Goal: Transaction & Acquisition: Purchase product/service

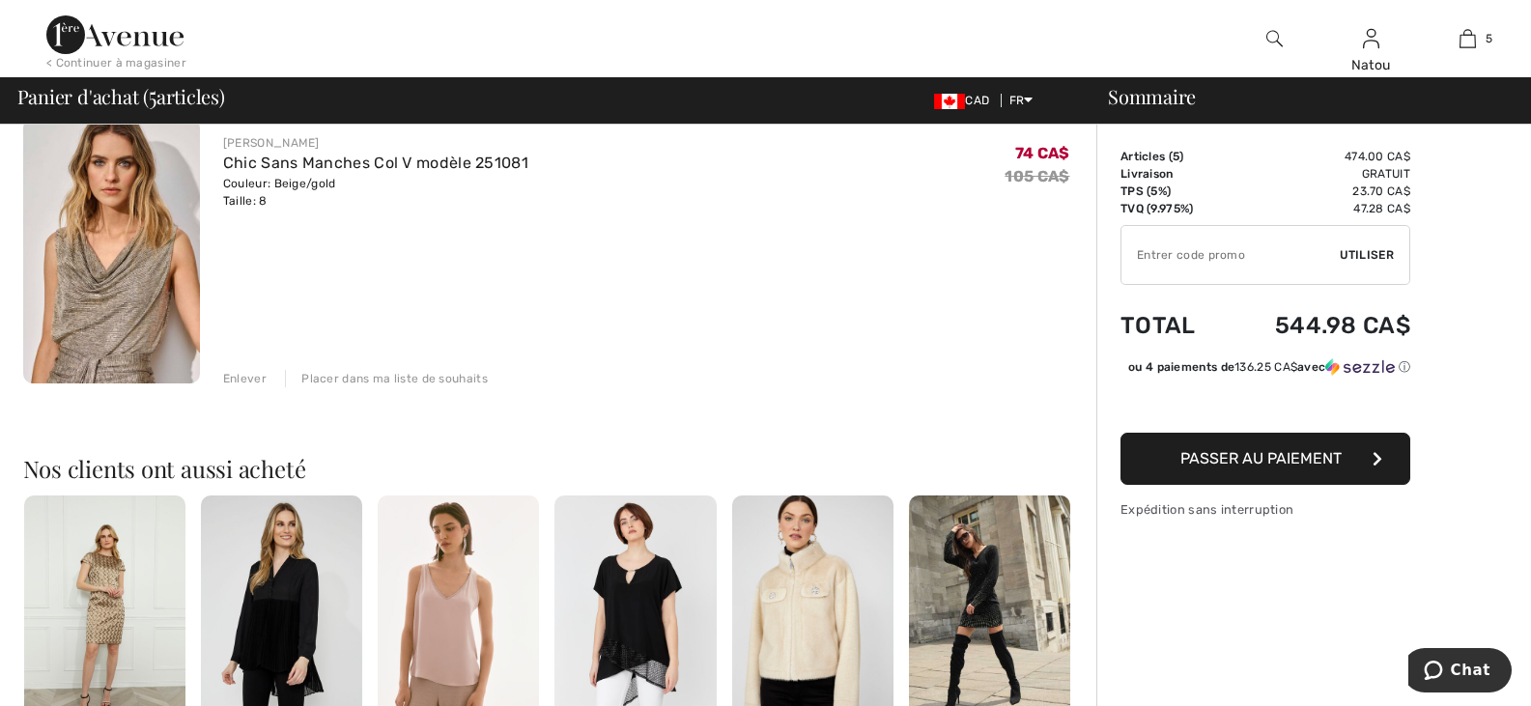
scroll to position [1352, 0]
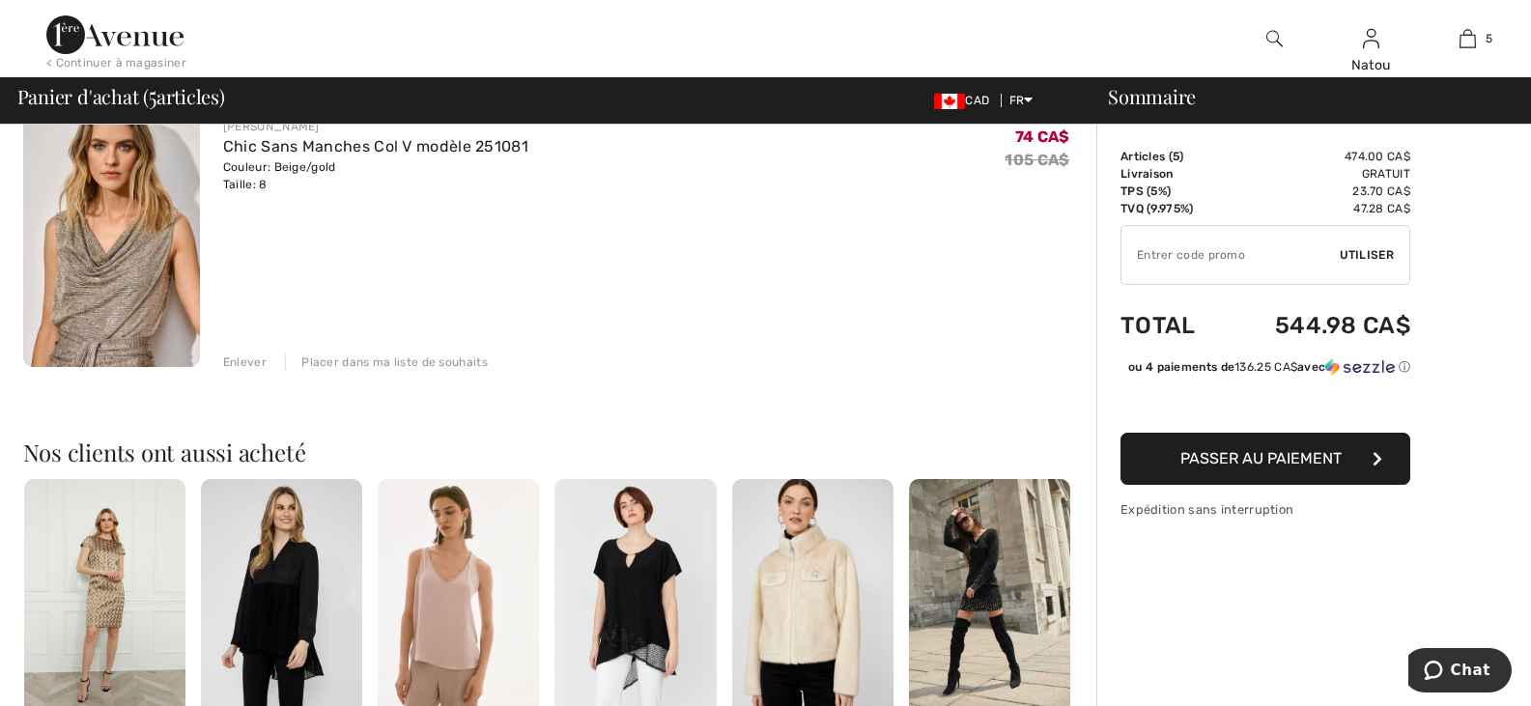
click at [252, 364] on div "Enlever" at bounding box center [244, 362] width 43 height 17
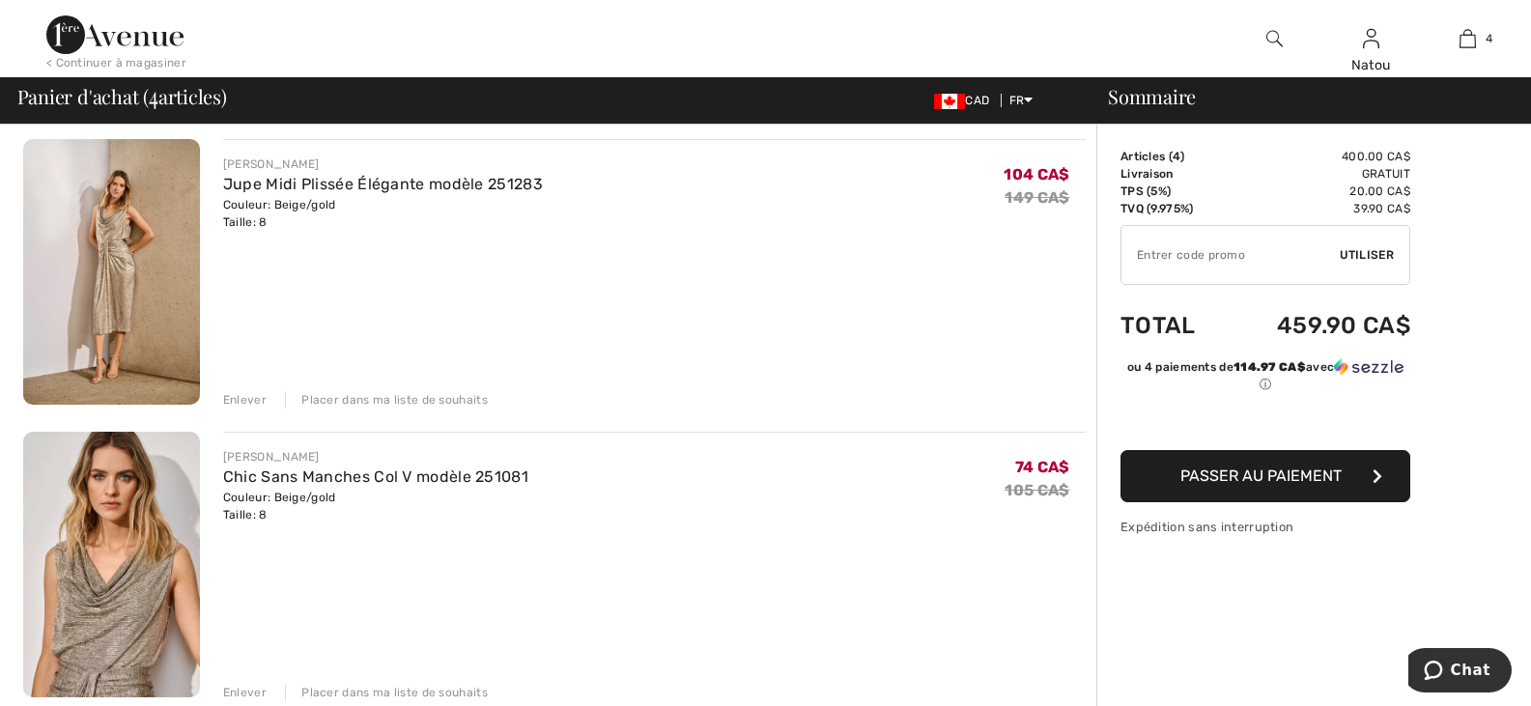
scroll to position [773, 0]
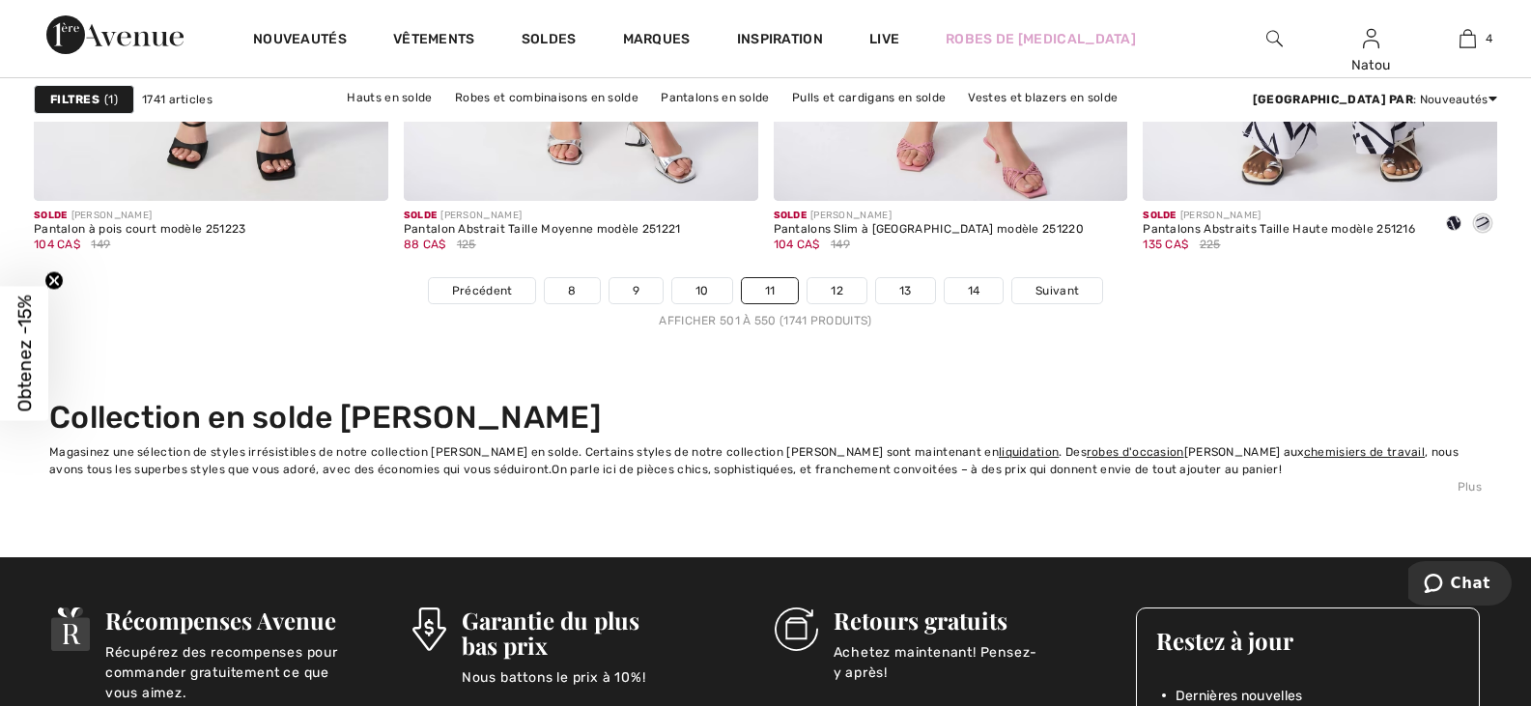
scroll to position [9466, 0]
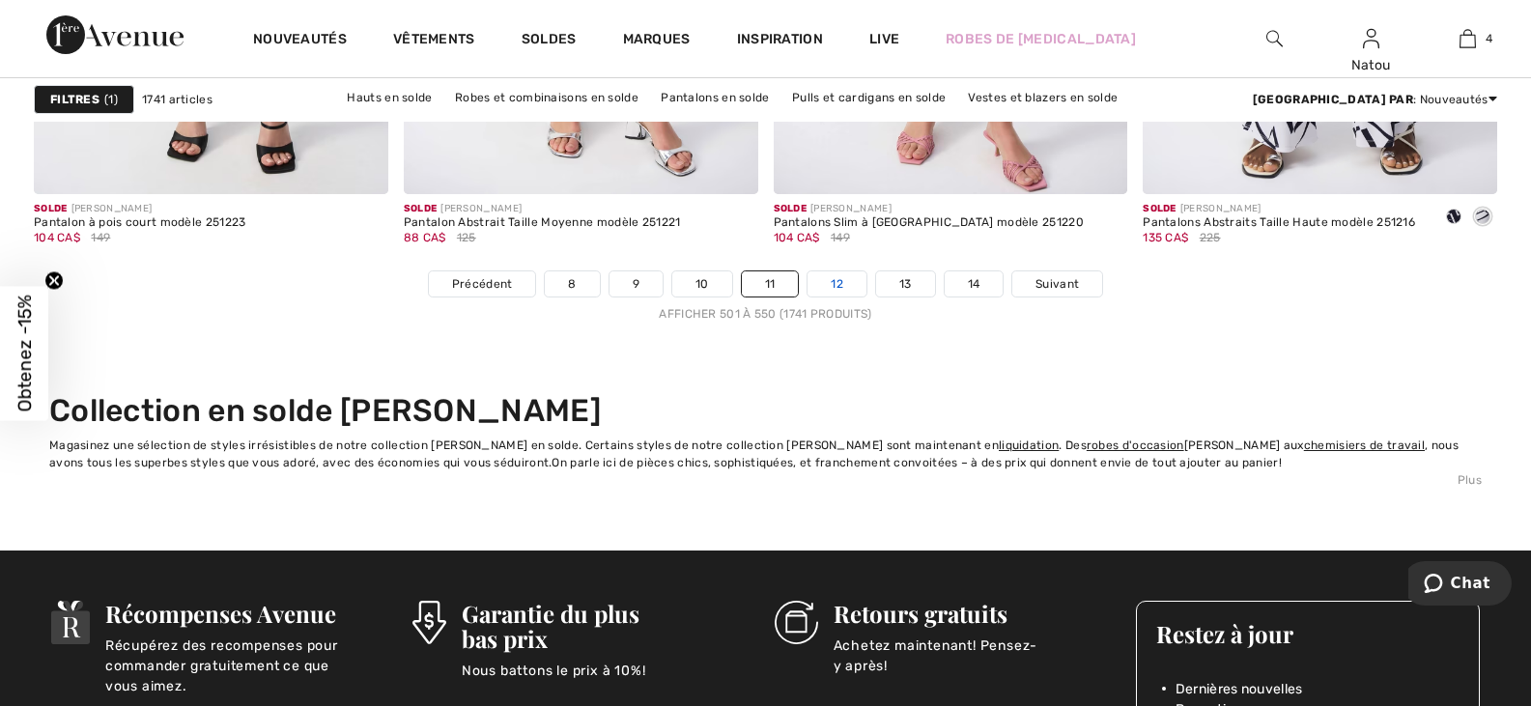
click at [839, 282] on link "12" at bounding box center [836, 283] width 59 height 25
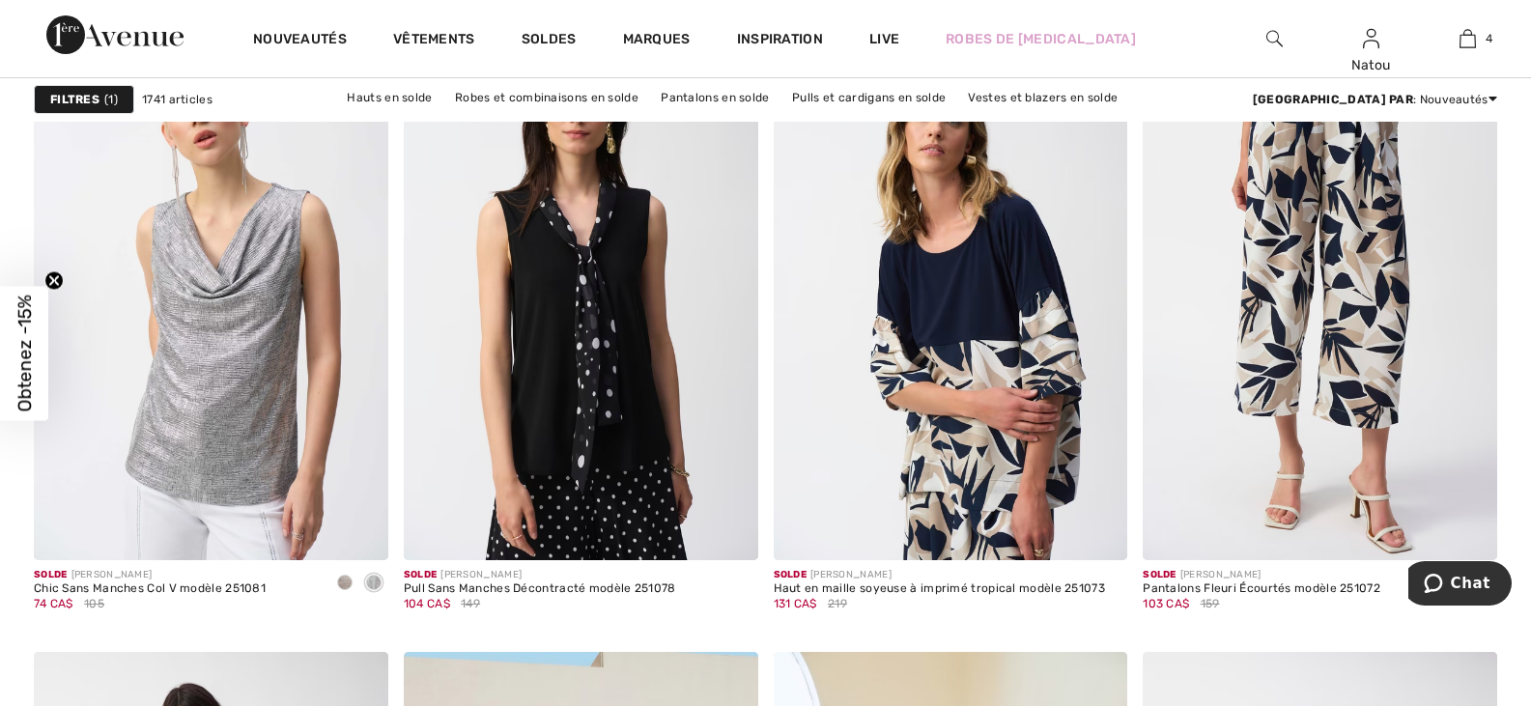
scroll to position [3670, 0]
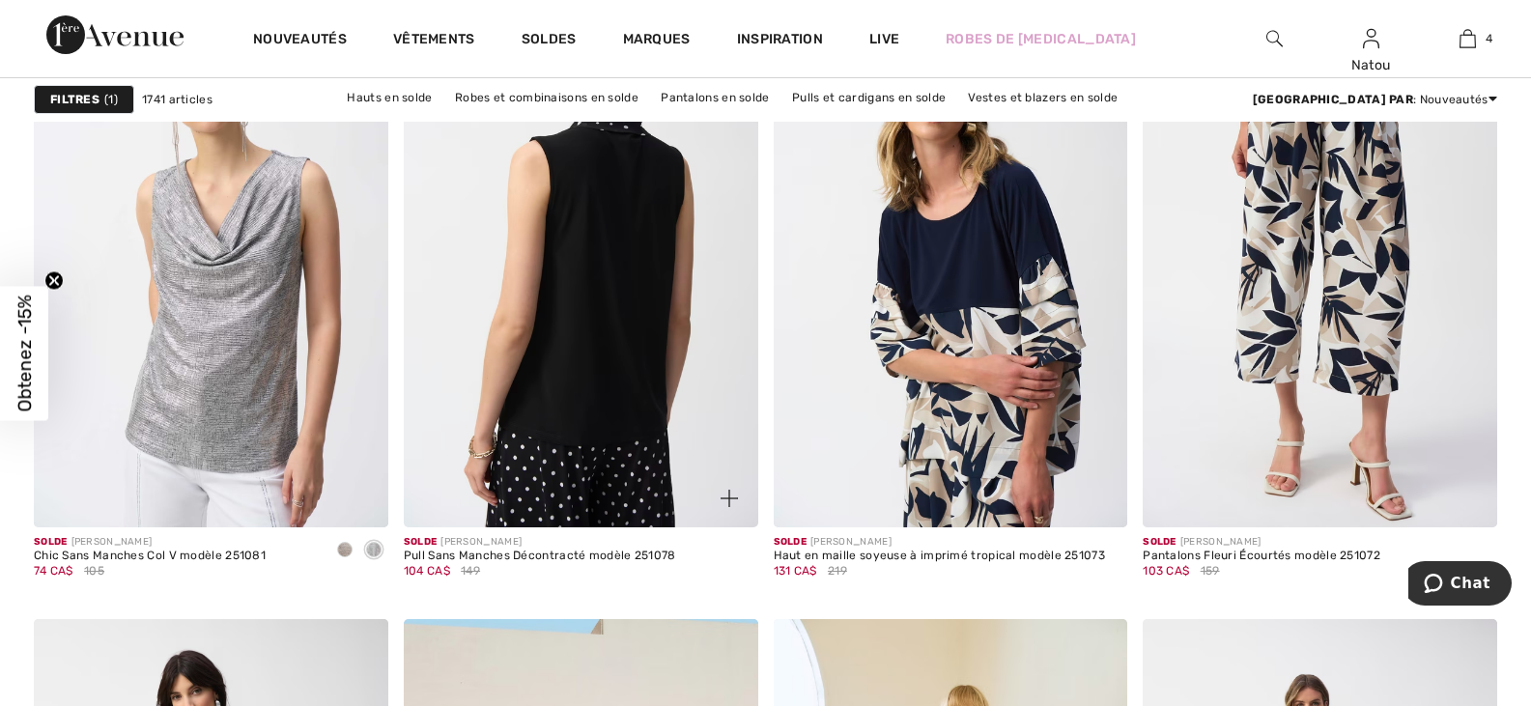
click at [560, 376] on img at bounding box center [581, 261] width 354 height 531
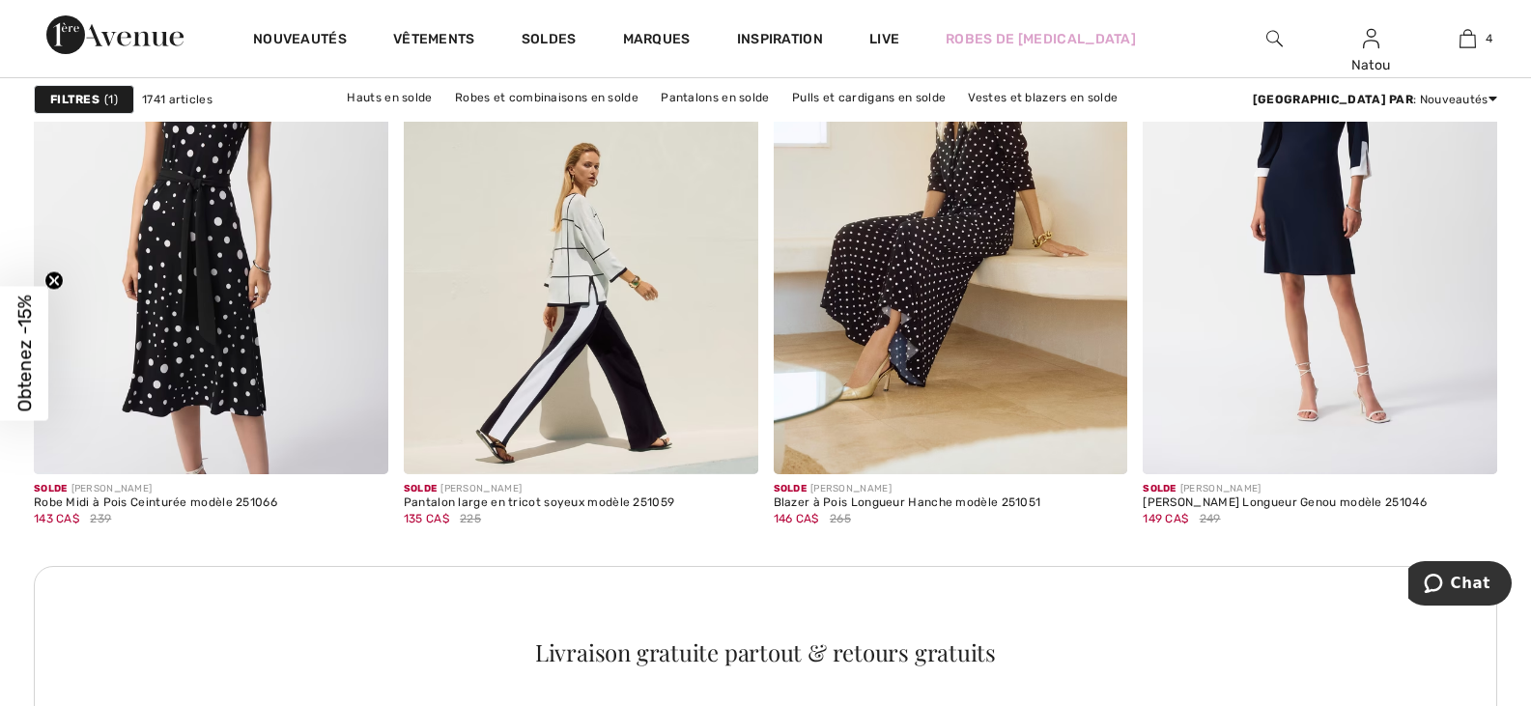
scroll to position [4250, 0]
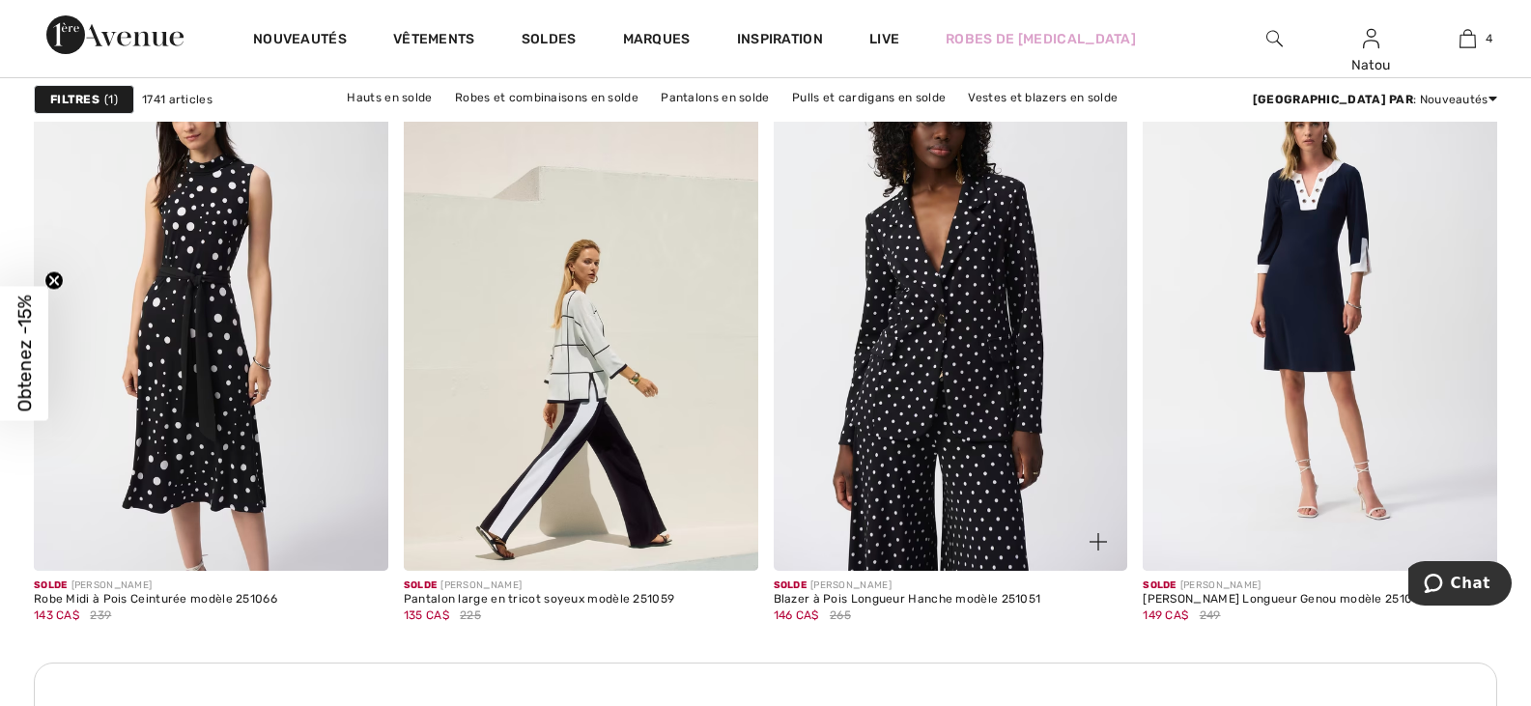
click at [1012, 438] on img at bounding box center [951, 305] width 354 height 531
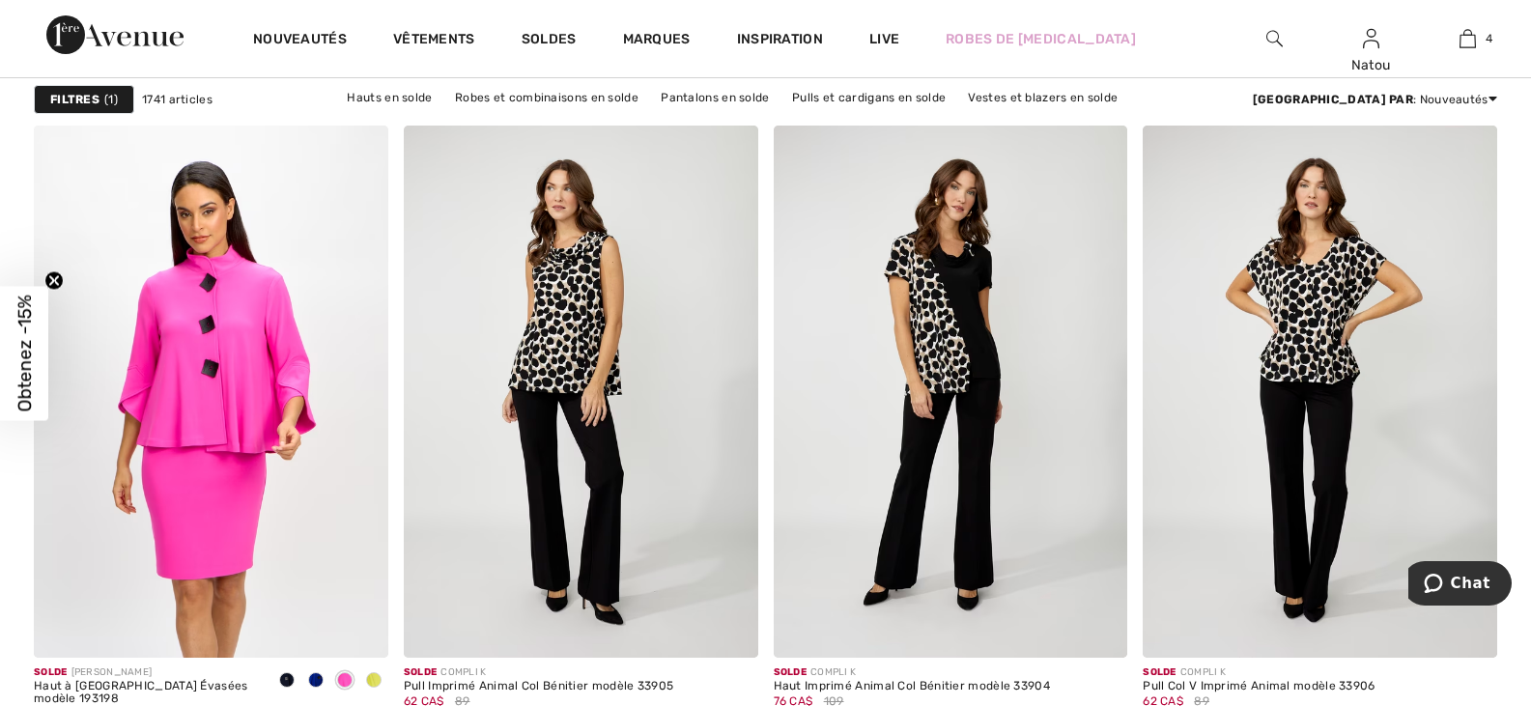
scroll to position [9079, 0]
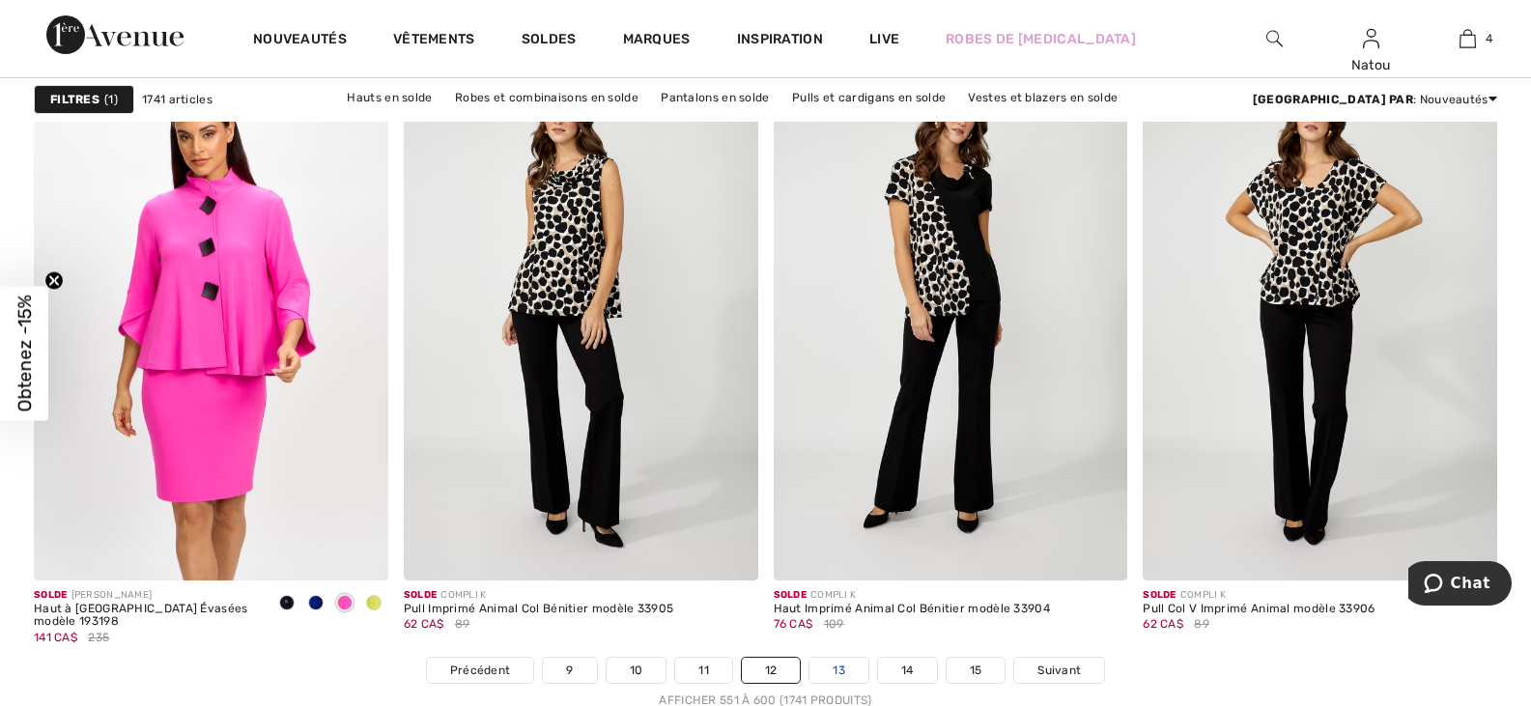
click at [854, 671] on link "13" at bounding box center [838, 670] width 59 height 25
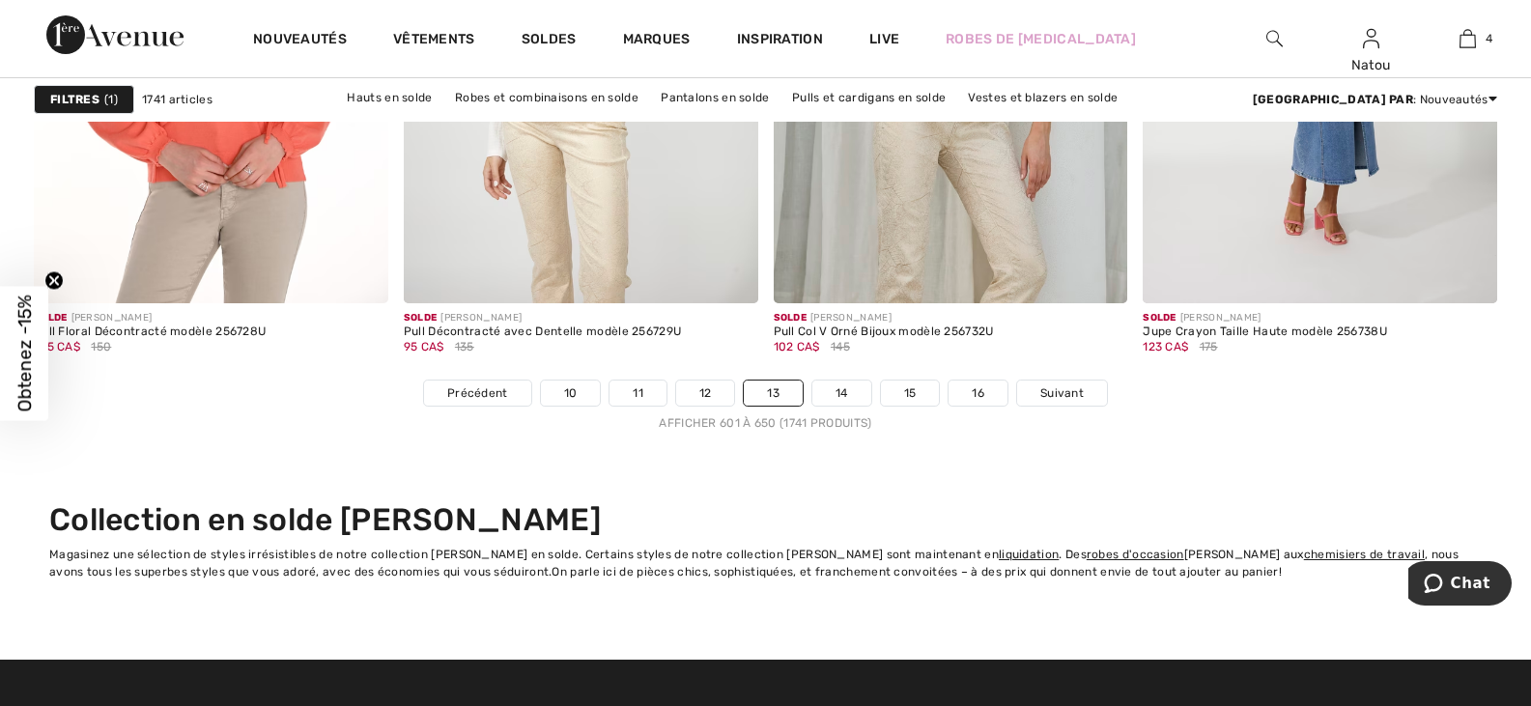
scroll to position [9466, 0]
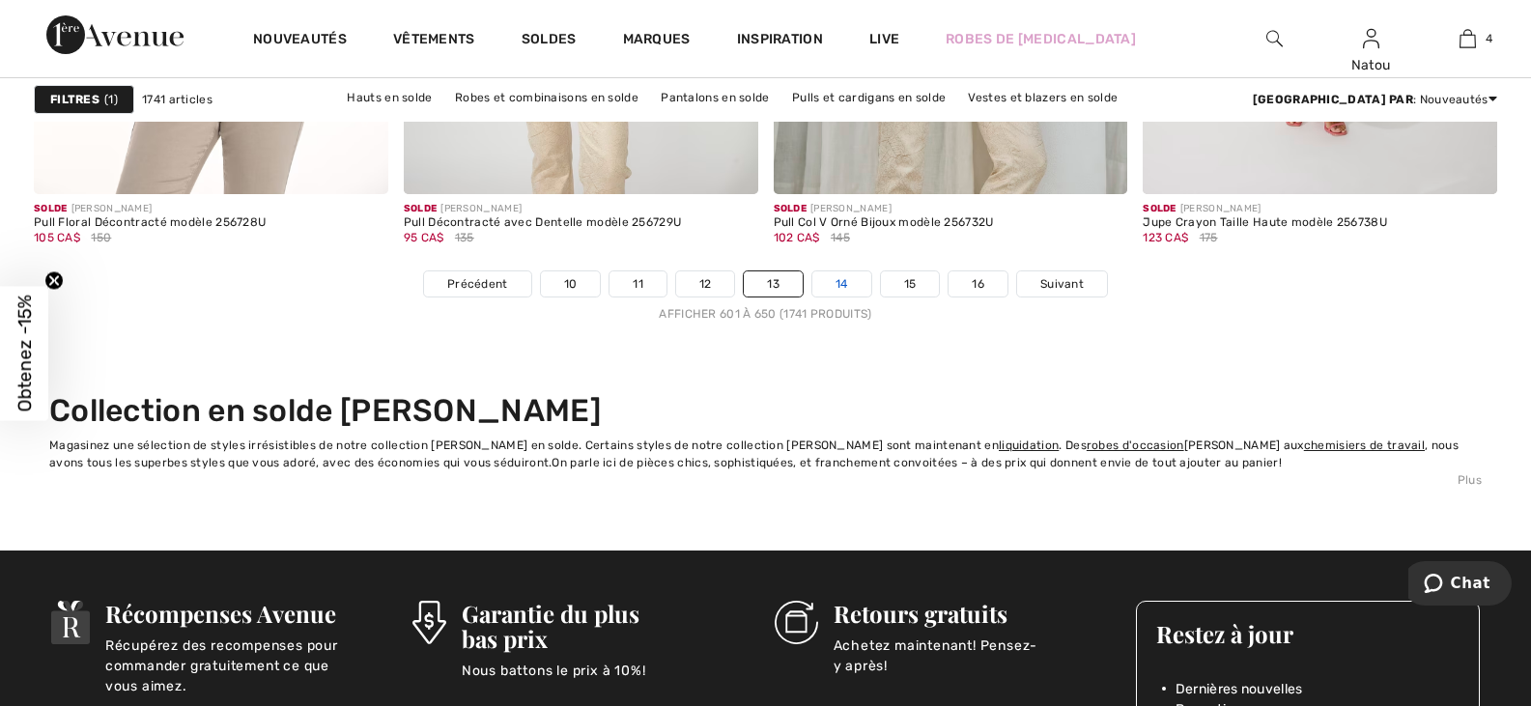
click at [858, 283] on link "14" at bounding box center [841, 283] width 59 height 25
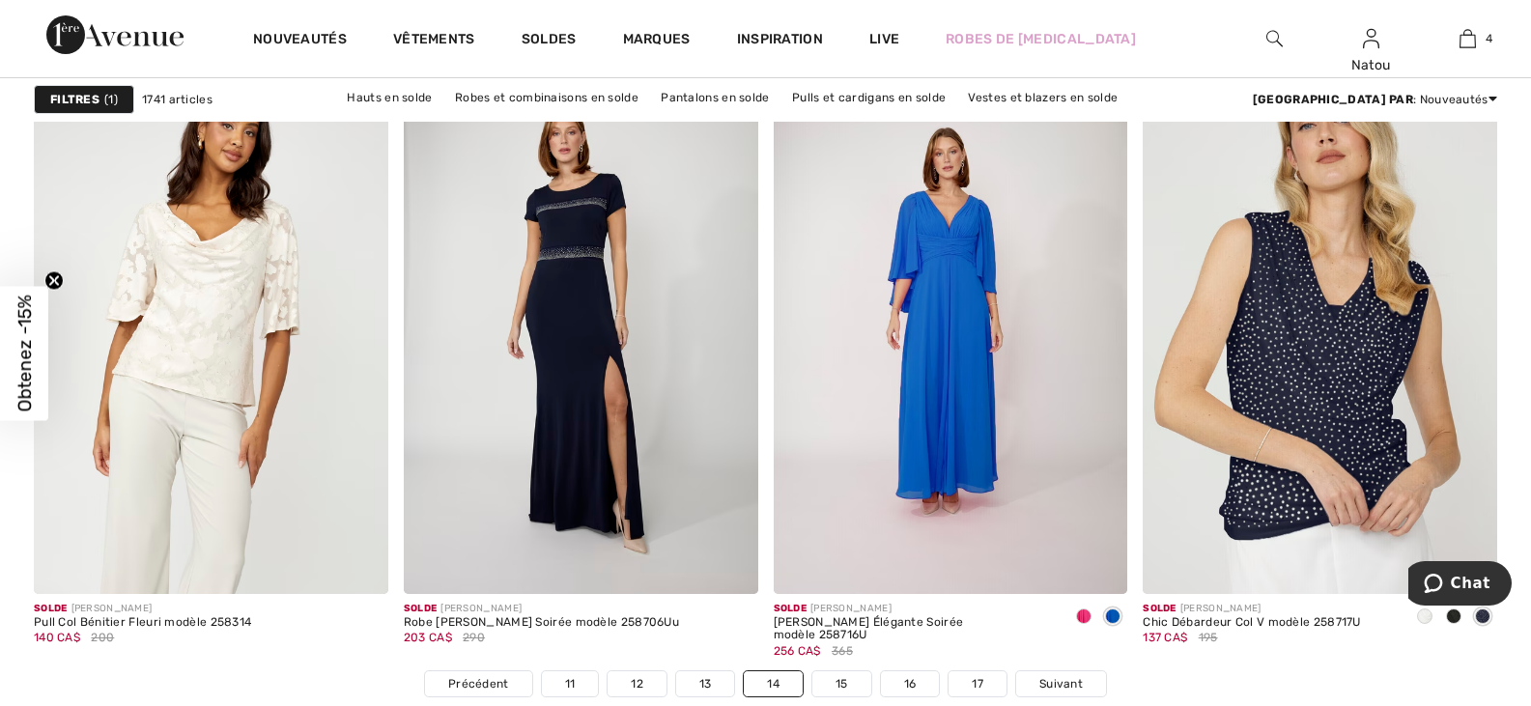
scroll to position [9079, 0]
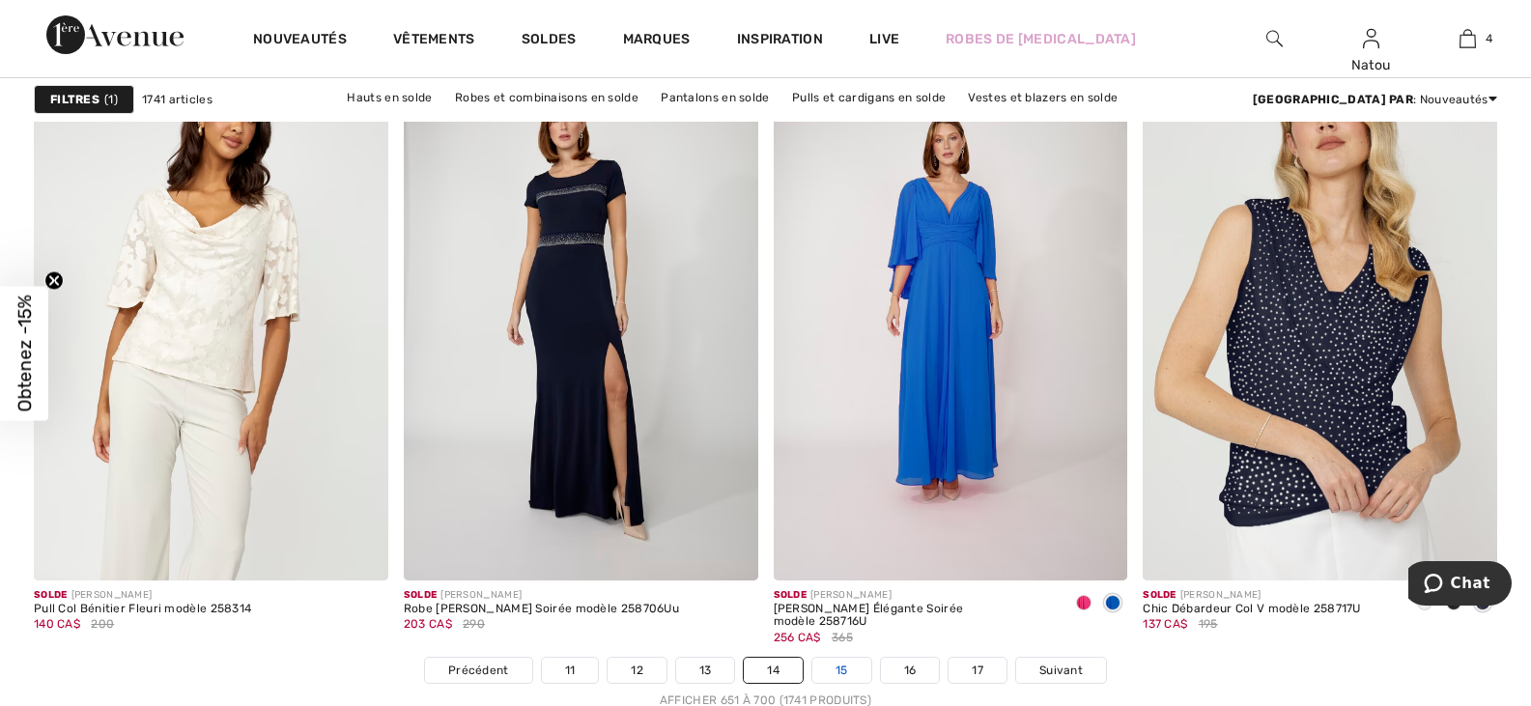
click at [837, 673] on link "15" at bounding box center [841, 670] width 59 height 25
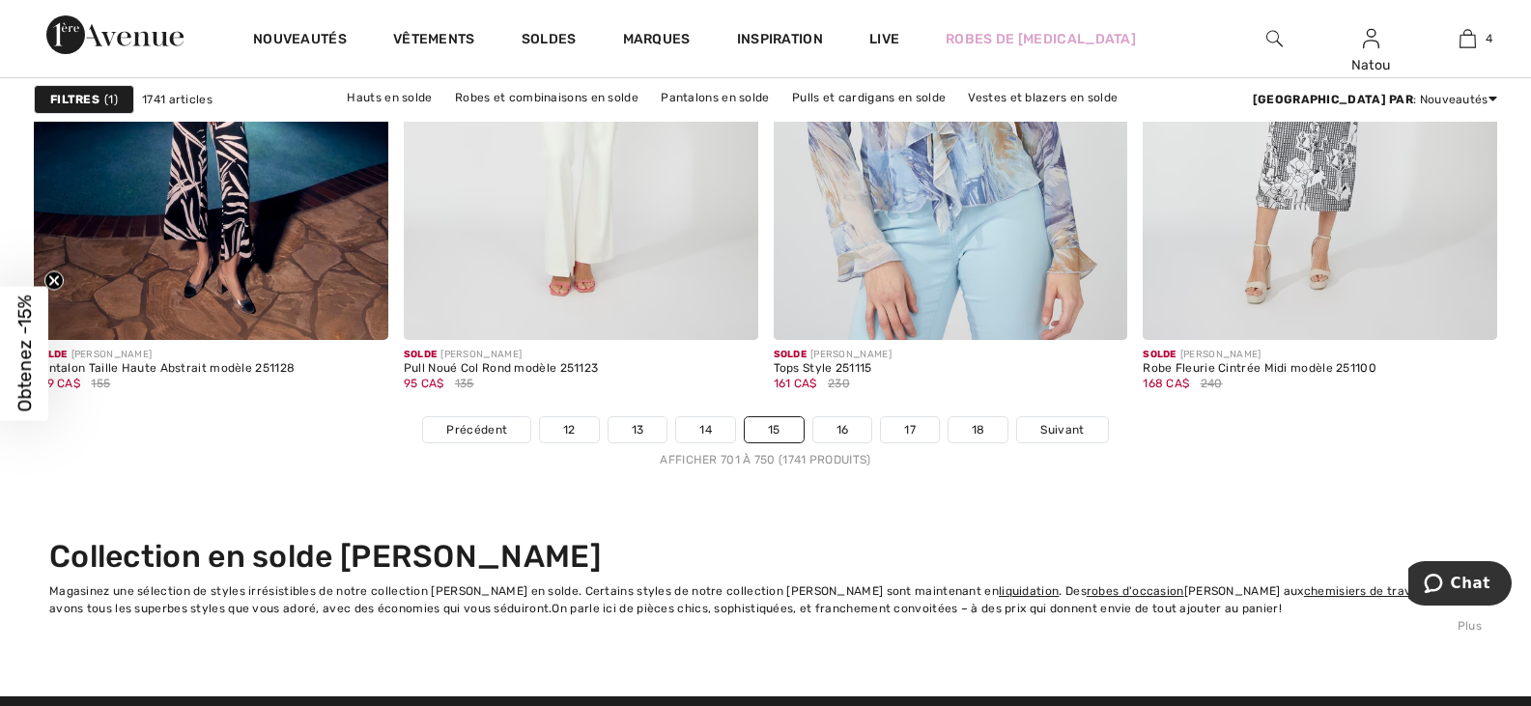
scroll to position [9369, 0]
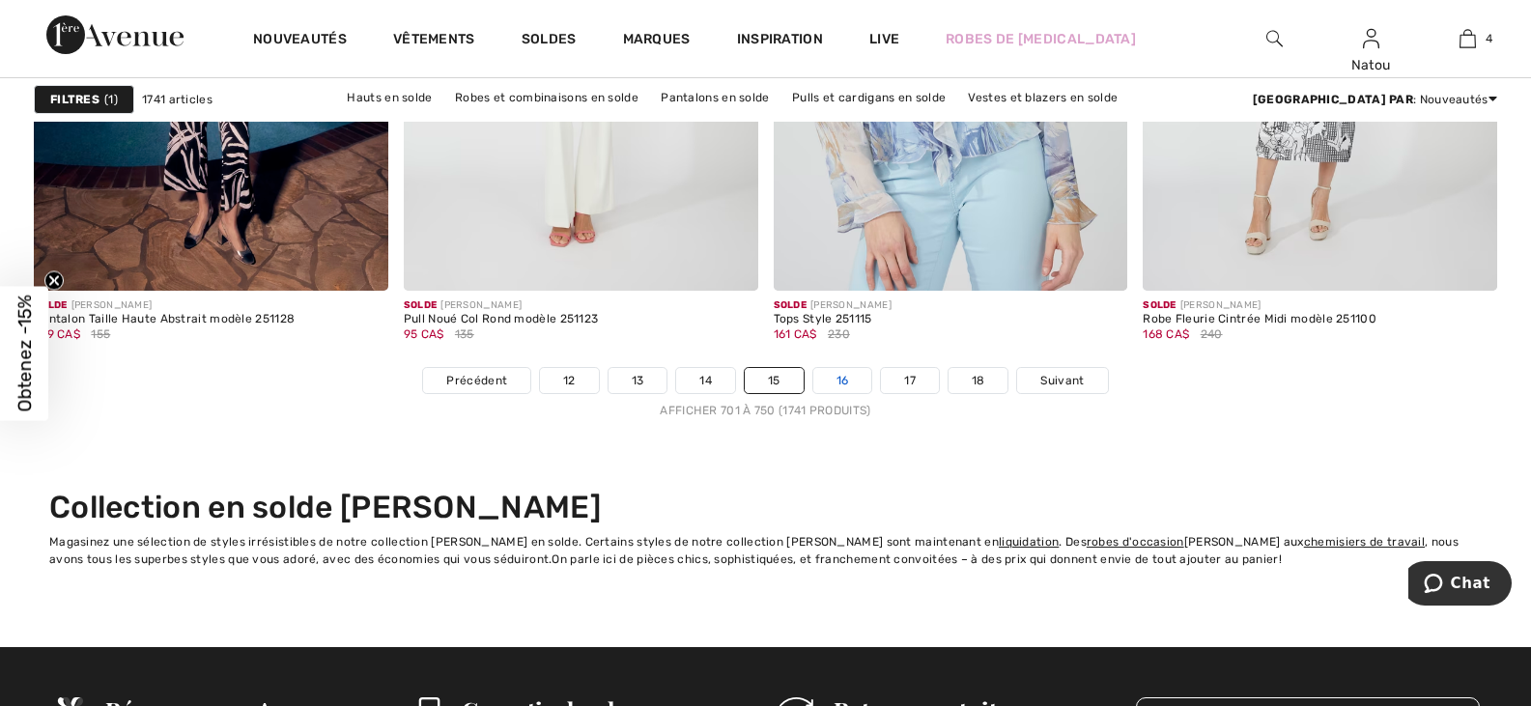
click at [846, 377] on link "16" at bounding box center [842, 380] width 59 height 25
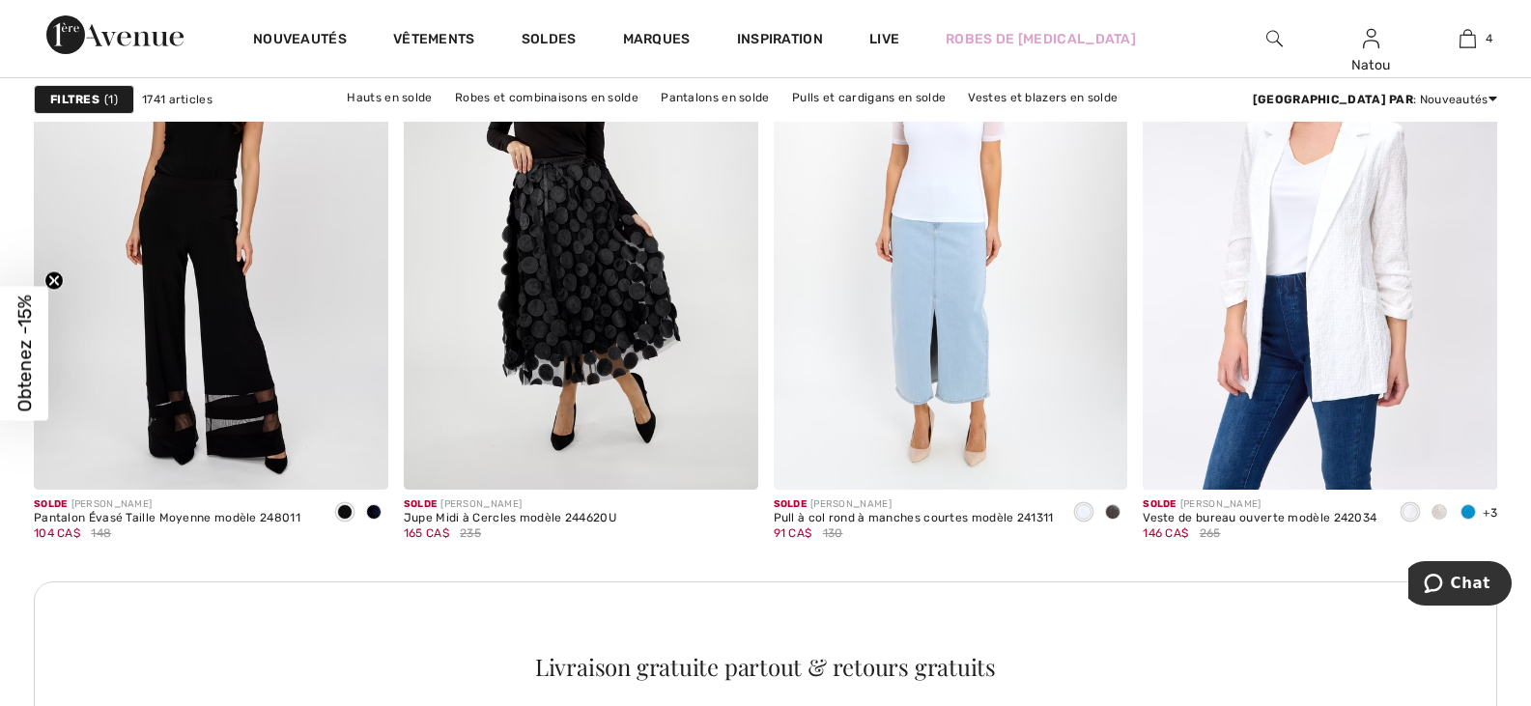
scroll to position [2318, 0]
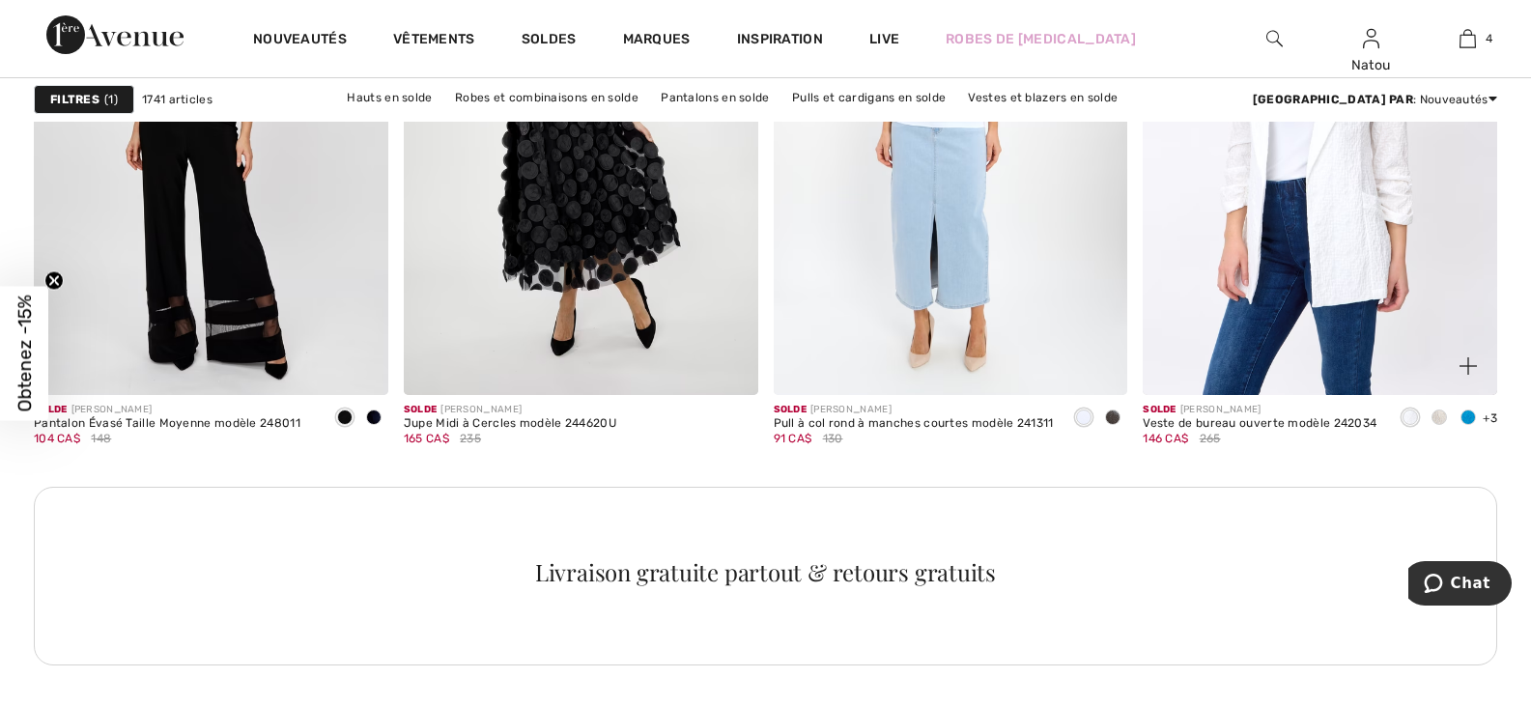
click at [1472, 421] on span at bounding box center [1467, 417] width 15 height 15
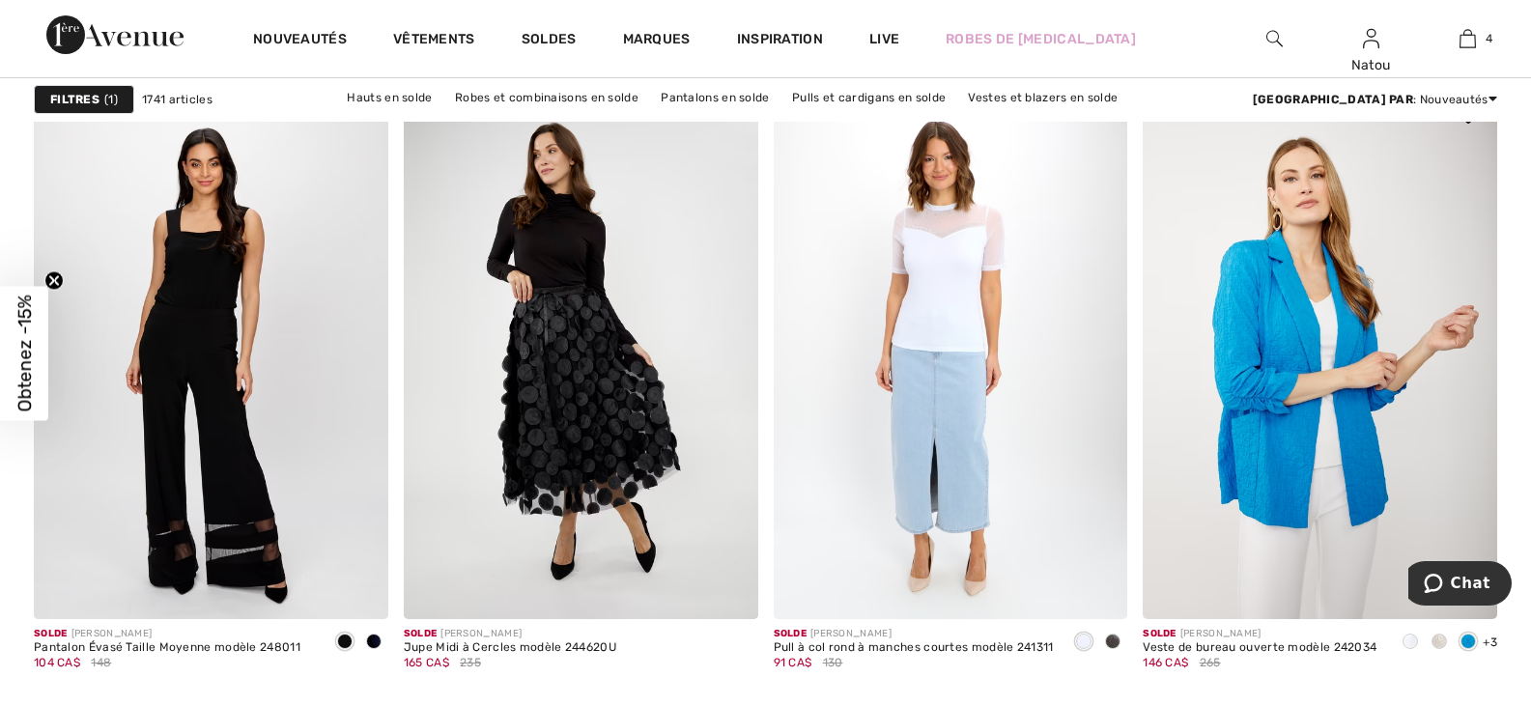
scroll to position [2125, 0]
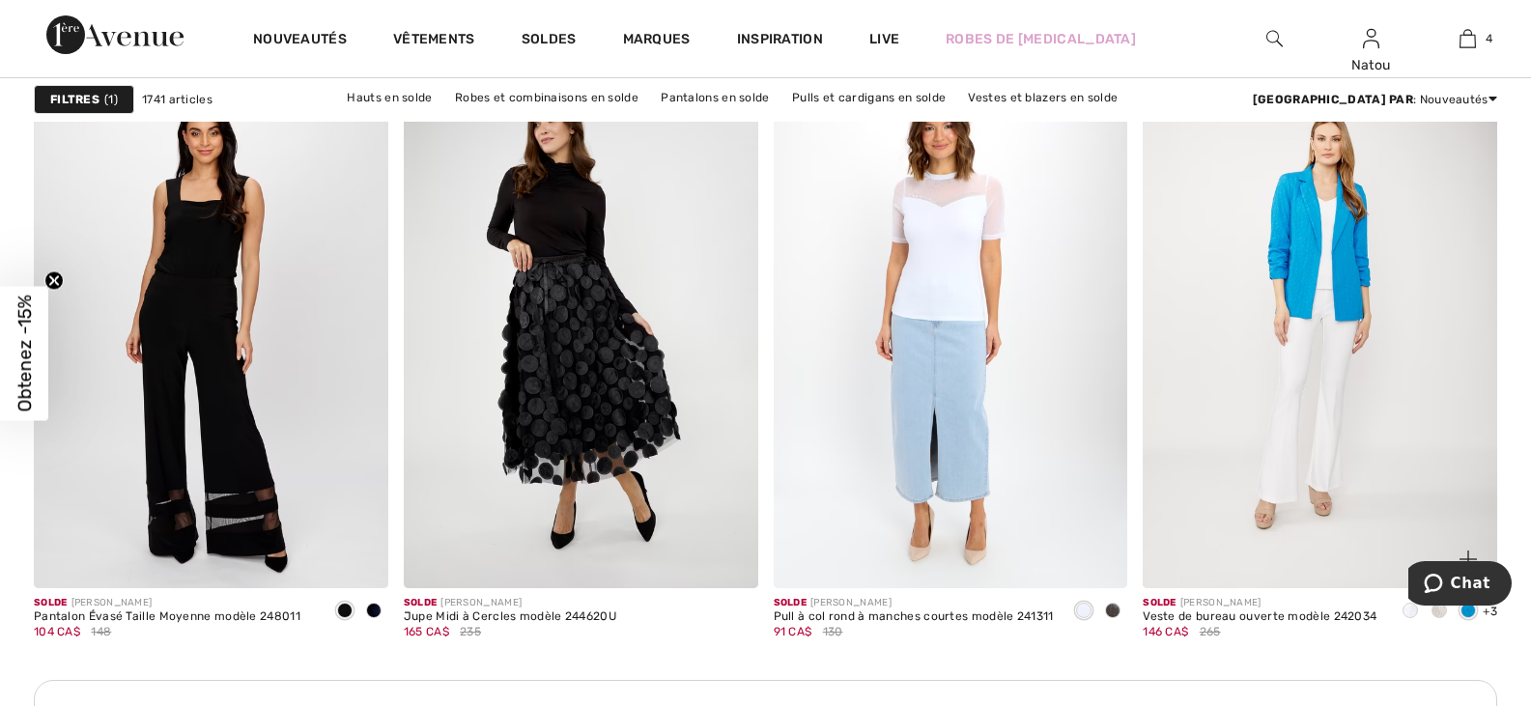
click at [1412, 614] on span at bounding box center [1409, 610] width 15 height 15
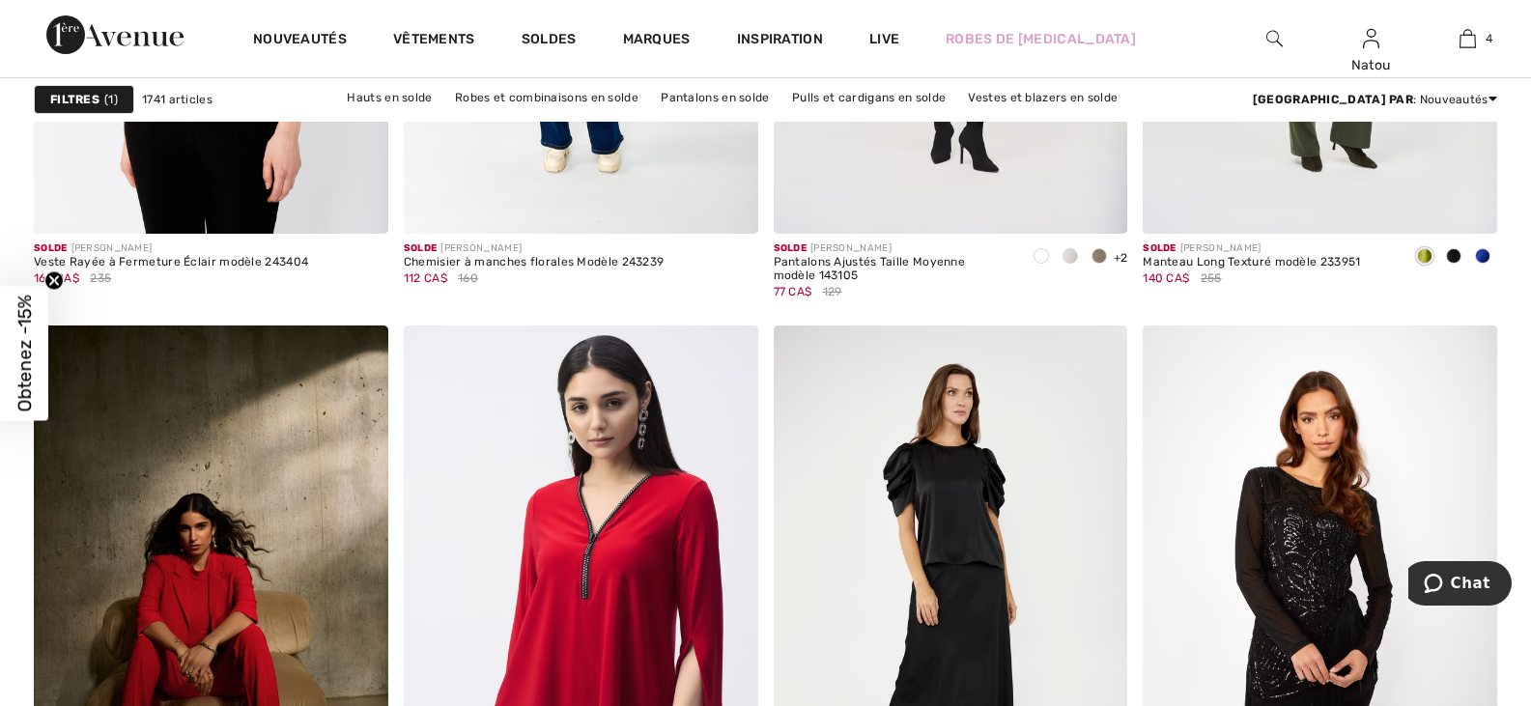
scroll to position [8403, 0]
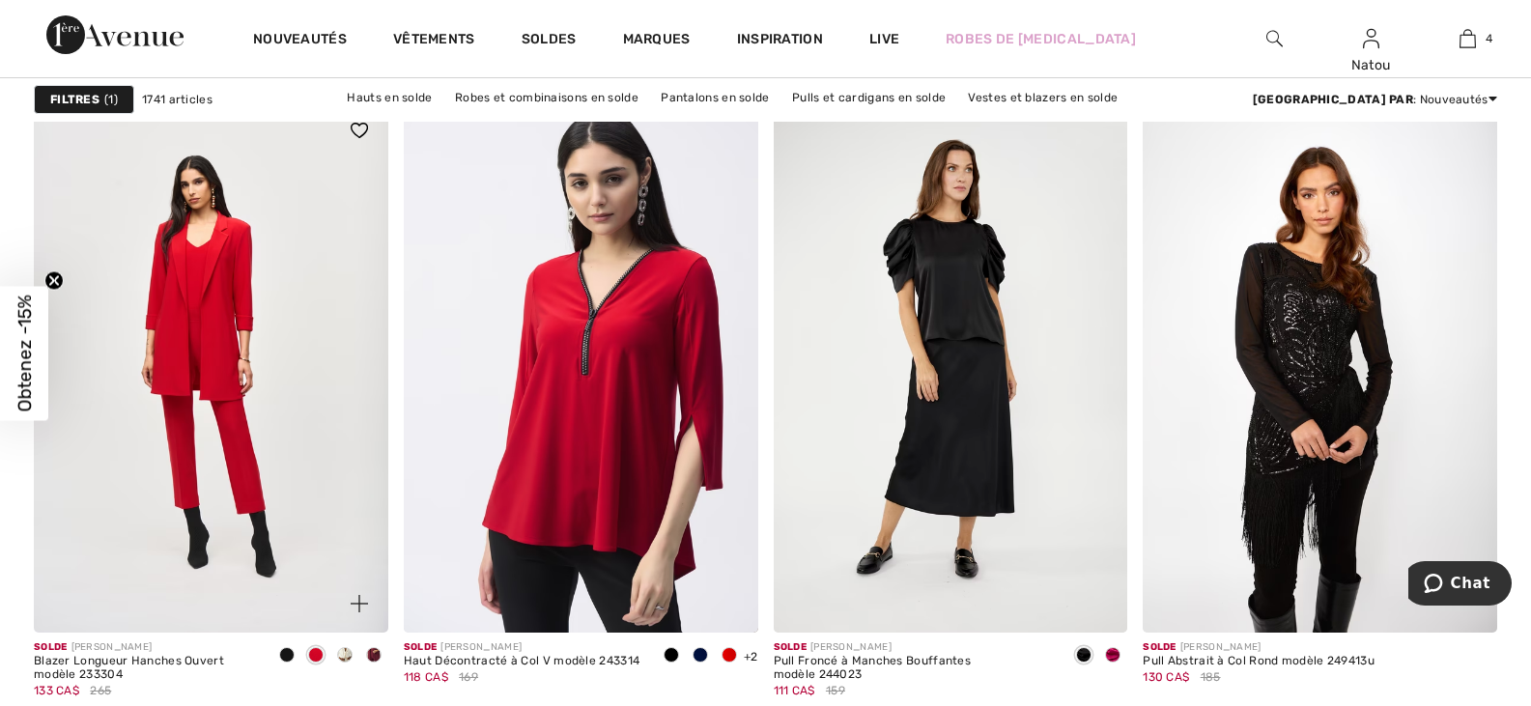
click at [283, 439] on img at bounding box center [211, 366] width 354 height 531
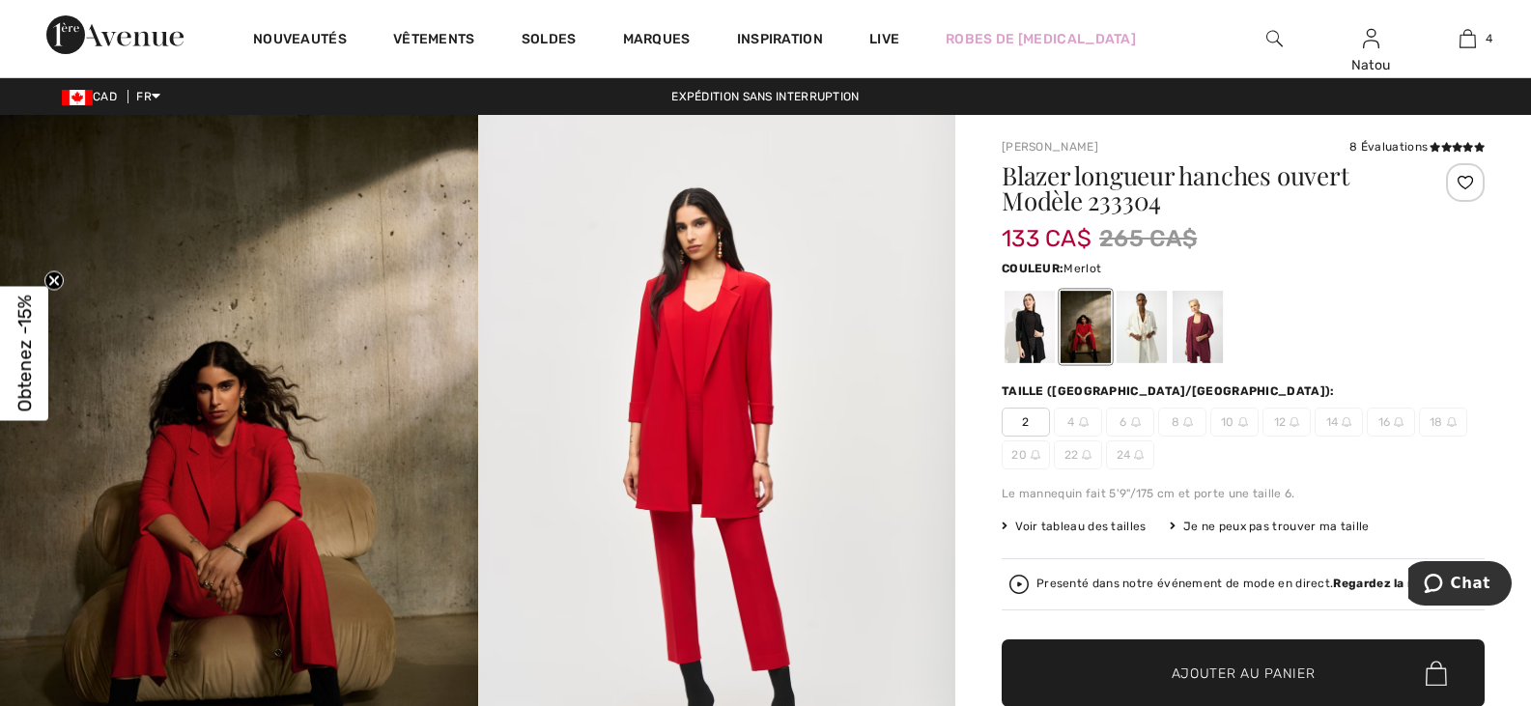
click at [1207, 336] on div at bounding box center [1198, 327] width 50 height 72
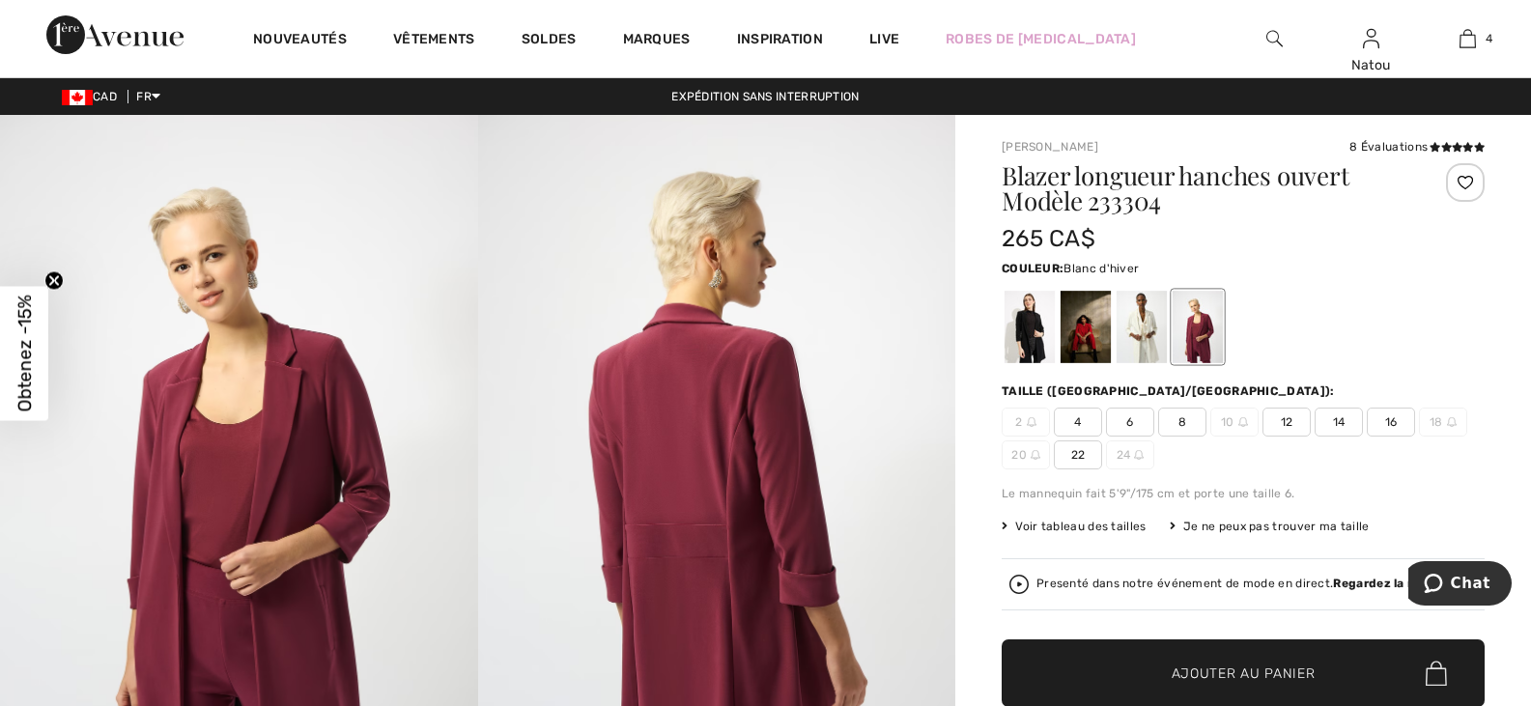
click at [1142, 351] on div at bounding box center [1142, 327] width 50 height 72
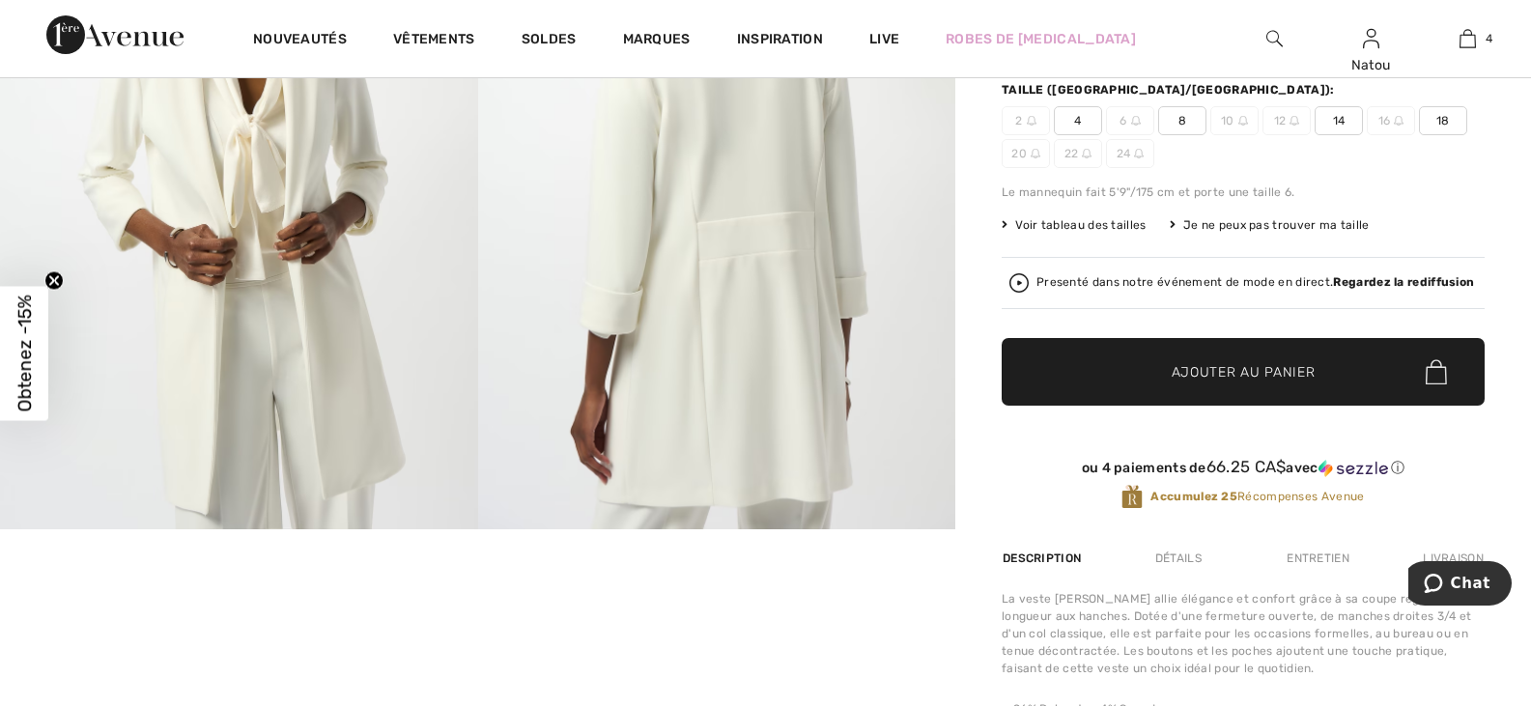
scroll to position [290, 0]
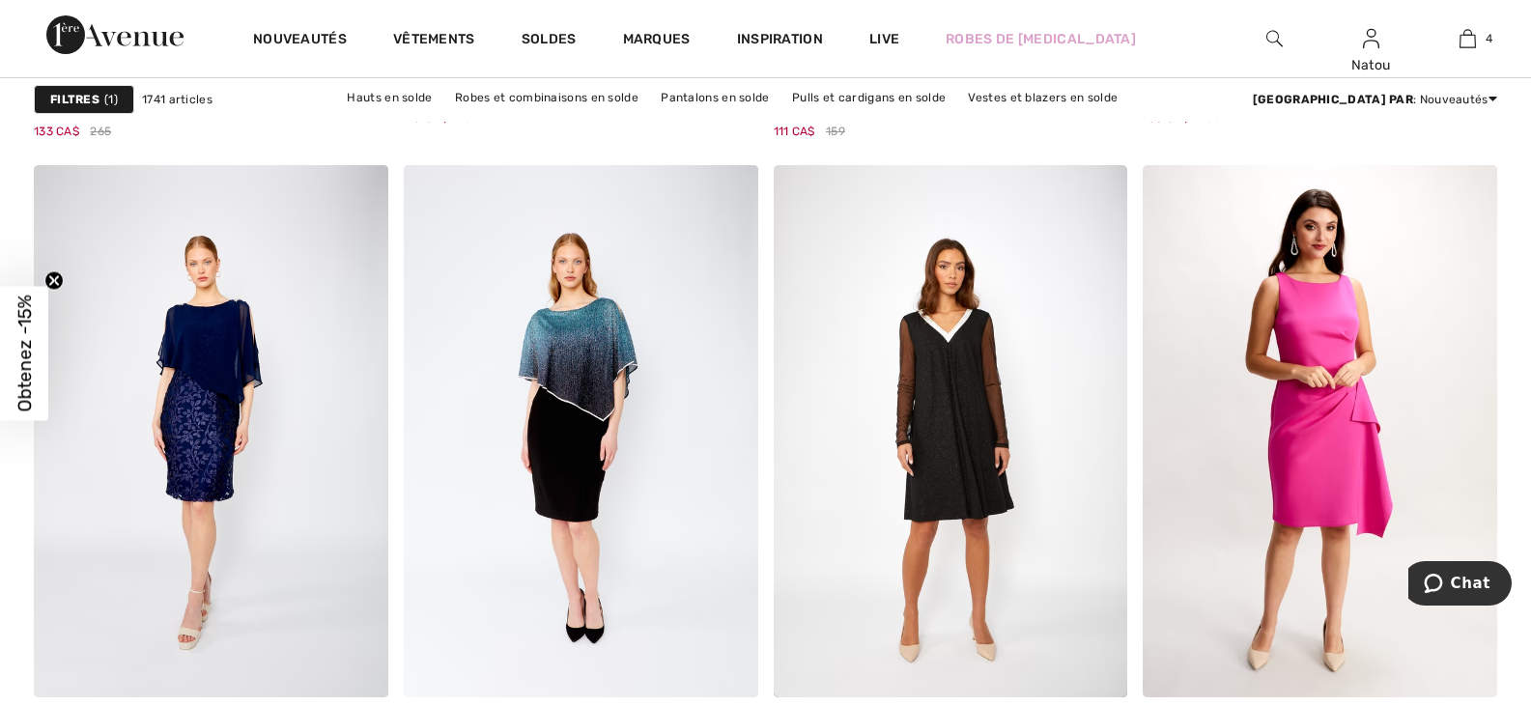
scroll to position [9079, 0]
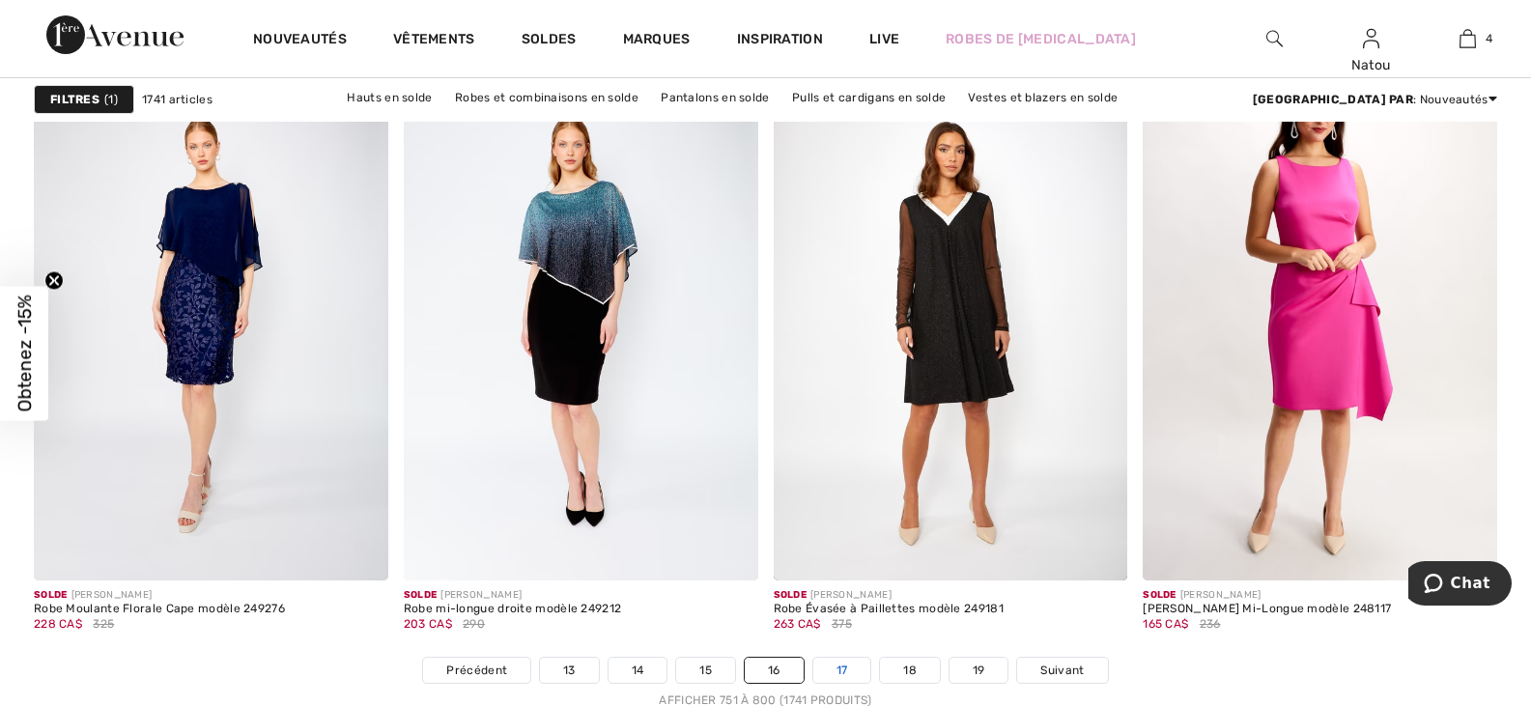
click at [849, 667] on link "17" at bounding box center [842, 670] width 58 height 25
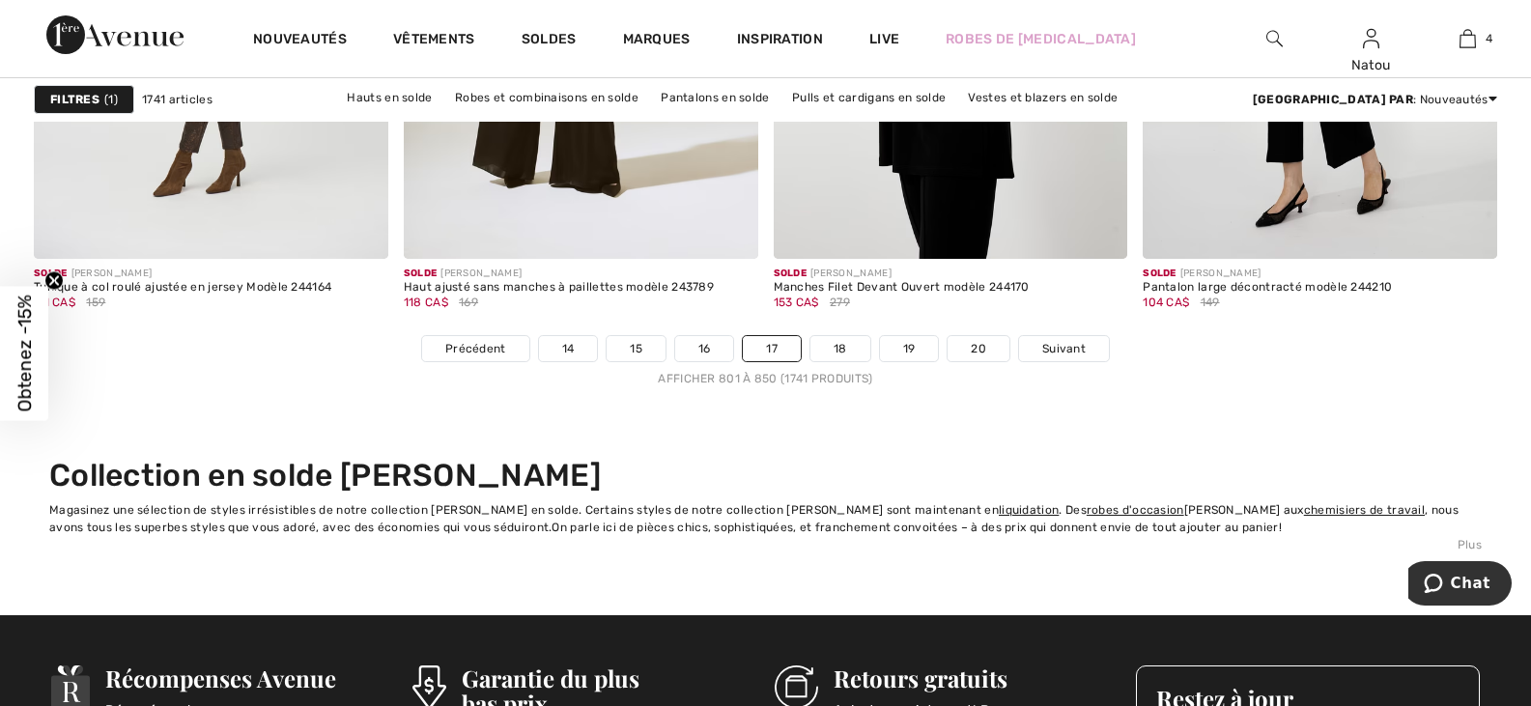
scroll to position [9466, 0]
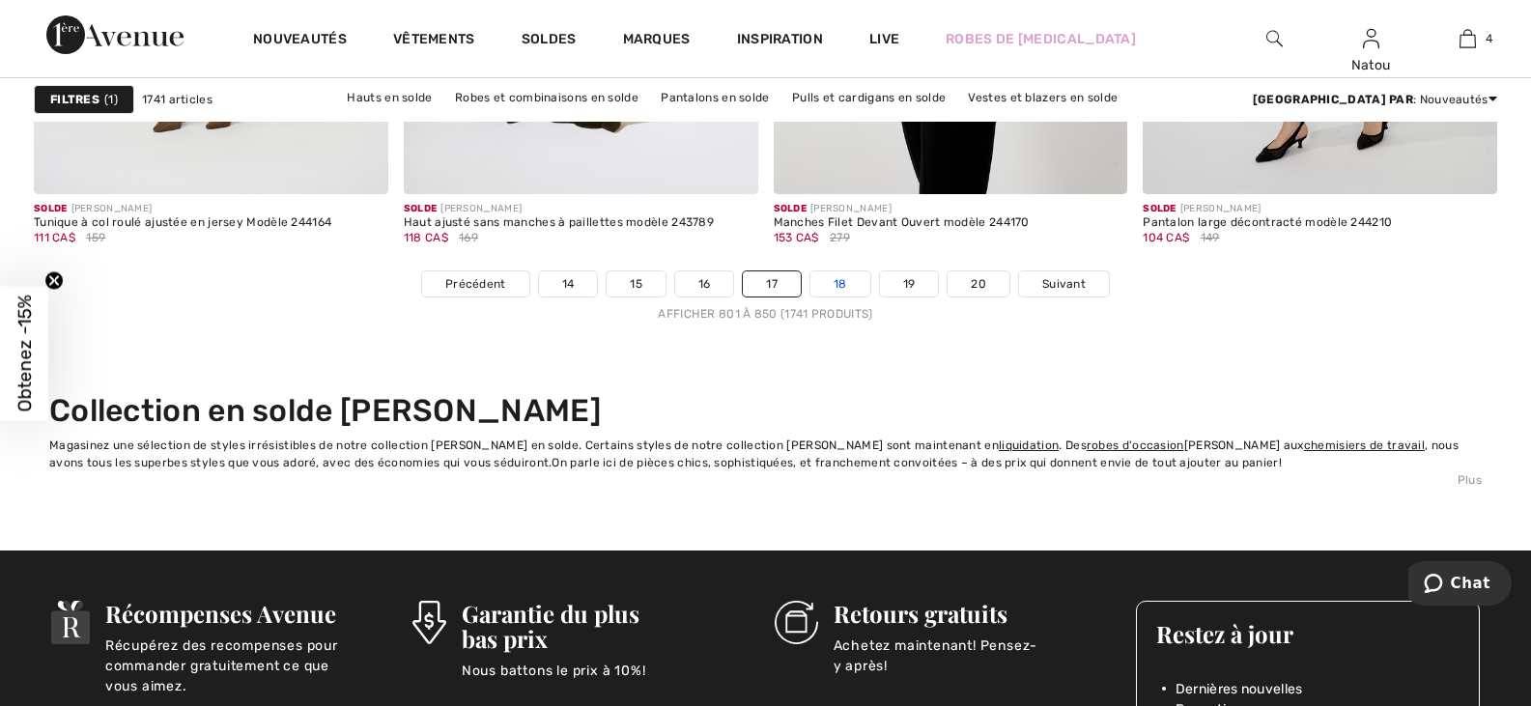
click at [841, 292] on link "18" at bounding box center [840, 283] width 60 height 25
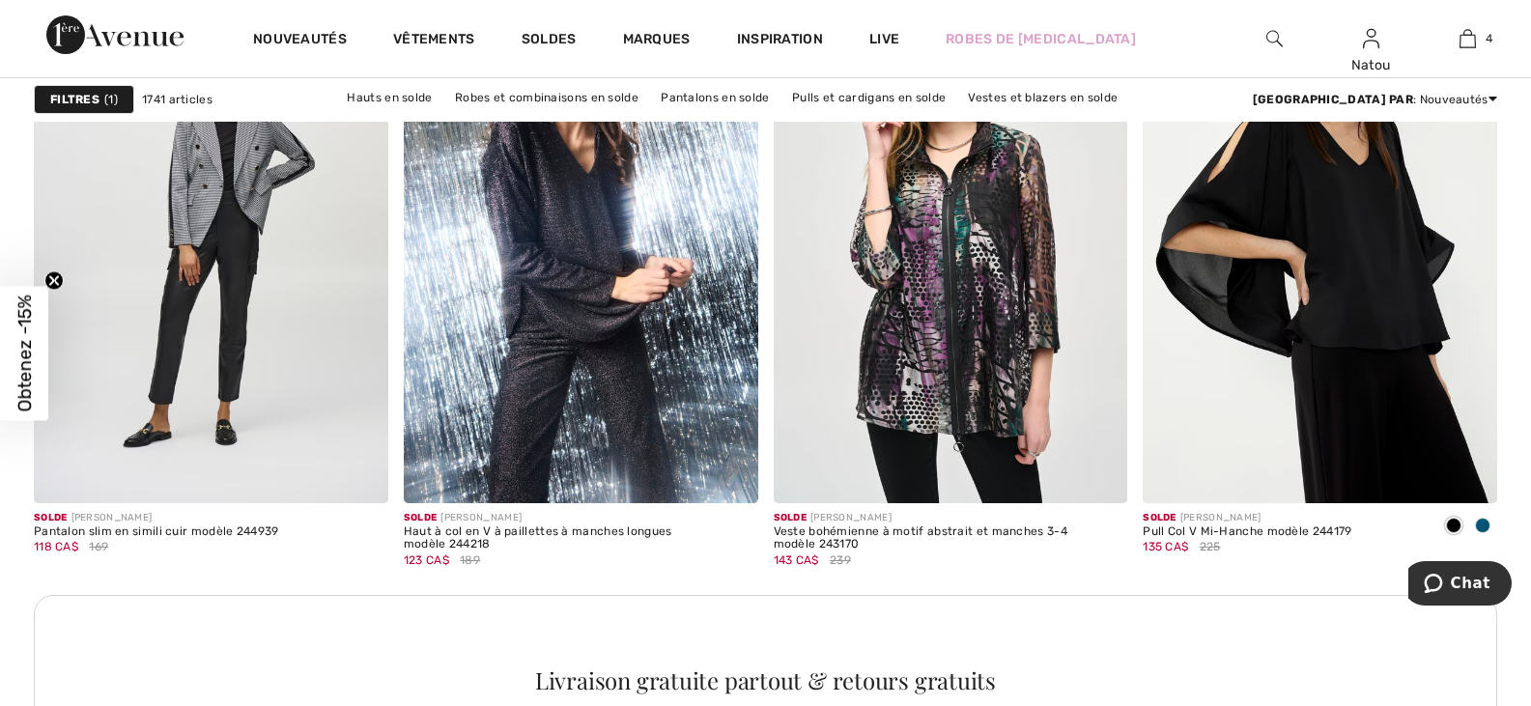
scroll to position [2222, 0]
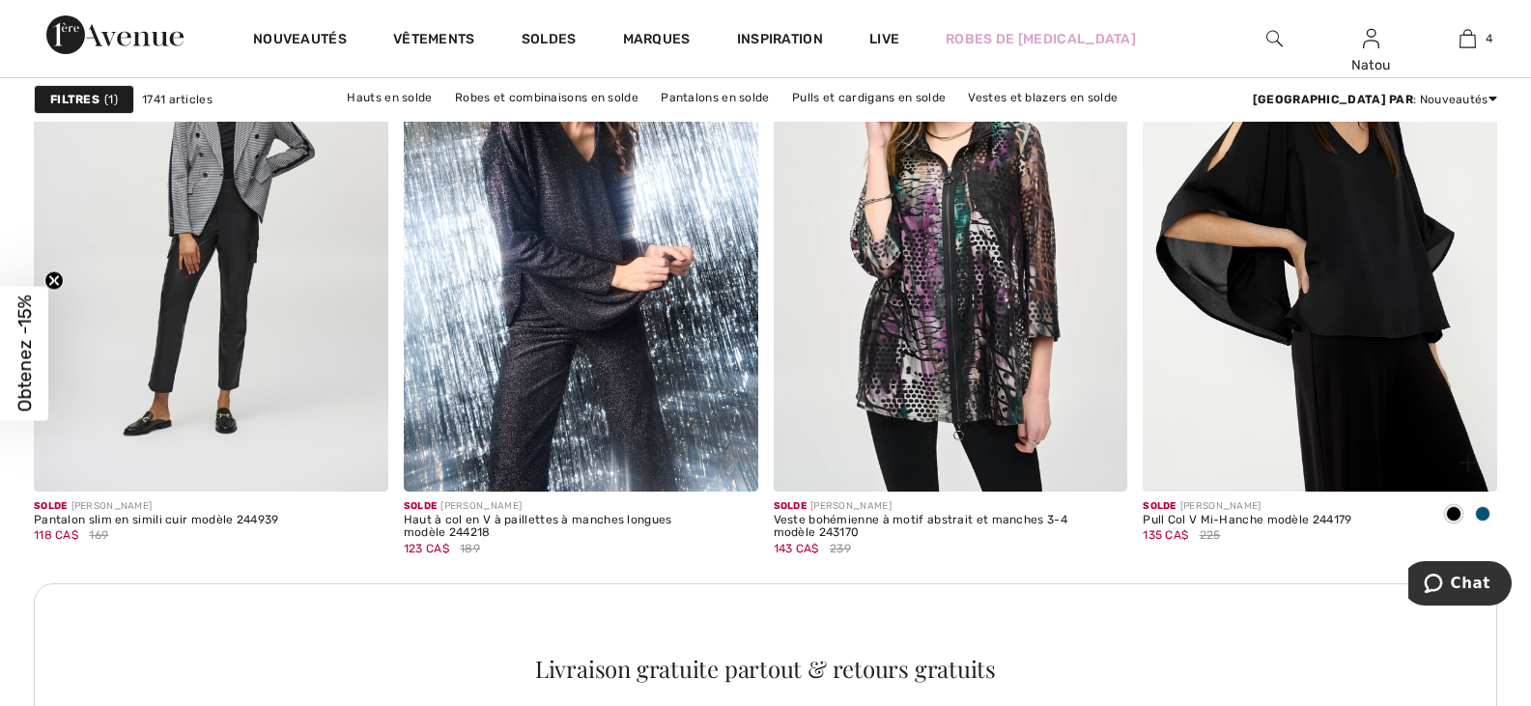
click at [1486, 511] on span at bounding box center [1482, 513] width 15 height 15
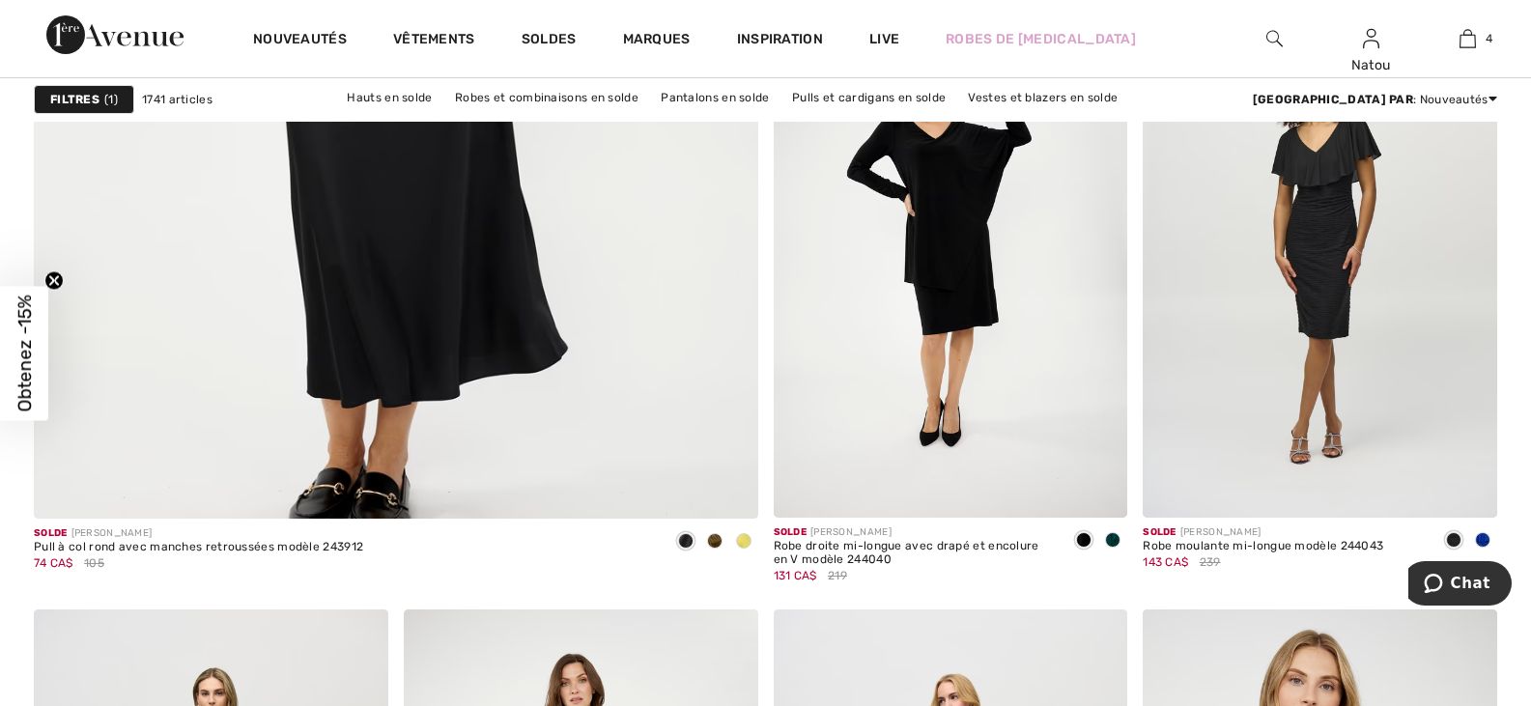
scroll to position [5795, 0]
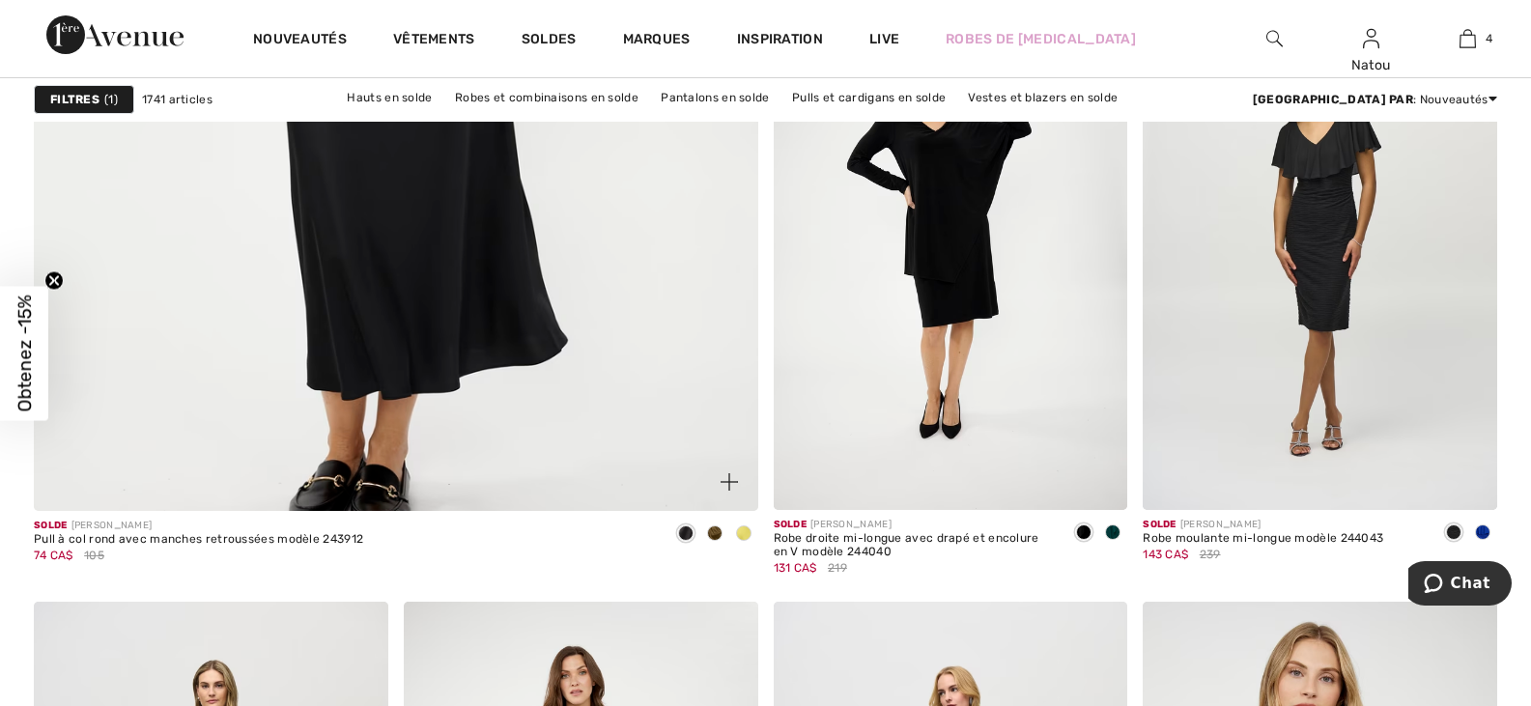
click at [743, 533] on span at bounding box center [743, 532] width 15 height 15
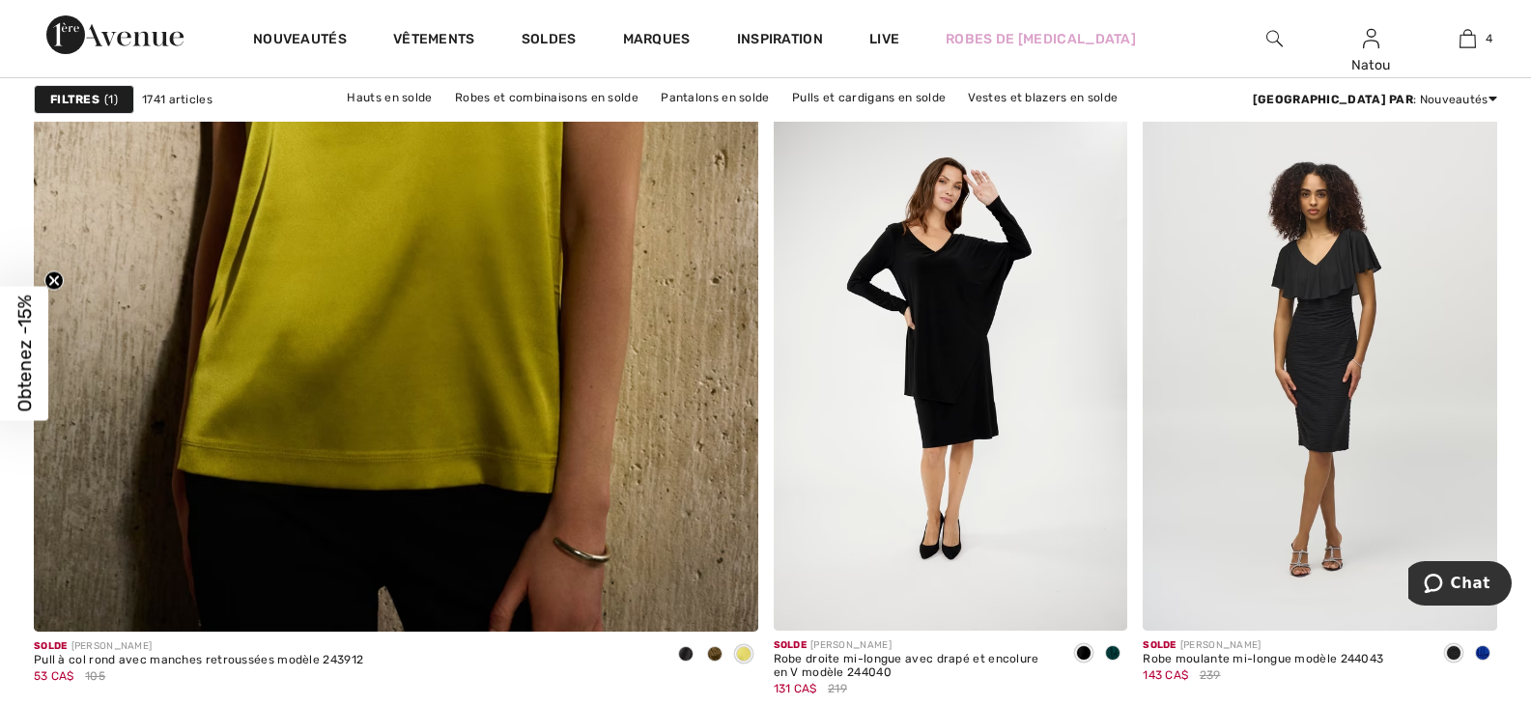
scroll to position [5699, 0]
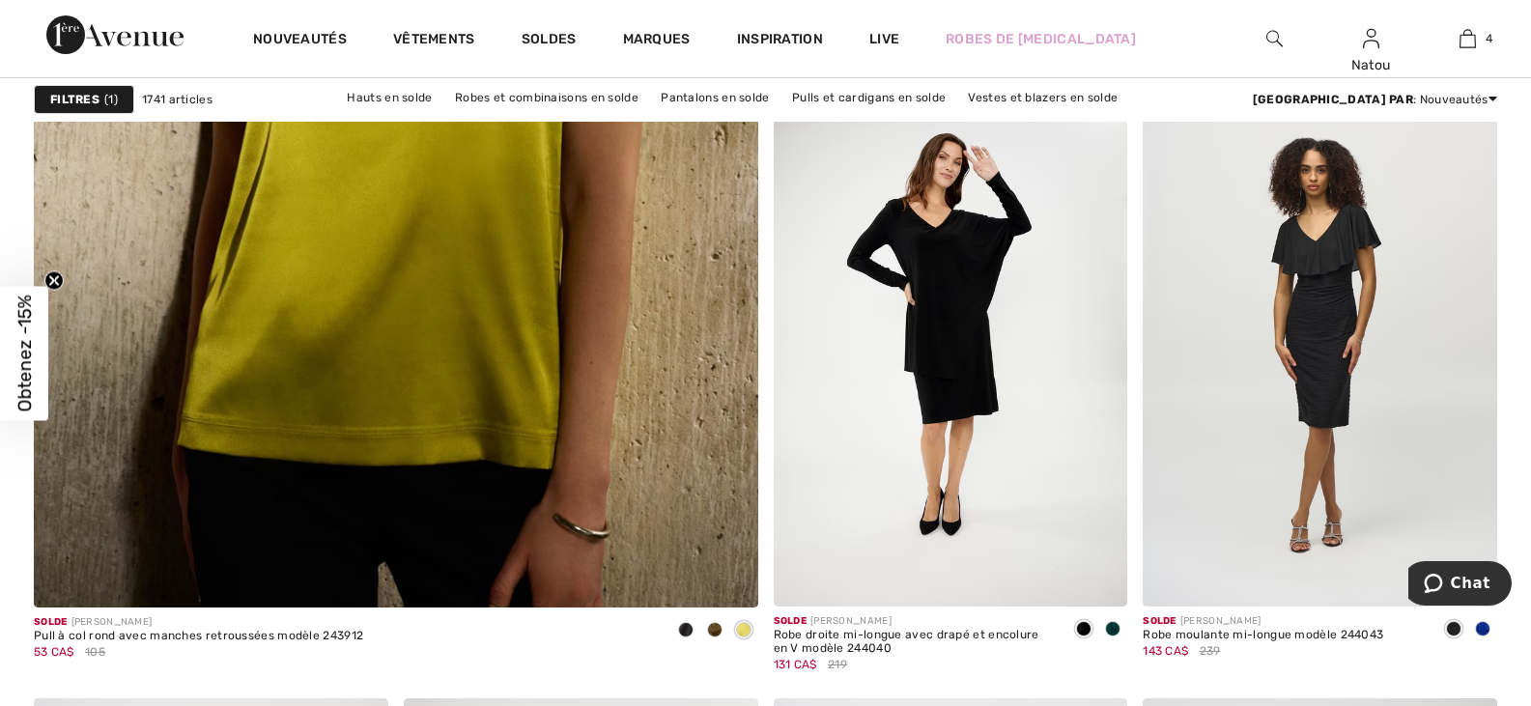
click at [1486, 627] on span at bounding box center [1482, 628] width 15 height 15
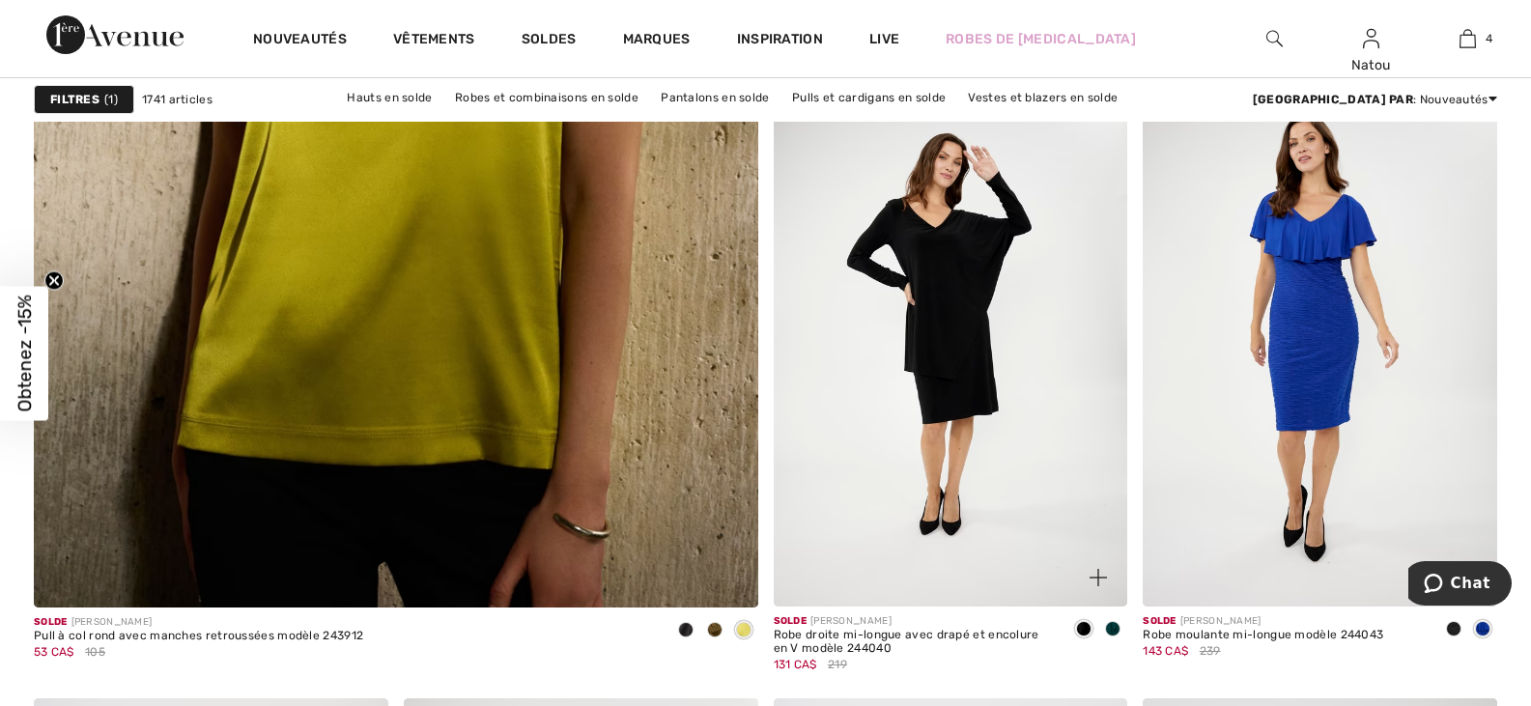
click at [1114, 627] on span at bounding box center [1112, 628] width 15 height 15
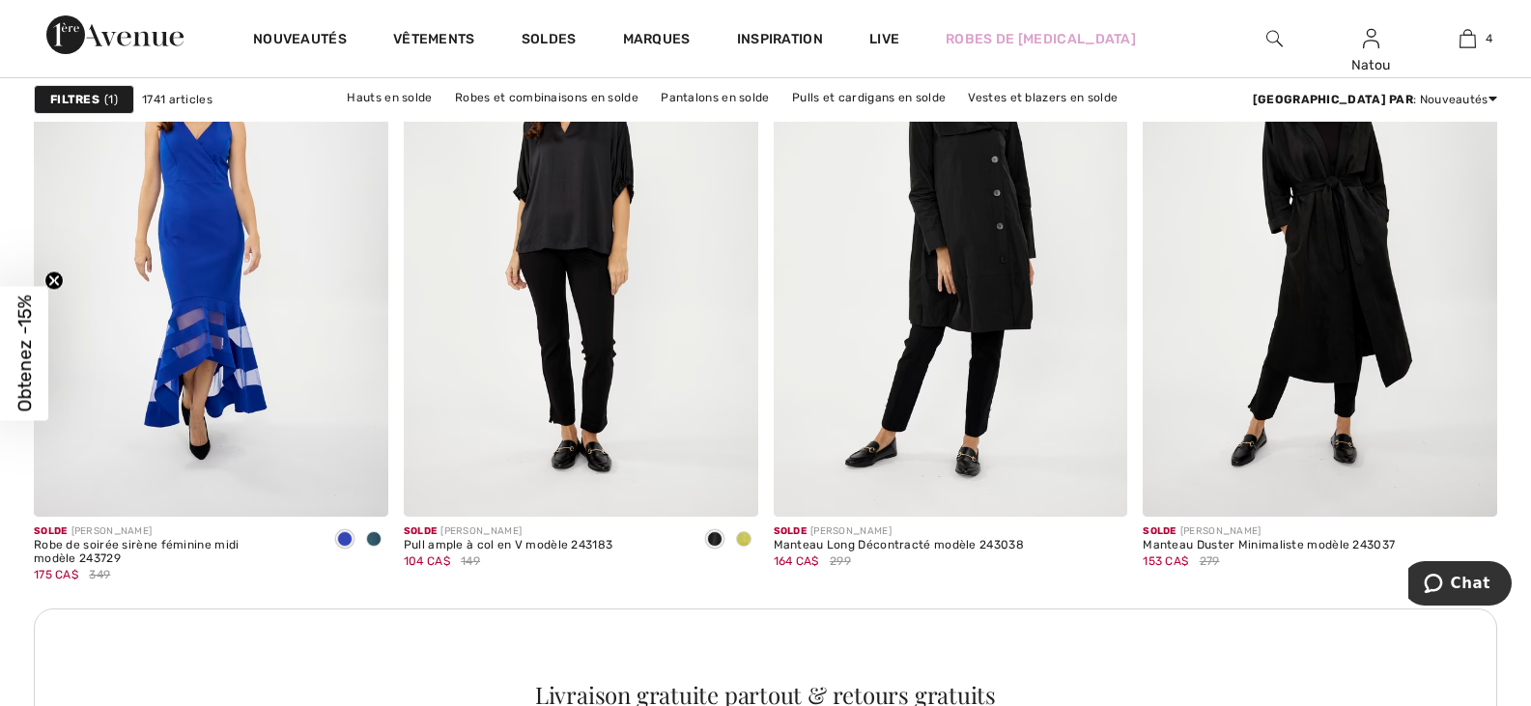
scroll to position [7051, 0]
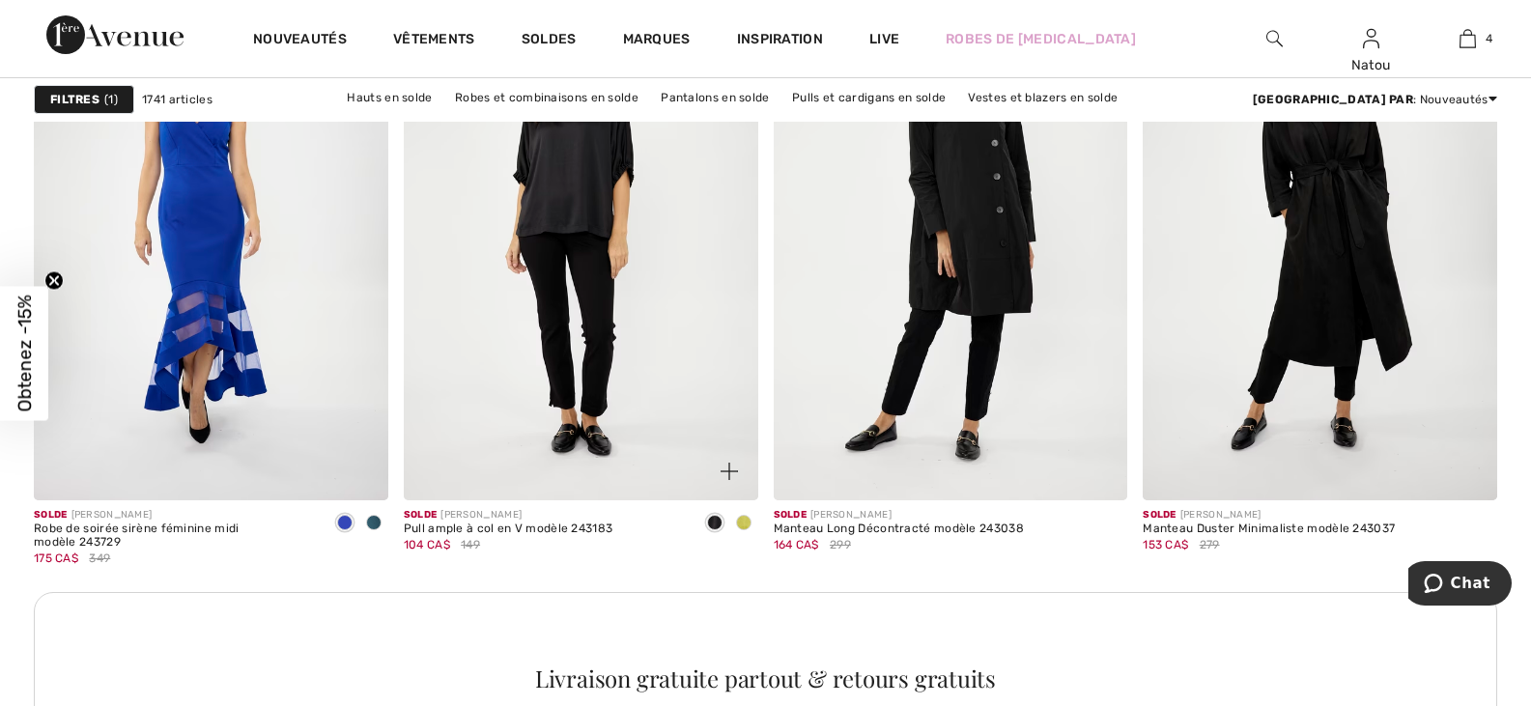
click at [742, 523] on span at bounding box center [743, 522] width 15 height 15
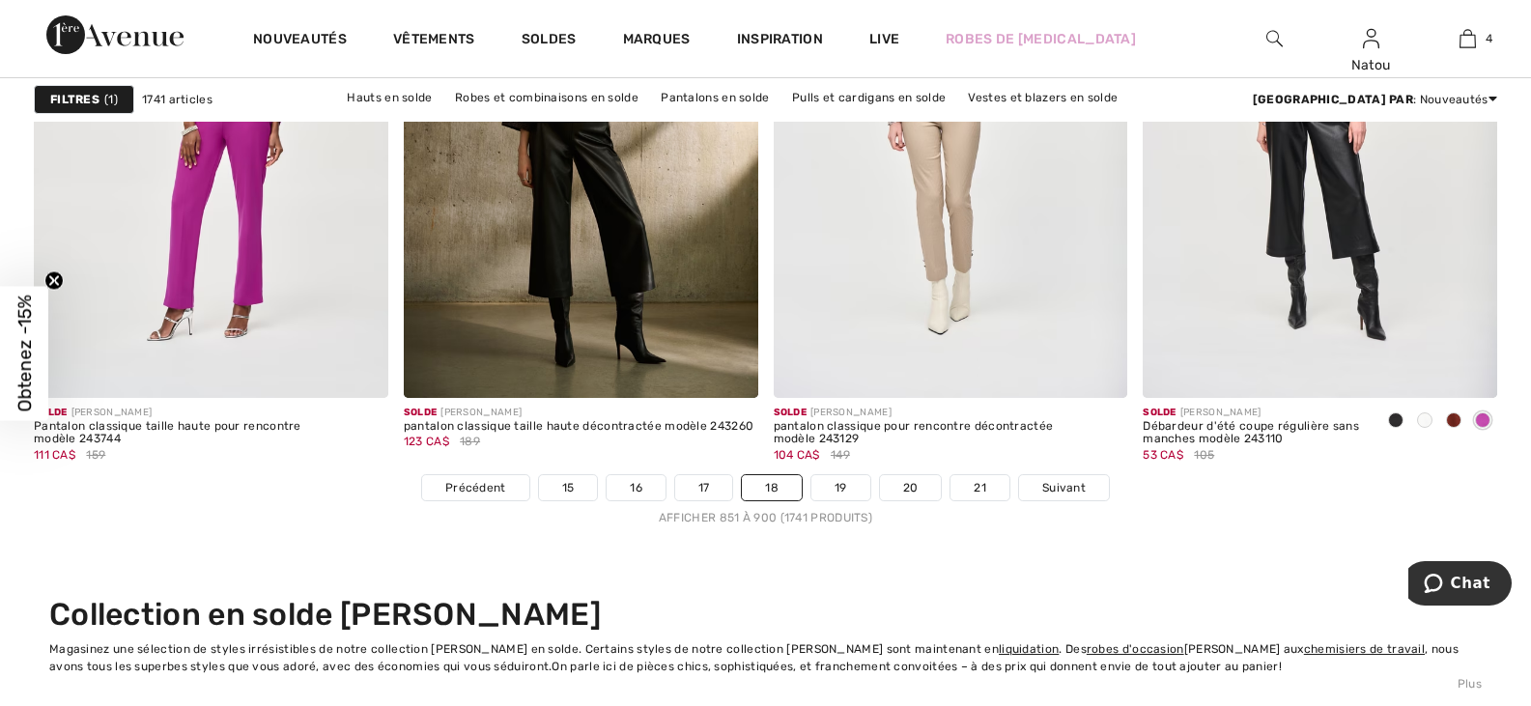
scroll to position [9272, 0]
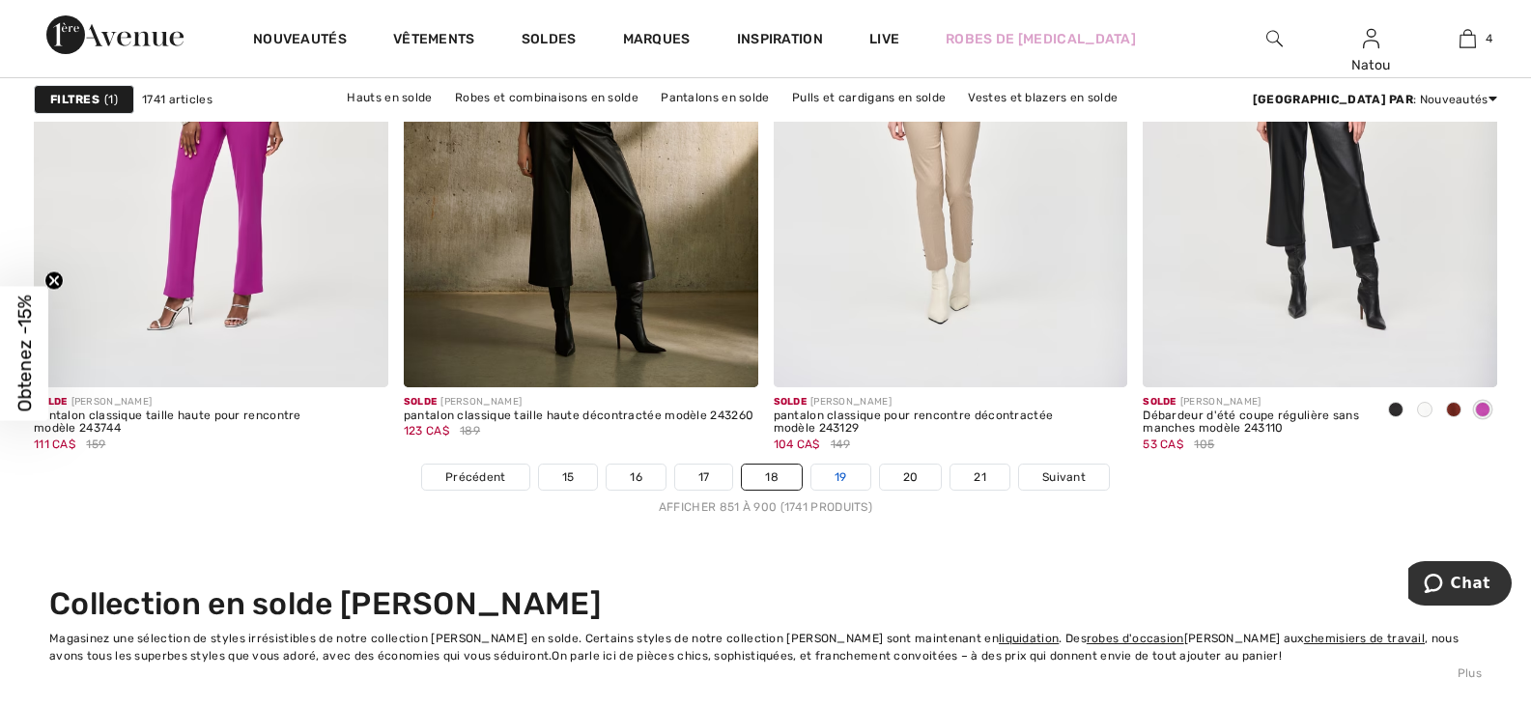
click at [835, 479] on link "19" at bounding box center [840, 477] width 59 height 25
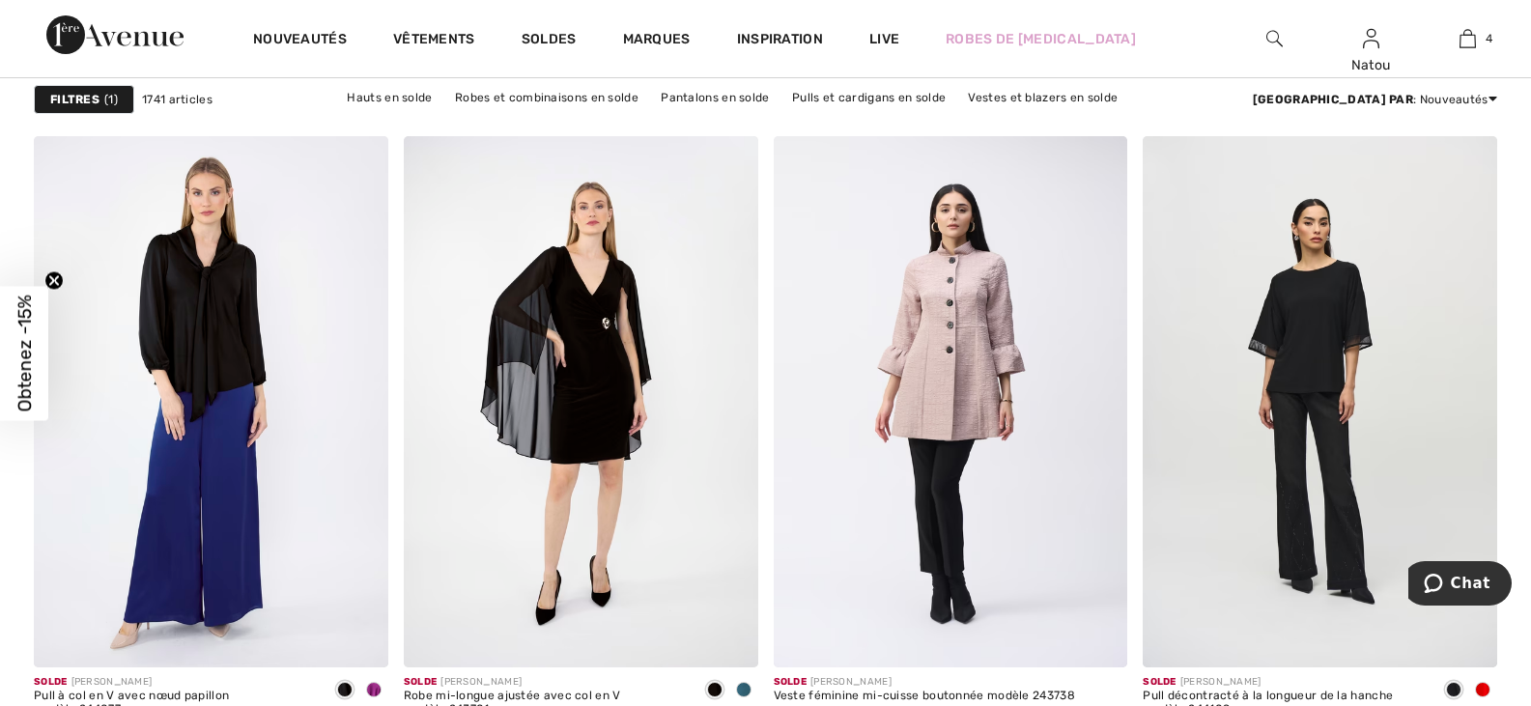
scroll to position [4250, 0]
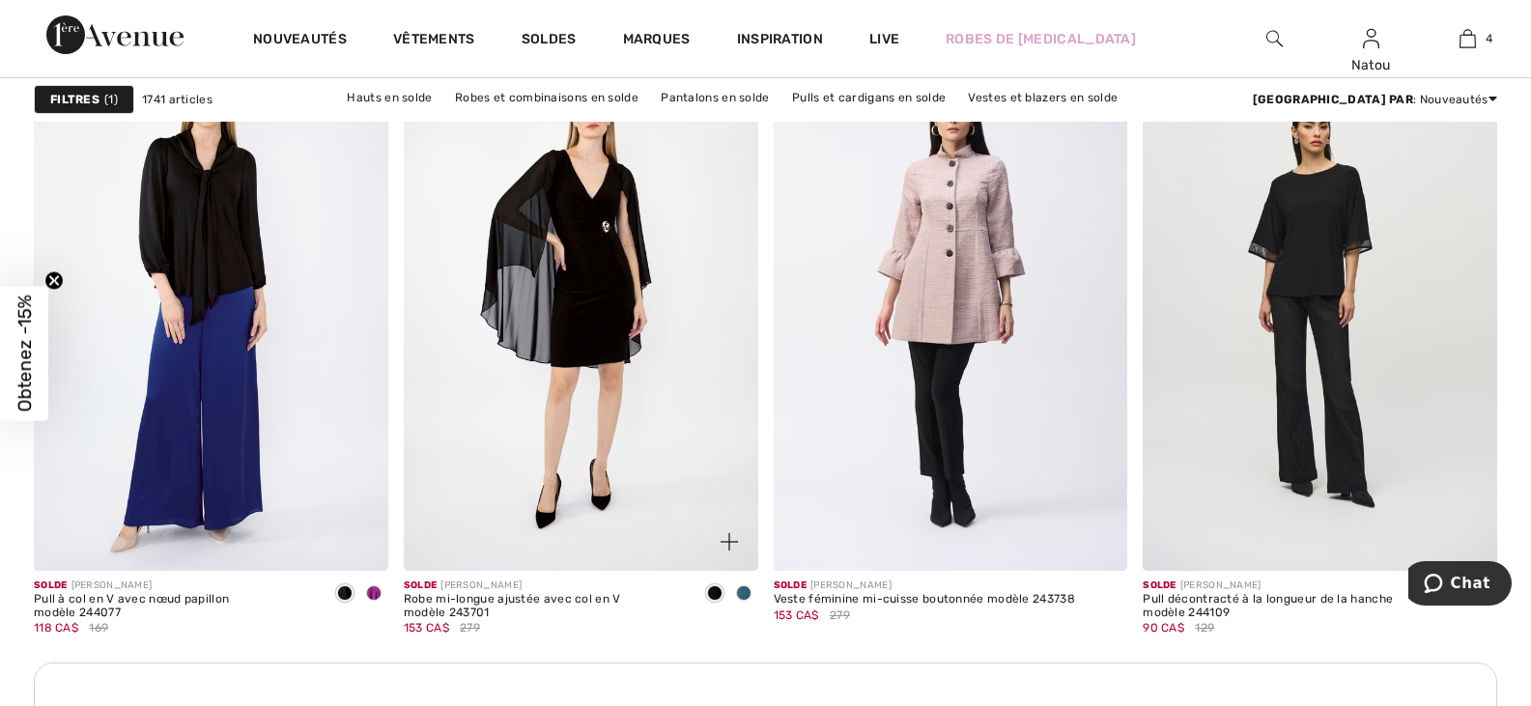
click at [746, 593] on span at bounding box center [743, 592] width 15 height 15
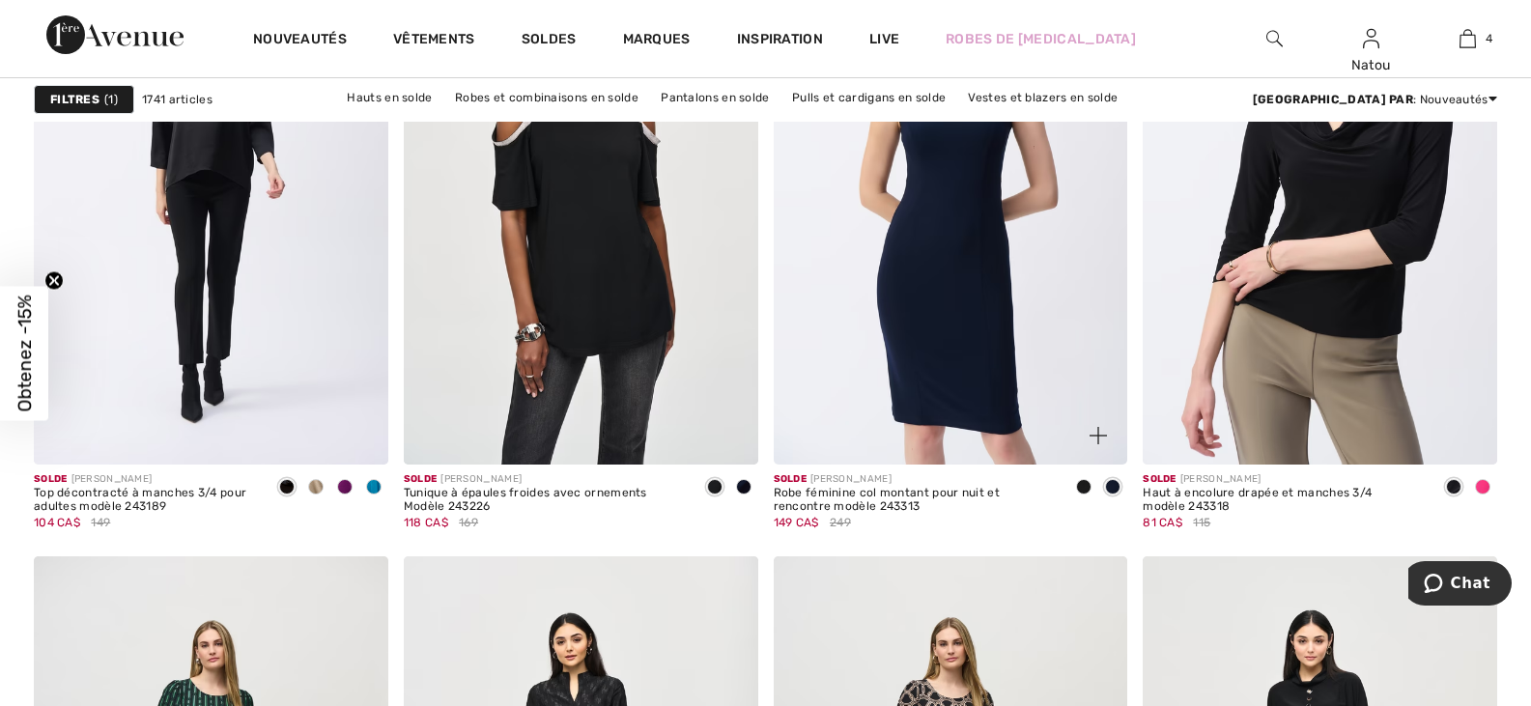
scroll to position [6471, 0]
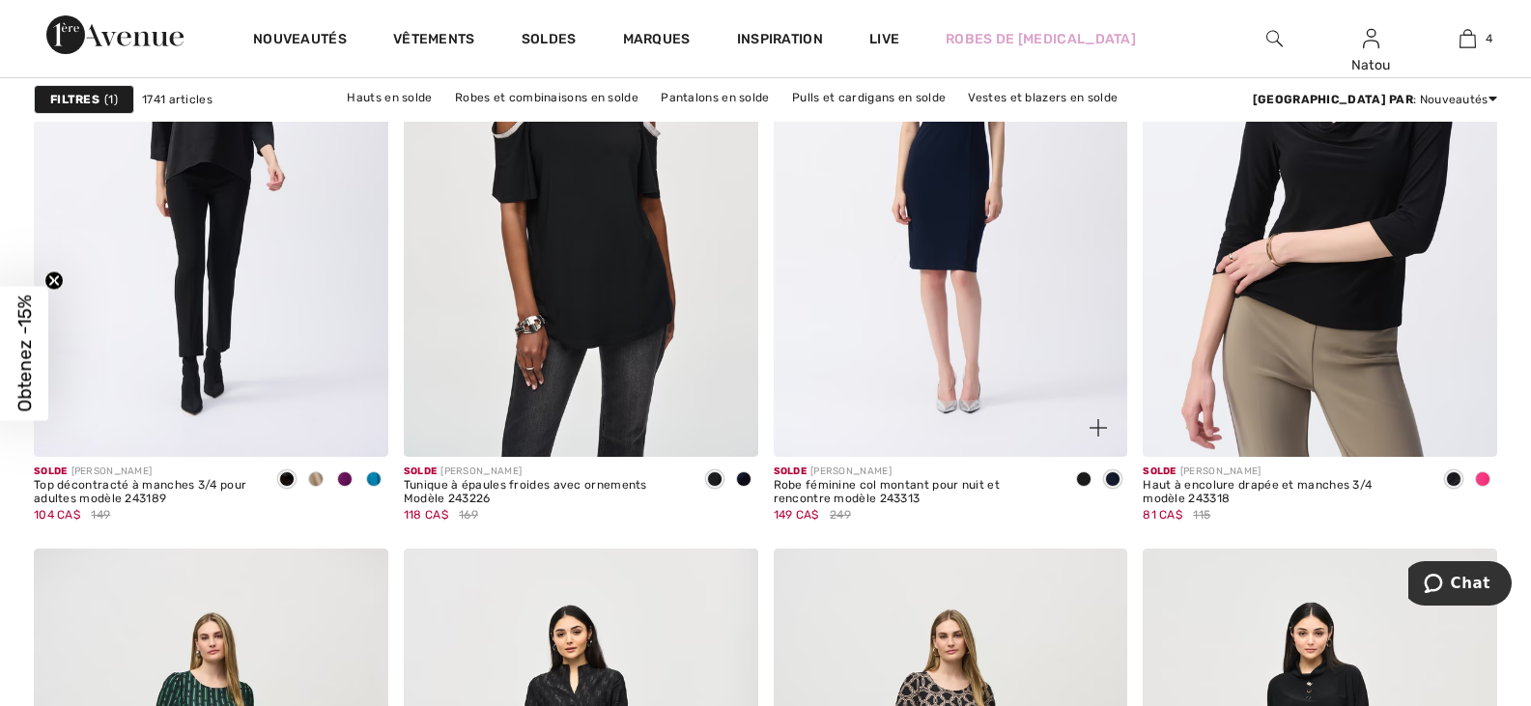
click at [1084, 472] on span at bounding box center [1083, 478] width 15 height 15
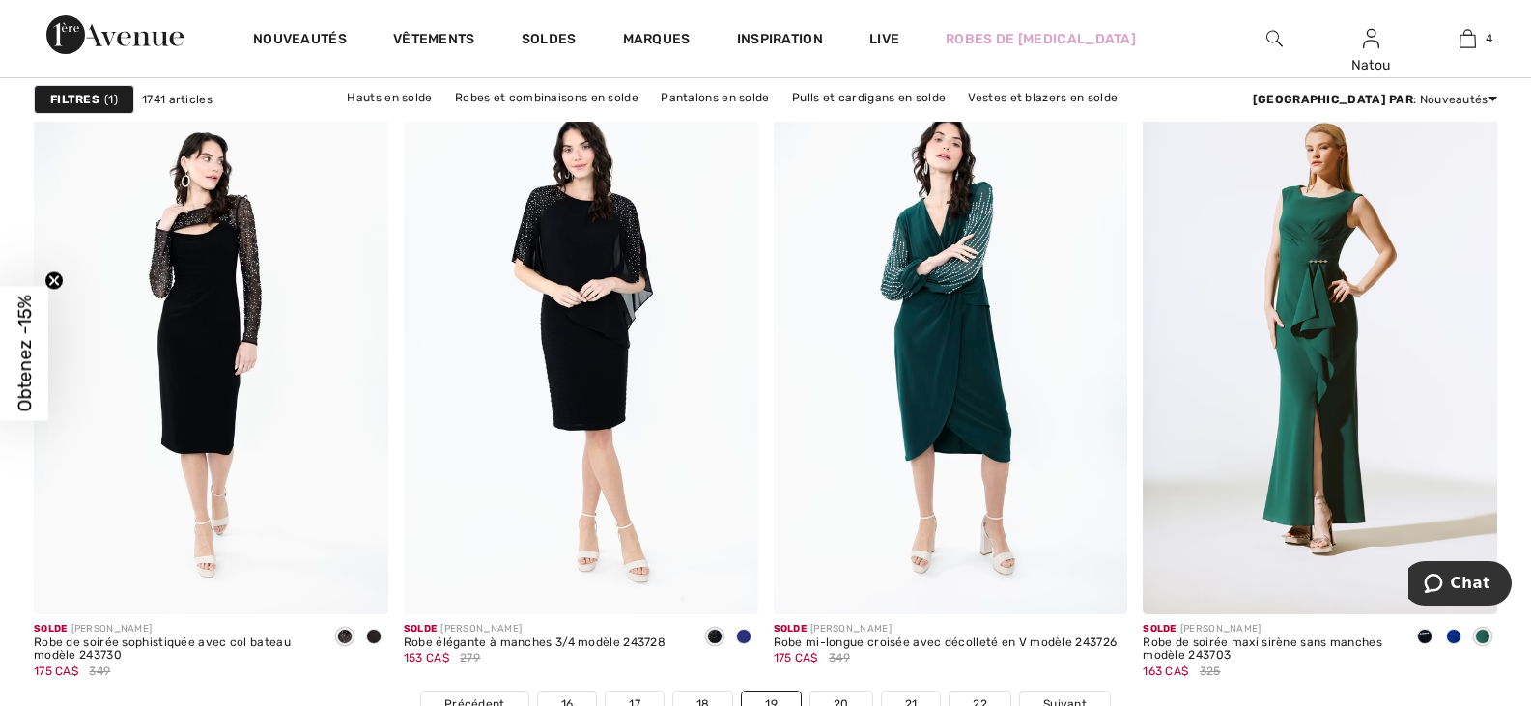
scroll to position [9079, 0]
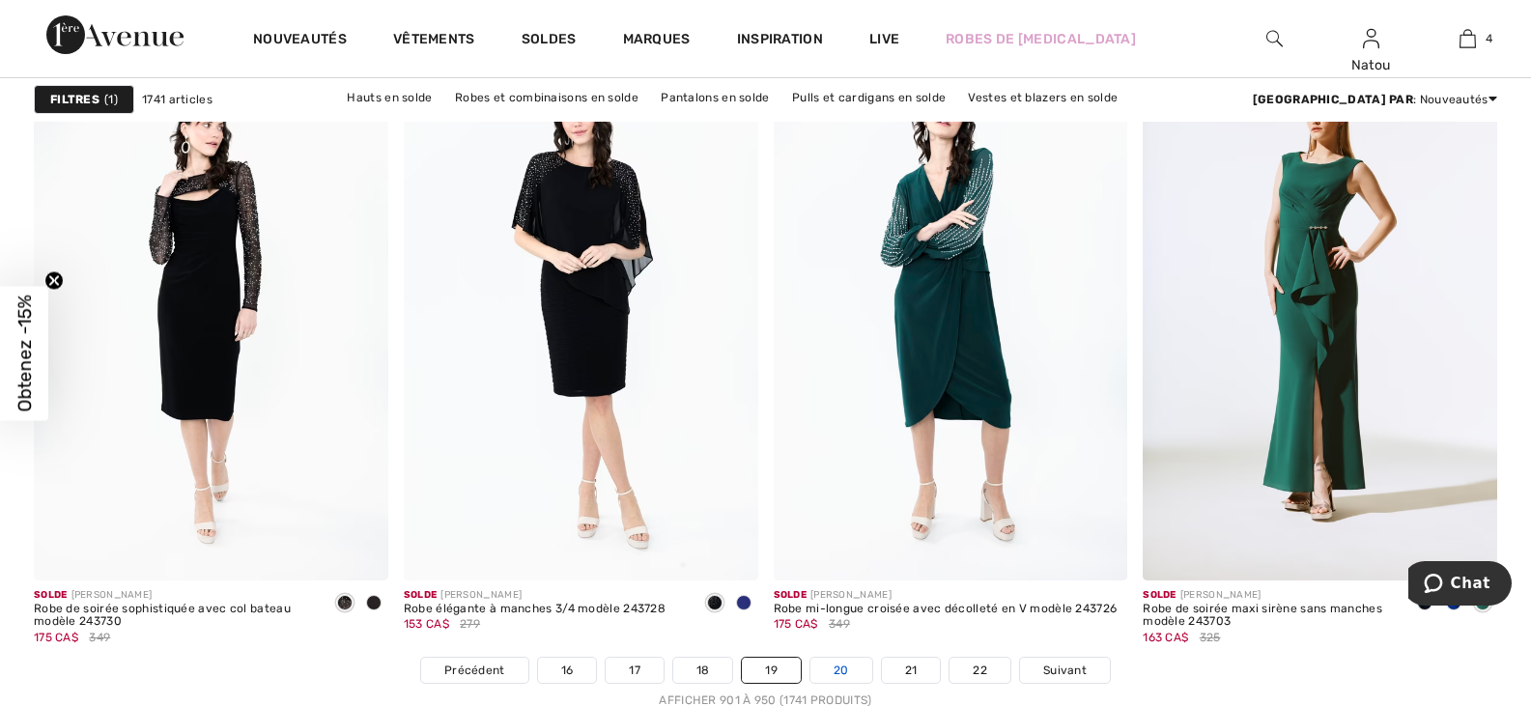
click at [851, 665] on link "20" at bounding box center [841, 670] width 62 height 25
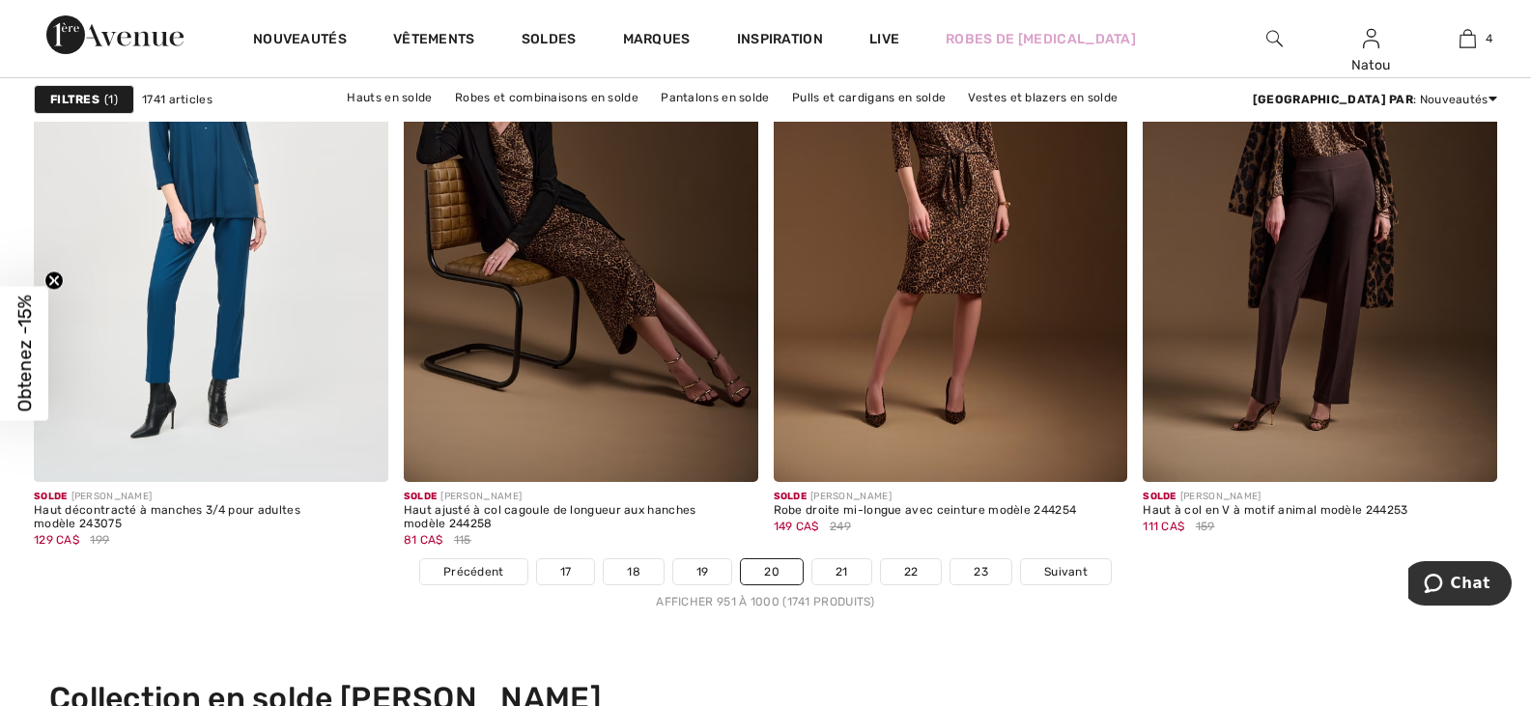
scroll to position [9272, 0]
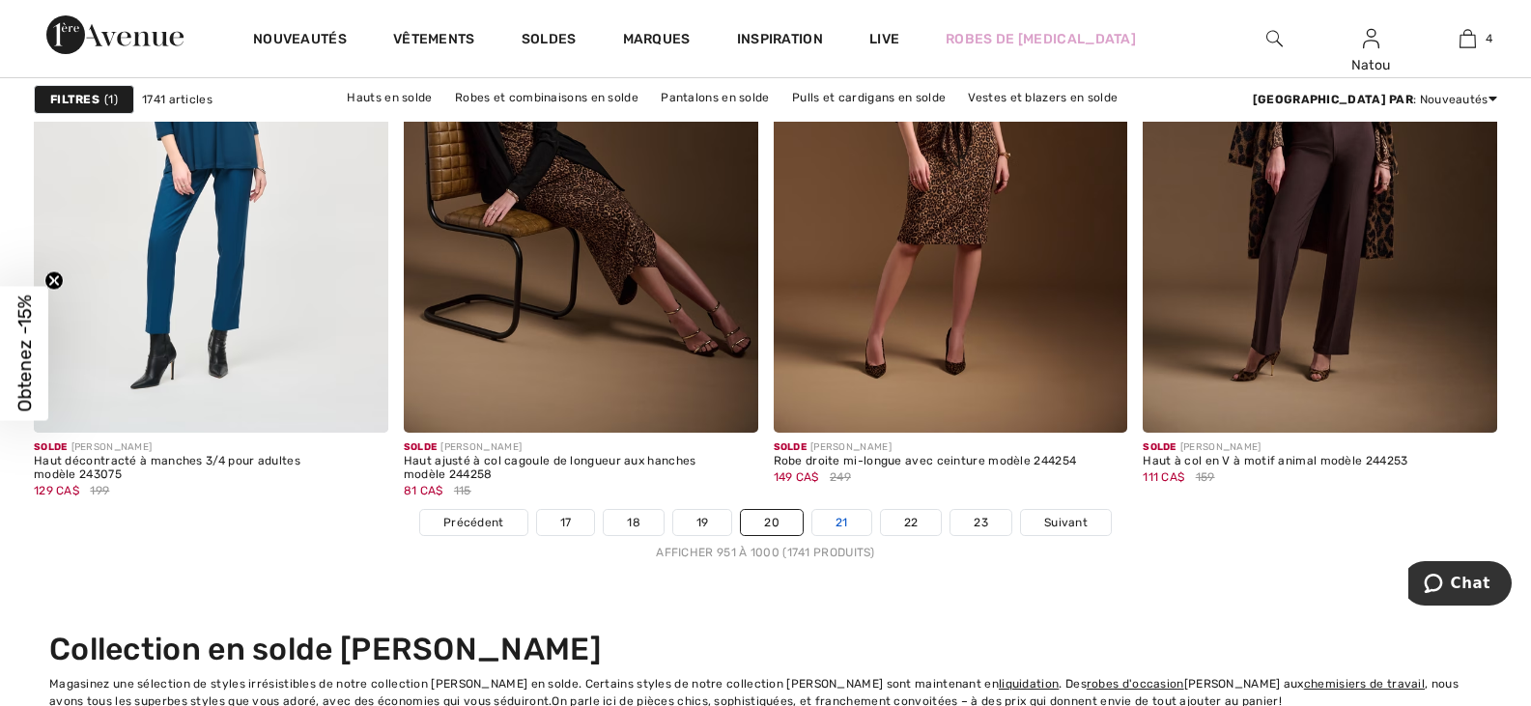
click at [849, 510] on link "21" at bounding box center [841, 522] width 59 height 25
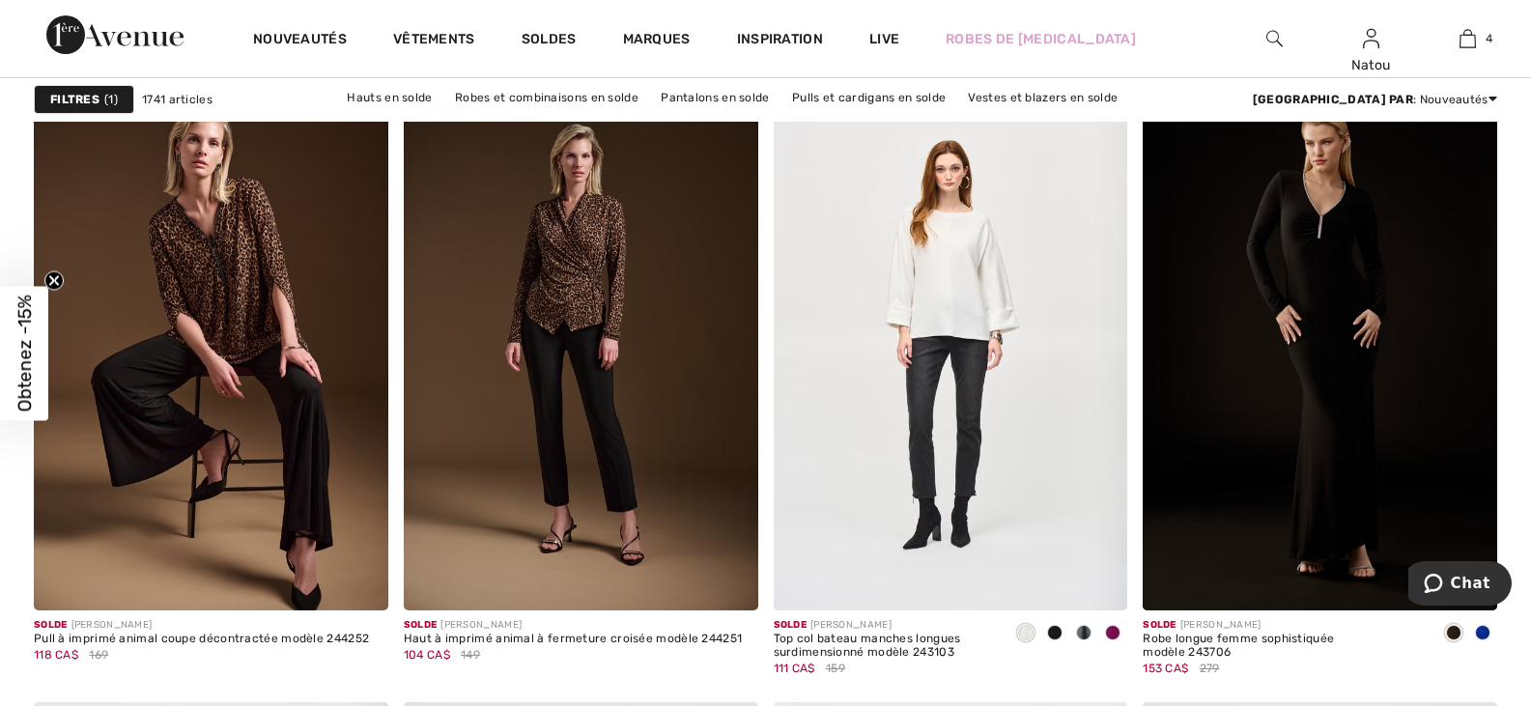
scroll to position [1449, 0]
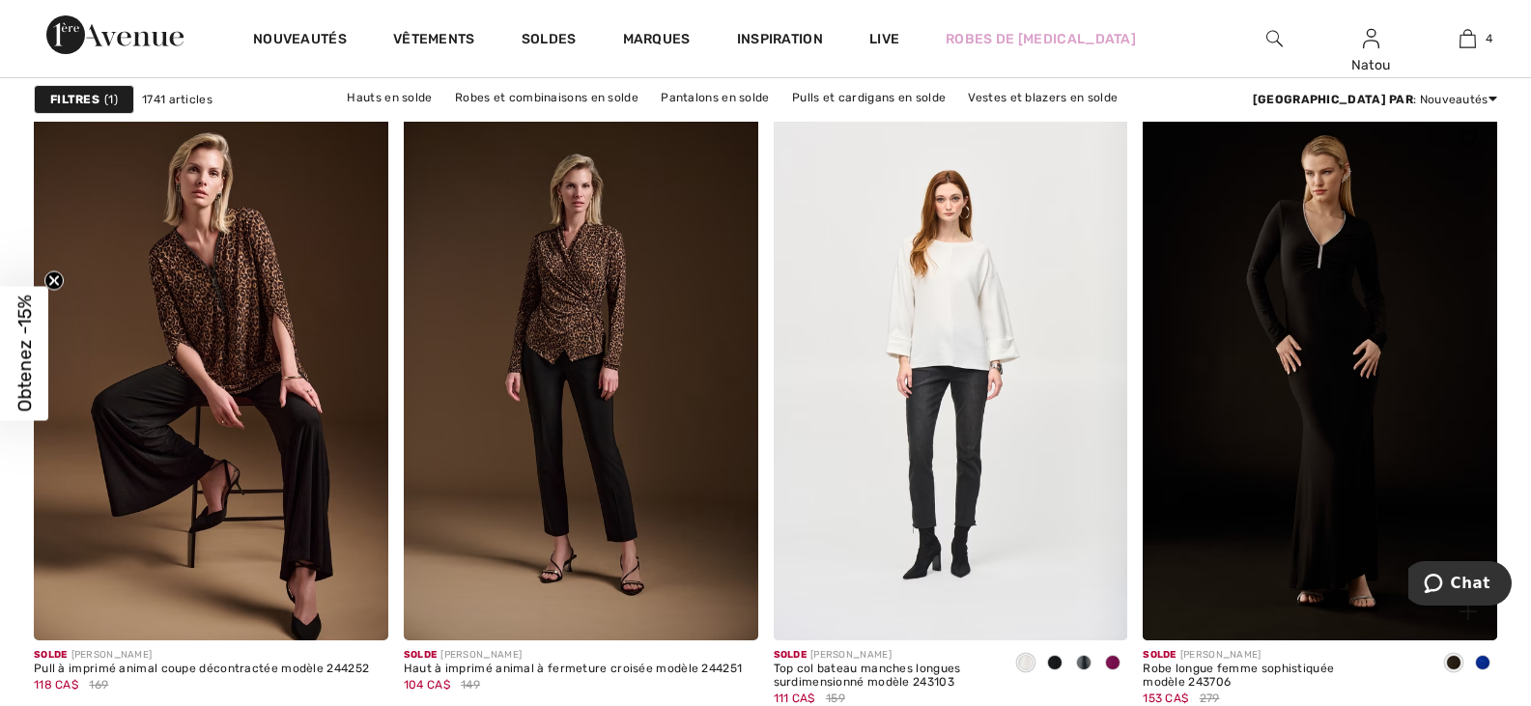
click at [1479, 662] on span at bounding box center [1482, 662] width 15 height 15
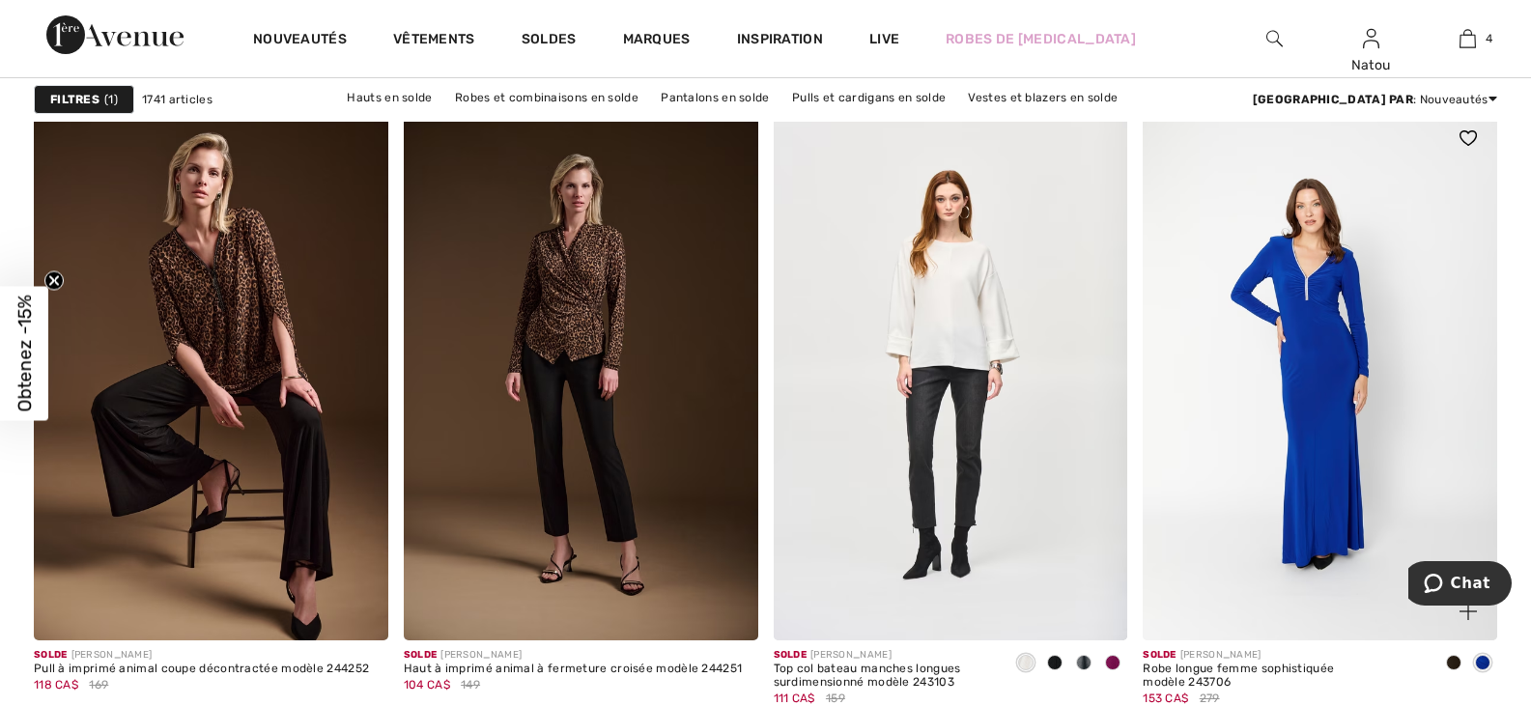
click at [1451, 653] on div at bounding box center [1453, 664] width 29 height 32
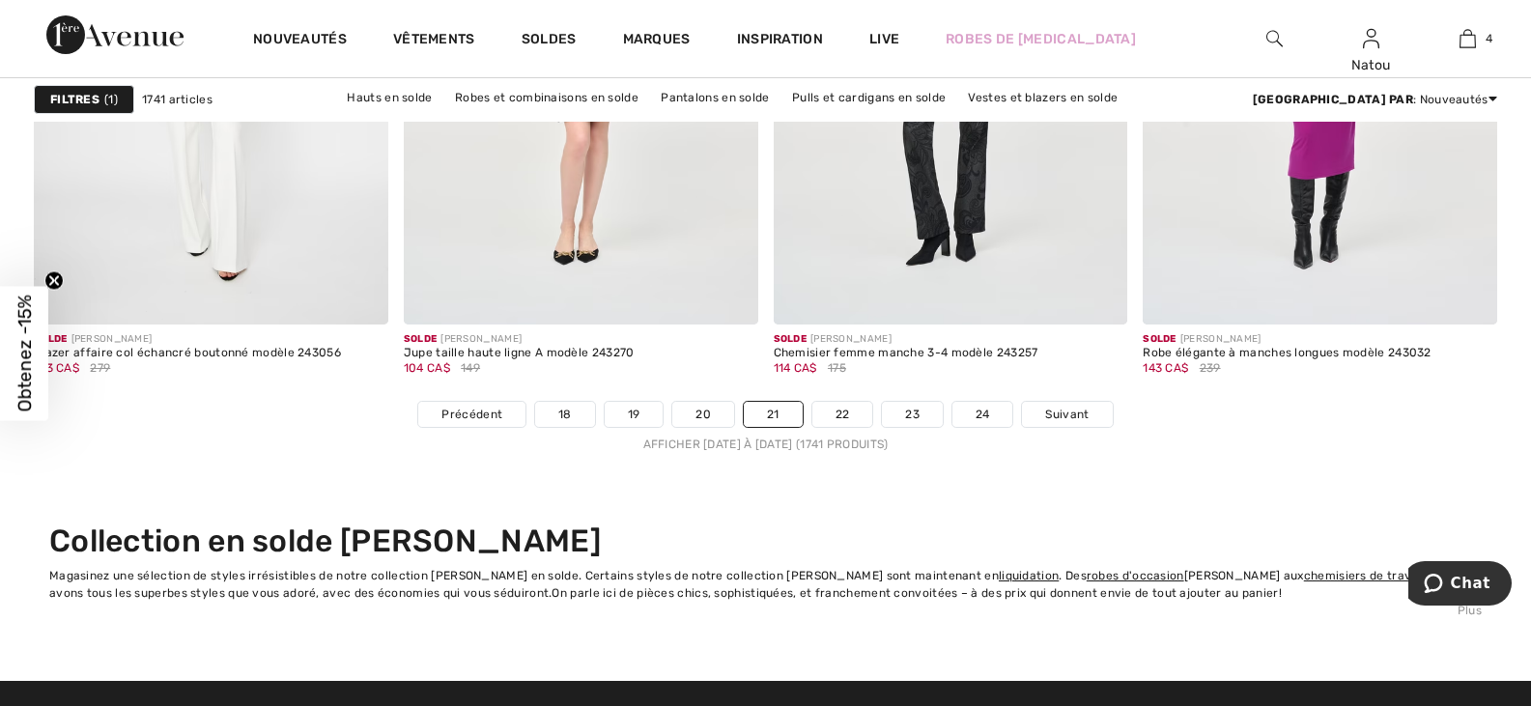
scroll to position [9466, 0]
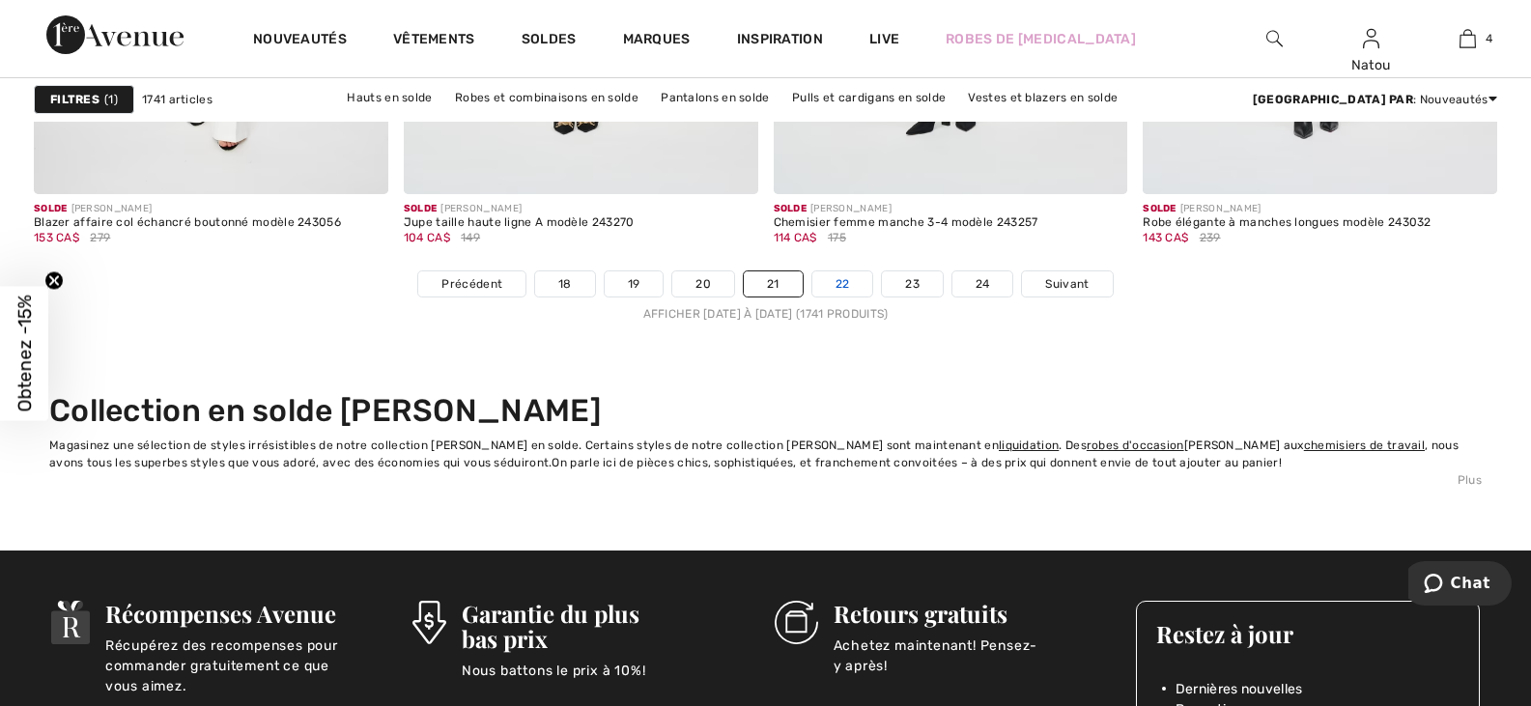
click at [837, 283] on link "22" at bounding box center [842, 283] width 61 height 25
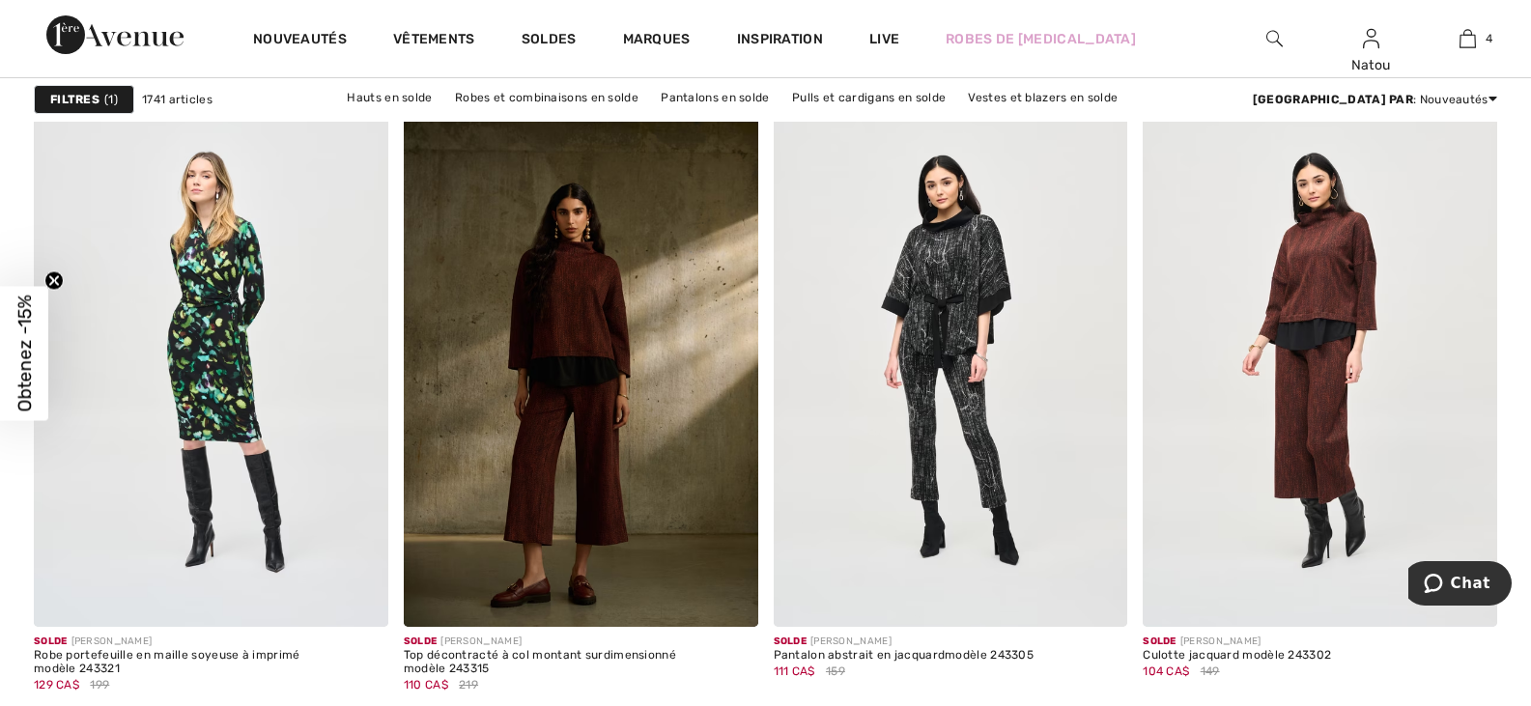
scroll to position [6954, 0]
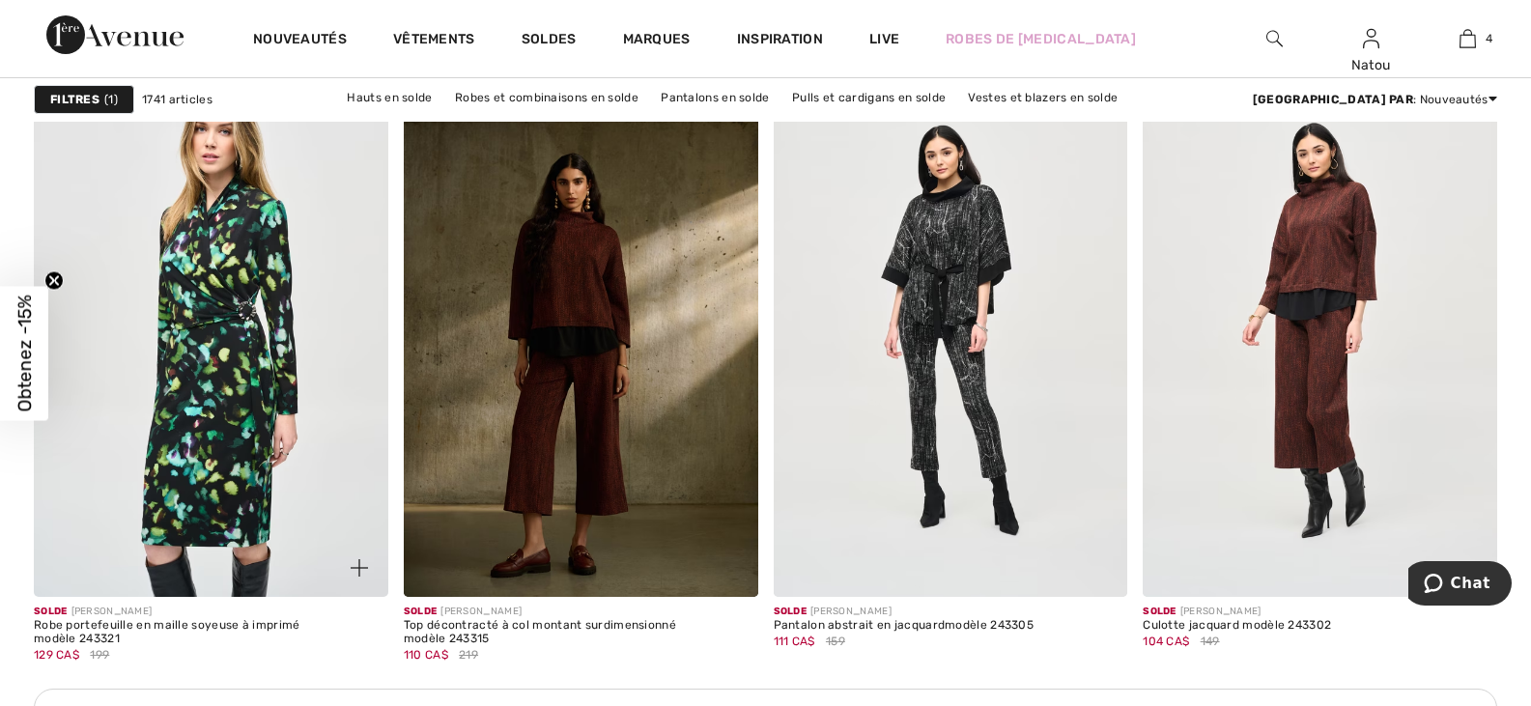
click at [230, 313] on img at bounding box center [211, 331] width 354 height 531
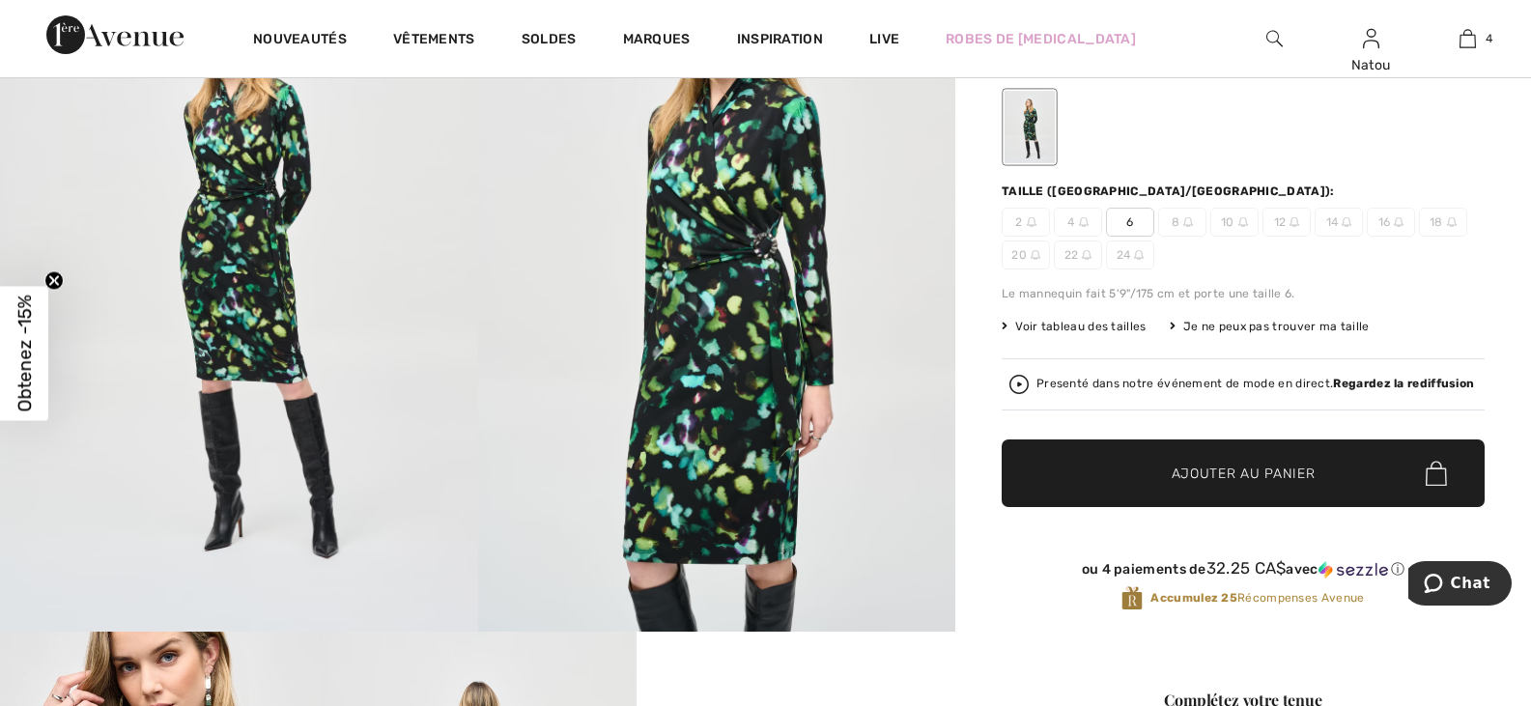
scroll to position [193, 0]
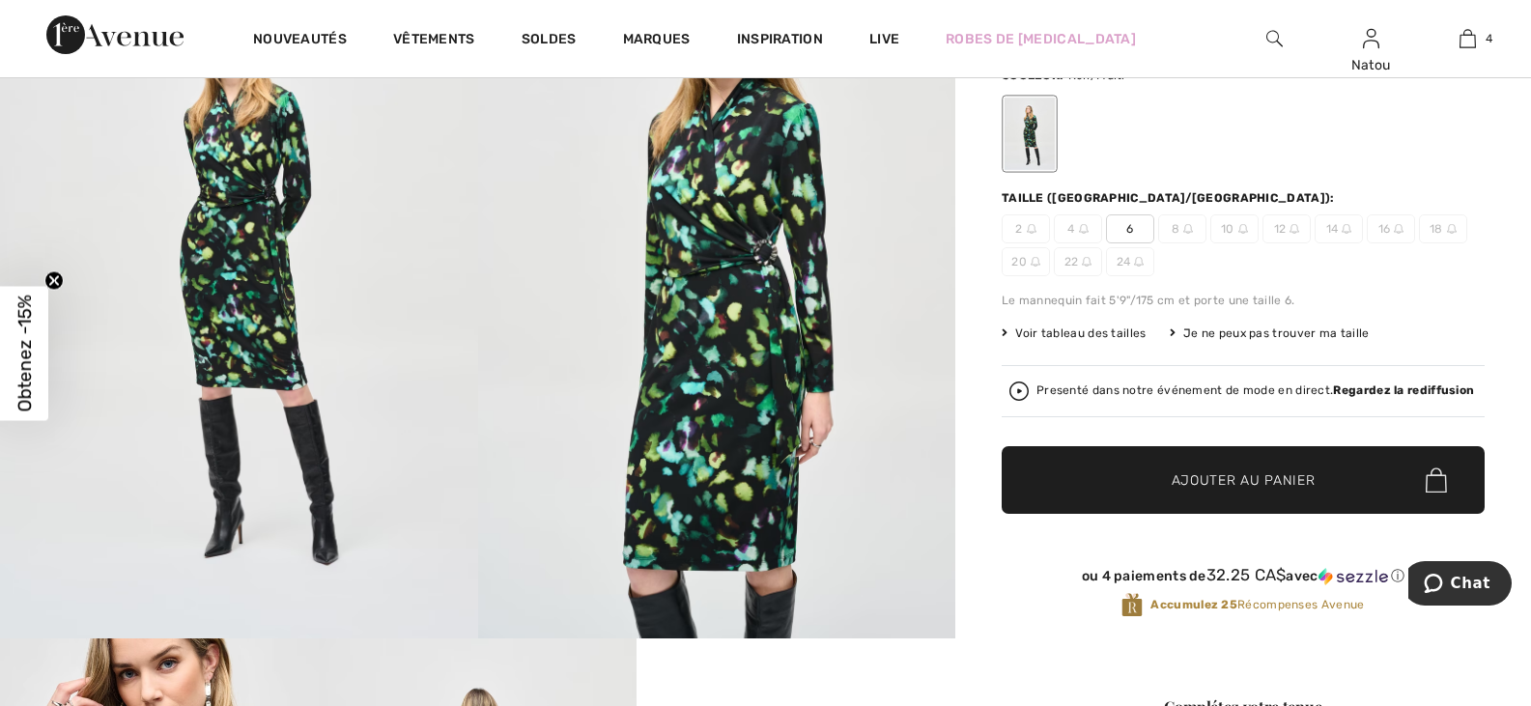
click at [1059, 333] on span "Voir tableau des tailles" at bounding box center [1074, 333] width 145 height 17
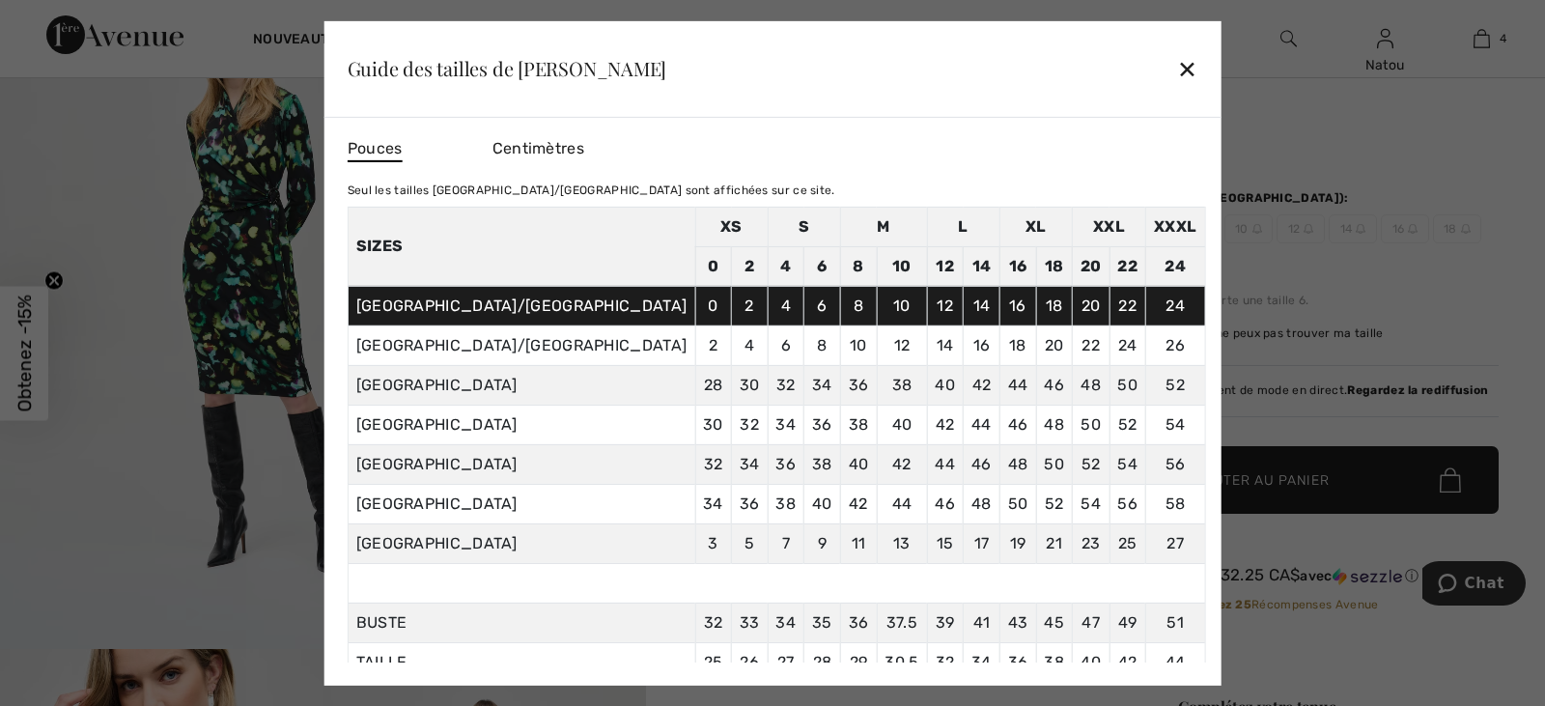
click at [1177, 66] on div "✕" at bounding box center [1187, 68] width 20 height 41
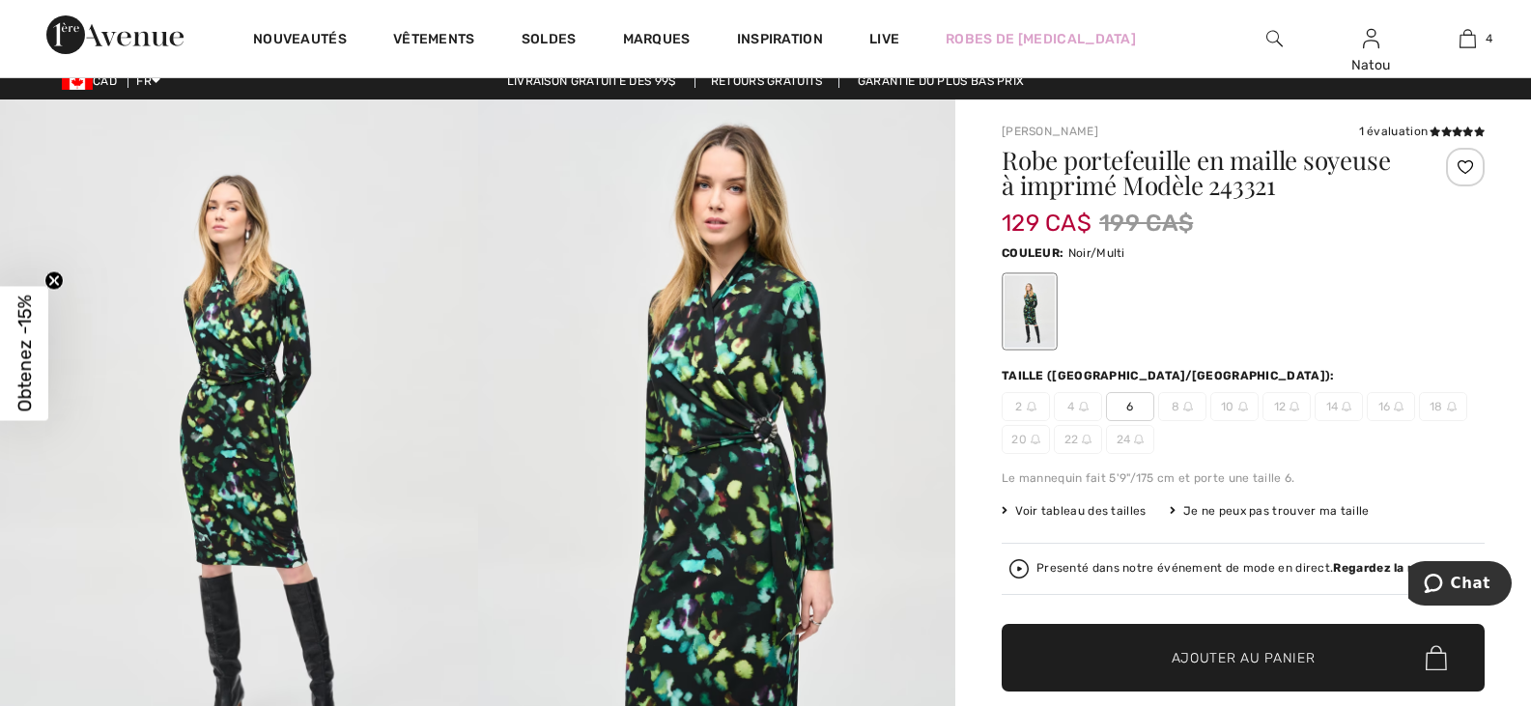
scroll to position [0, 0]
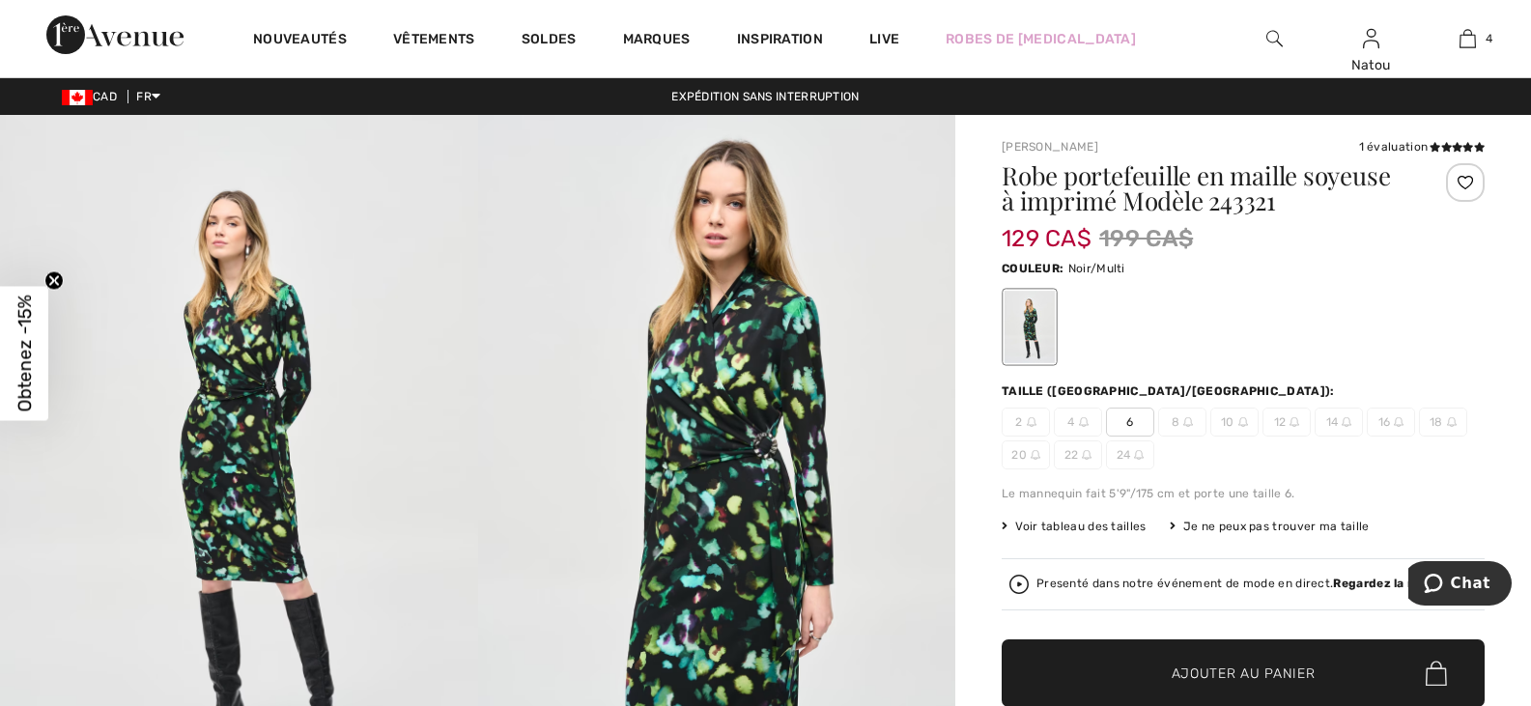
click at [1265, 674] on span "Ajouter au panier" at bounding box center [1244, 674] width 144 height 20
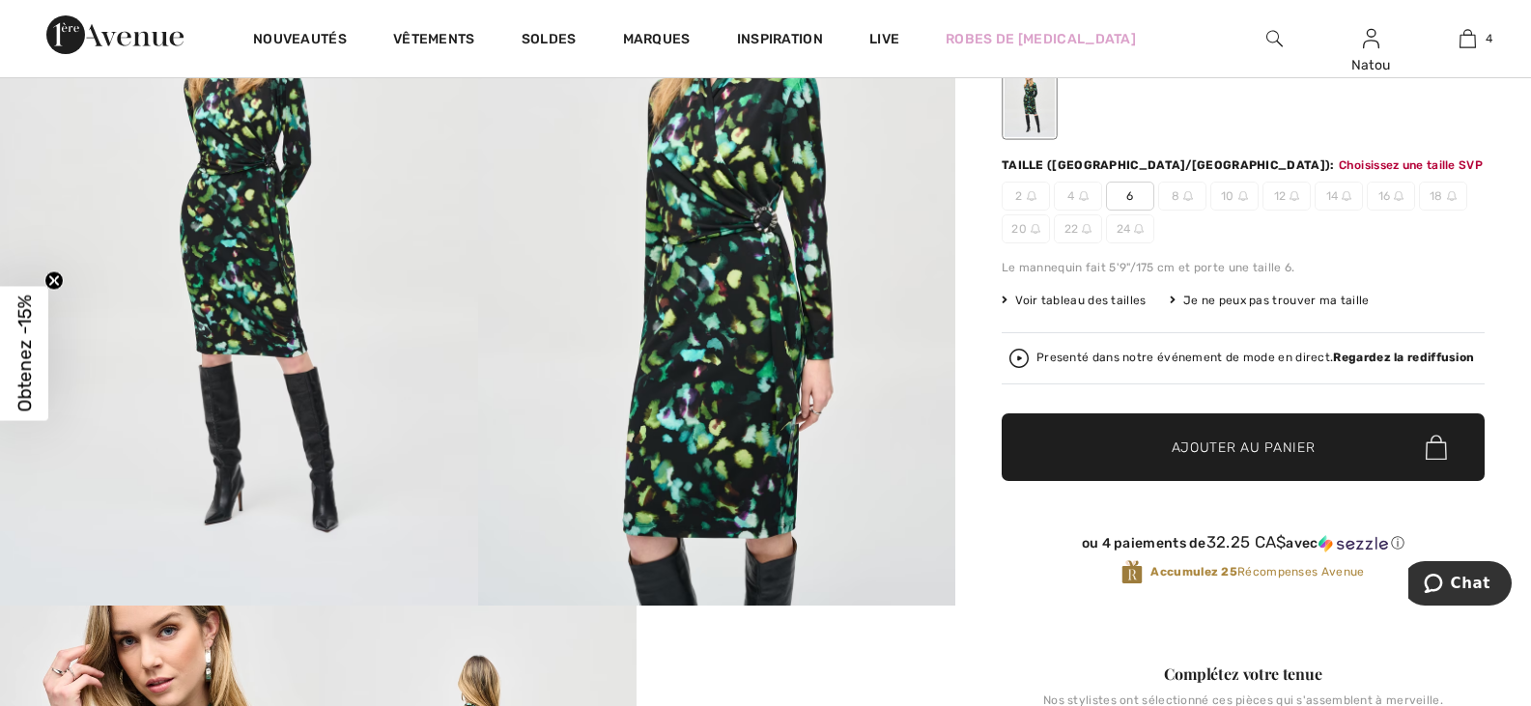
scroll to position [228, 0]
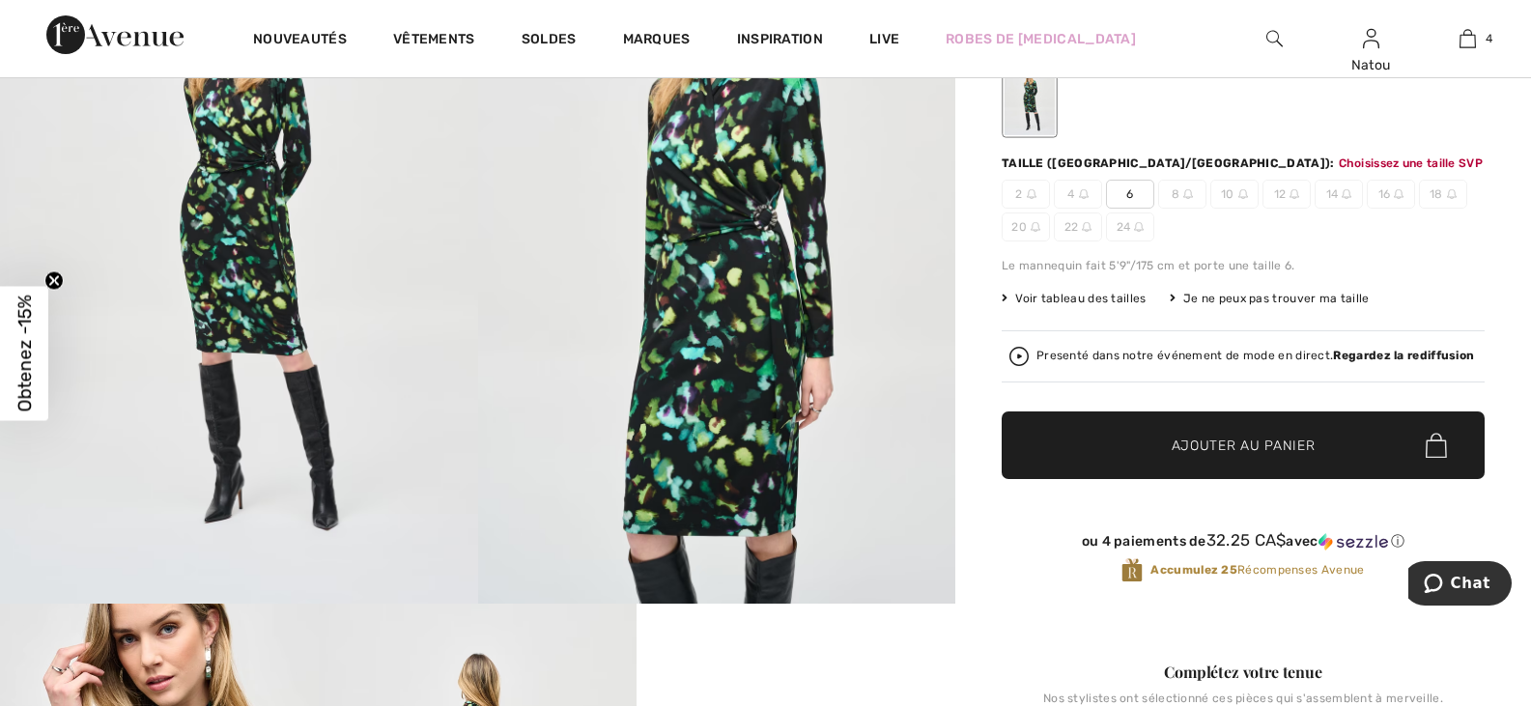
click at [1131, 192] on span "6" at bounding box center [1130, 194] width 48 height 29
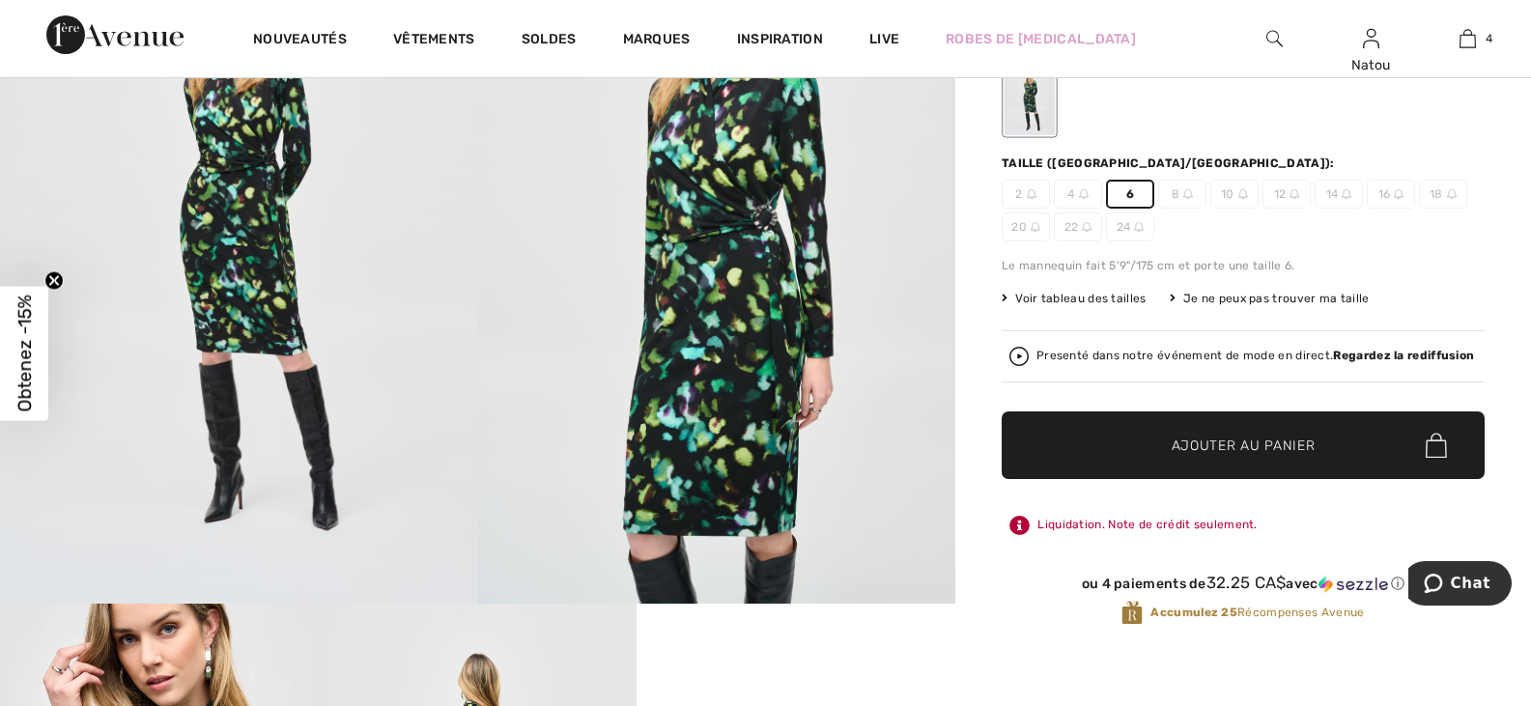
click at [1238, 447] on span "Ajouter au panier" at bounding box center [1244, 446] width 144 height 20
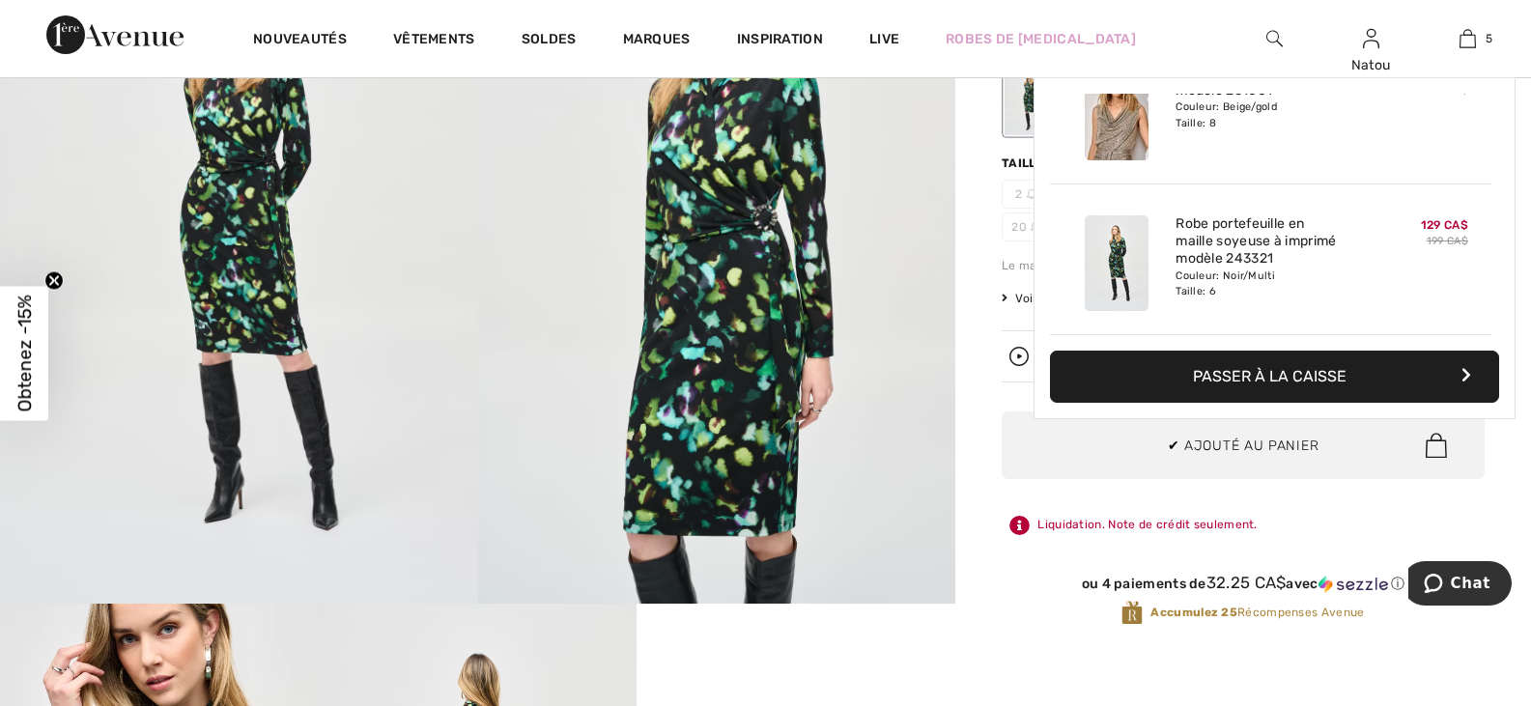
scroll to position [0, 0]
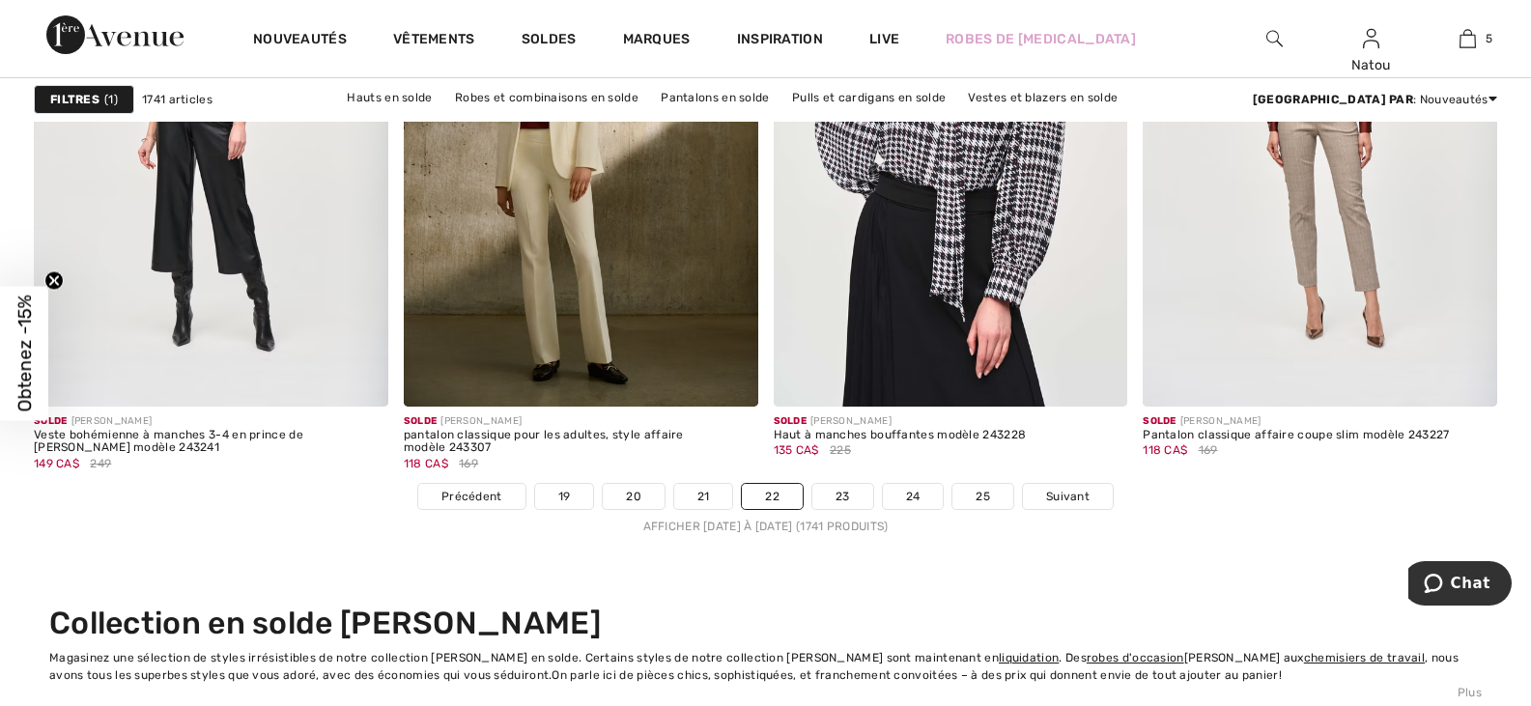
scroll to position [9272, 0]
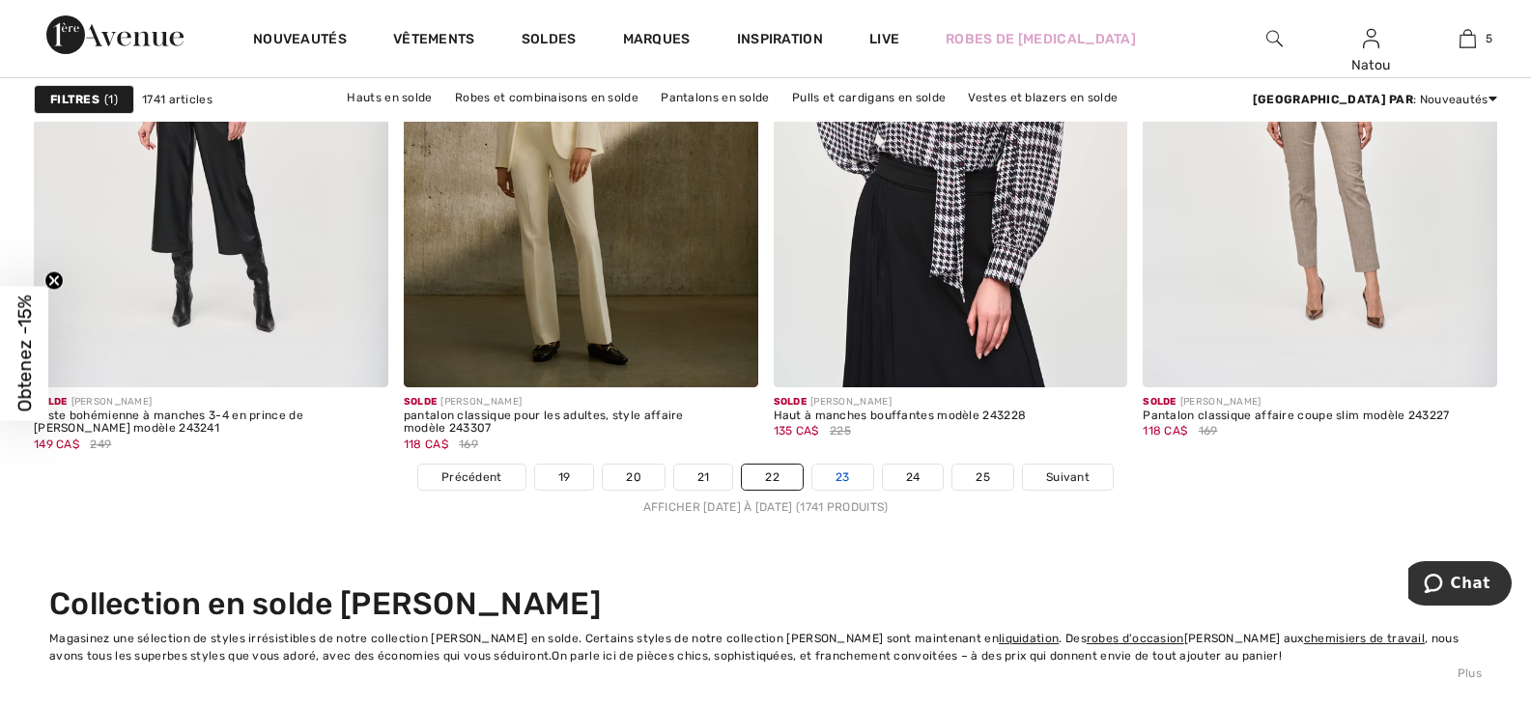
click at [845, 475] on link "23" at bounding box center [842, 477] width 61 height 25
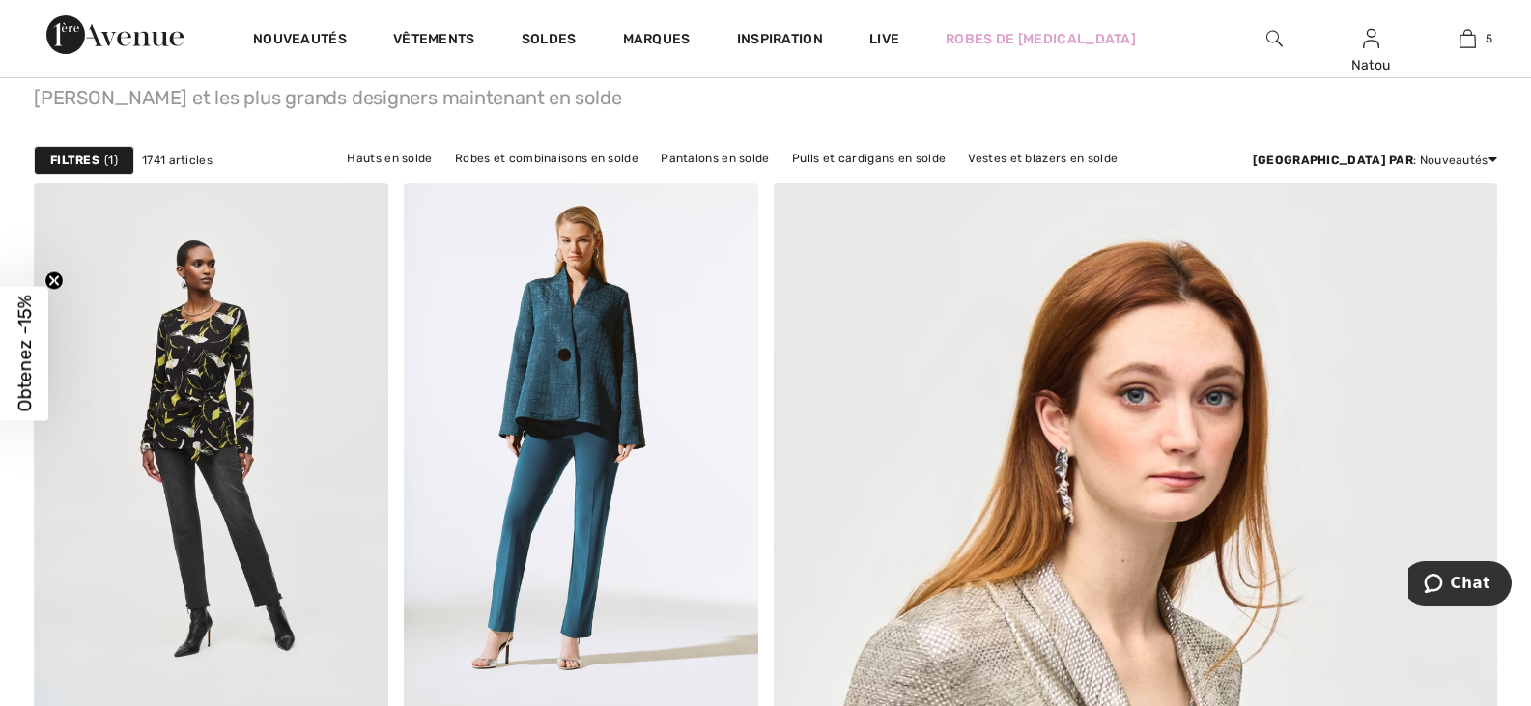
scroll to position [290, 0]
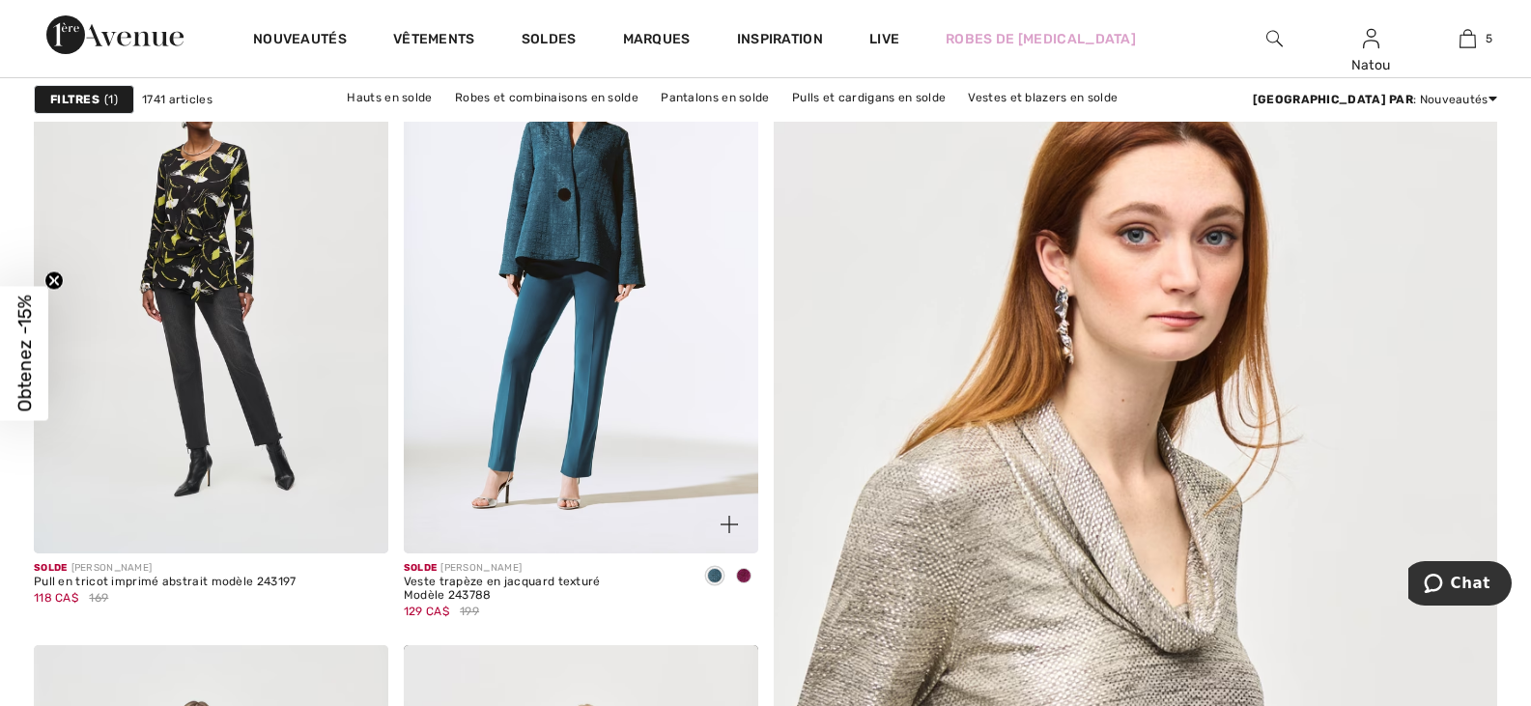
click at [740, 573] on span at bounding box center [743, 575] width 15 height 15
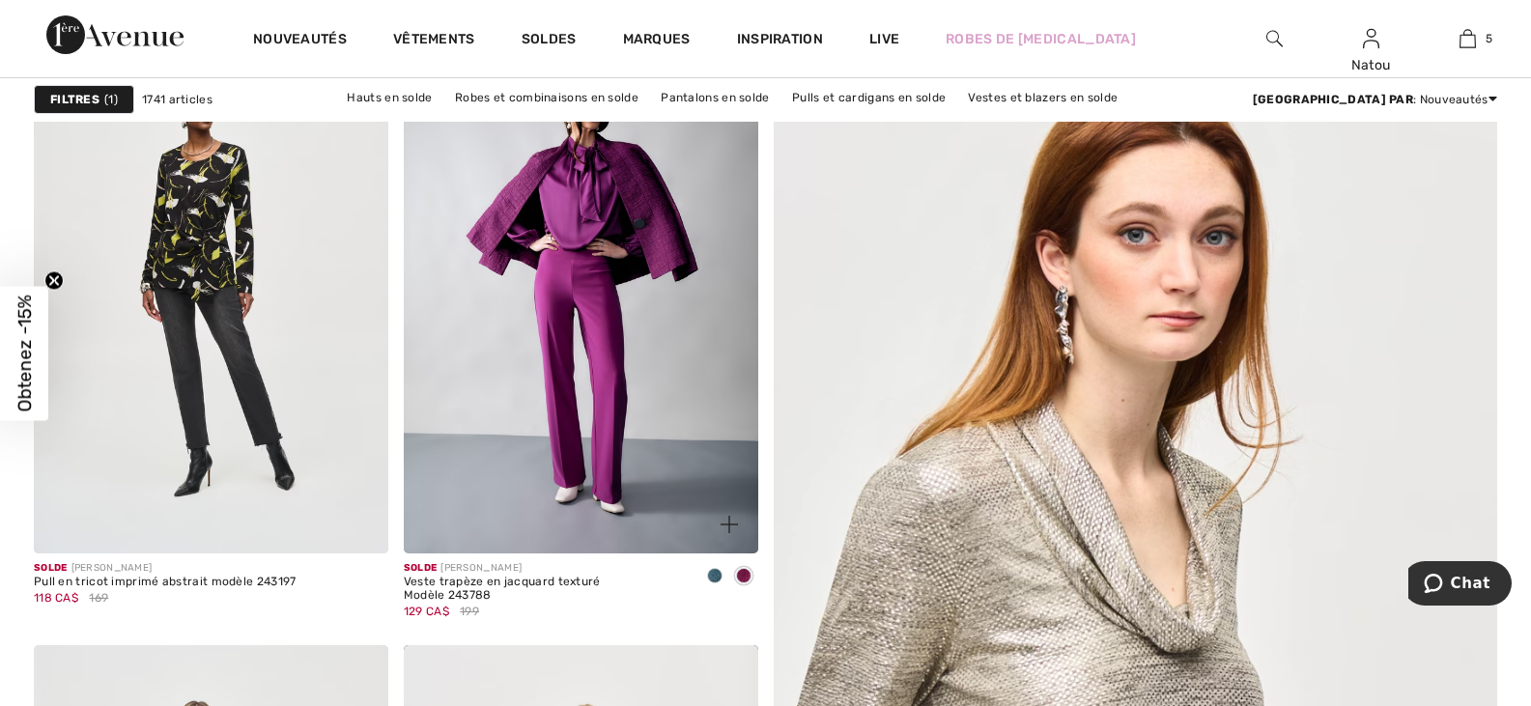
click at [710, 575] on span at bounding box center [714, 575] width 15 height 15
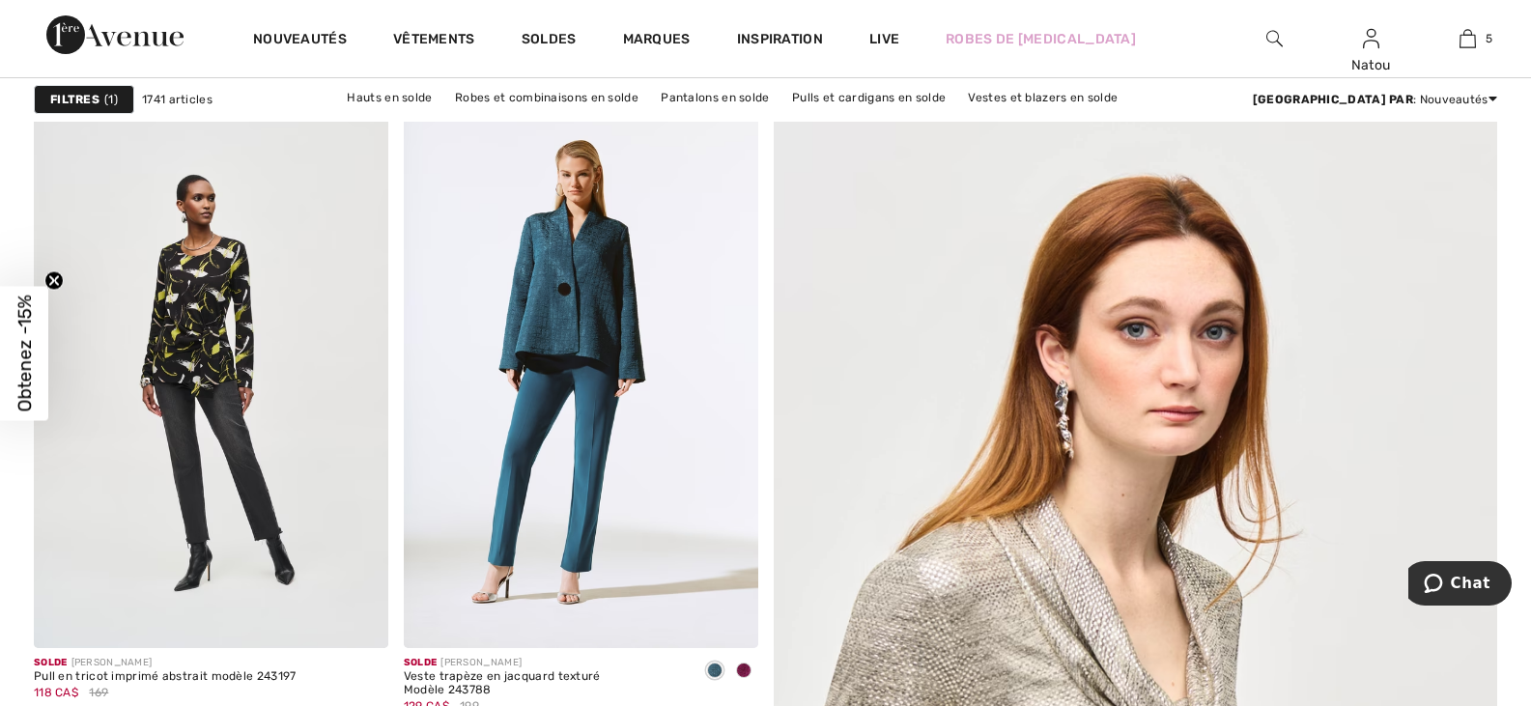
scroll to position [193, 0]
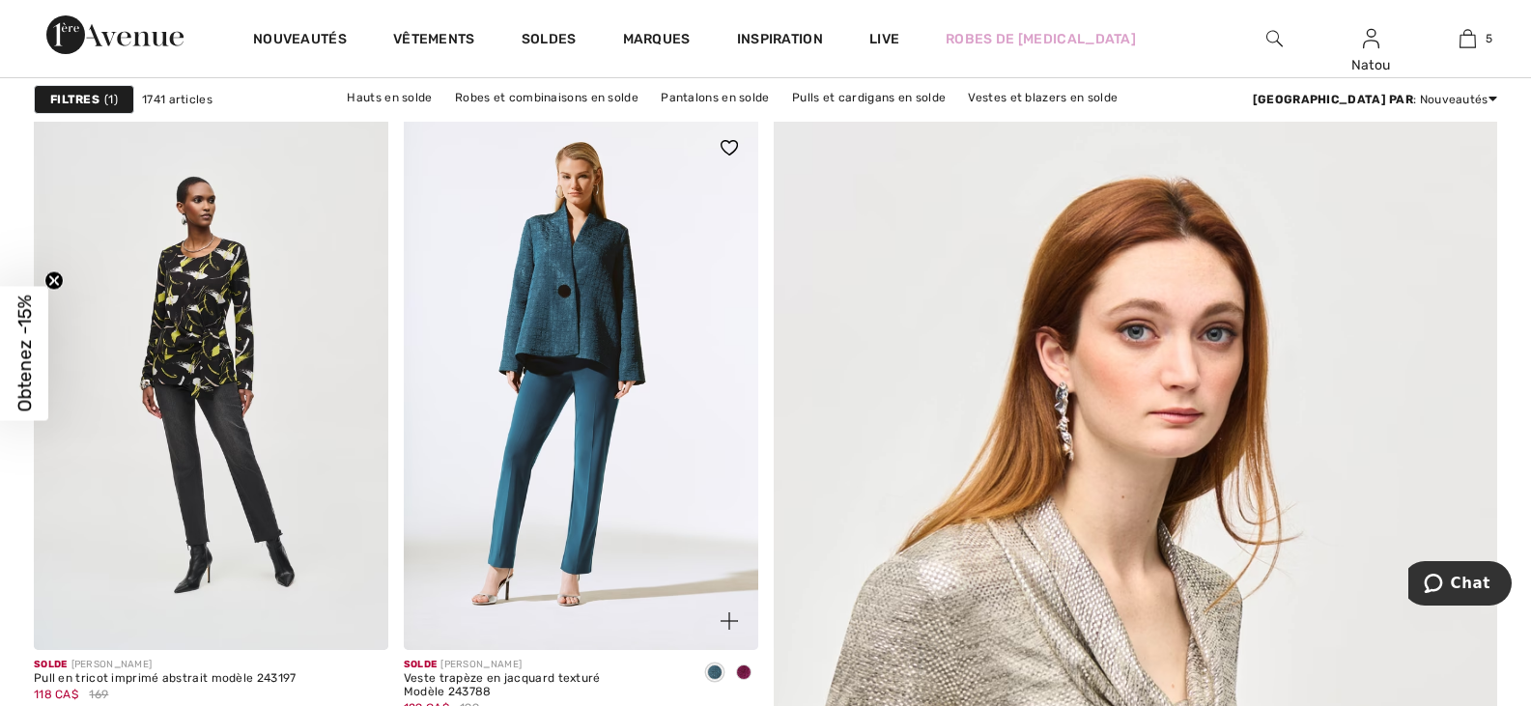
click at [745, 668] on span at bounding box center [743, 672] width 15 height 15
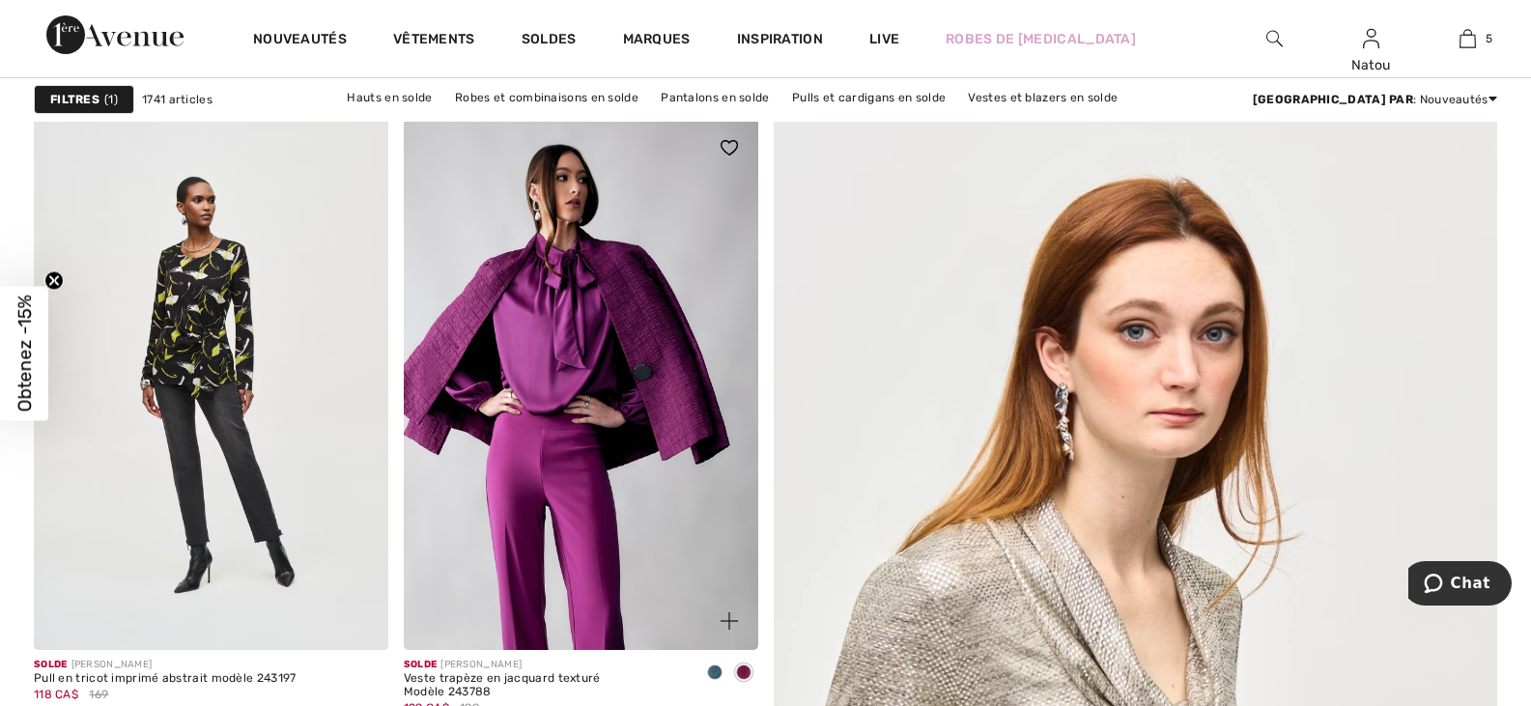
click at [677, 422] on img at bounding box center [581, 384] width 354 height 531
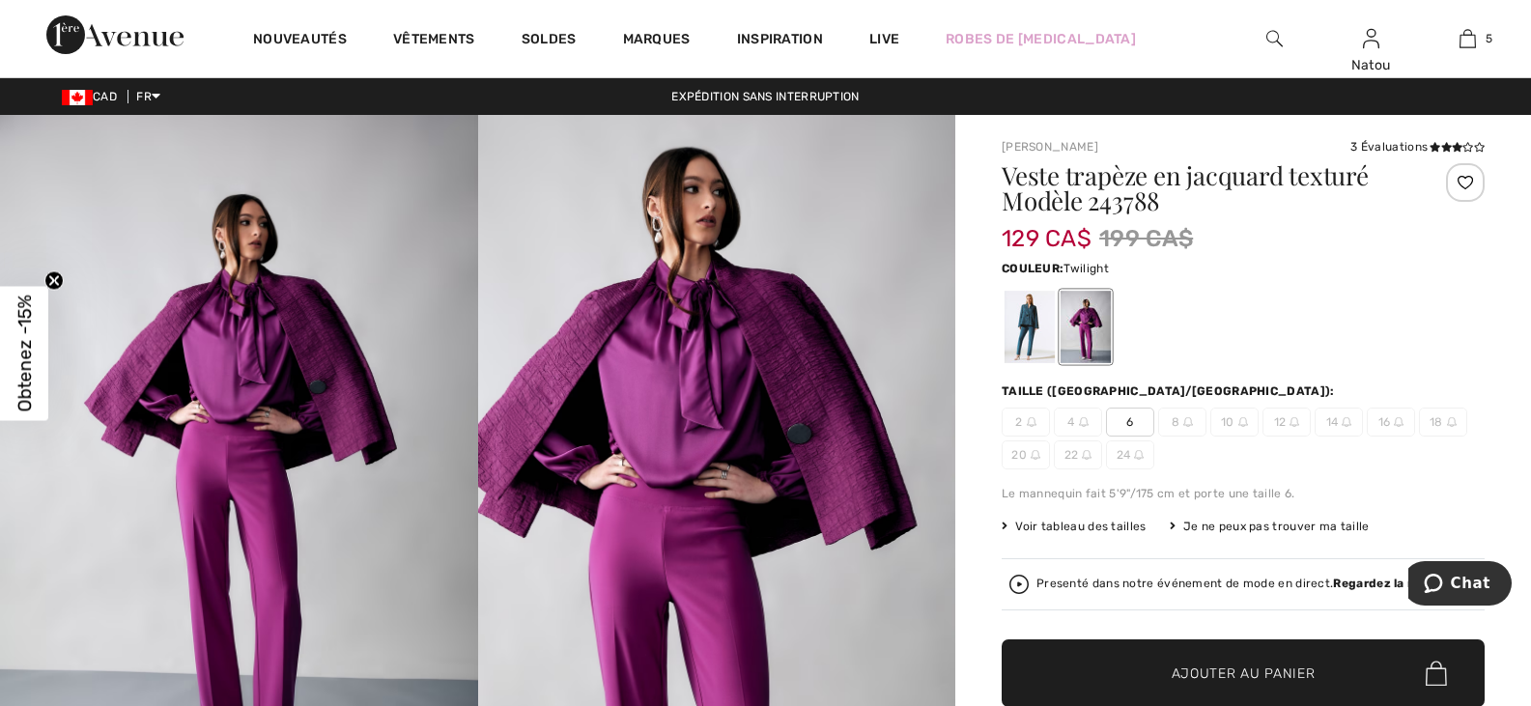
click at [1019, 329] on div at bounding box center [1030, 327] width 50 height 72
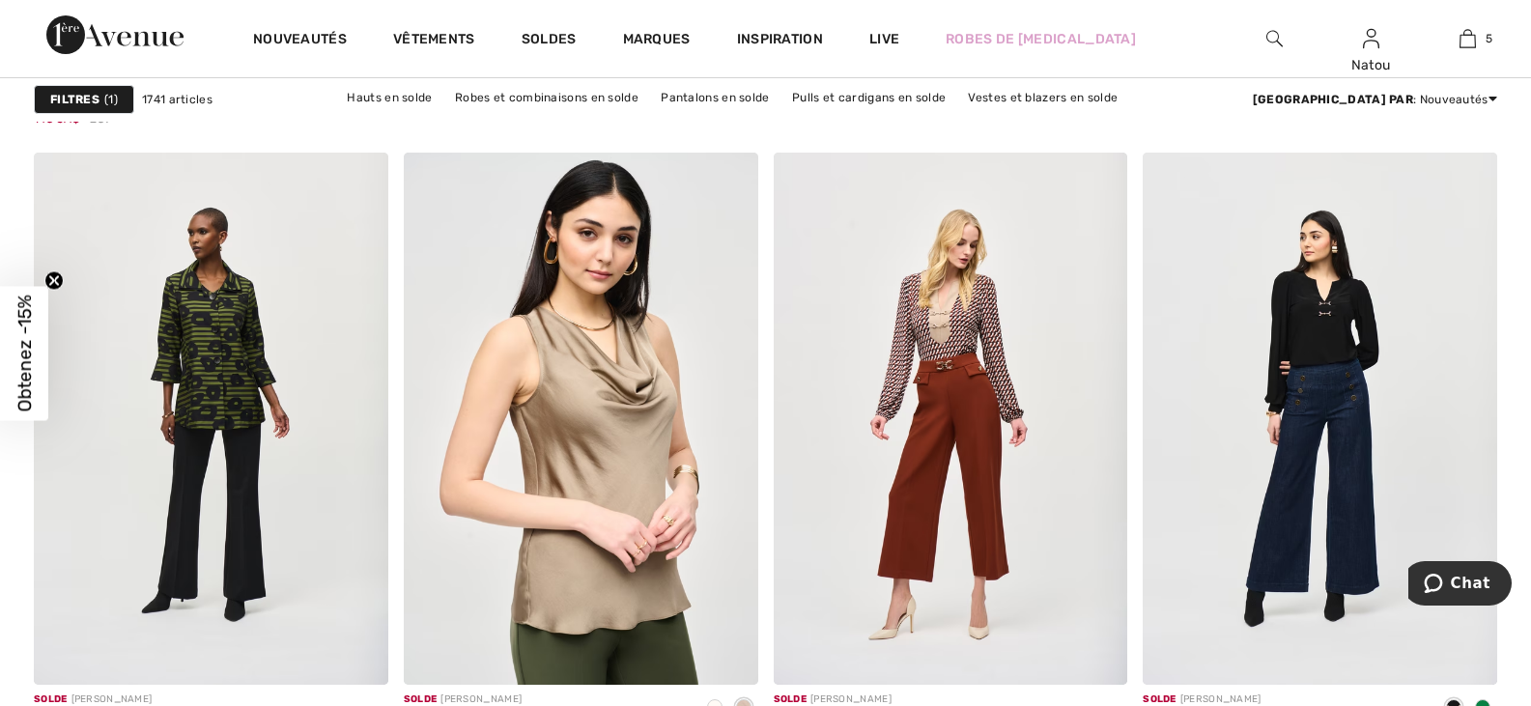
scroll to position [2125, 0]
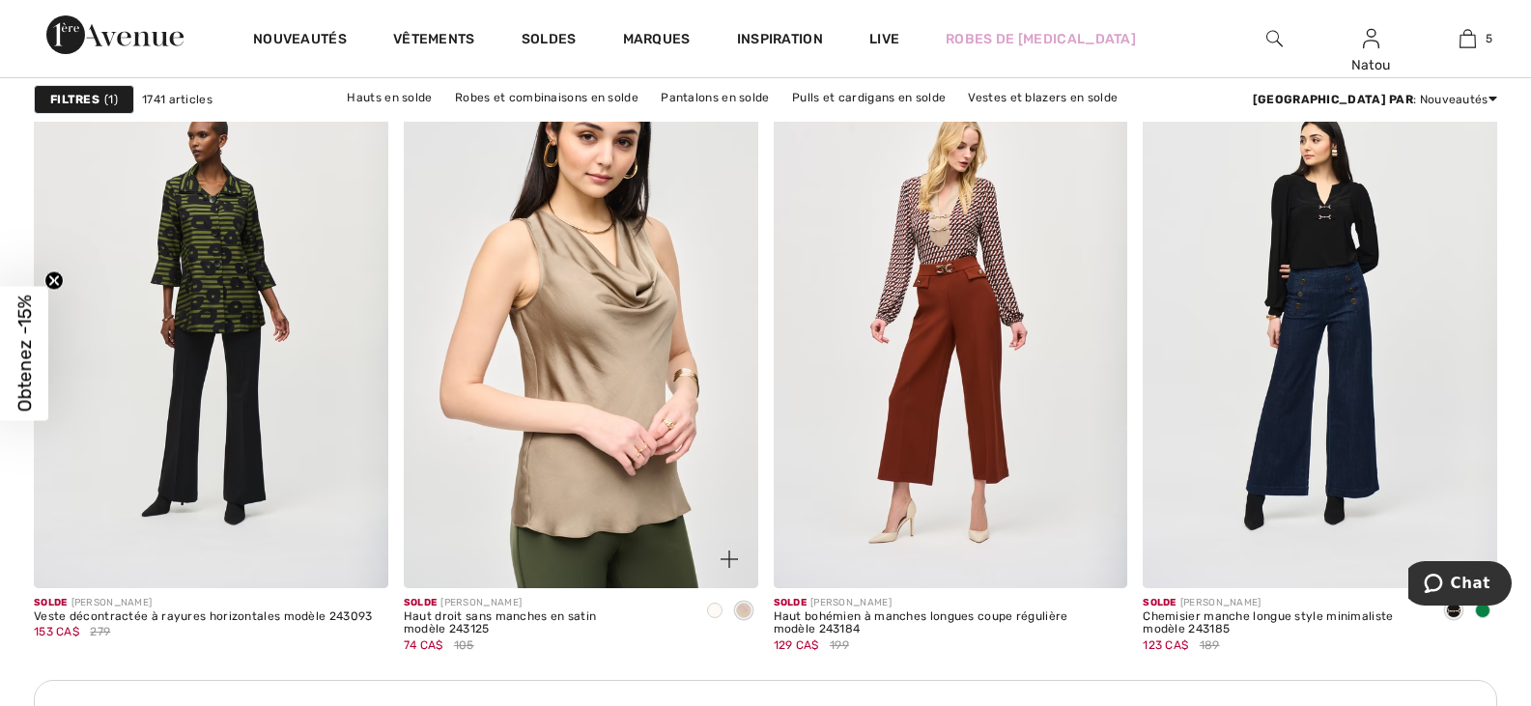
click at [710, 609] on span at bounding box center [714, 610] width 15 height 15
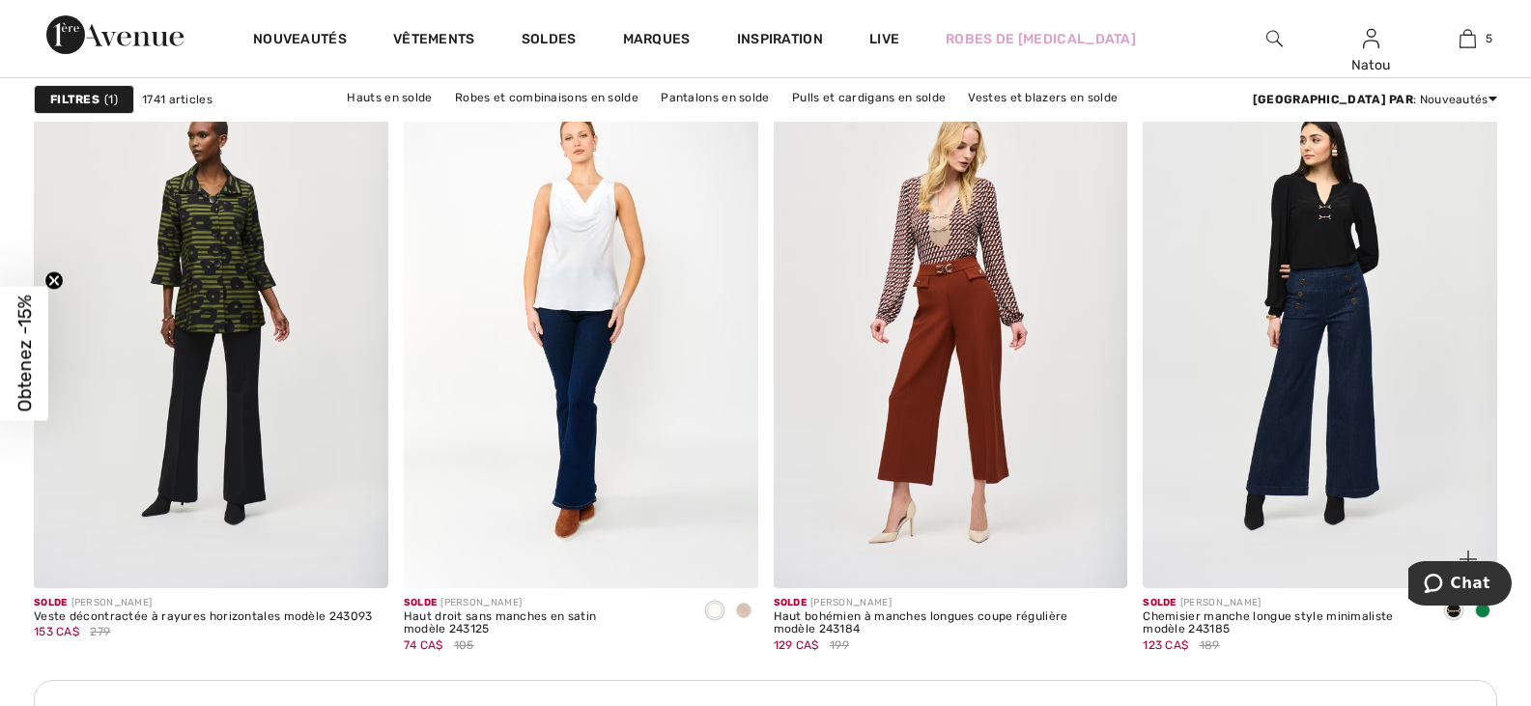
click at [1483, 609] on span at bounding box center [1482, 610] width 15 height 15
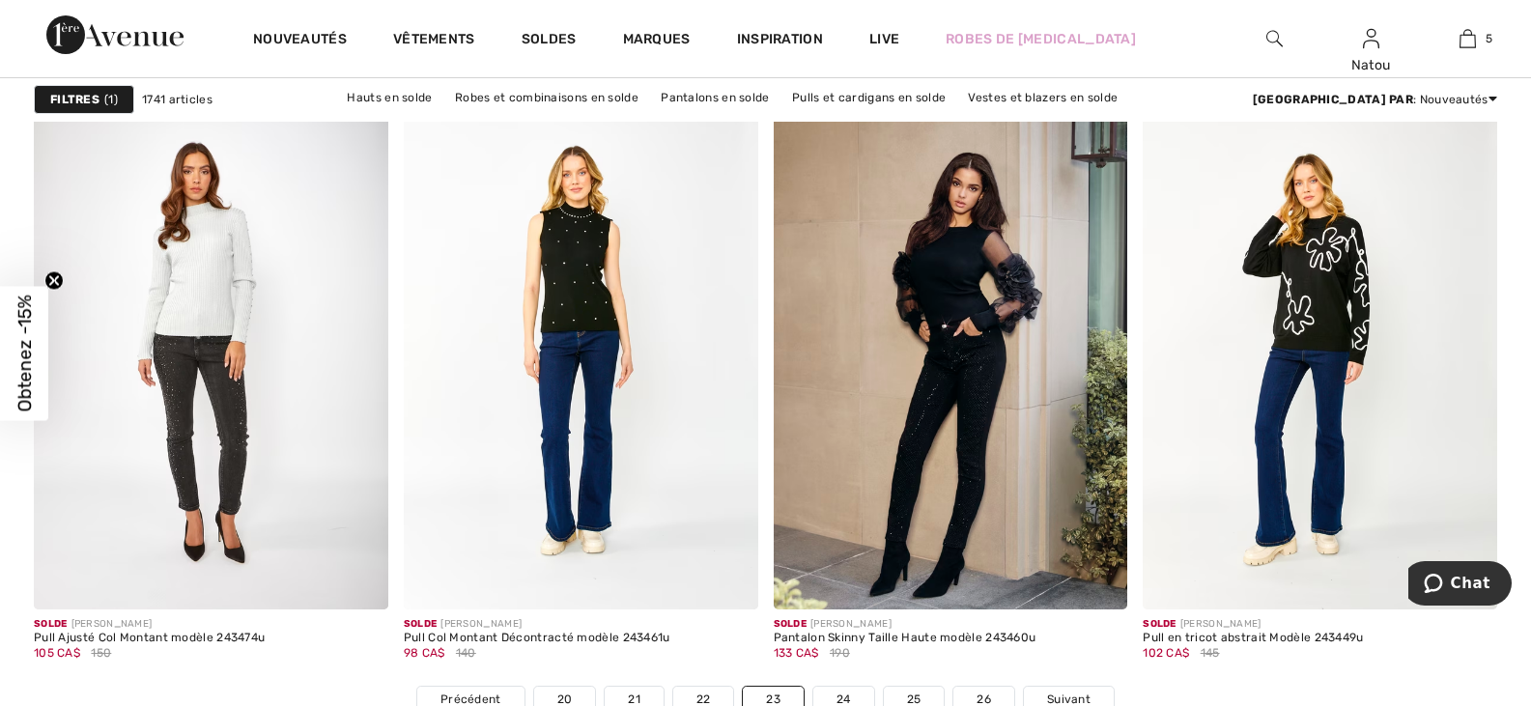
scroll to position [9079, 0]
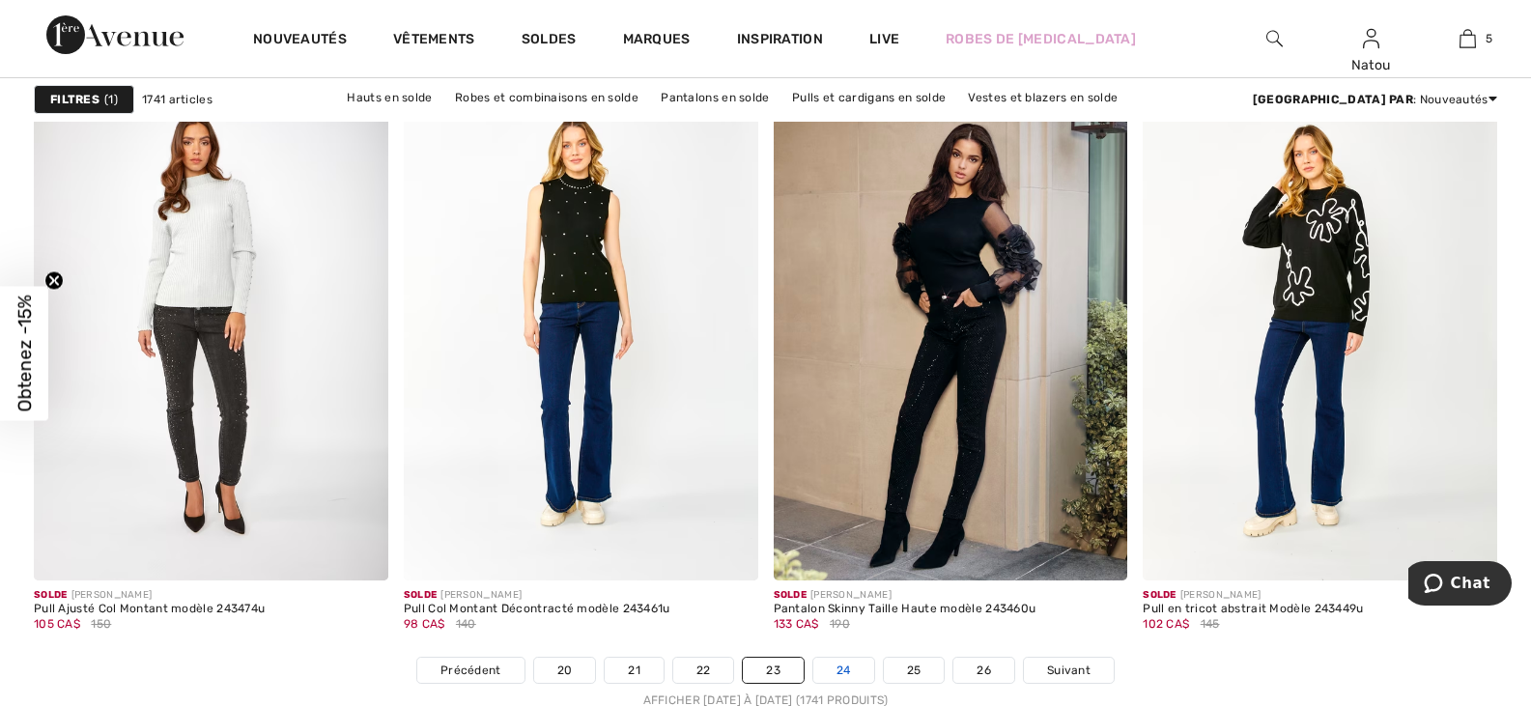
click at [832, 670] on link "24" at bounding box center [843, 670] width 61 height 25
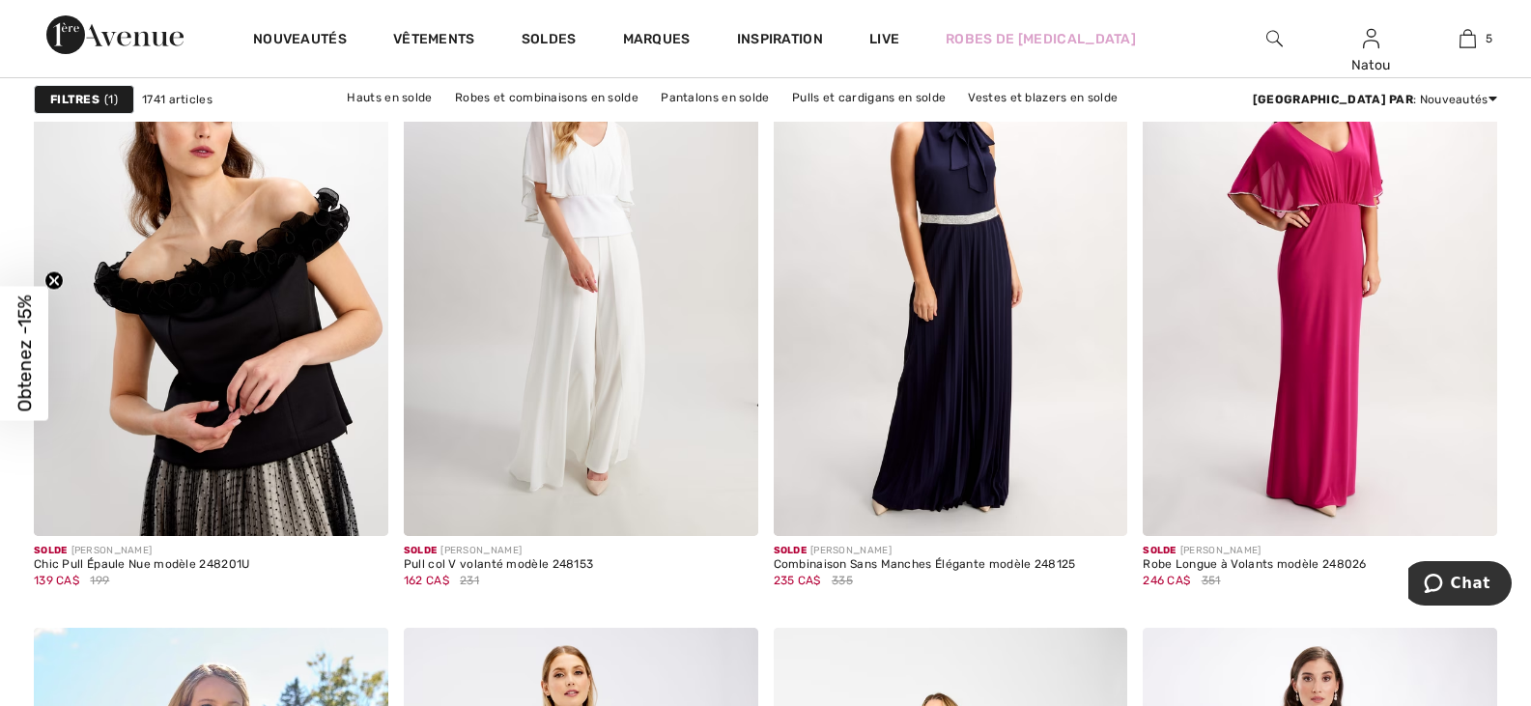
scroll to position [8403, 0]
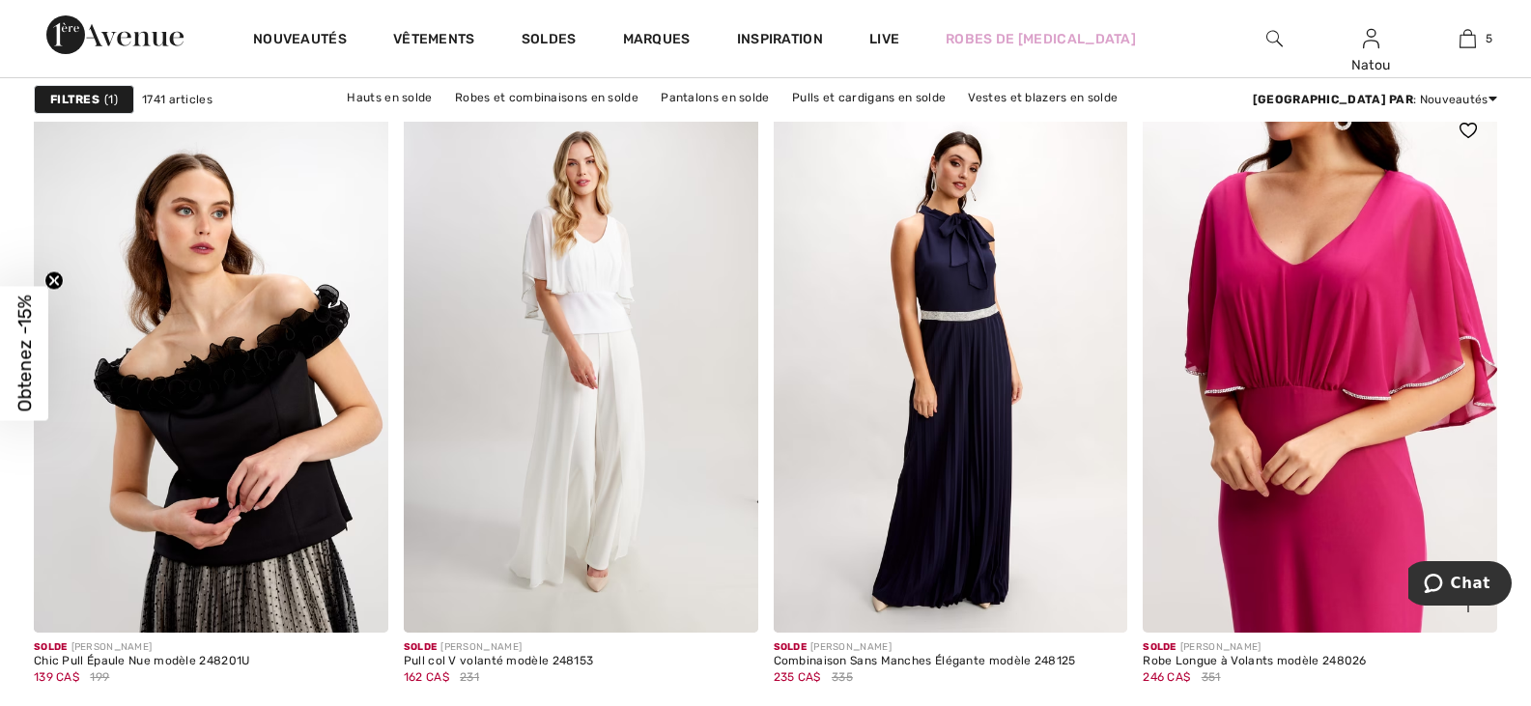
click at [1378, 390] on img at bounding box center [1320, 366] width 354 height 531
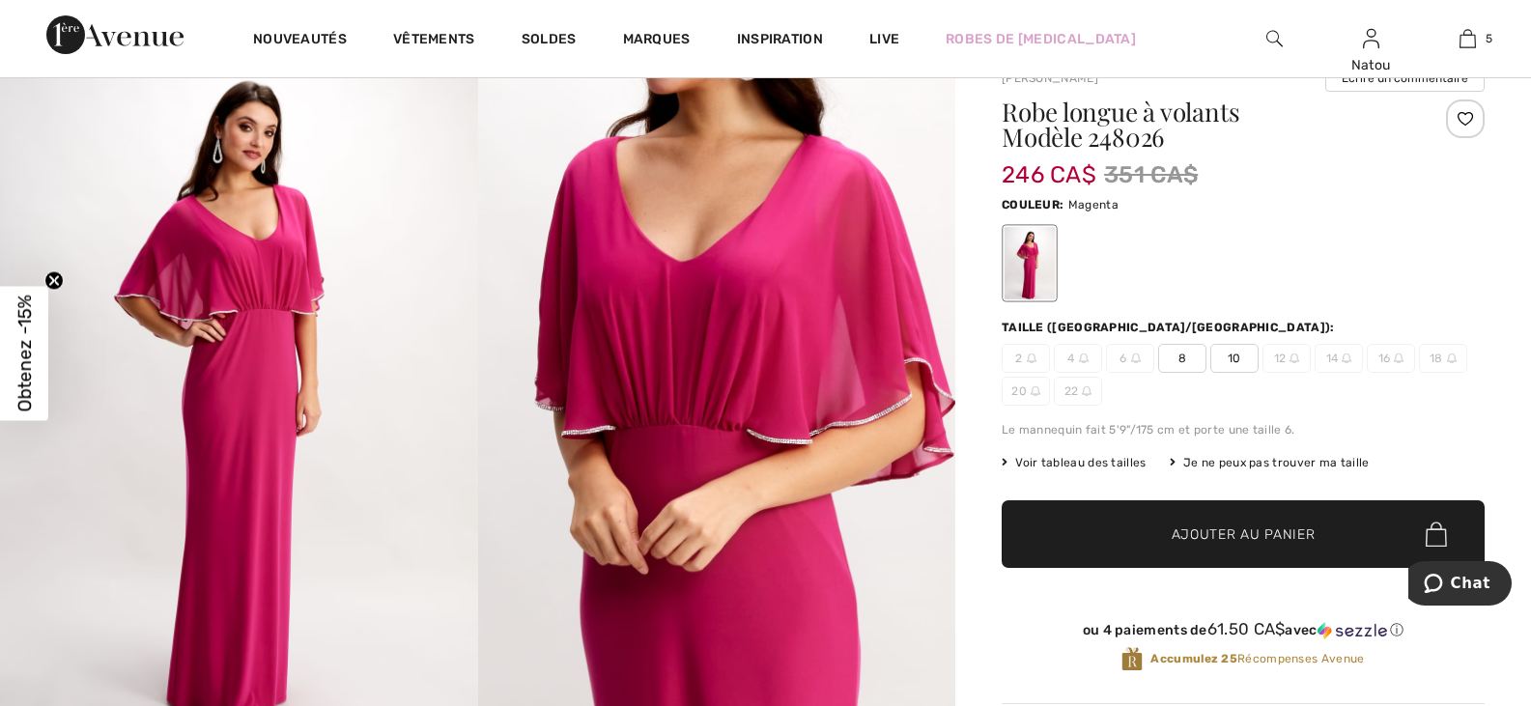
scroll to position [290, 0]
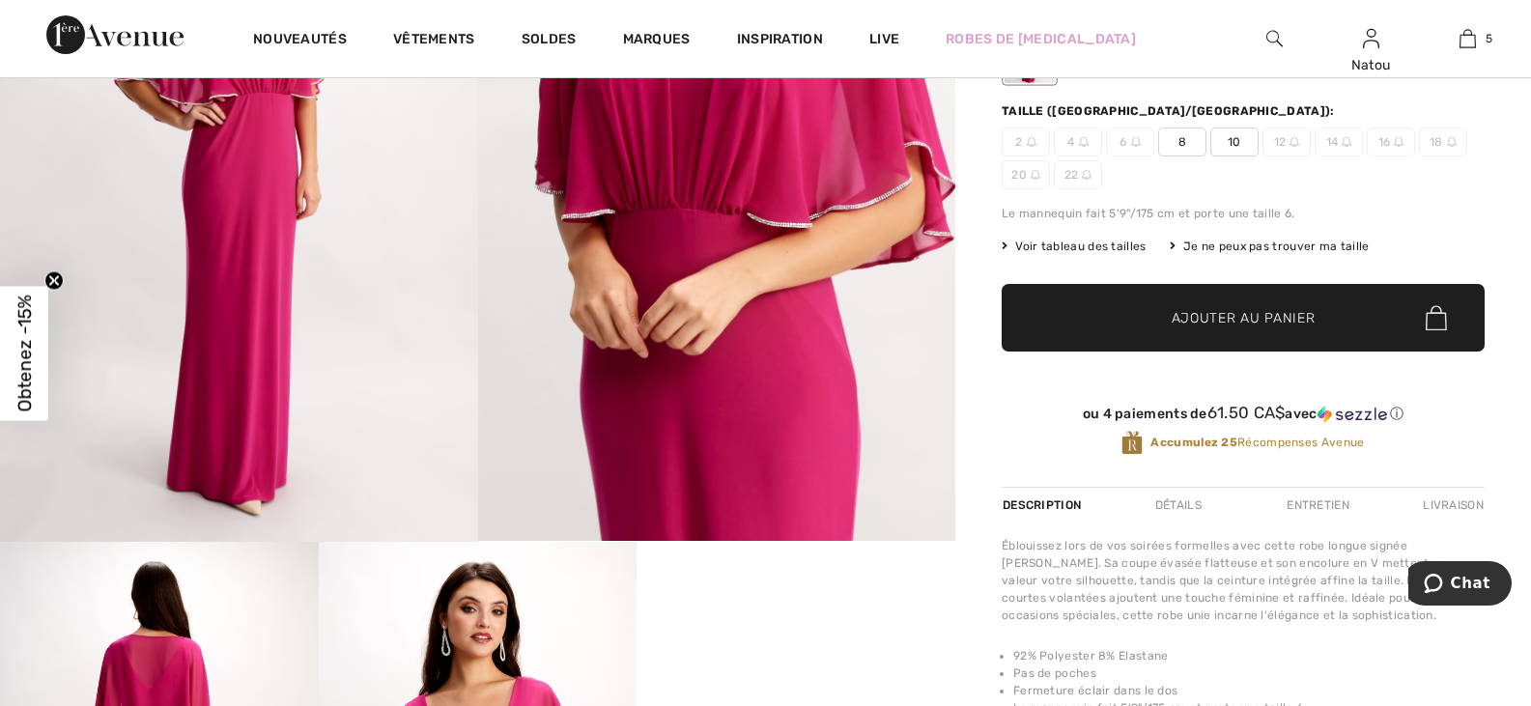
click at [1064, 246] on span "Voir tableau des tailles" at bounding box center [1074, 246] width 145 height 17
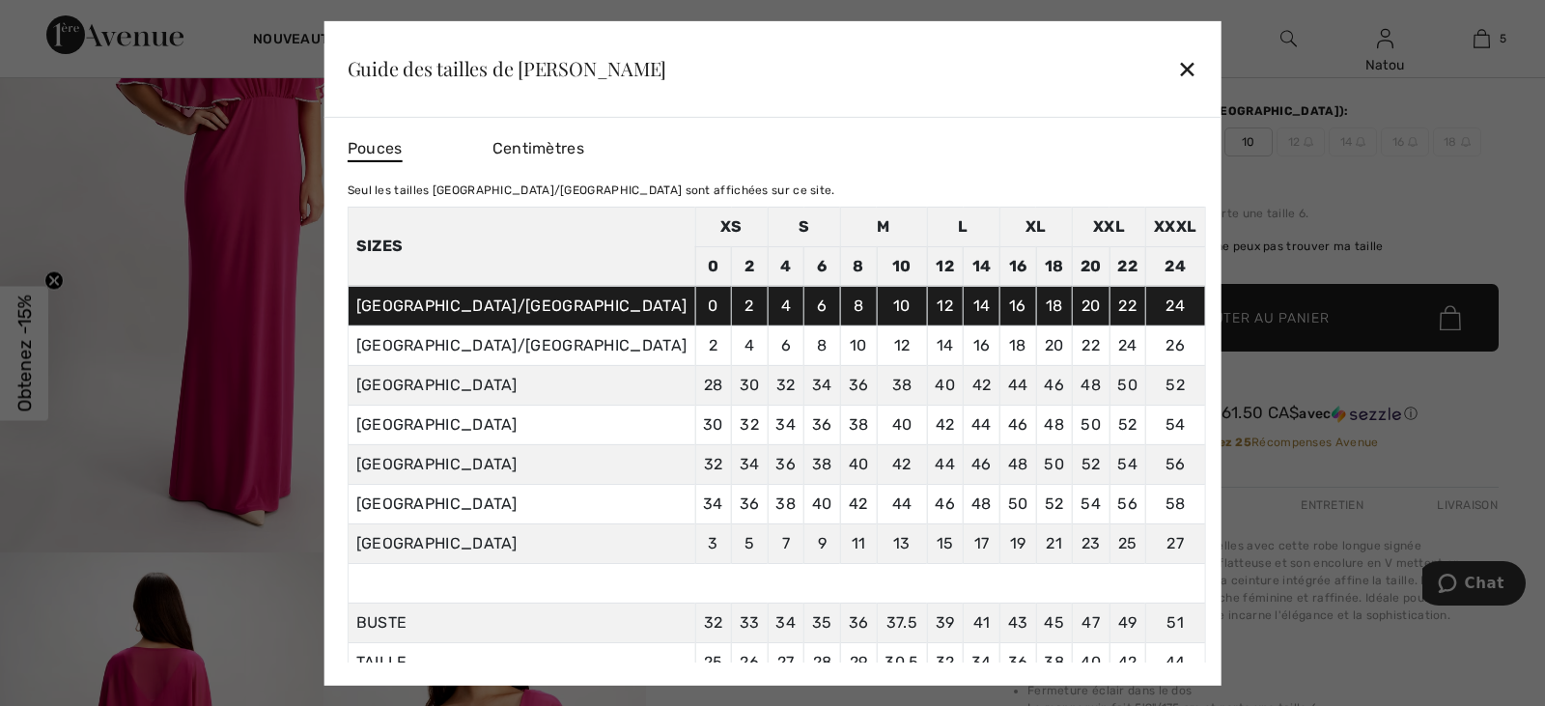
click at [1177, 66] on div "✕" at bounding box center [1187, 68] width 20 height 41
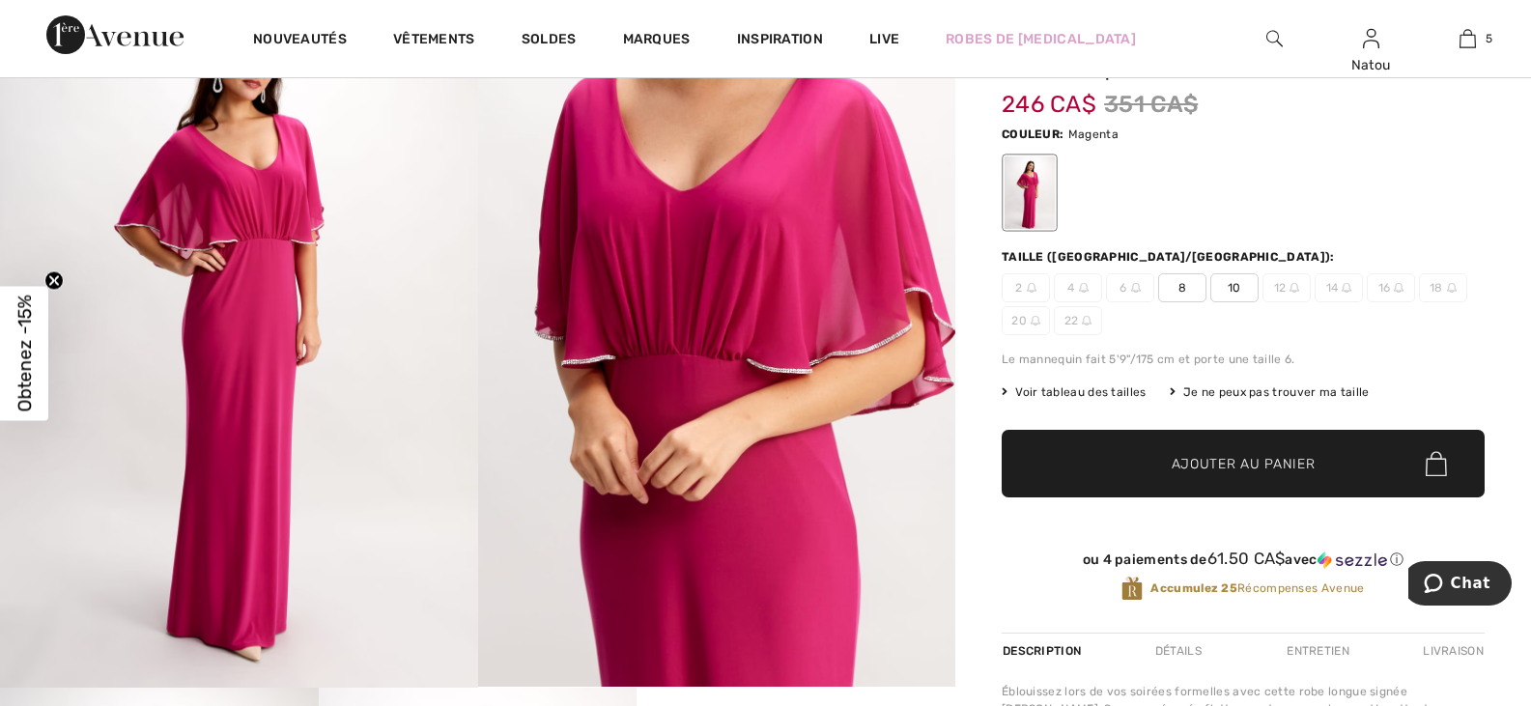
scroll to position [97, 0]
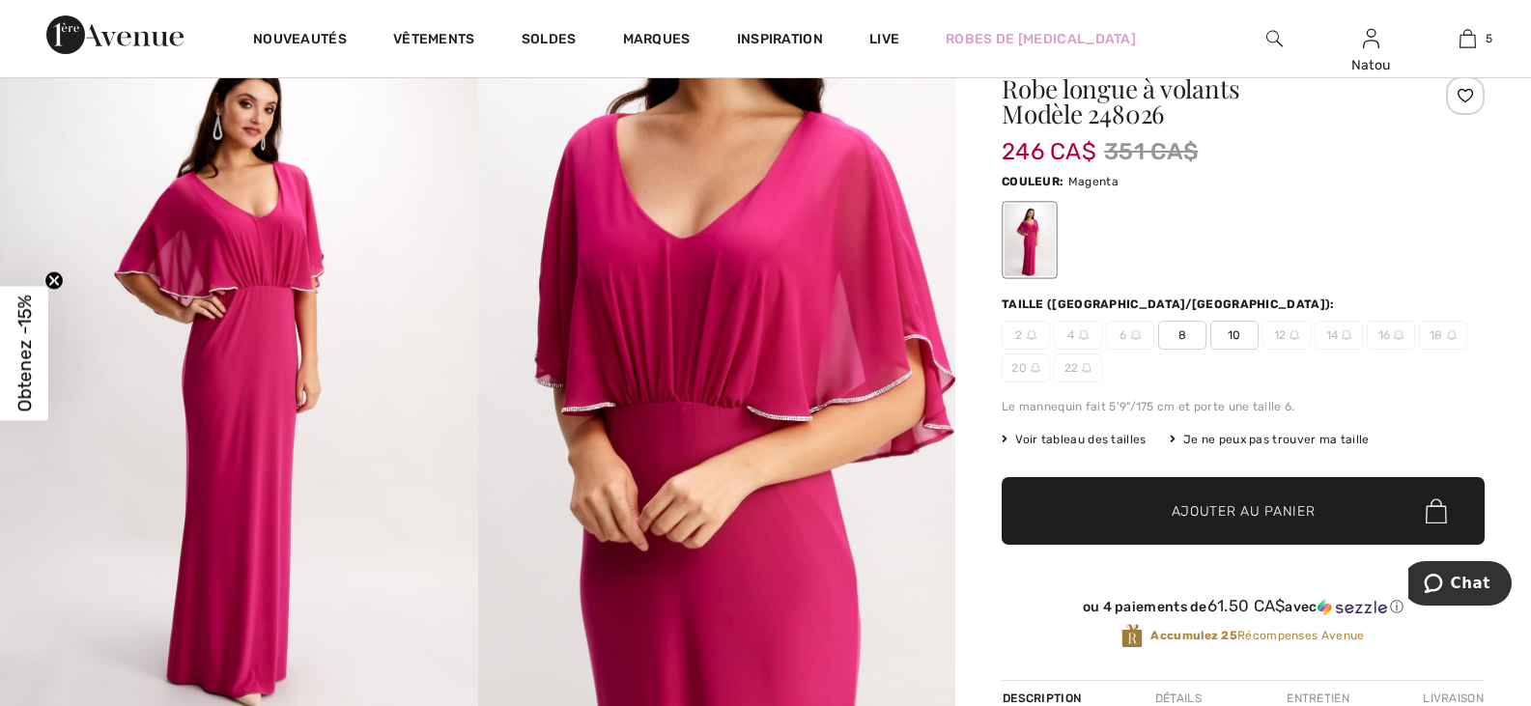
click at [1190, 337] on span "8" at bounding box center [1182, 335] width 48 height 29
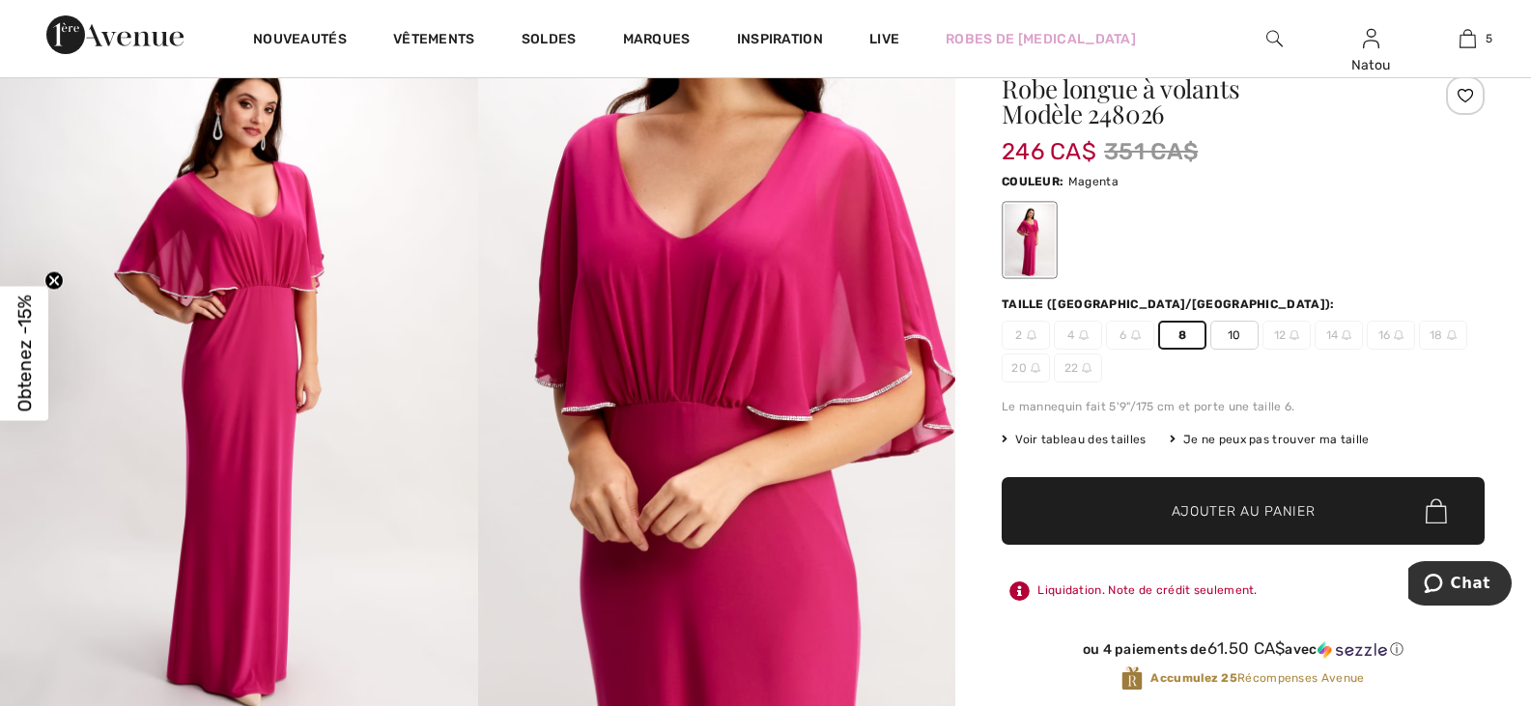
click at [1217, 509] on span "Ajouter au panier" at bounding box center [1244, 511] width 144 height 20
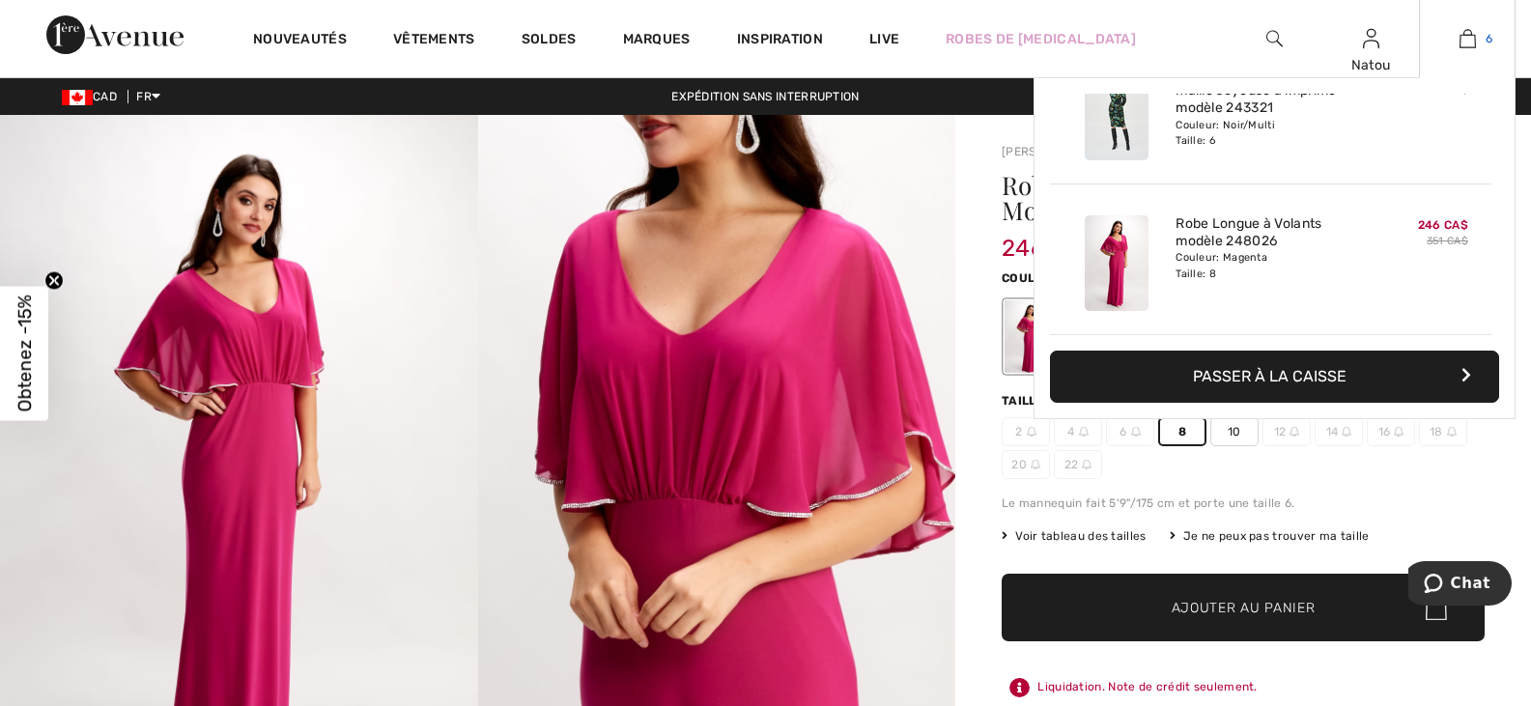
click at [1460, 30] on img at bounding box center [1467, 38] width 16 height 23
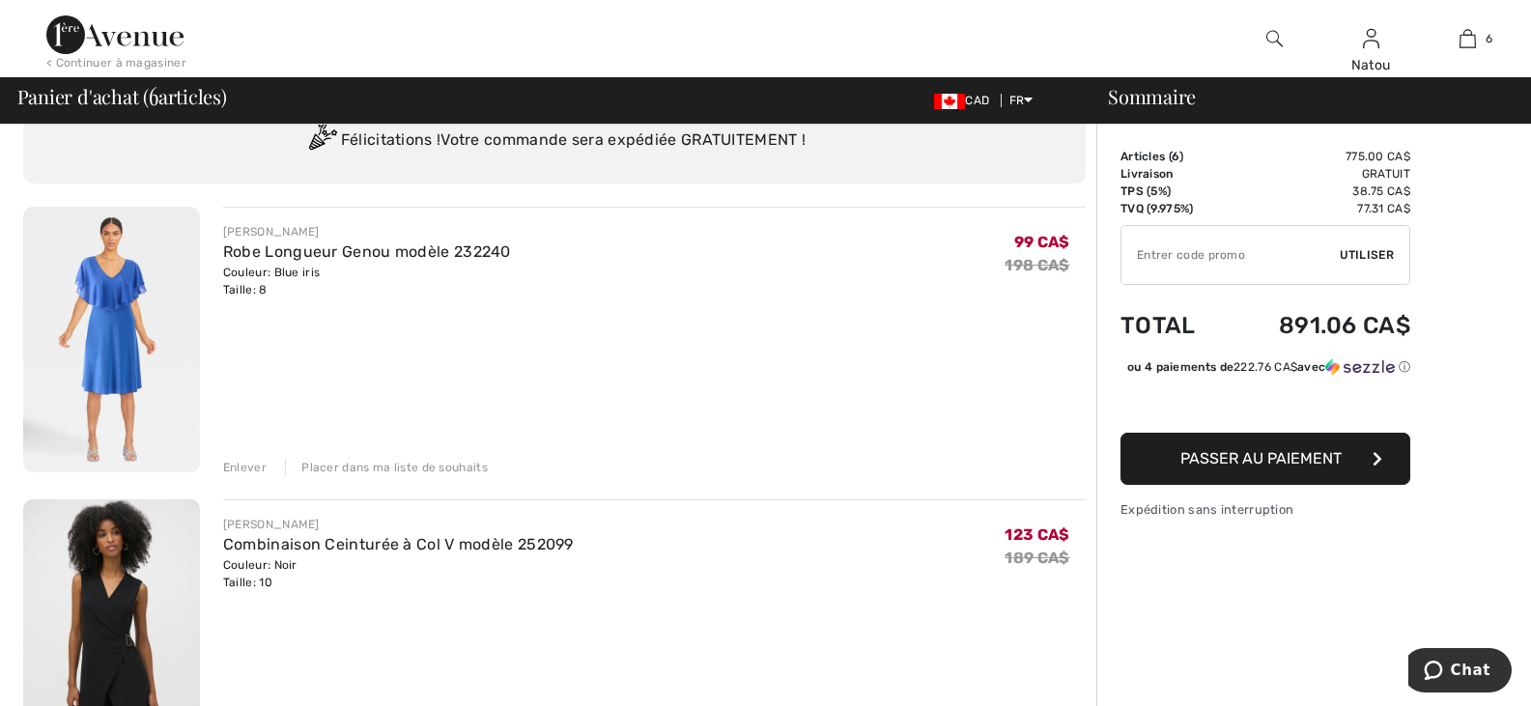
scroll to position [193, 0]
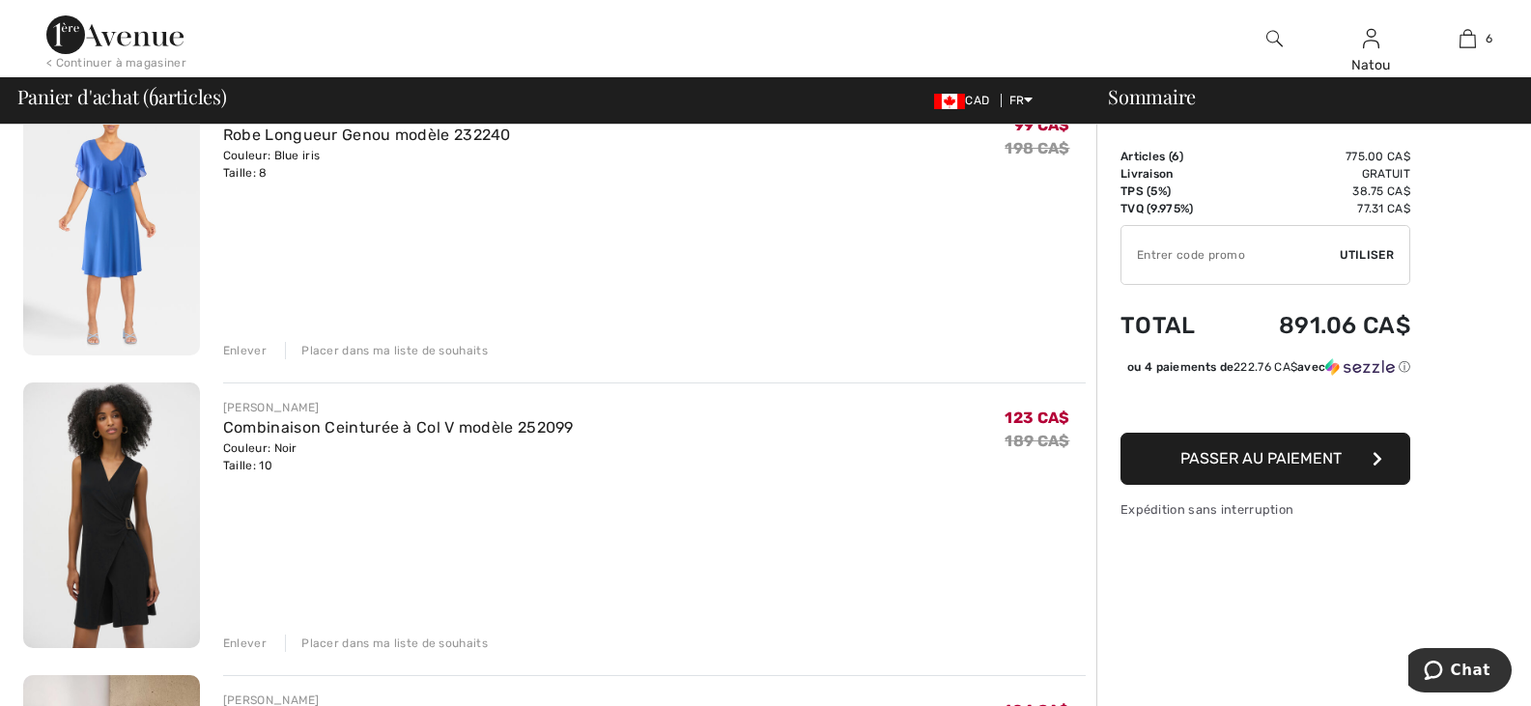
click at [412, 351] on div "Placer dans ma liste de souhaits" at bounding box center [386, 350] width 203 height 17
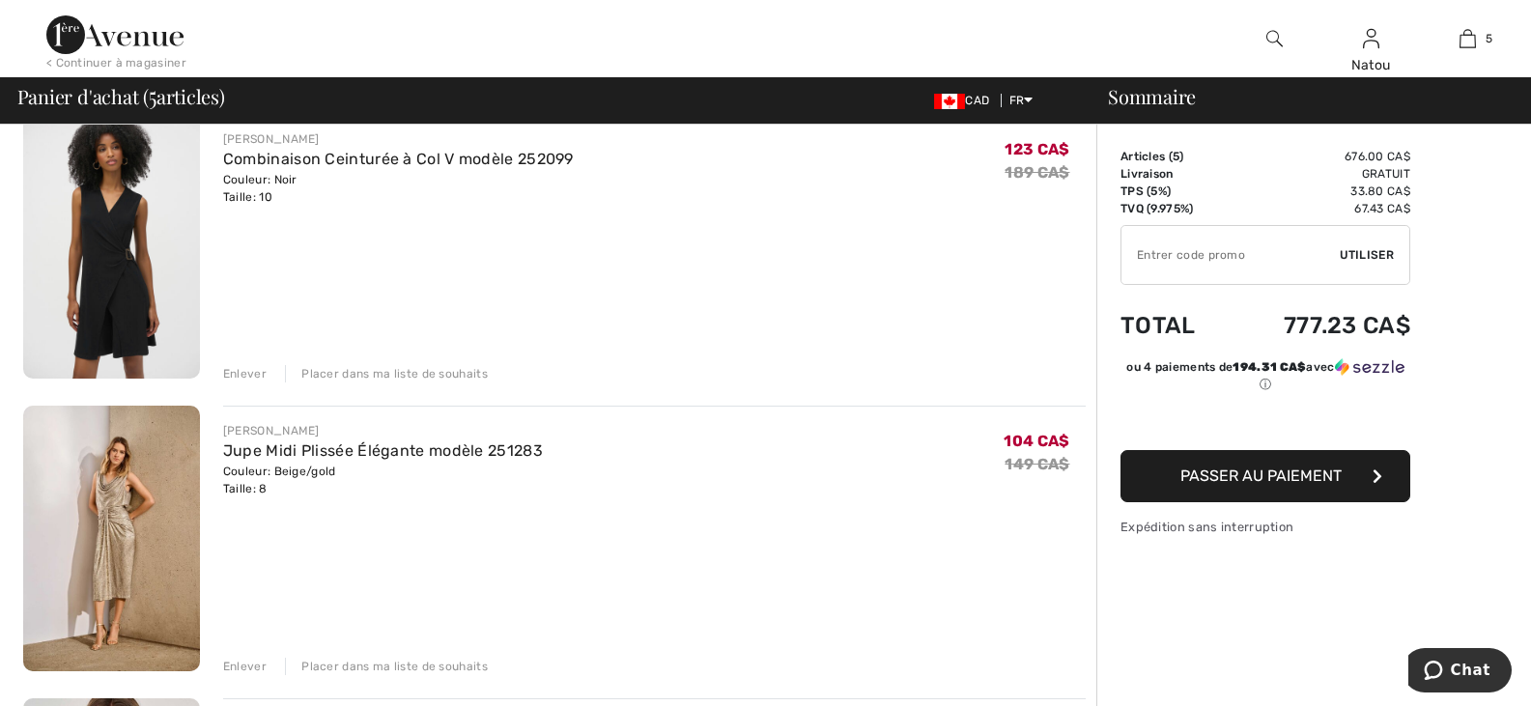
scroll to position [169, 0]
click at [347, 373] on div "Placer dans ma liste de souhaits" at bounding box center [386, 374] width 203 height 17
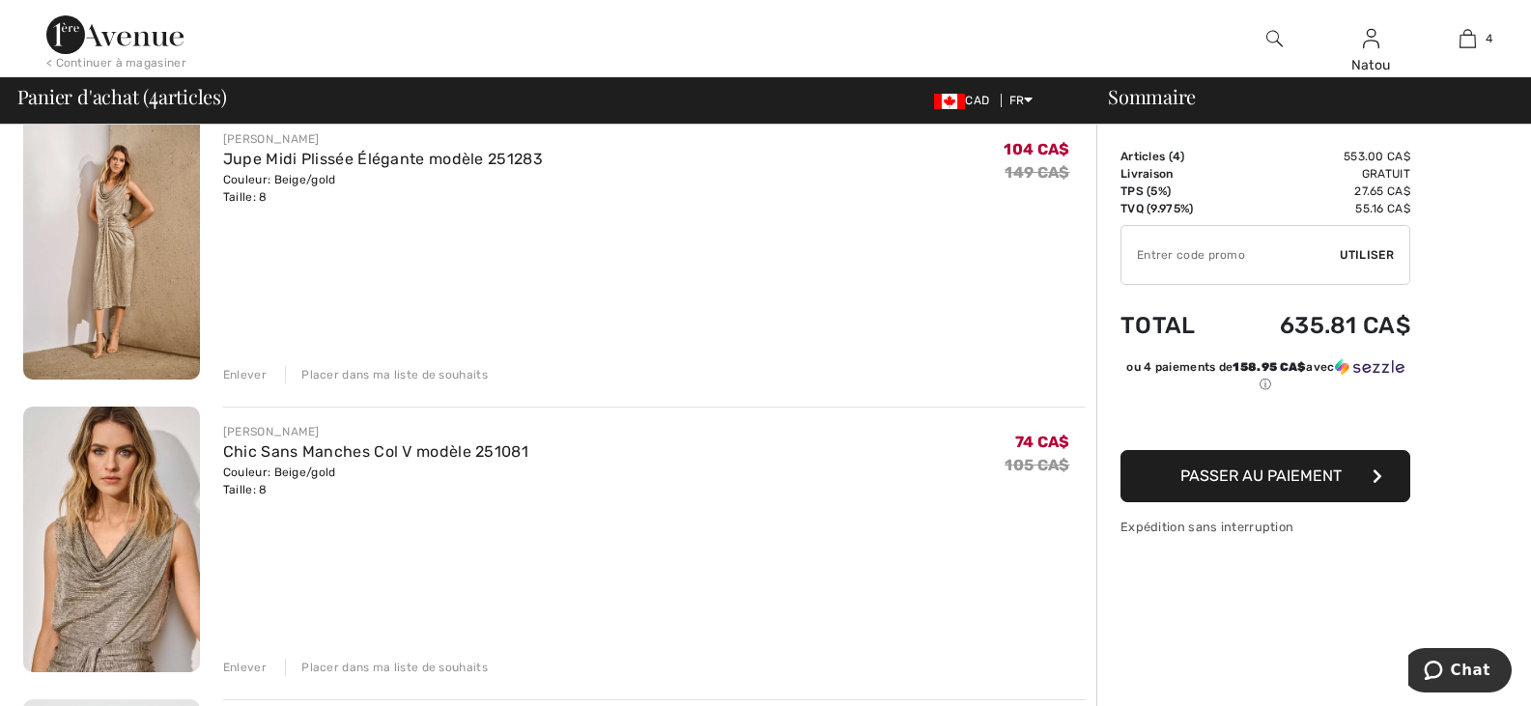
click at [351, 377] on div "Placer dans ma liste de souhaits" at bounding box center [386, 374] width 203 height 17
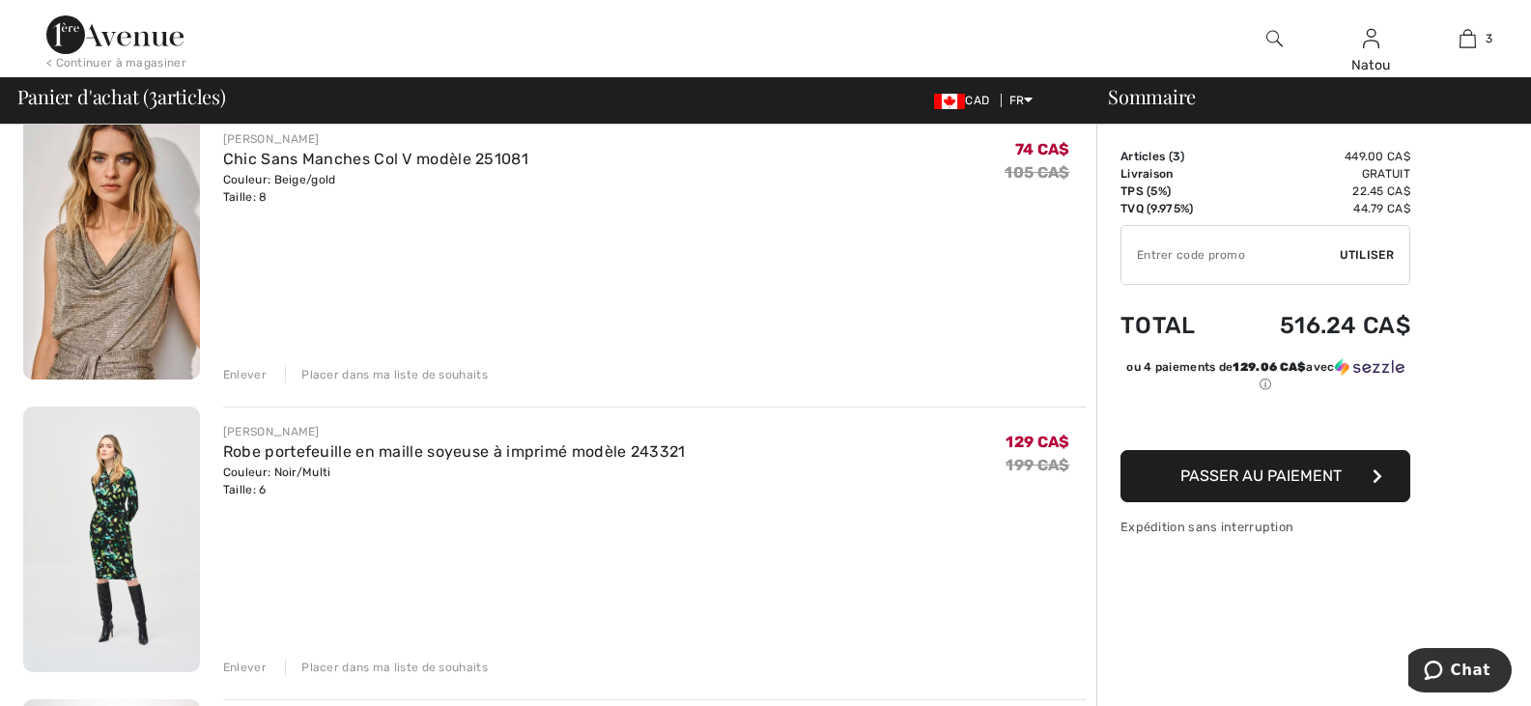
click at [360, 372] on div "Placer dans ma liste de souhaits" at bounding box center [386, 374] width 203 height 17
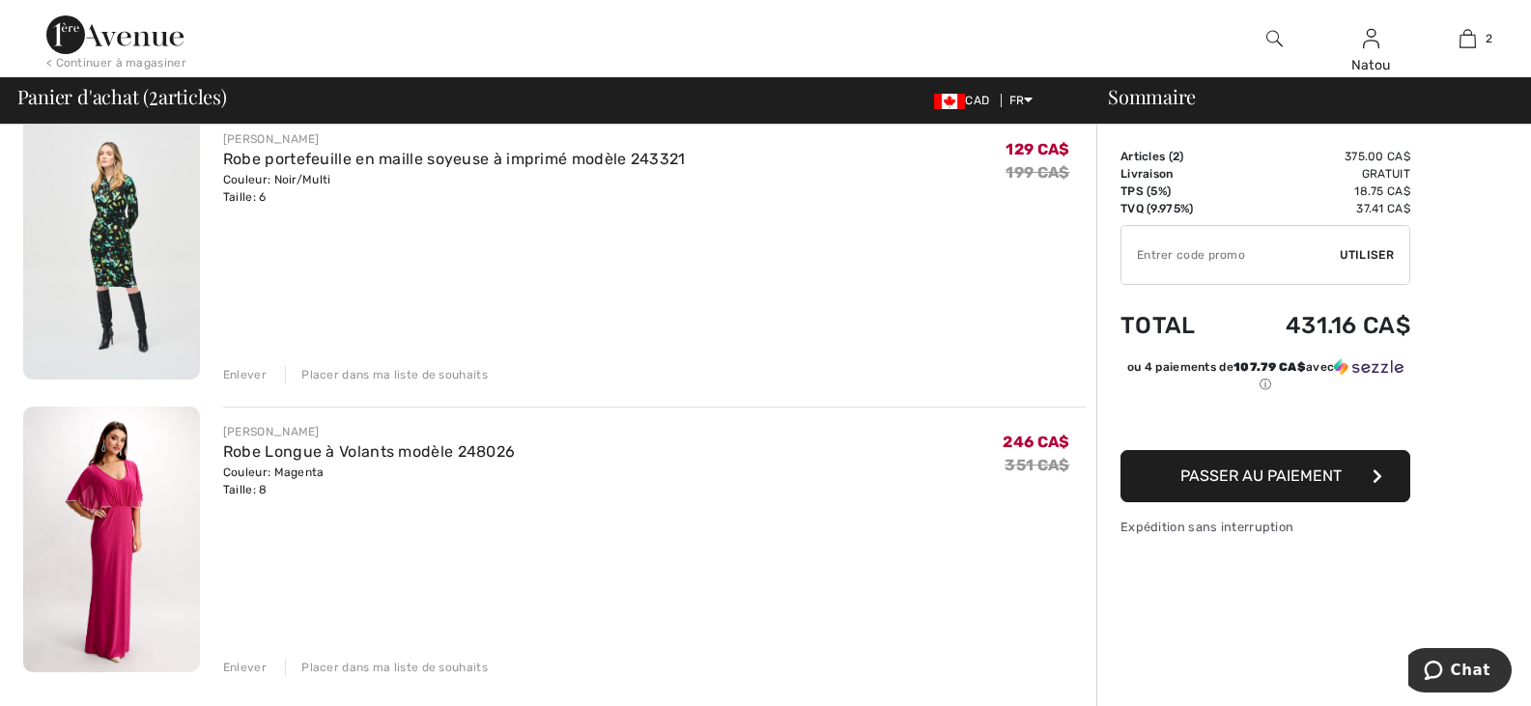
click at [312, 371] on div "Placer dans ma liste de souhaits" at bounding box center [386, 374] width 203 height 17
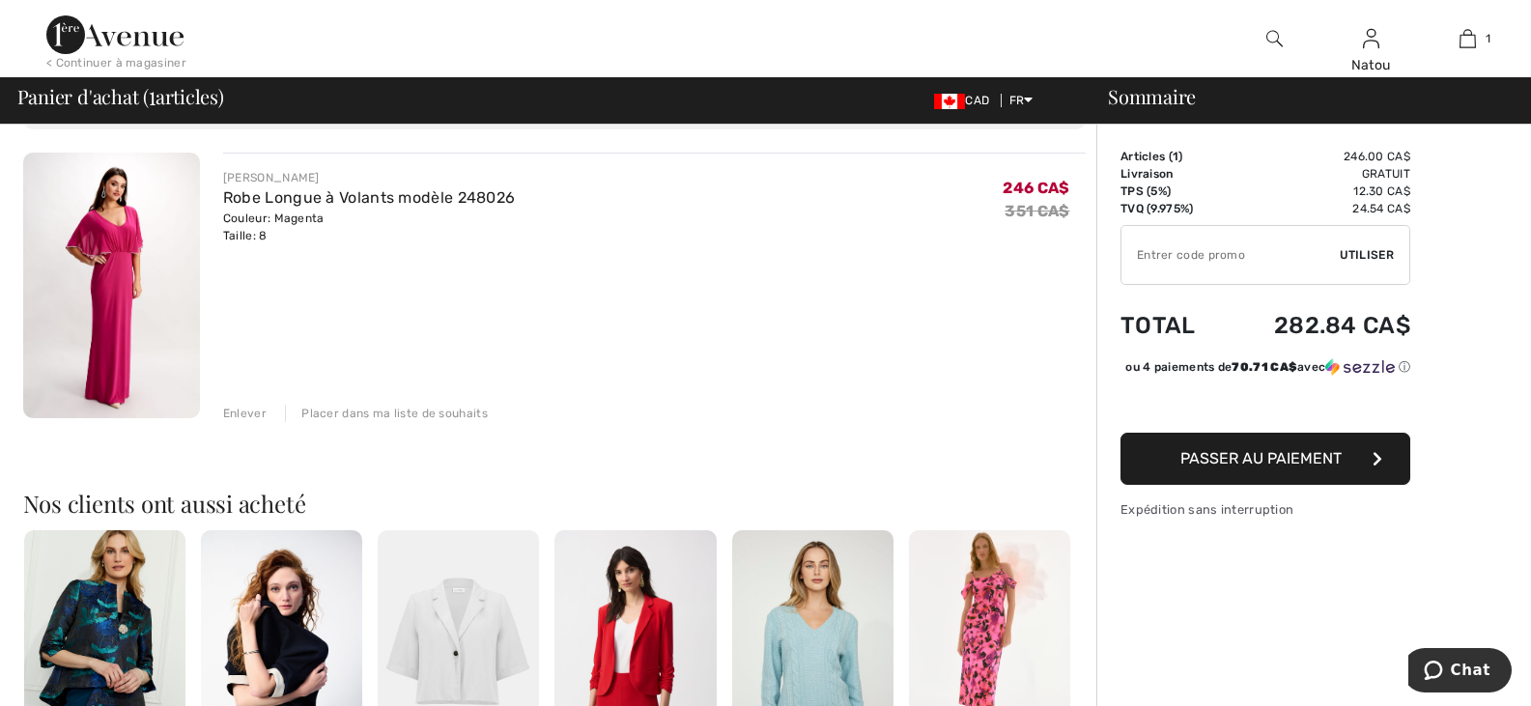
scroll to position [0, 0]
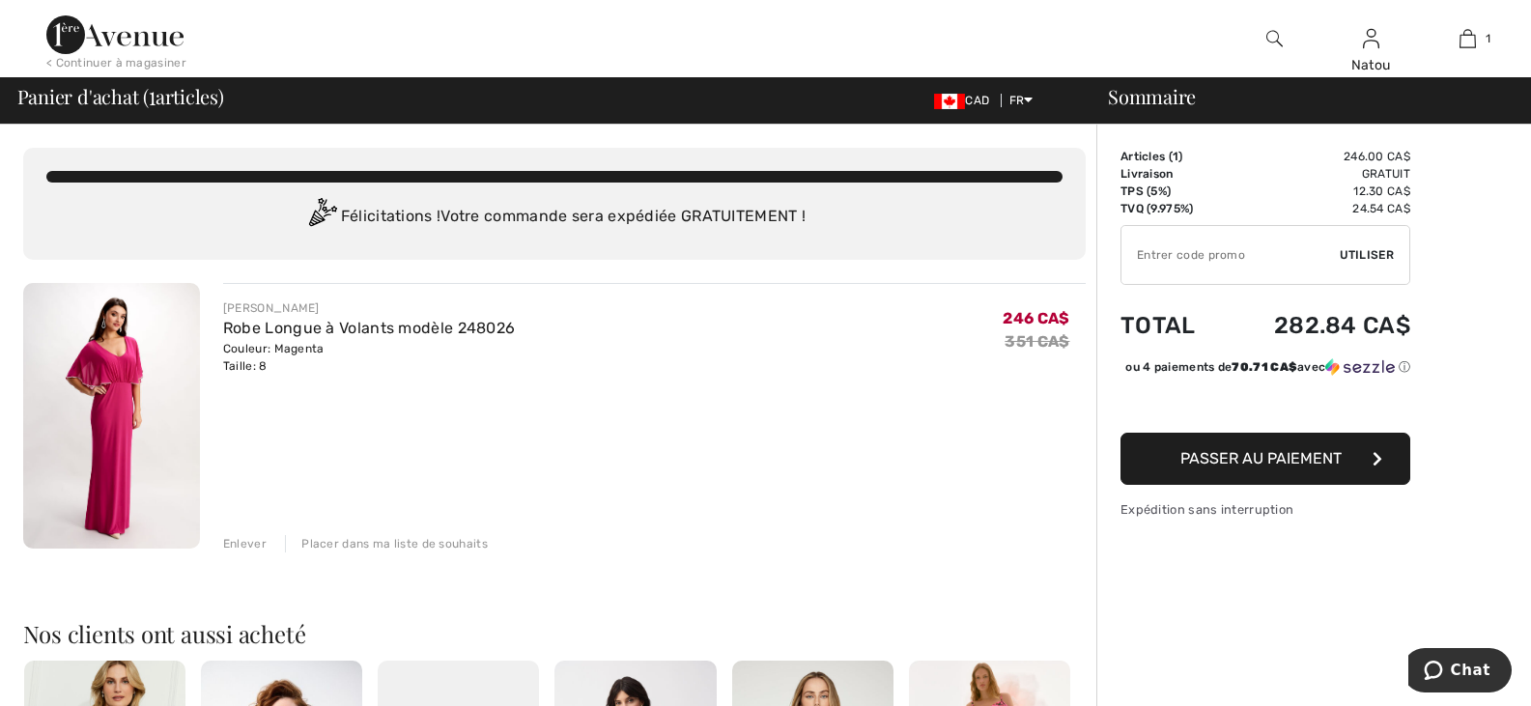
click at [126, 389] on img at bounding box center [111, 416] width 177 height 266
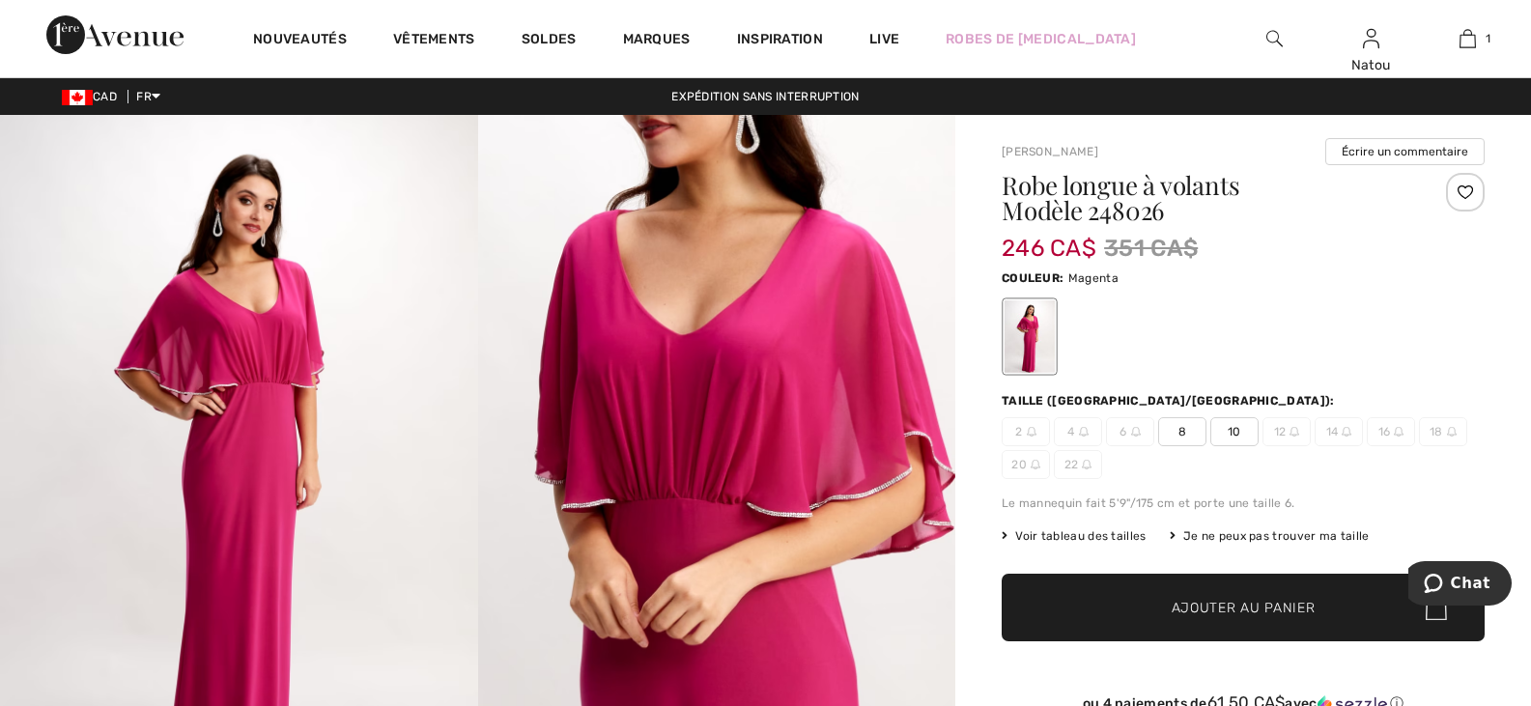
click at [1111, 539] on span "Voir tableau des tailles" at bounding box center [1074, 535] width 145 height 17
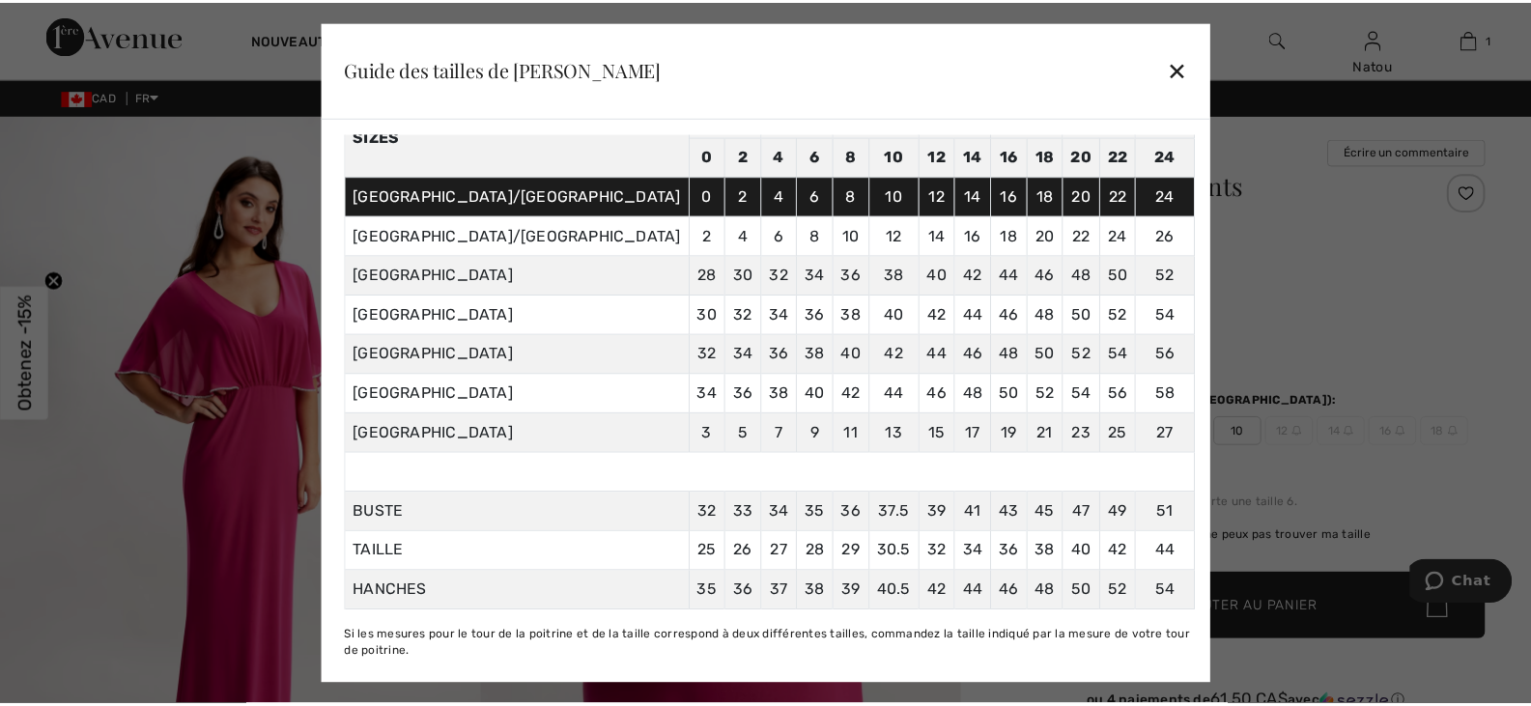
scroll to position [156, 0]
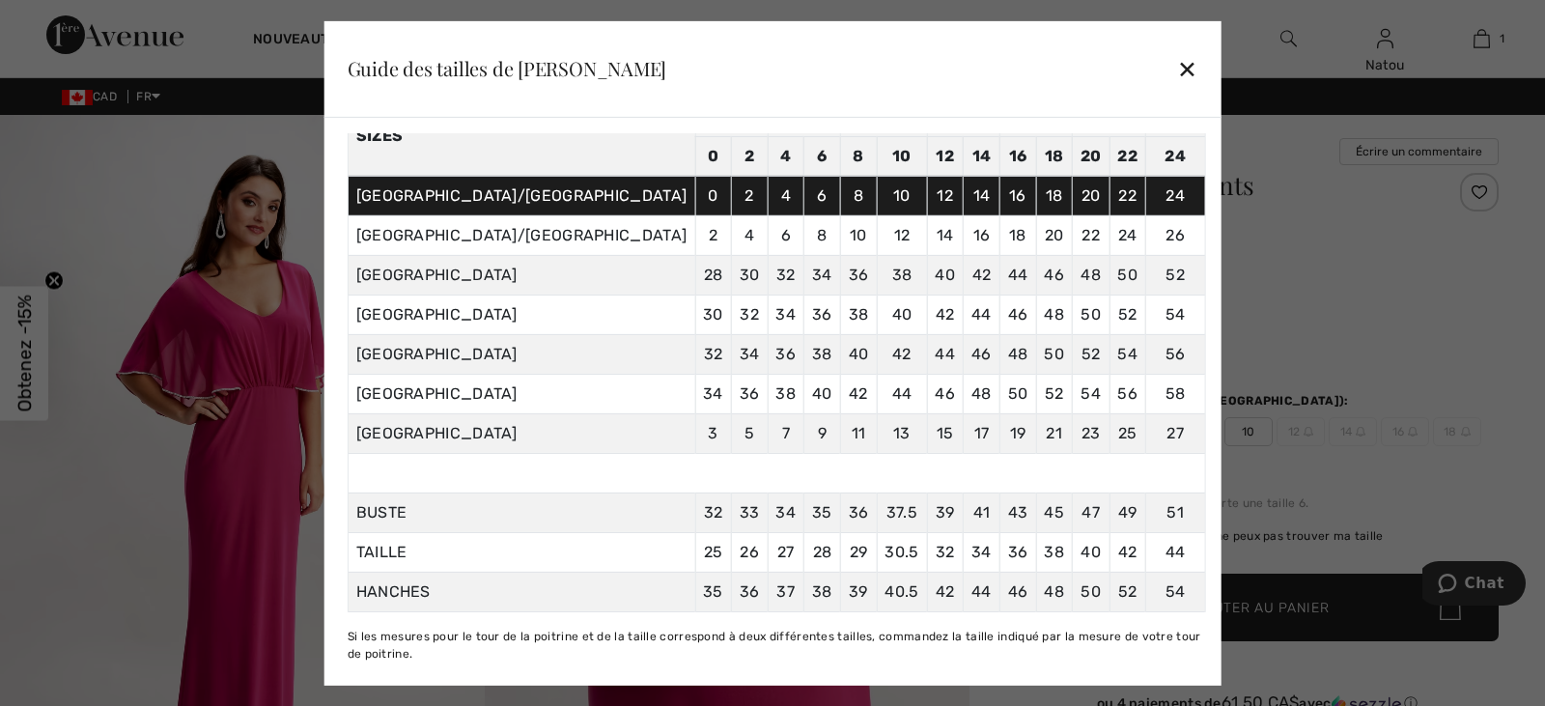
click at [1177, 69] on div "✕" at bounding box center [1187, 68] width 20 height 41
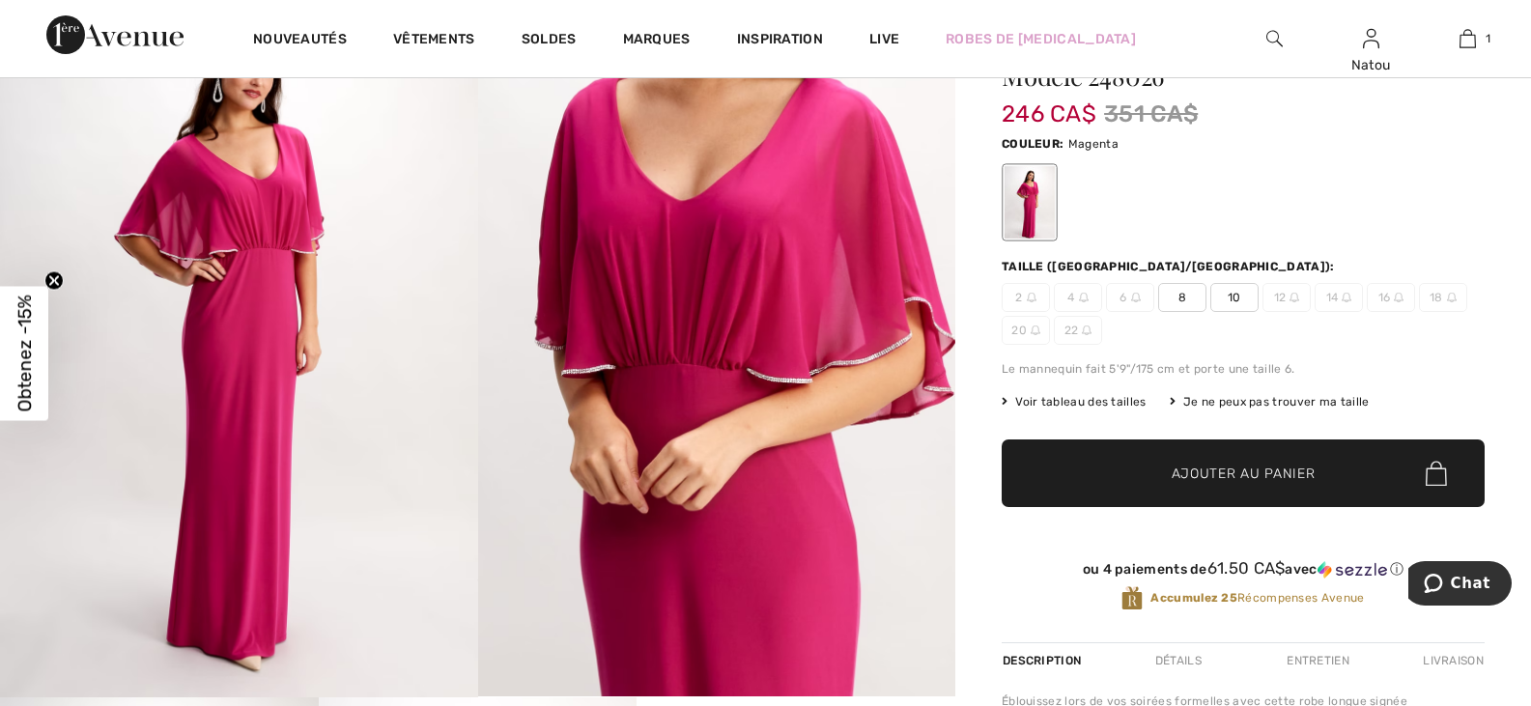
scroll to position [0, 0]
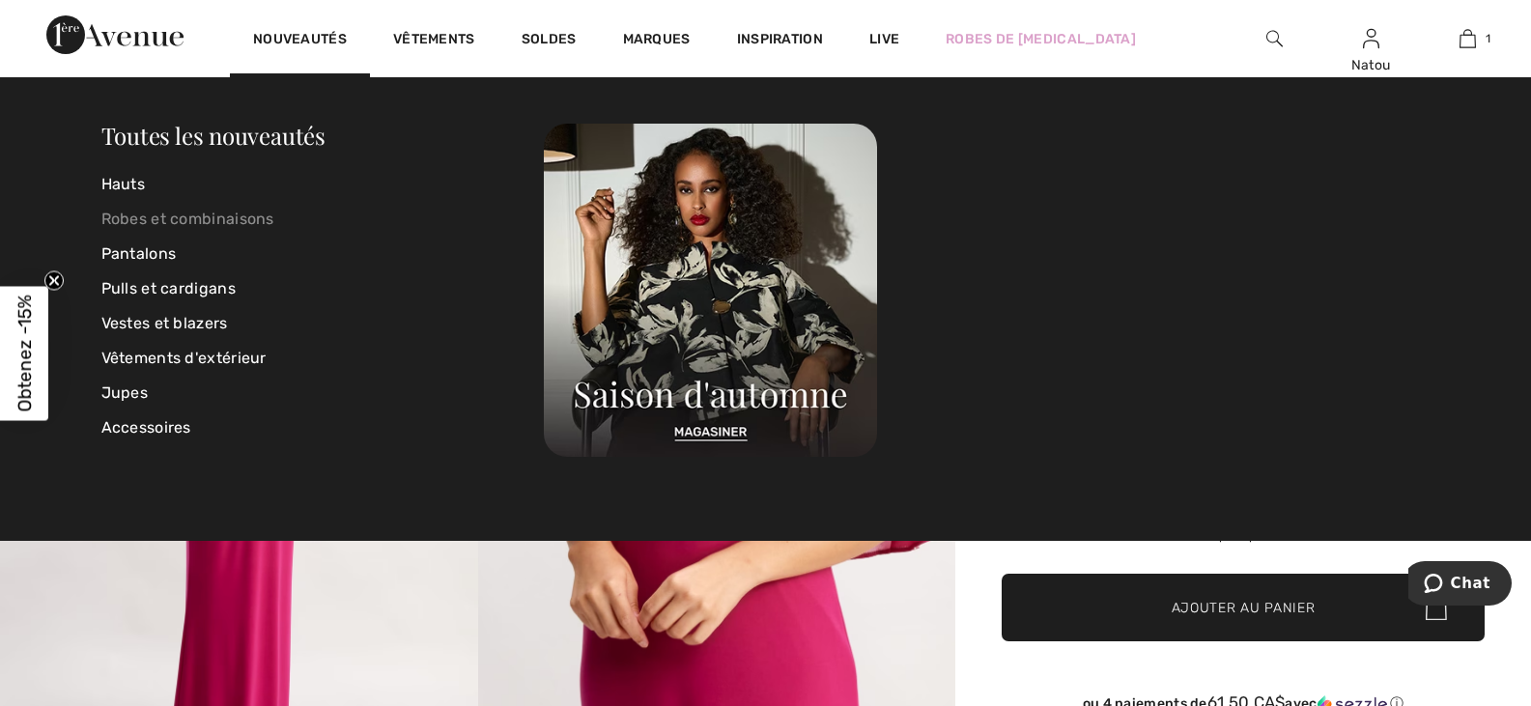
click at [248, 217] on link "Robes et combinaisons" at bounding box center [322, 219] width 443 height 35
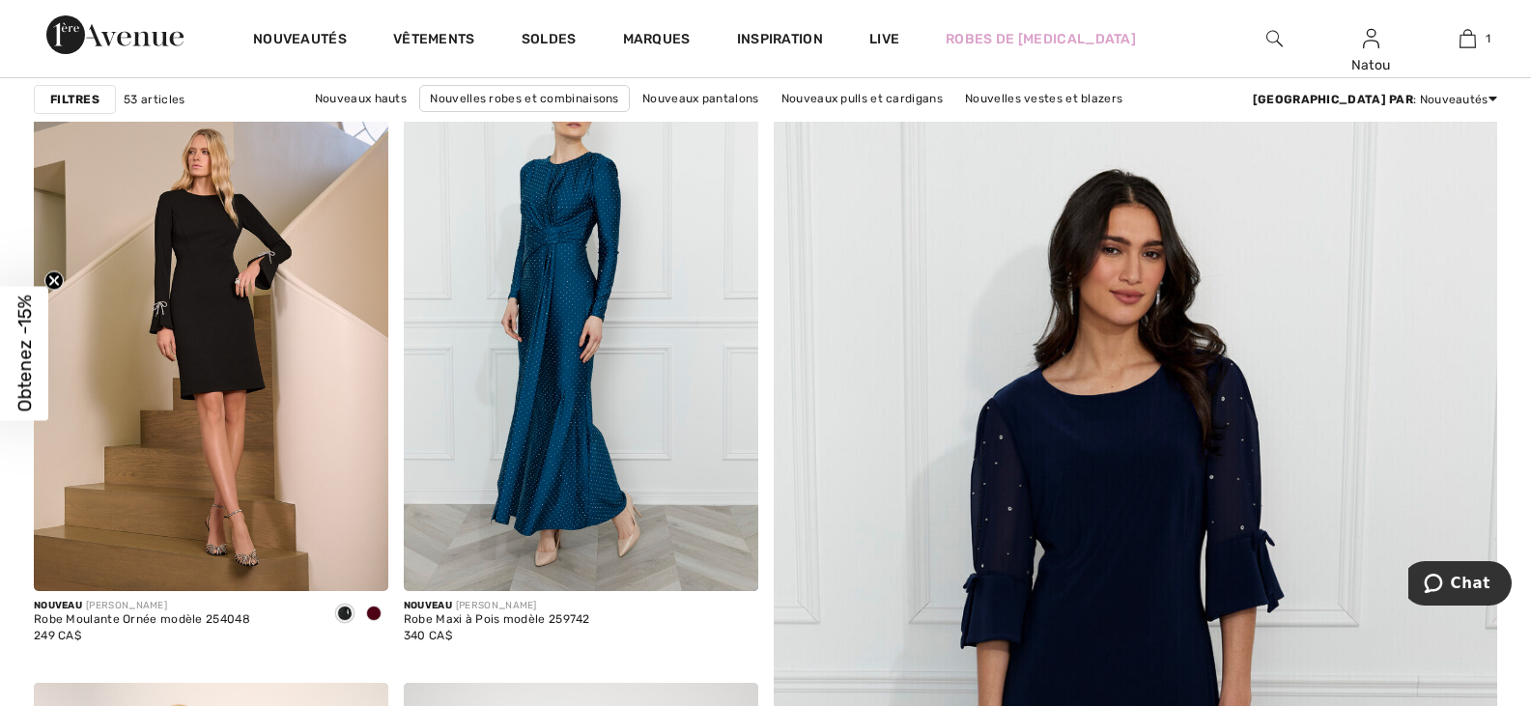
scroll to position [193, 0]
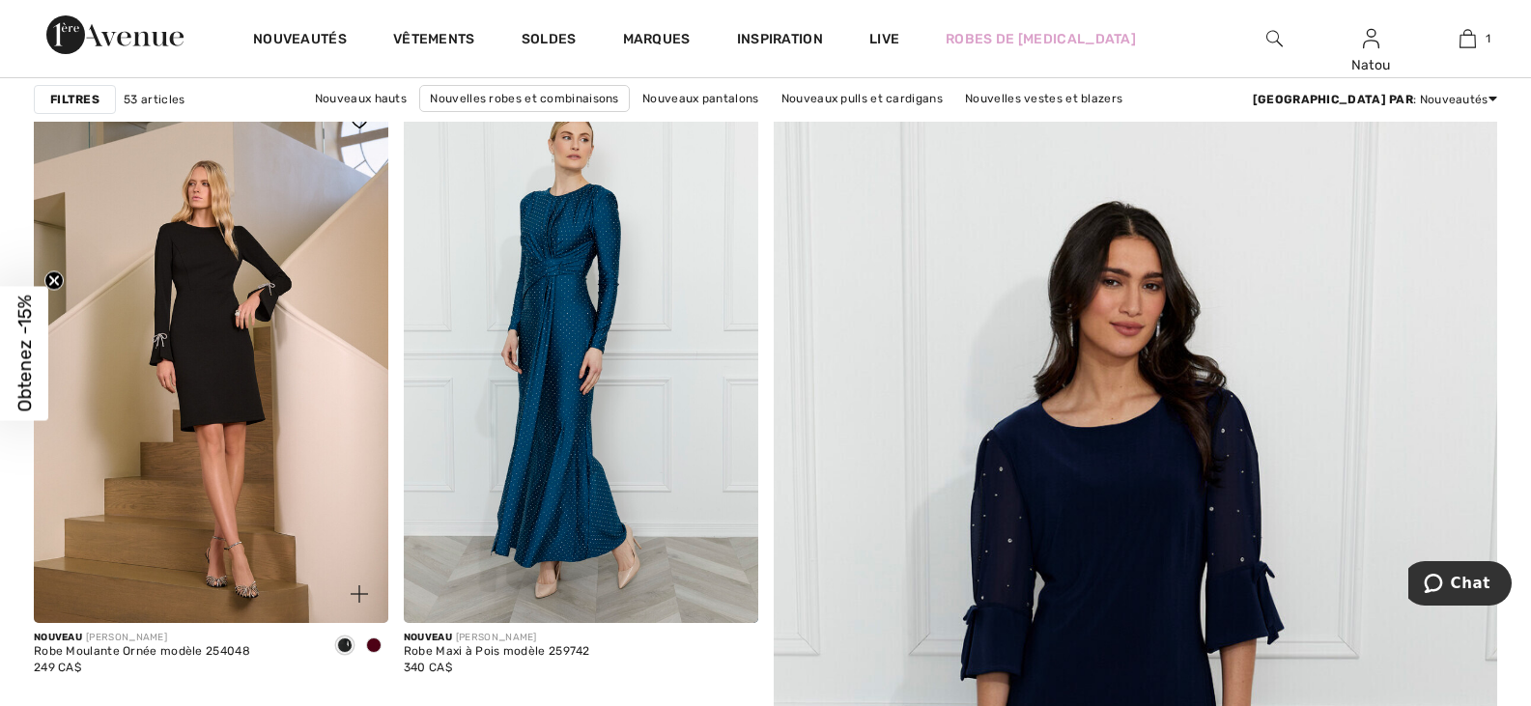
click at [374, 646] on span at bounding box center [373, 644] width 15 height 15
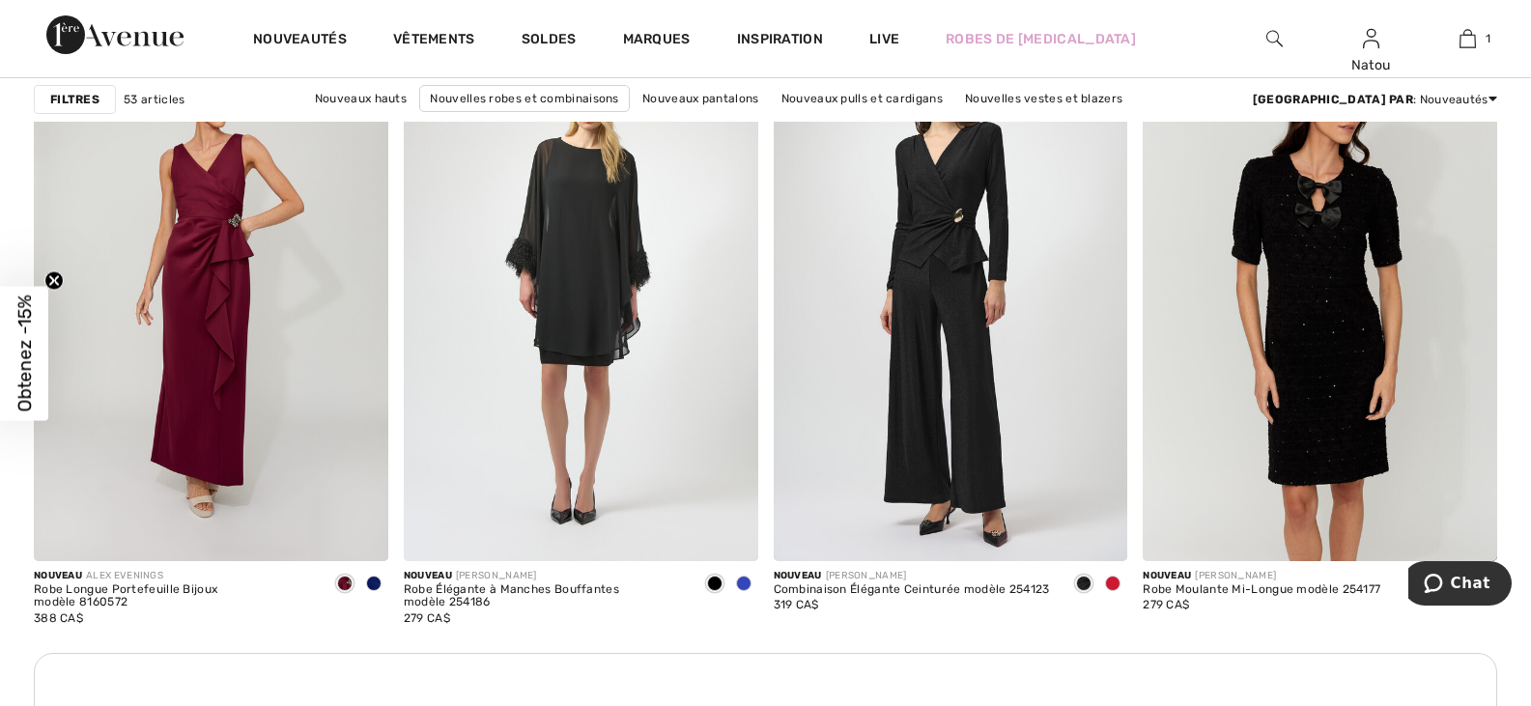
scroll to position [2028, 0]
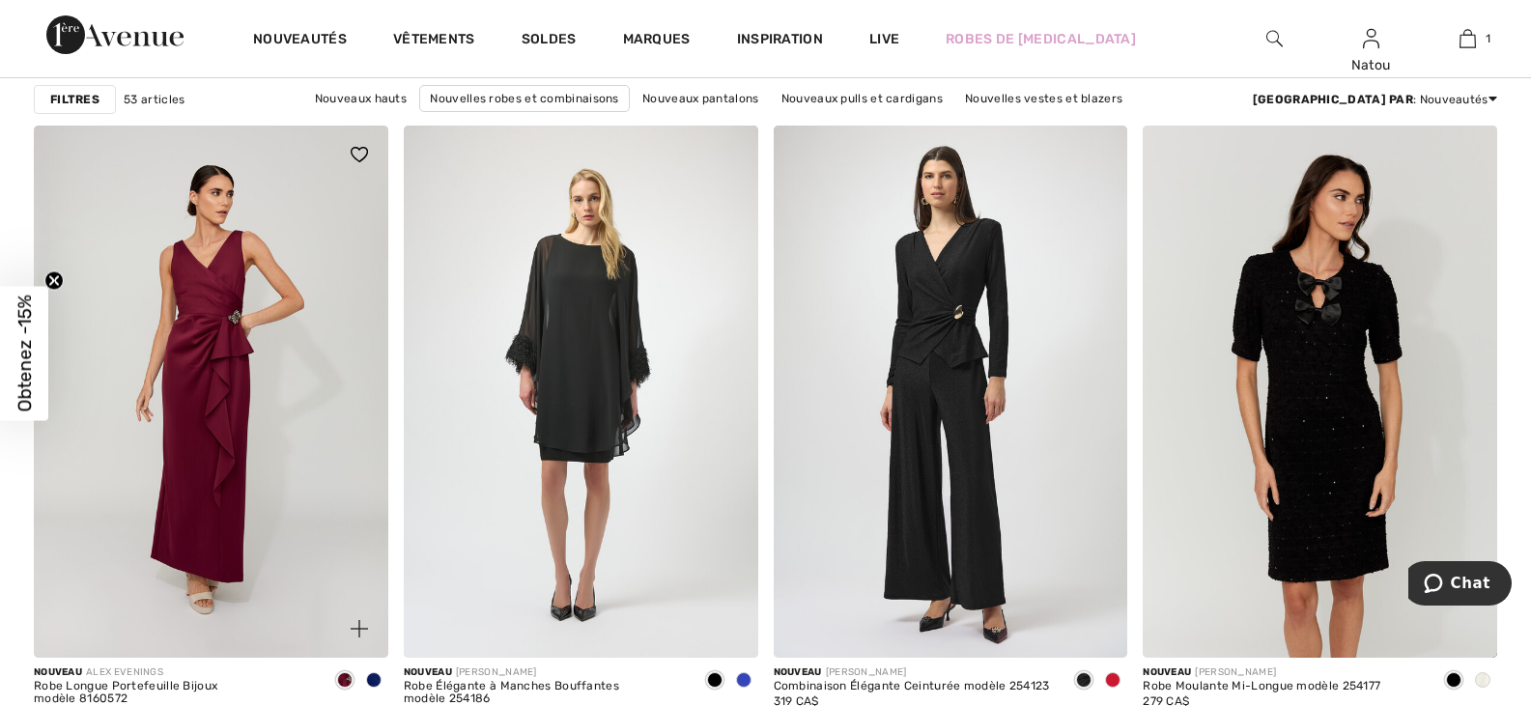
click at [379, 680] on span at bounding box center [373, 679] width 15 height 15
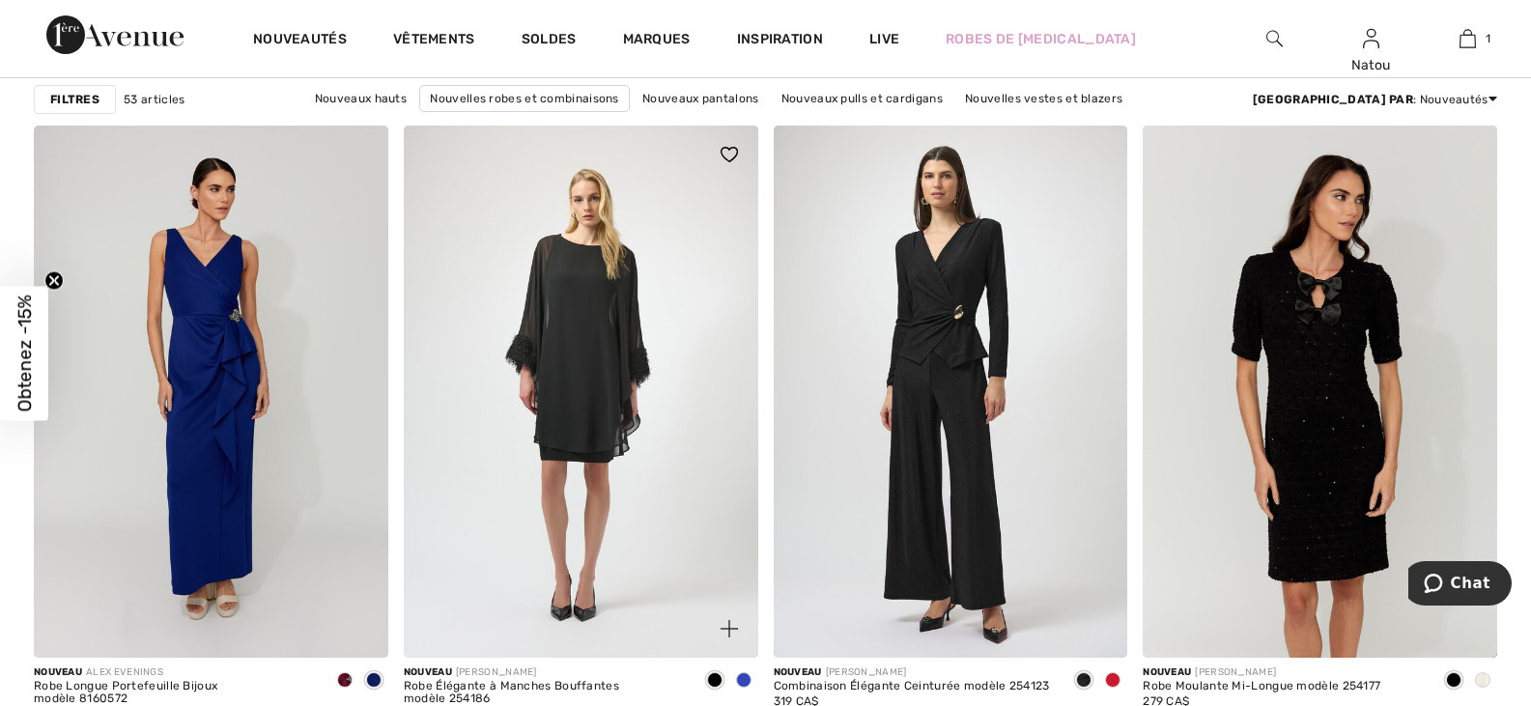
click at [741, 676] on span at bounding box center [743, 679] width 15 height 15
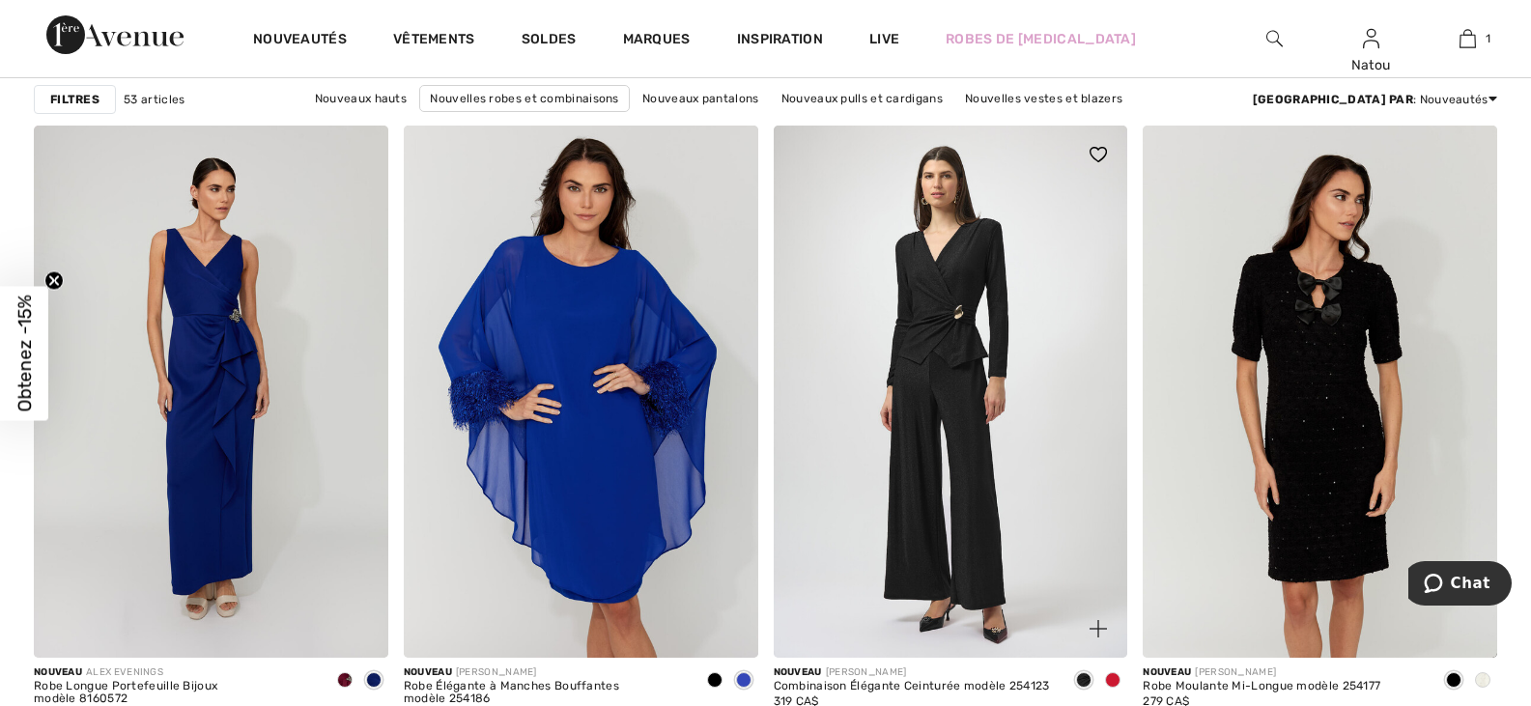
click at [1110, 679] on span at bounding box center [1112, 679] width 15 height 15
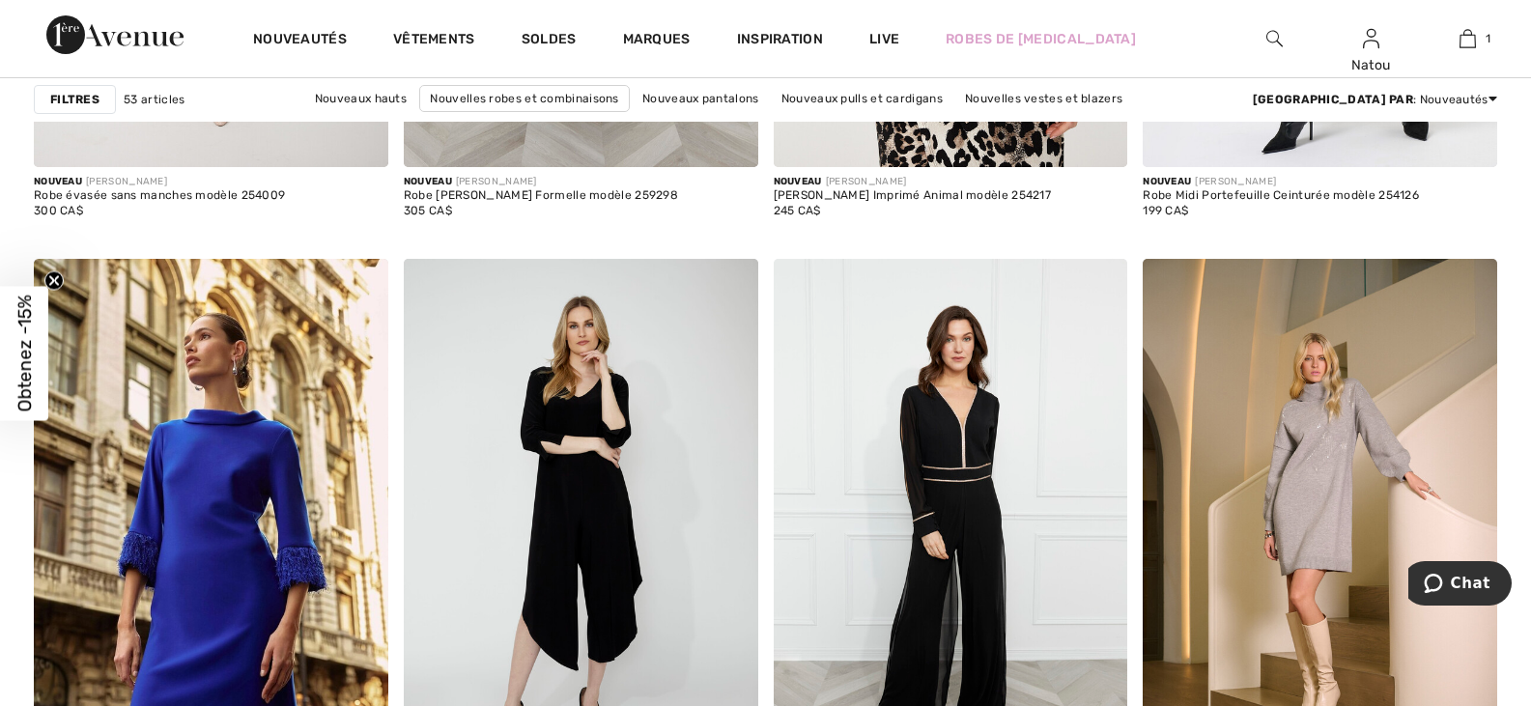
scroll to position [3574, 0]
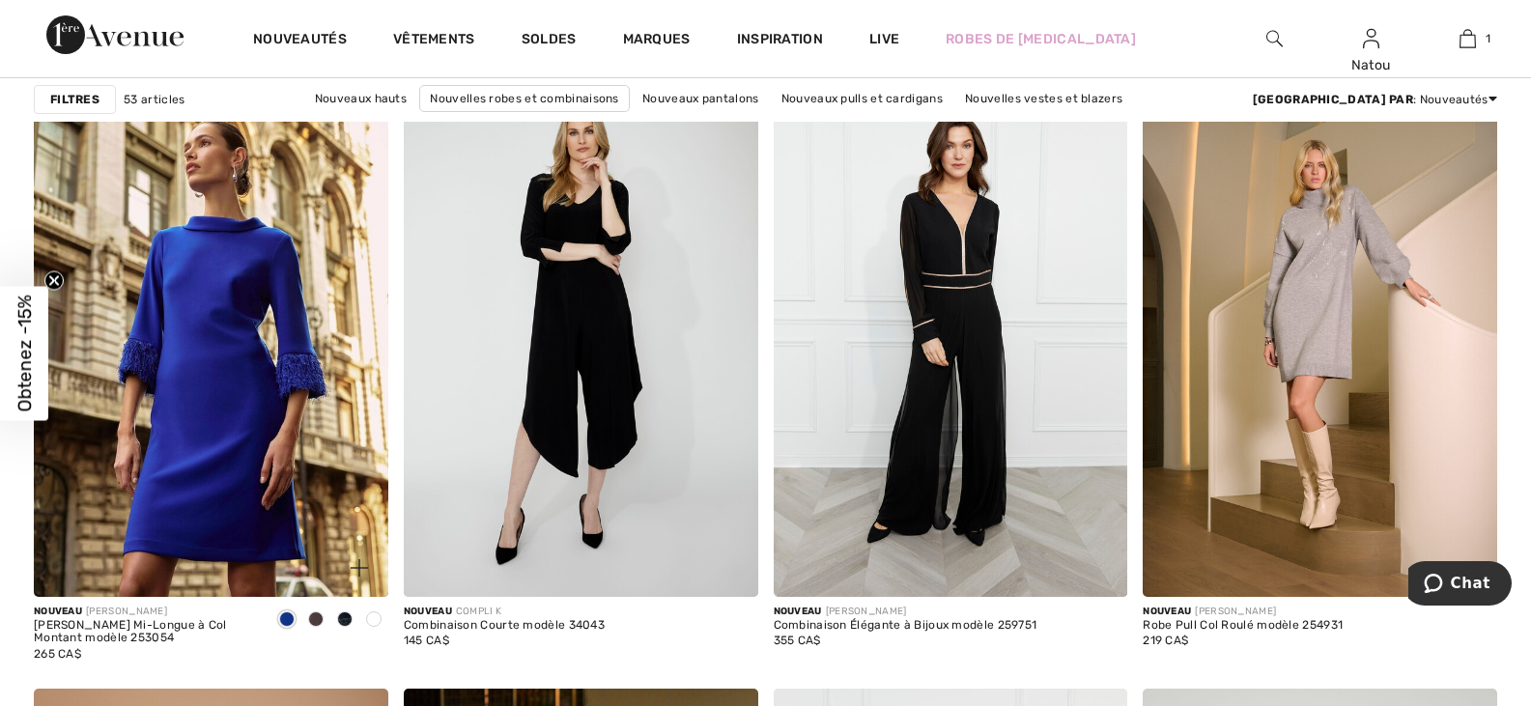
click at [374, 617] on span at bounding box center [373, 618] width 15 height 15
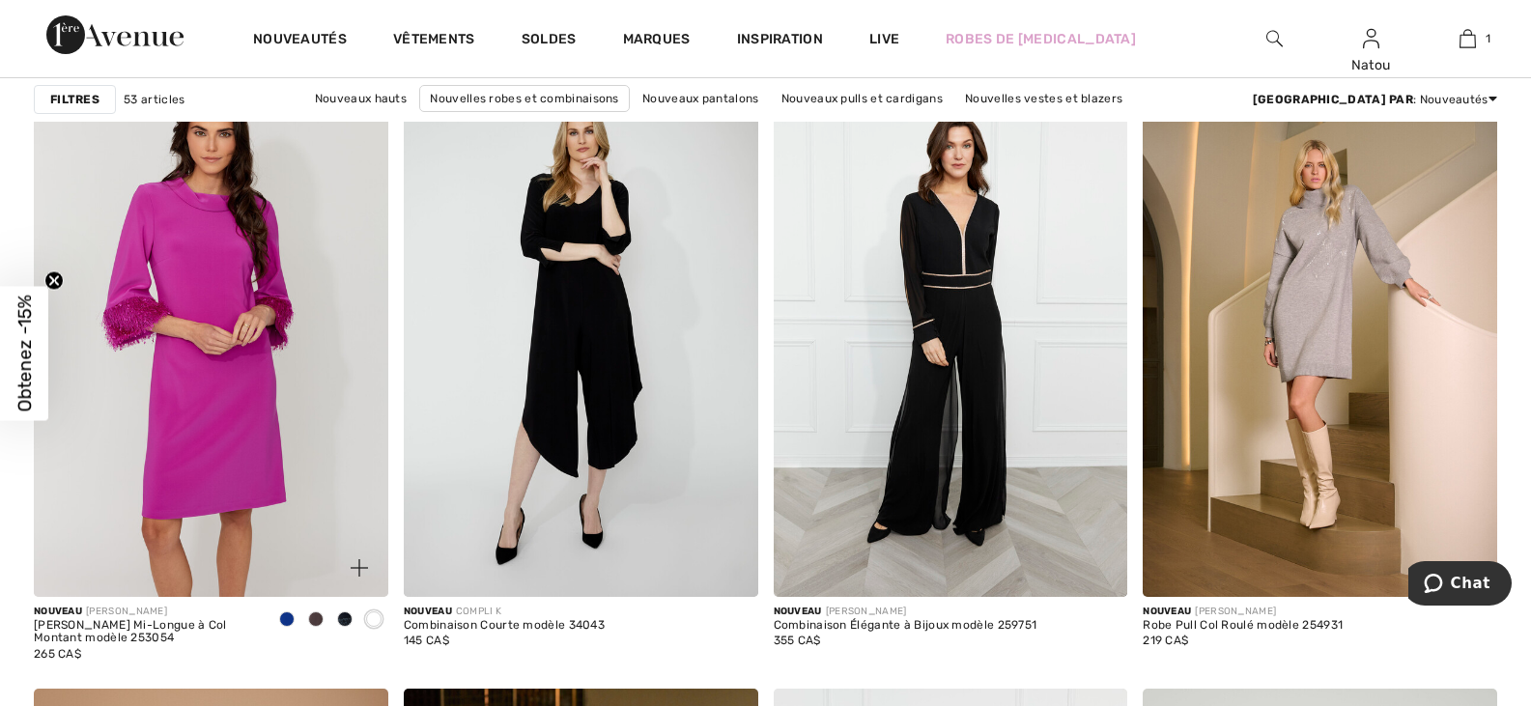
click at [318, 621] on span at bounding box center [315, 618] width 15 height 15
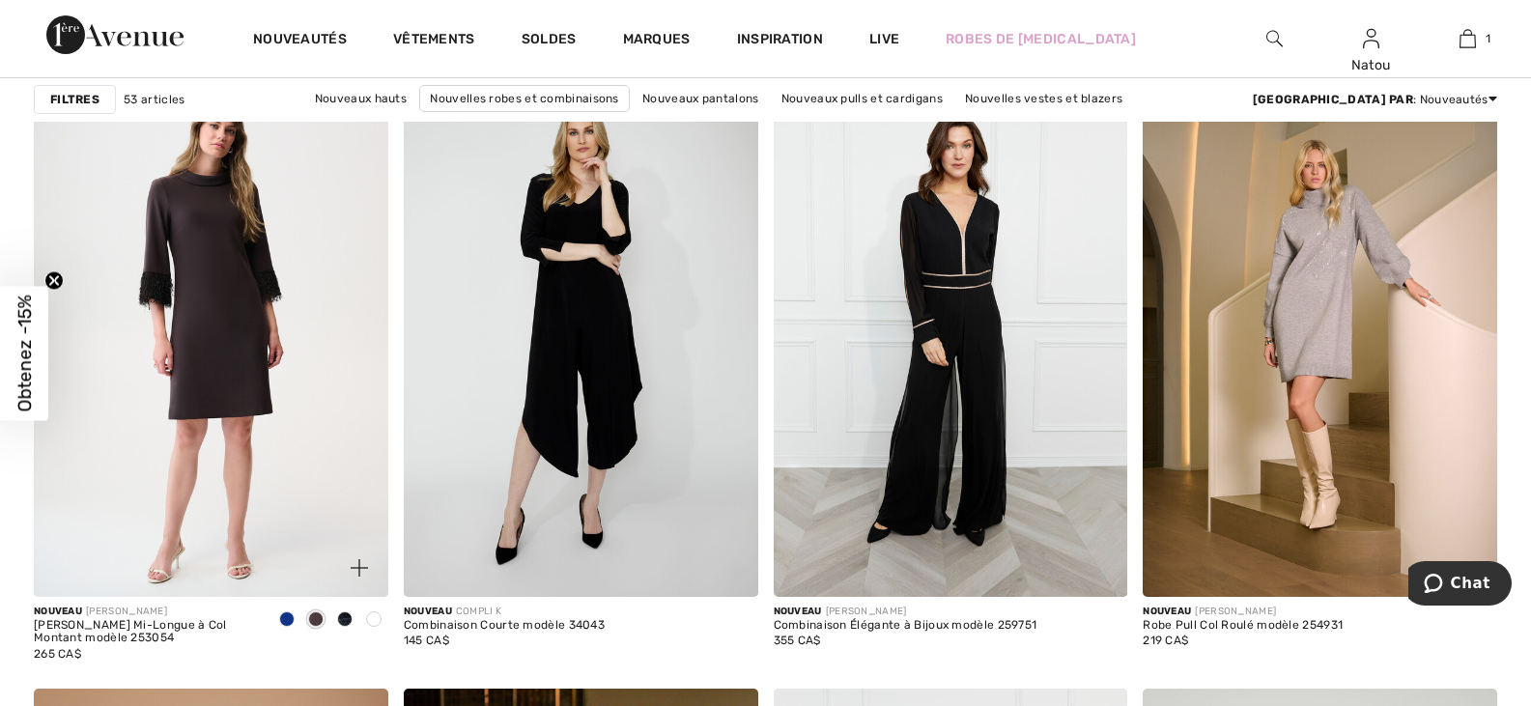
click at [291, 616] on span at bounding box center [286, 618] width 15 height 15
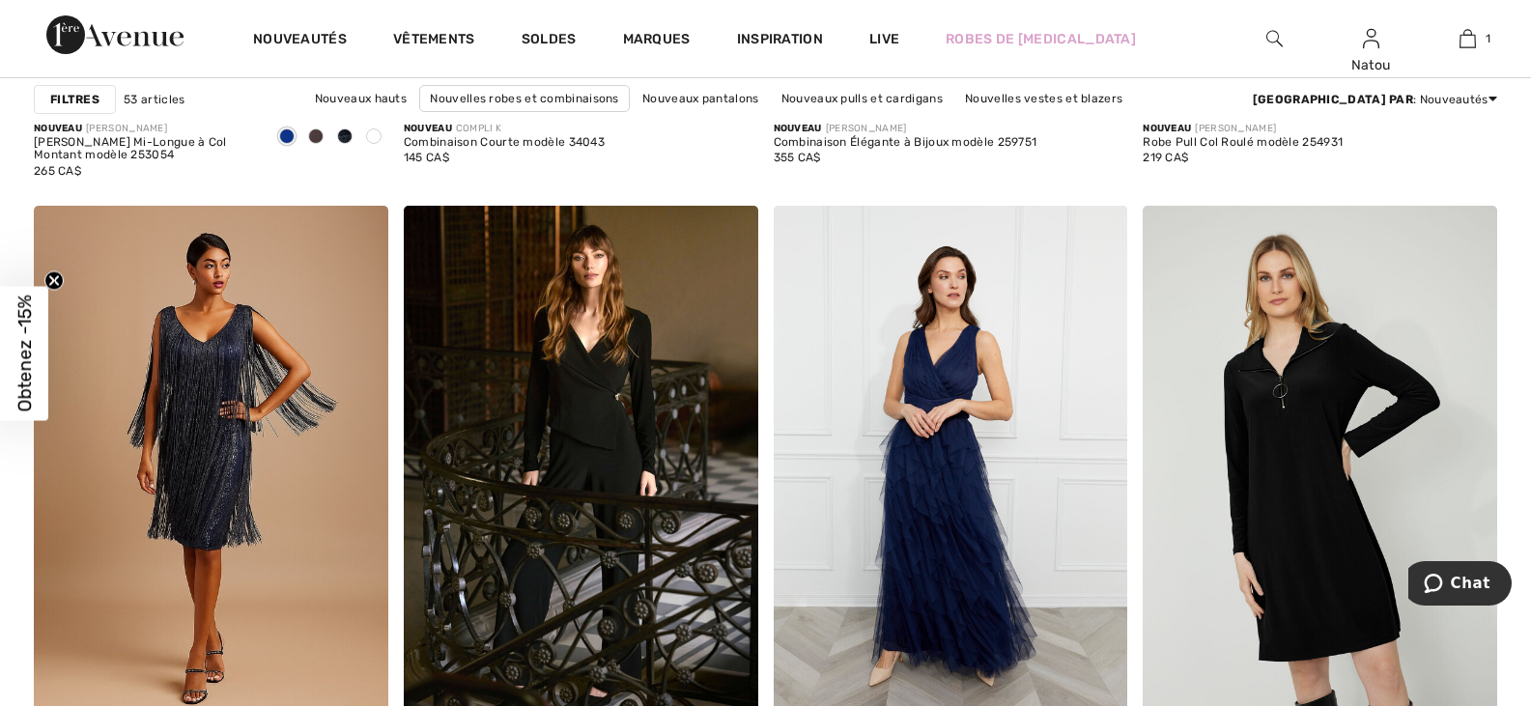
scroll to position [4153, 0]
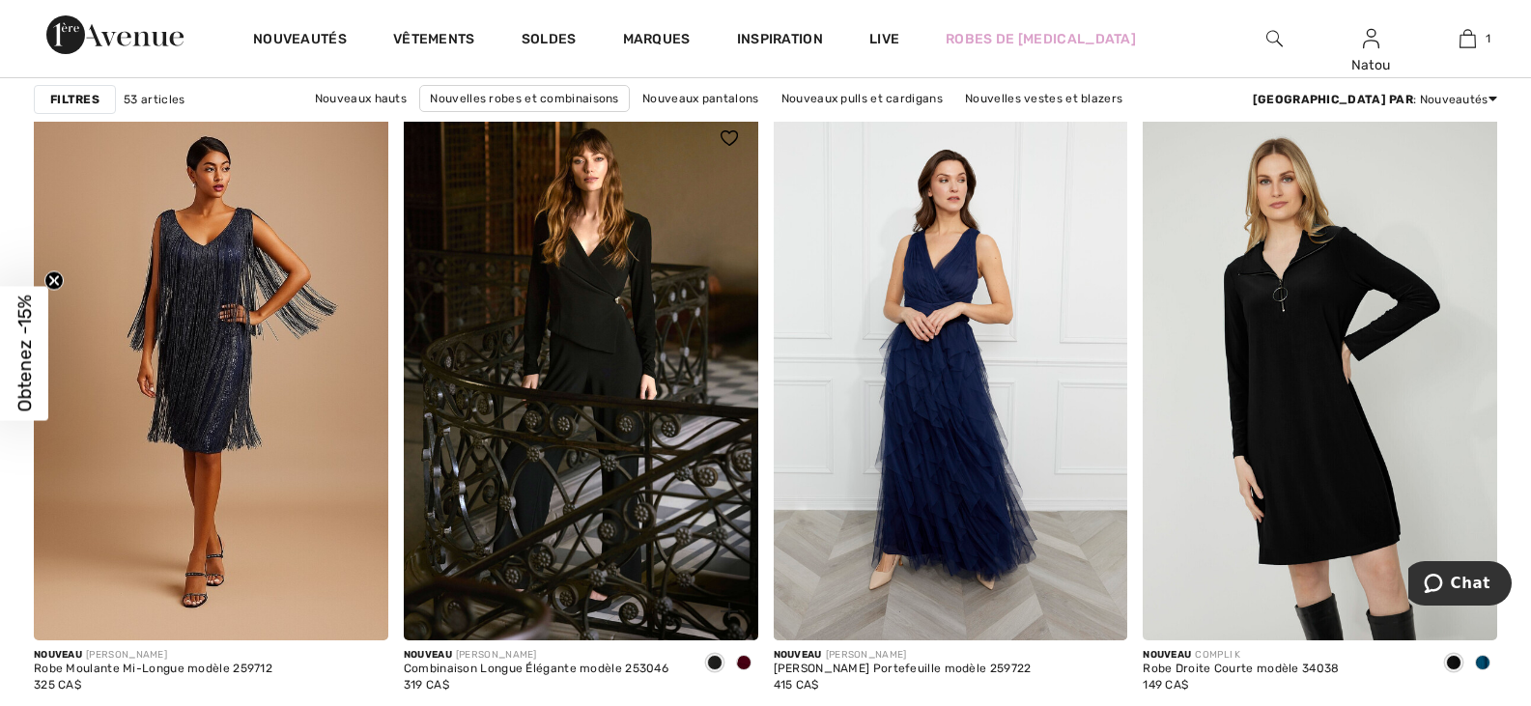
click at [742, 663] on span at bounding box center [743, 662] width 15 height 15
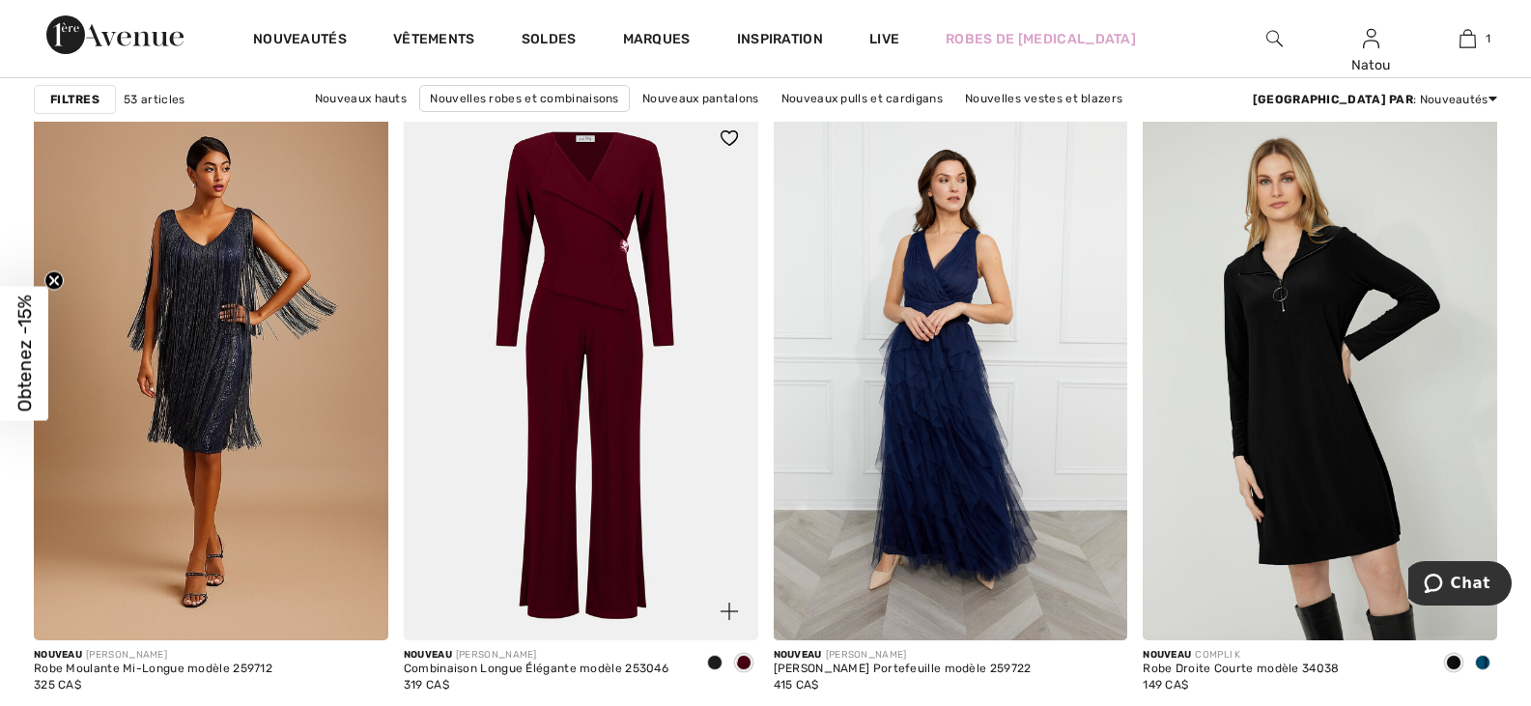
click at [714, 661] on span at bounding box center [714, 662] width 15 height 15
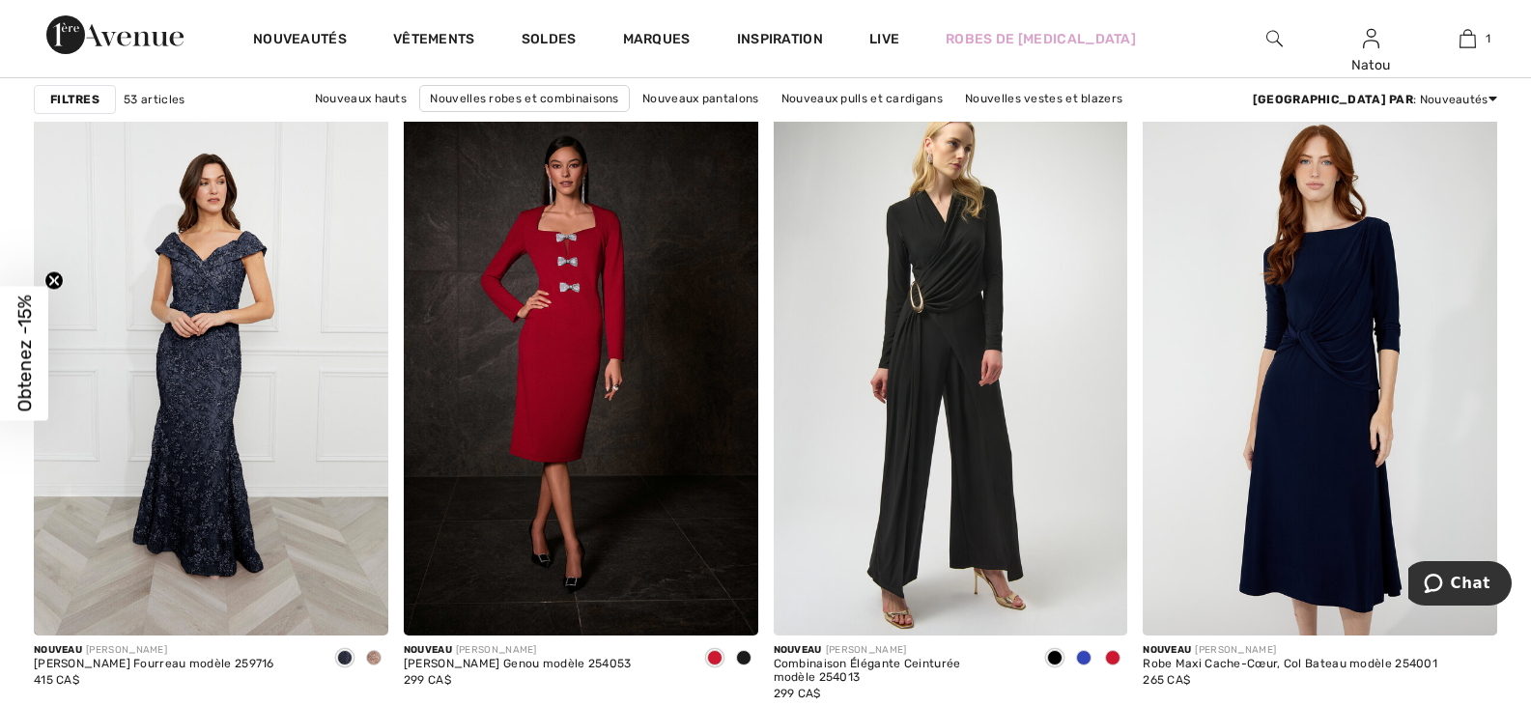
scroll to position [6278, 0]
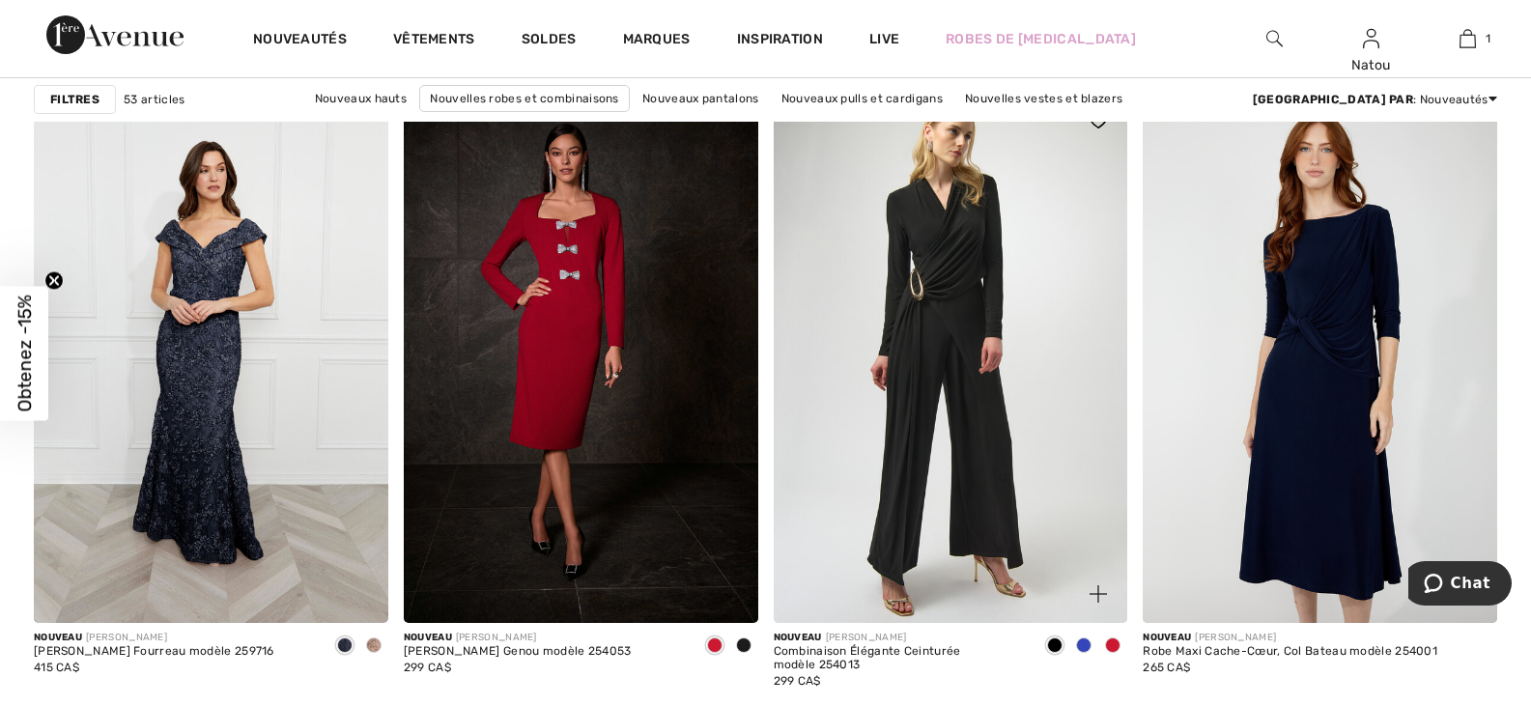
click at [1111, 644] on span at bounding box center [1112, 644] width 15 height 15
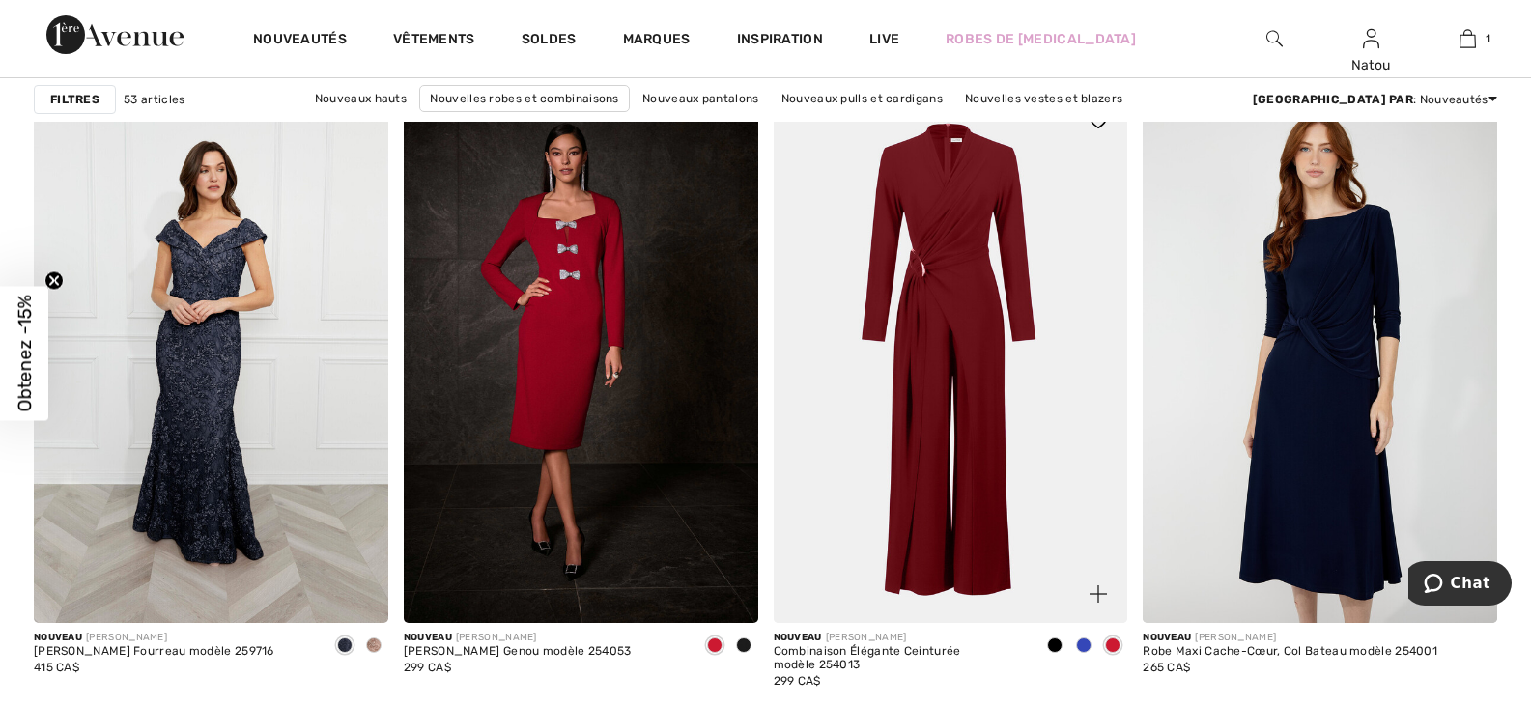
click at [1085, 645] on span at bounding box center [1083, 644] width 15 height 15
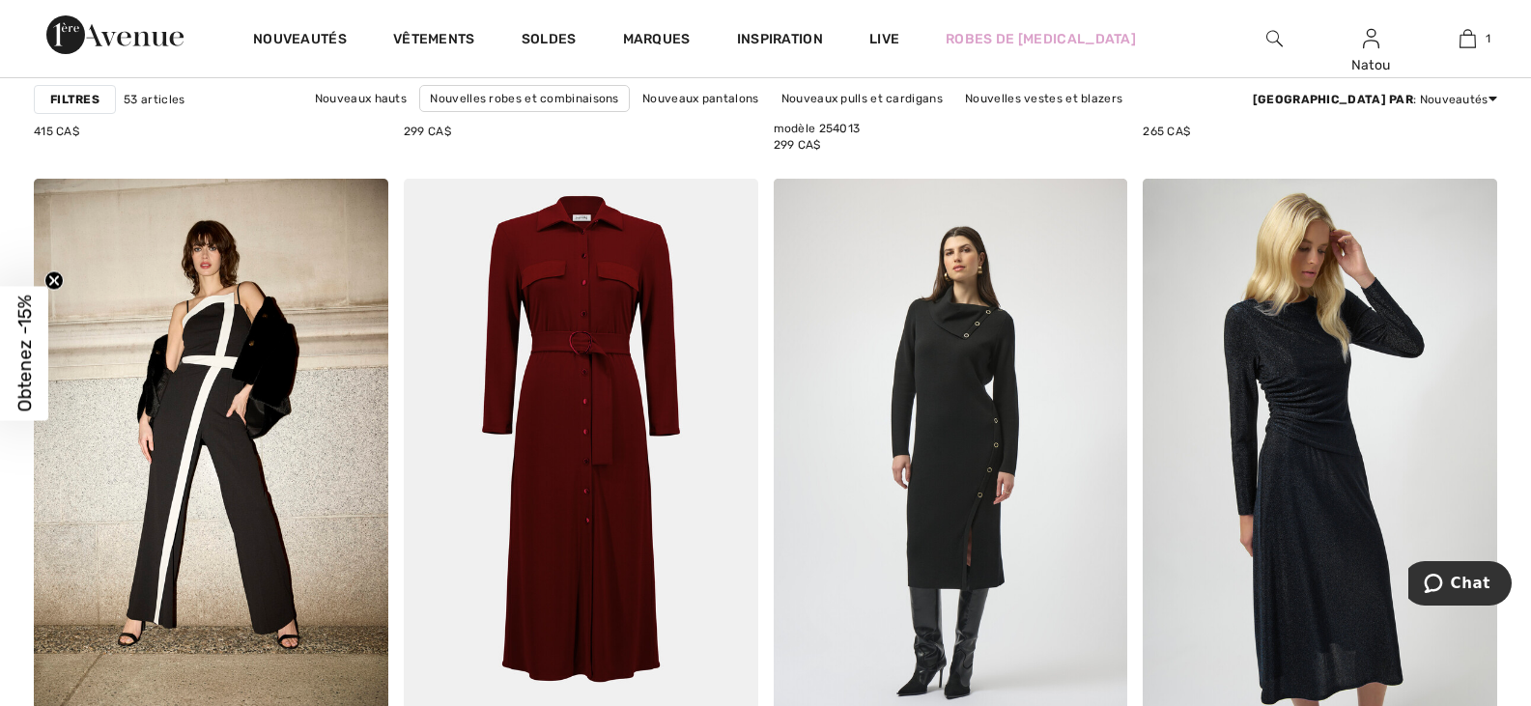
scroll to position [6858, 0]
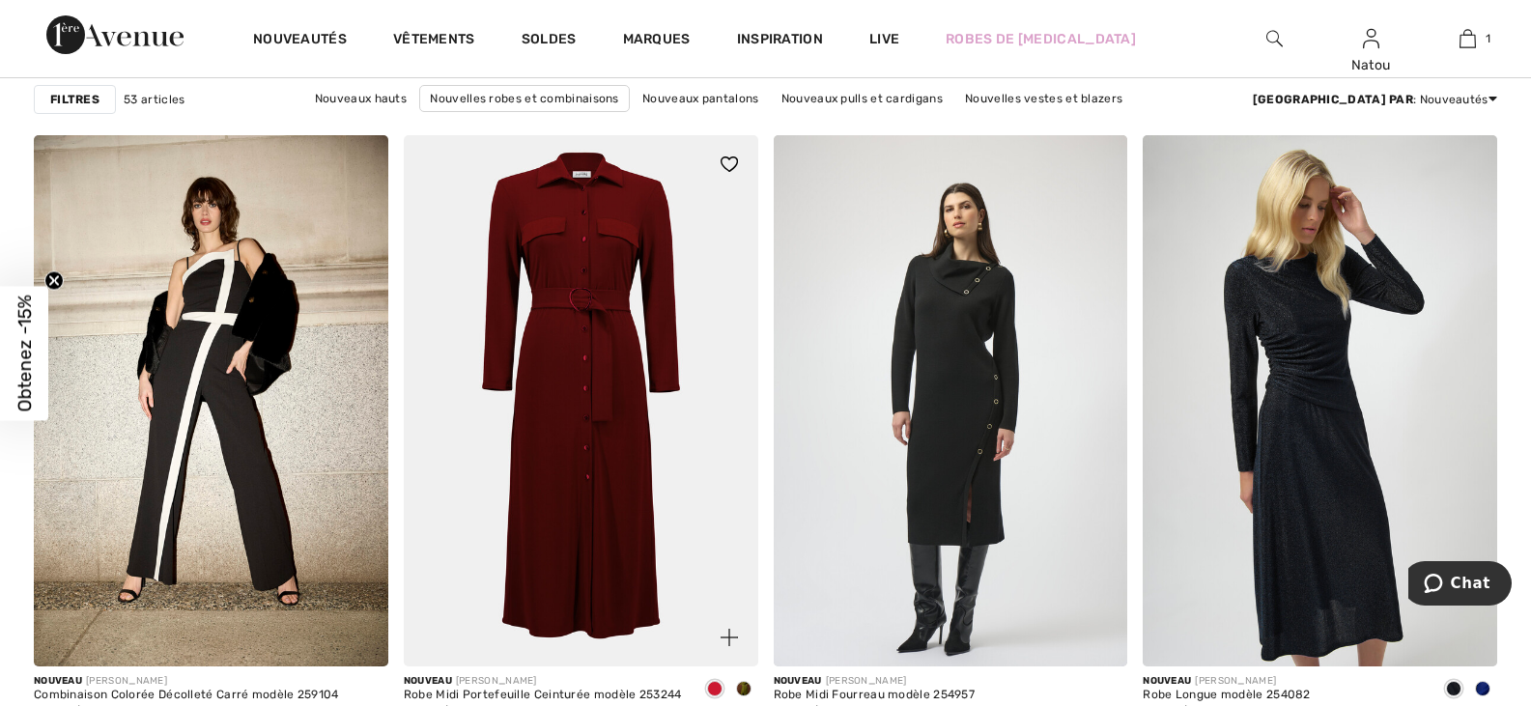
click at [744, 685] on span at bounding box center [743, 688] width 15 height 15
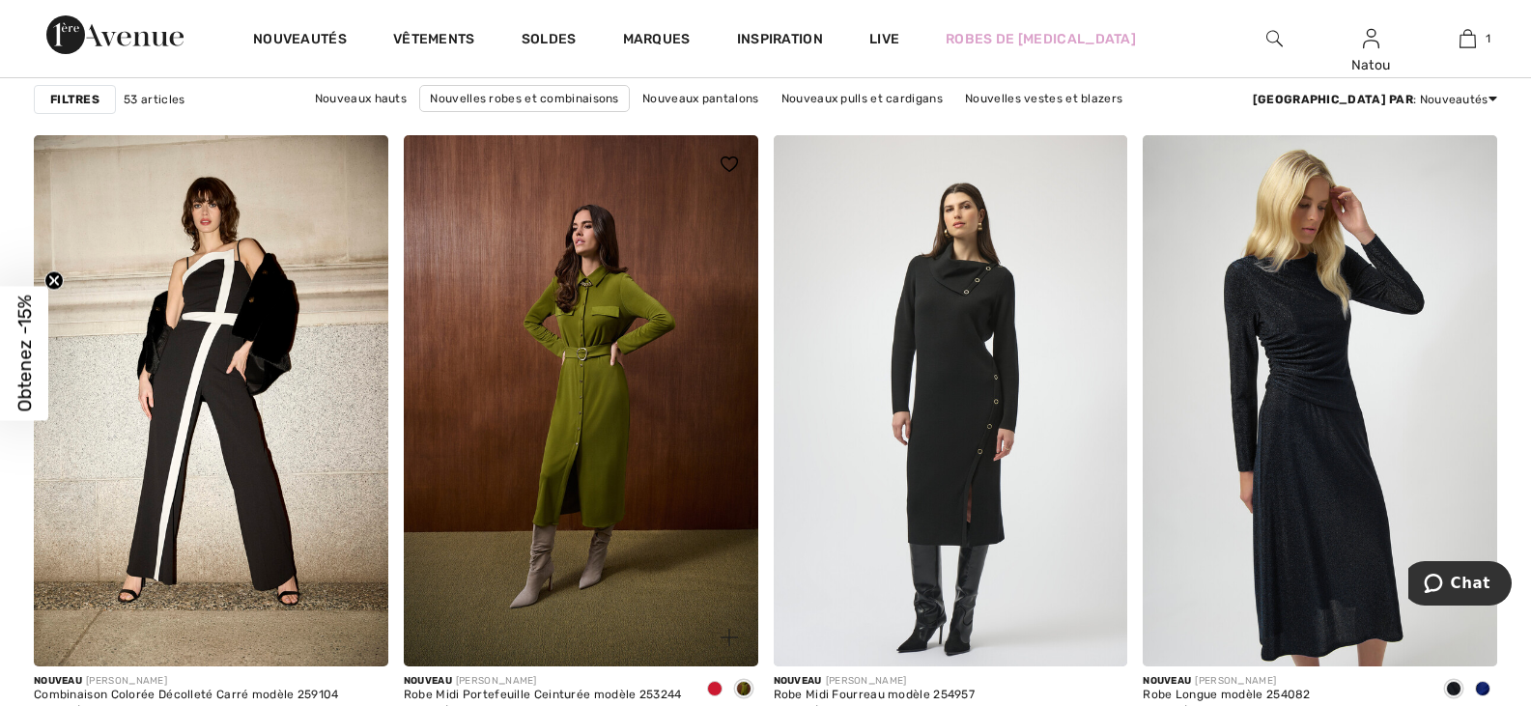
click at [721, 686] on span at bounding box center [714, 688] width 15 height 15
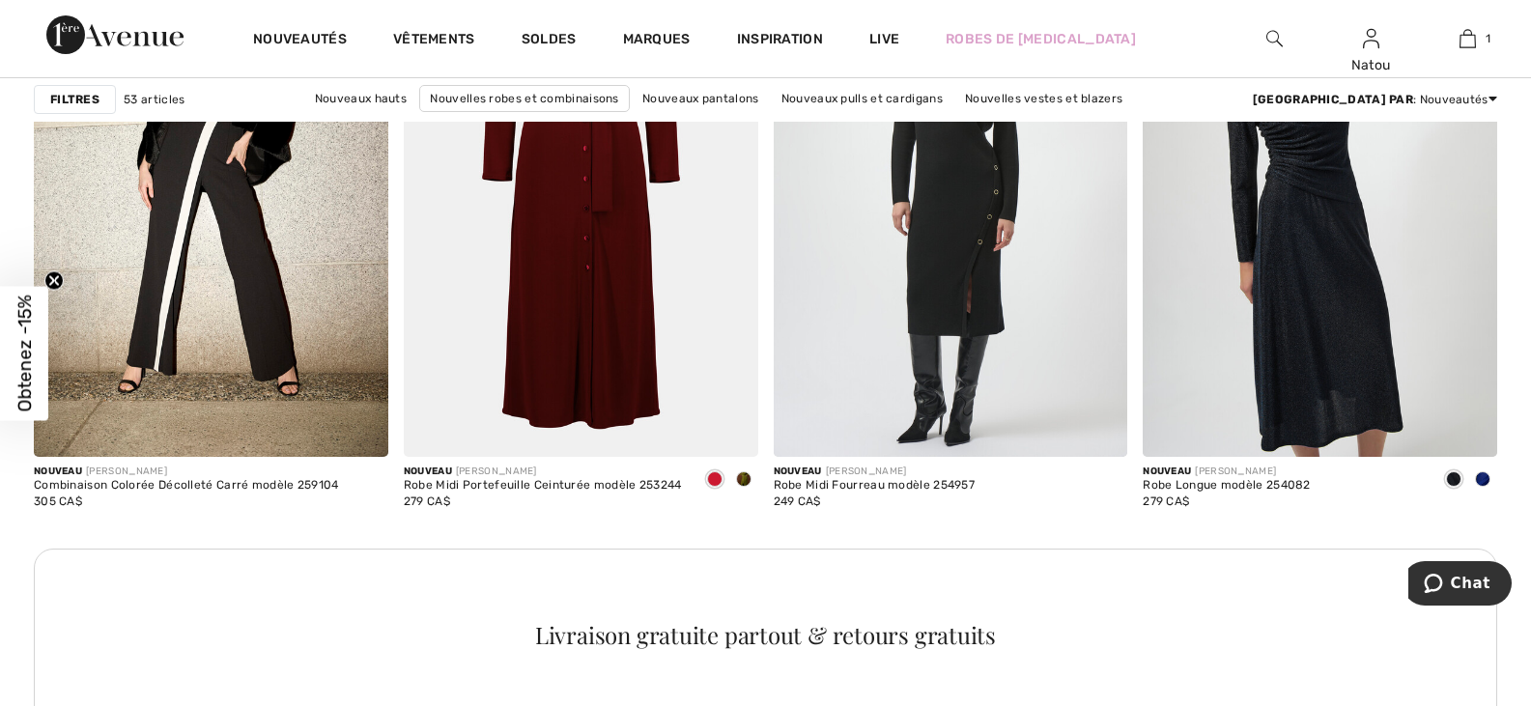
scroll to position [7051, 0]
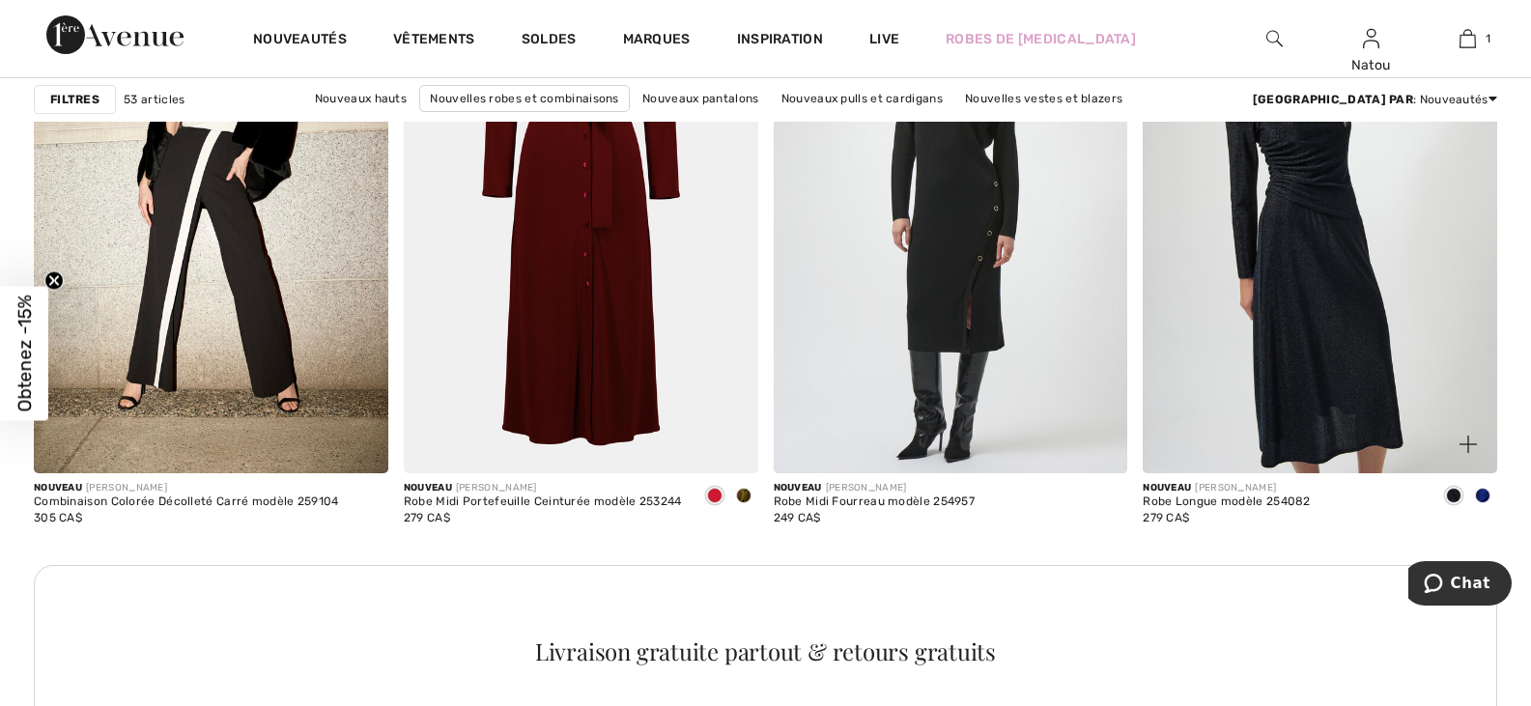
click at [1487, 492] on span at bounding box center [1482, 495] width 15 height 15
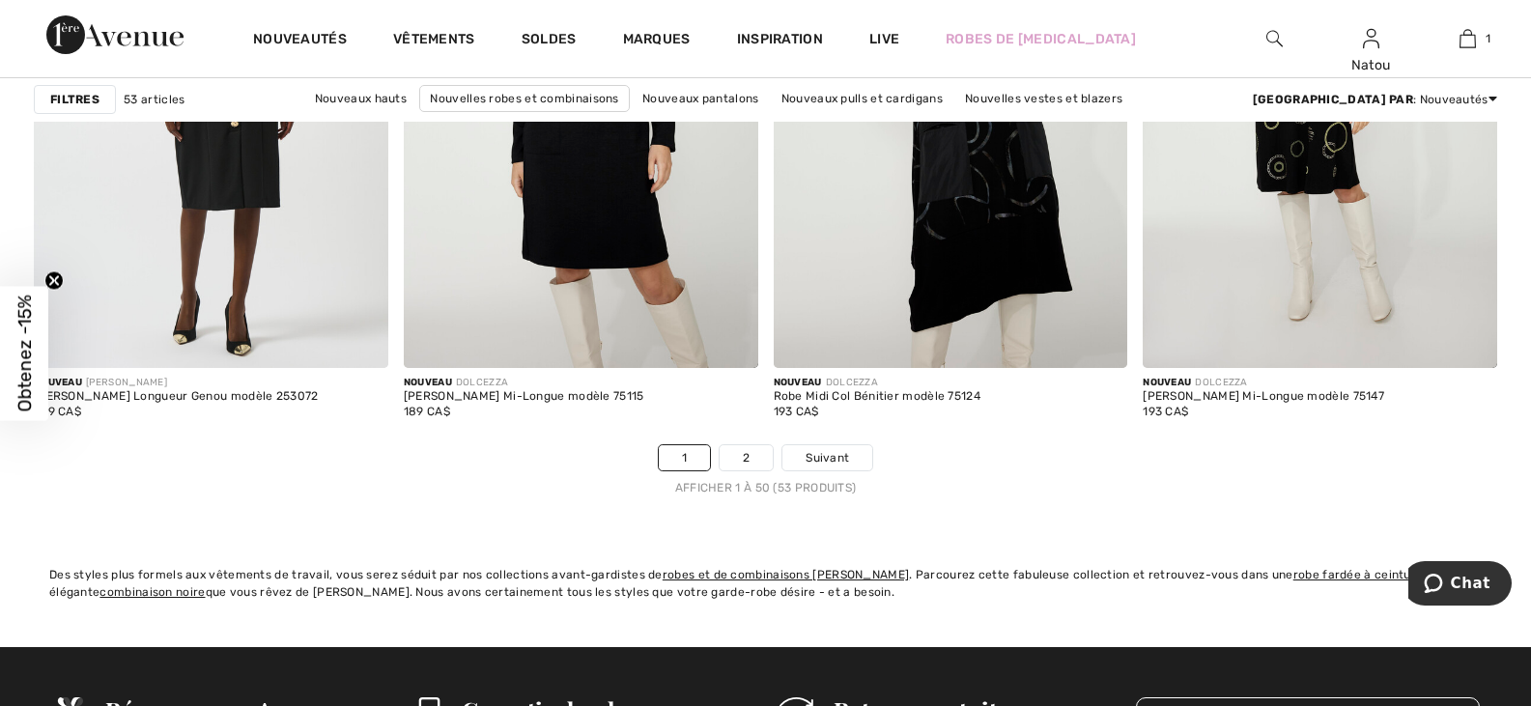
scroll to position [9272, 0]
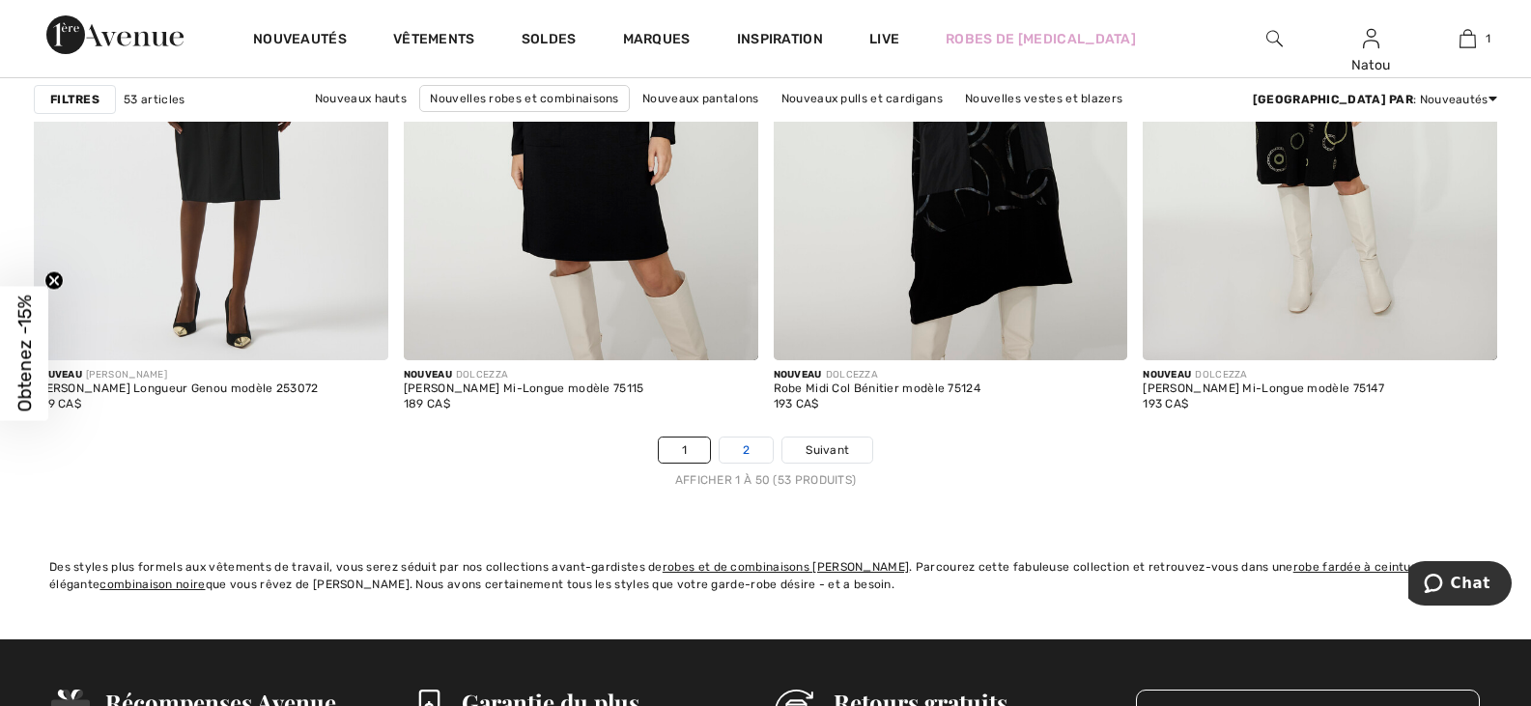
click at [750, 452] on link "2" at bounding box center [746, 450] width 53 height 25
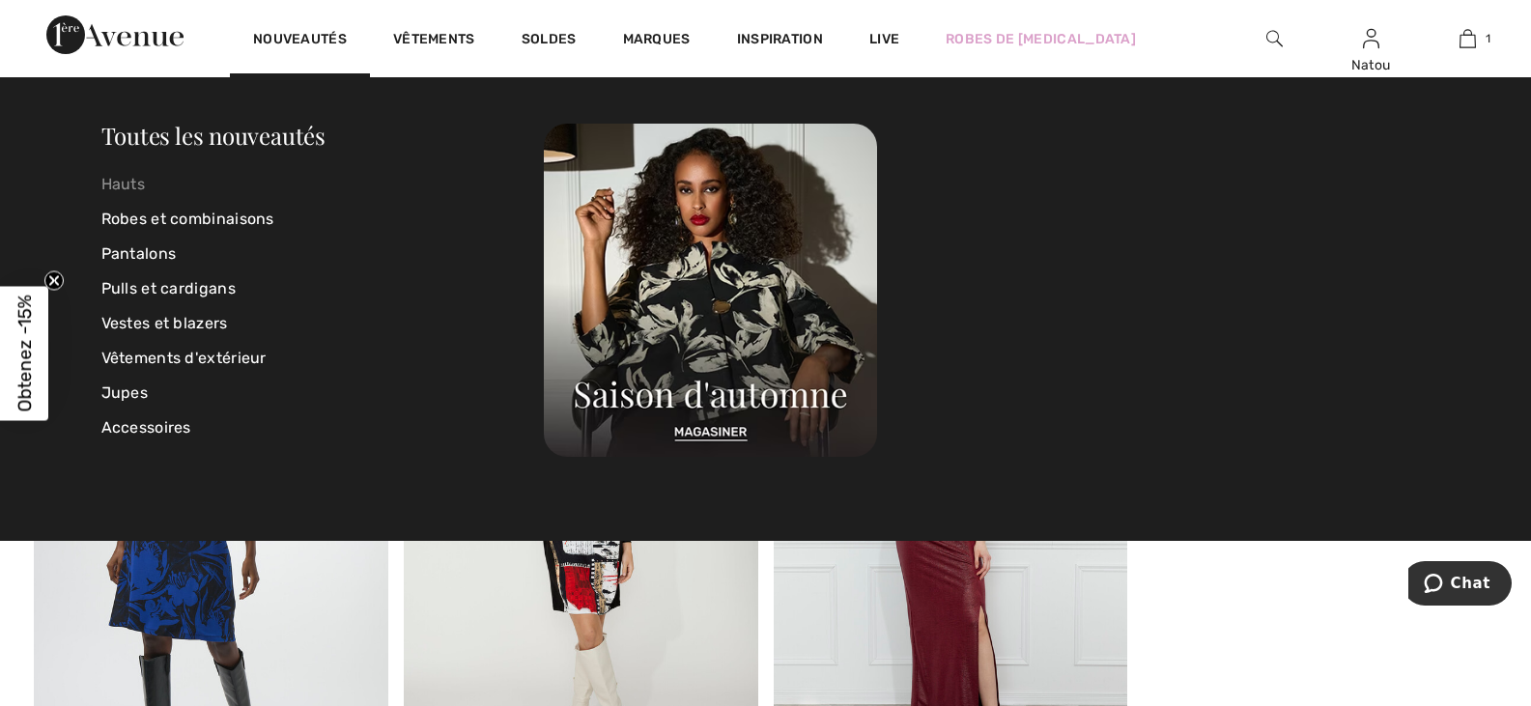
click at [127, 188] on link "Hauts" at bounding box center [322, 184] width 443 height 35
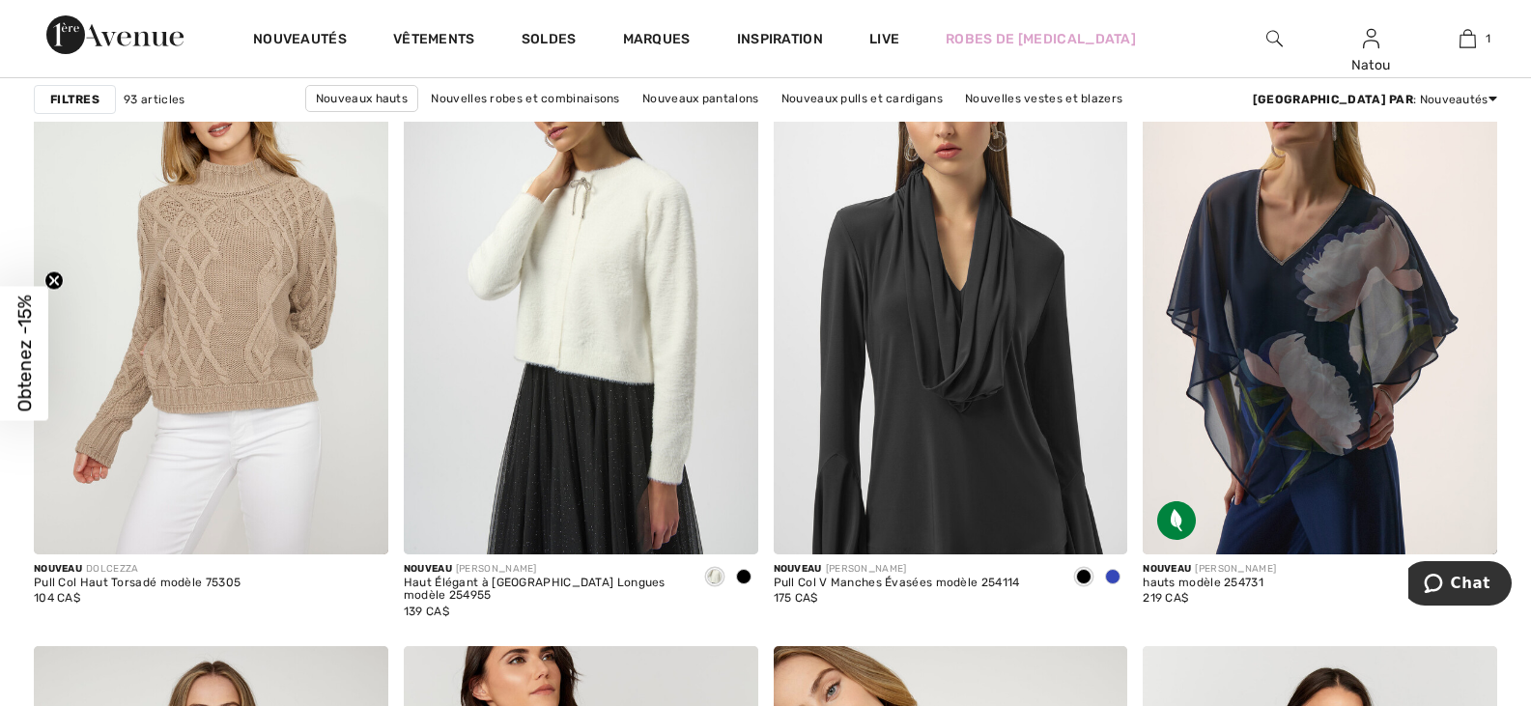
scroll to position [2994, 0]
click at [1112, 579] on span at bounding box center [1112, 575] width 15 height 15
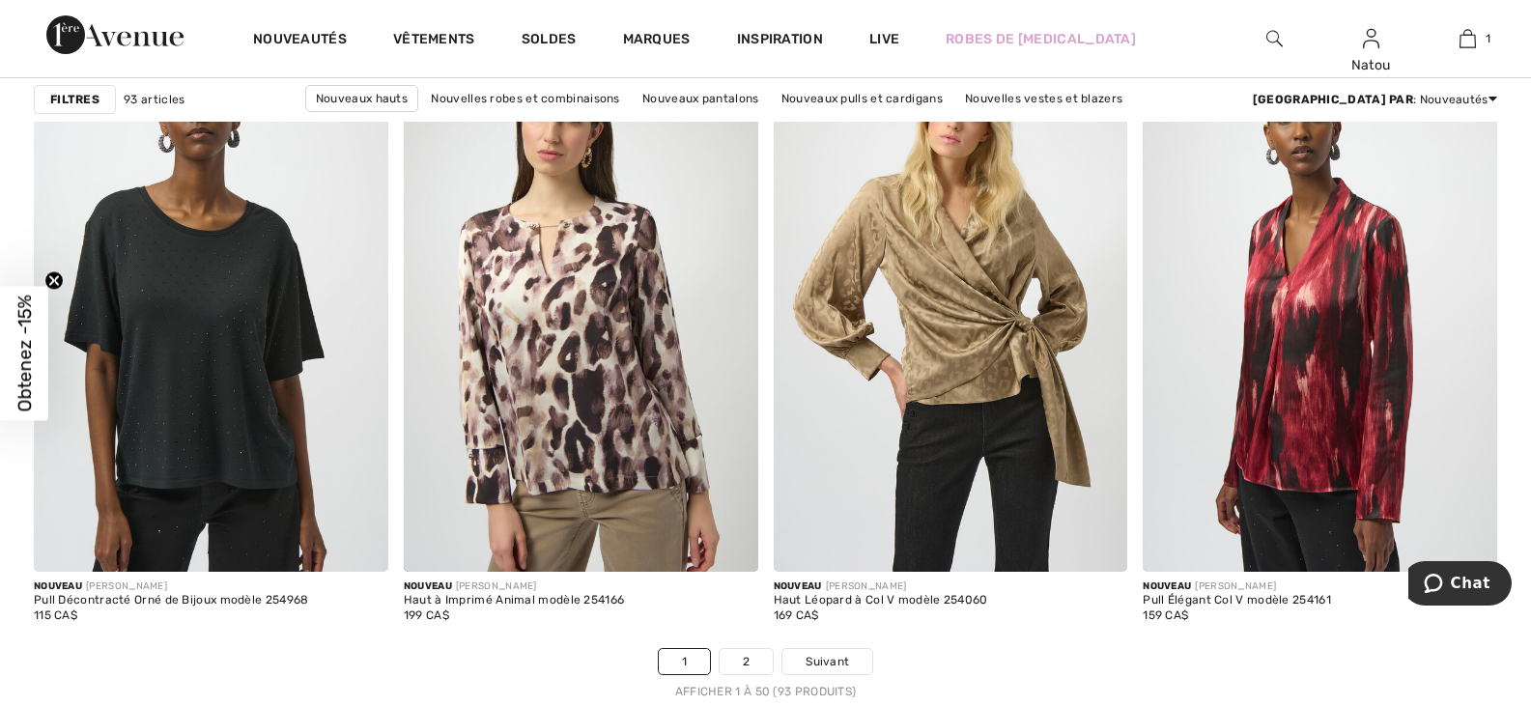
scroll to position [9079, 0]
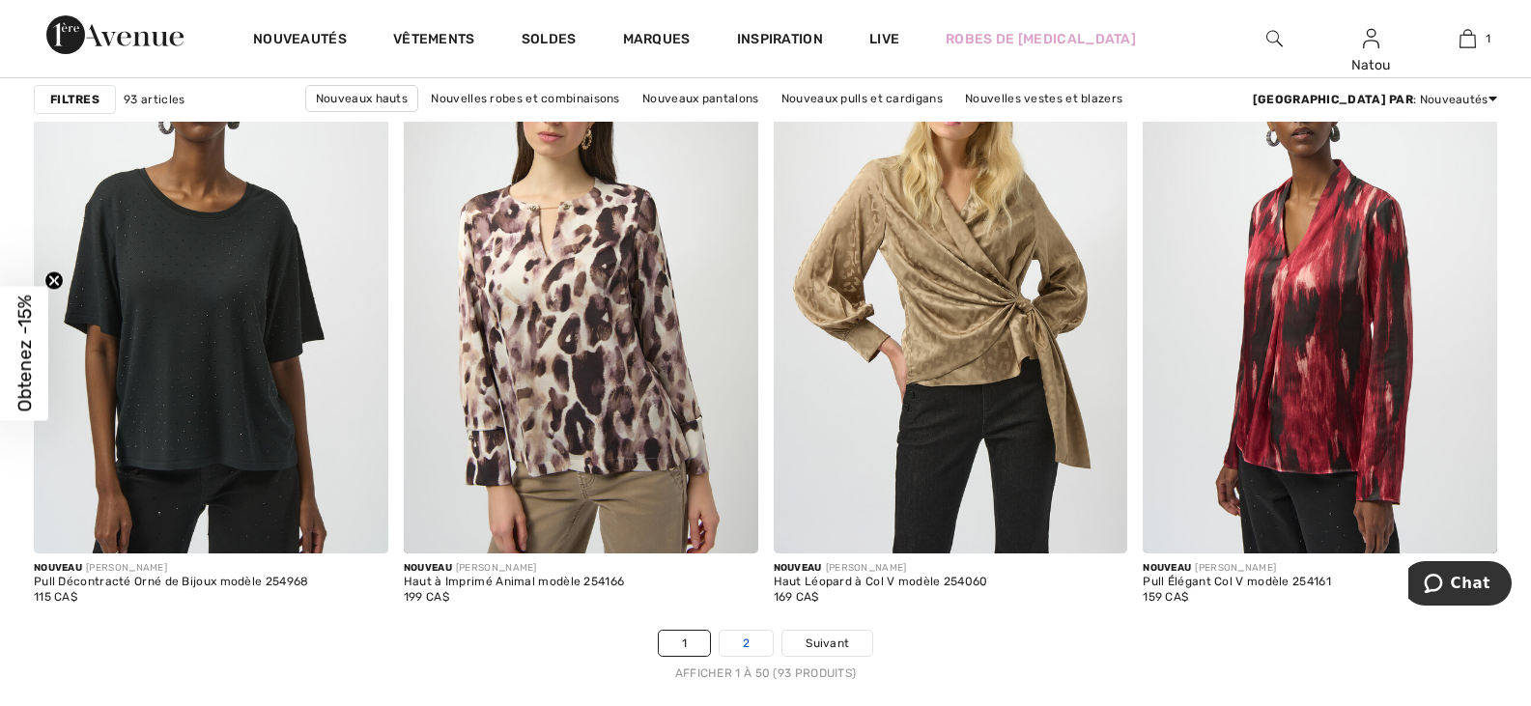
click at [763, 647] on link "2" at bounding box center [746, 643] width 53 height 25
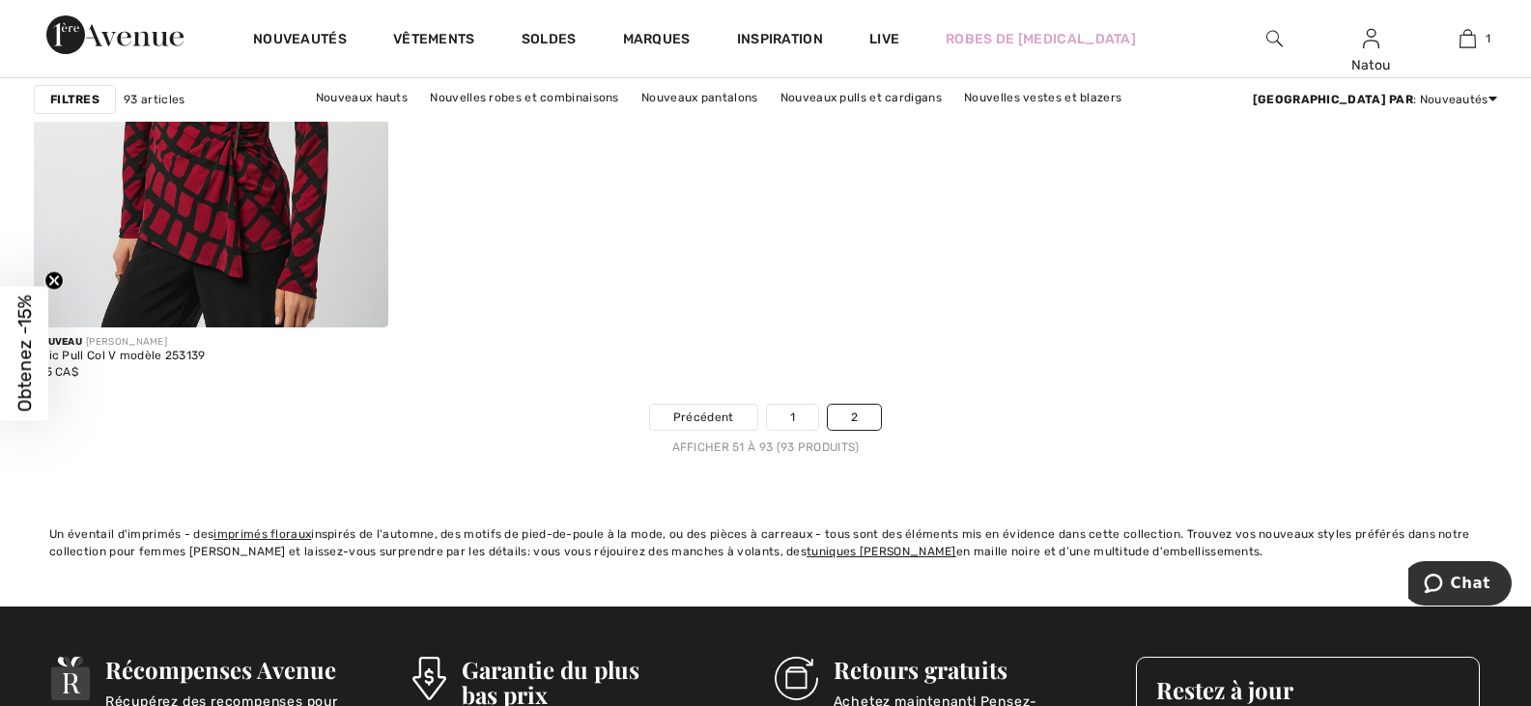
scroll to position [8693, 0]
